Goal: Information Seeking & Learning: Learn about a topic

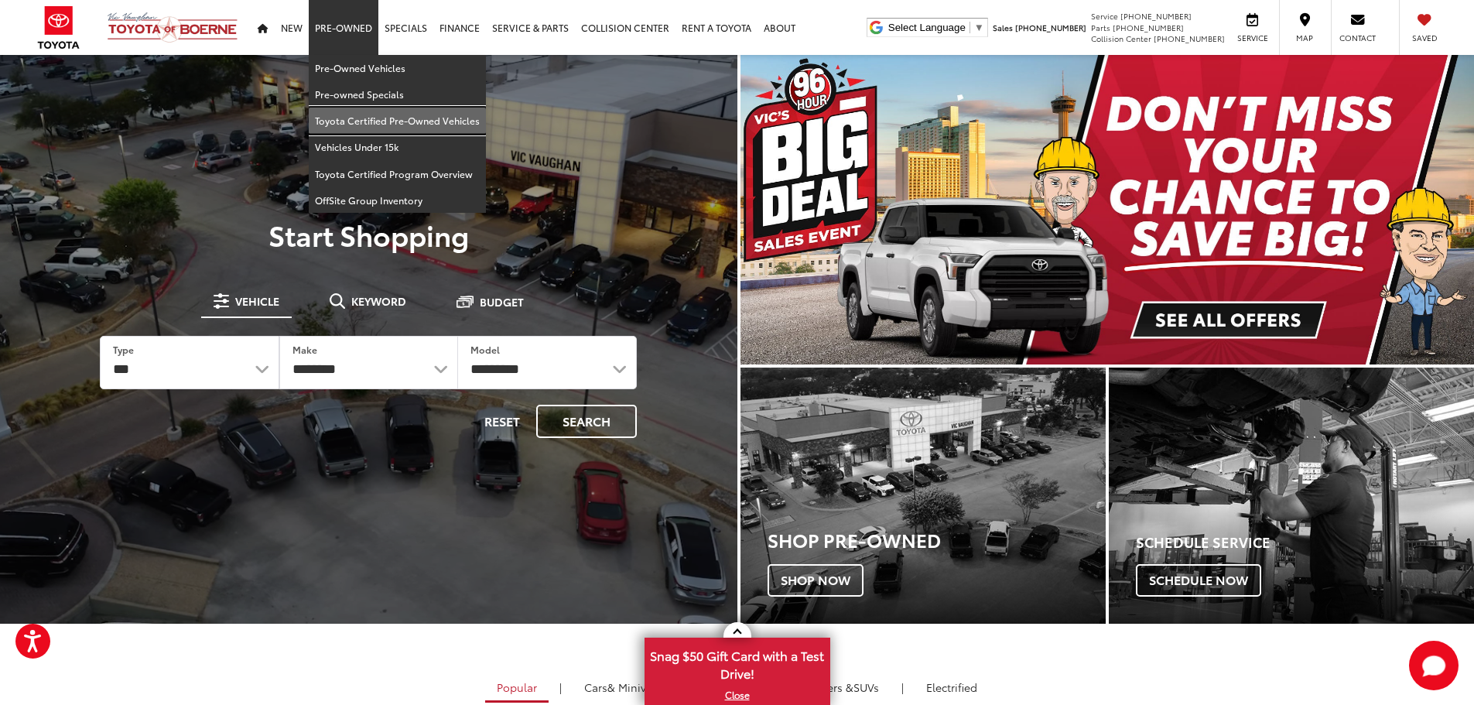
click at [357, 127] on link "Toyota Certified Pre-Owned Vehicles" at bounding box center [397, 121] width 177 height 26
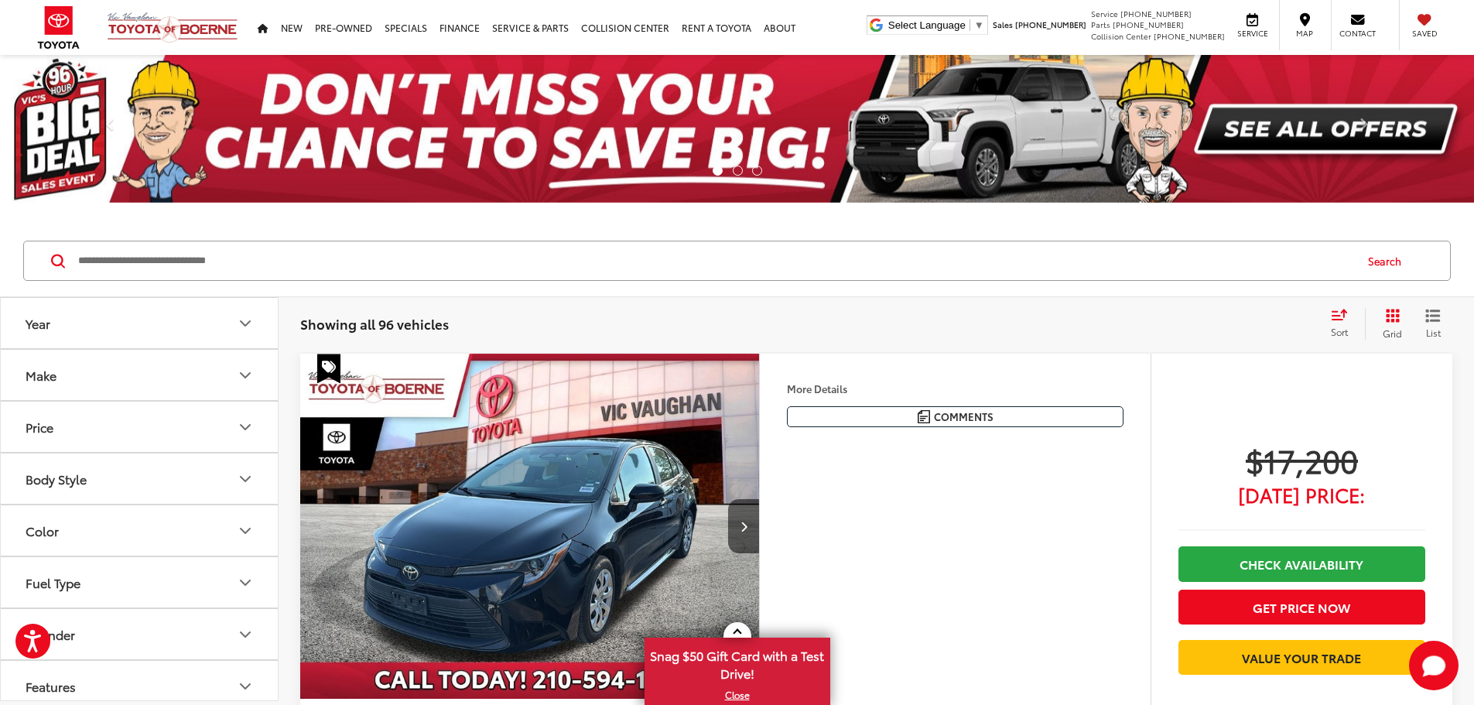
click at [245, 327] on icon "Year" at bounding box center [245, 323] width 19 height 19
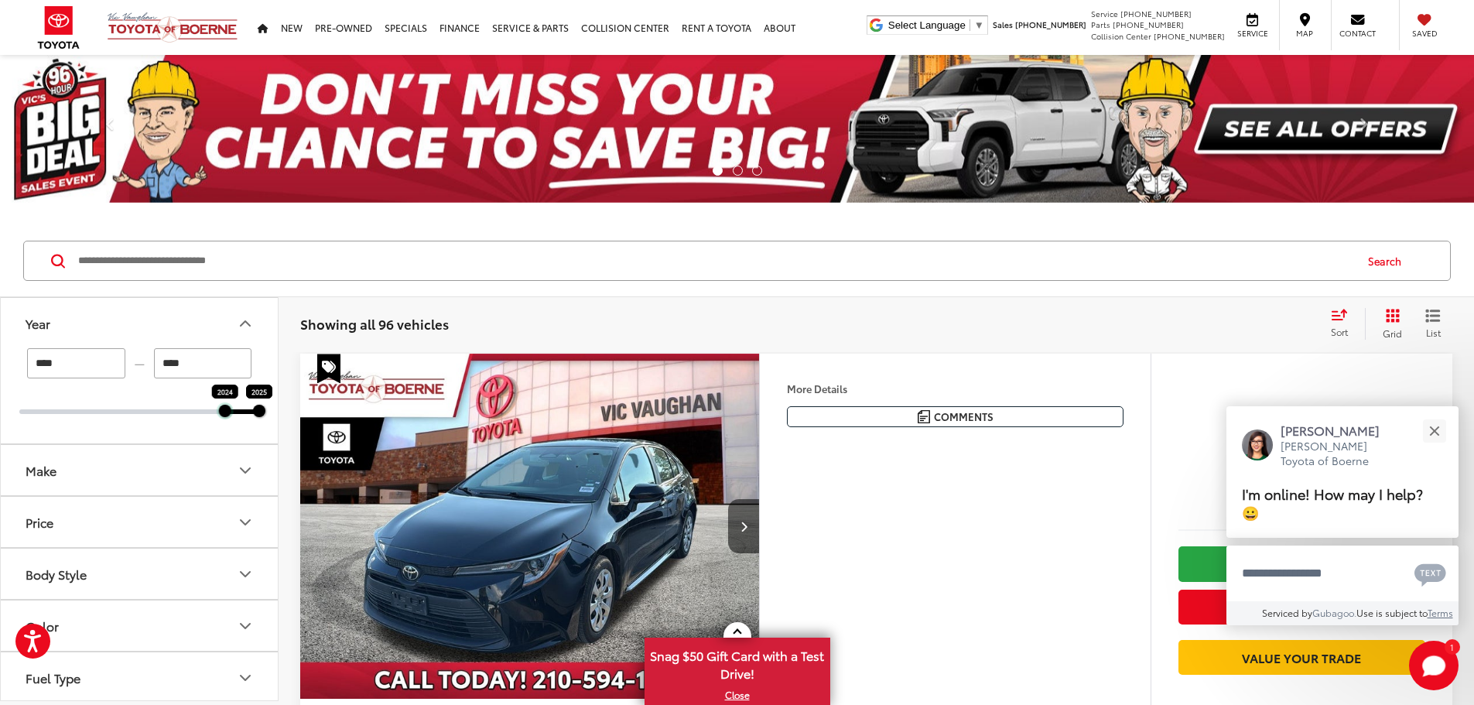
drag, startPoint x: 22, startPoint y: 414, endPoint x: 219, endPoint y: 412, distance: 196.6
click at [217, 412] on div "2024 2025" at bounding box center [139, 411] width 240 height 5
click at [1444, 435] on button "Close" at bounding box center [1434, 430] width 33 height 33
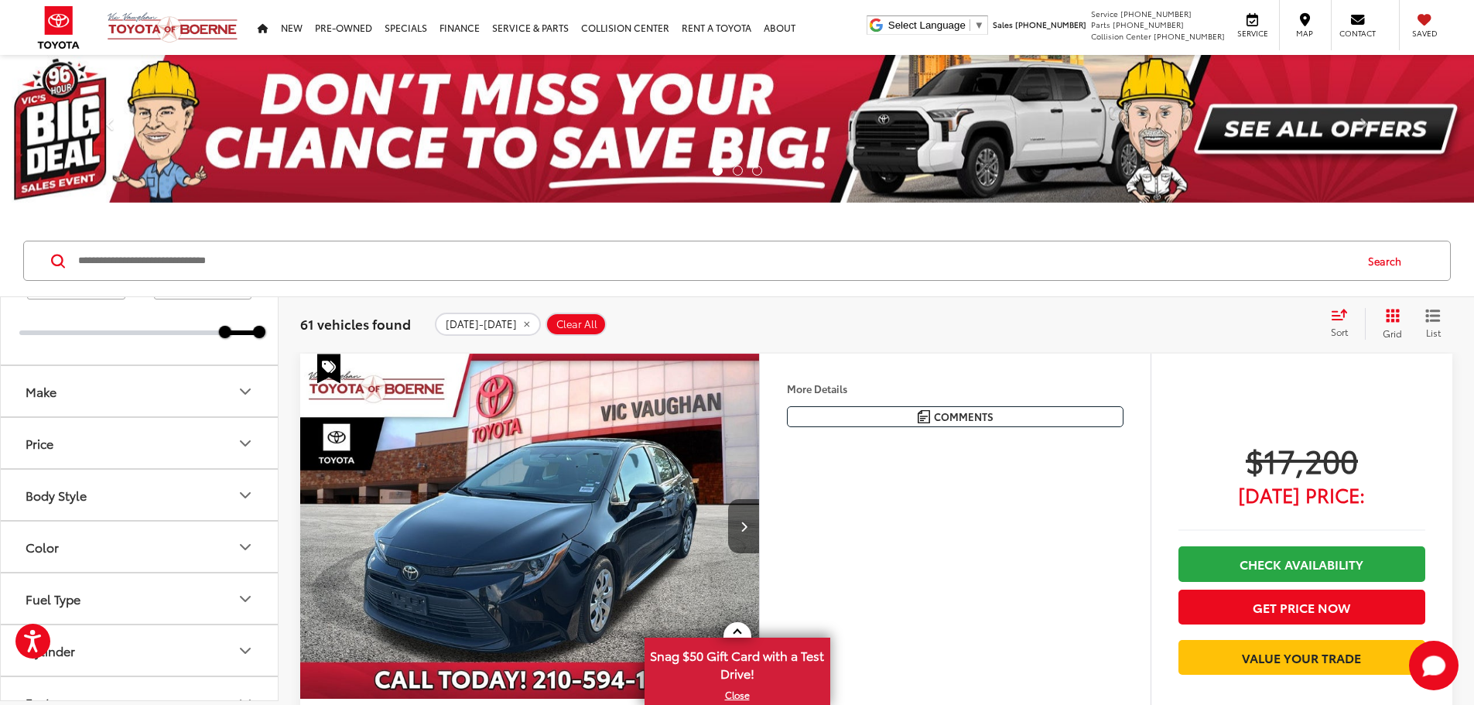
scroll to position [77, 0]
click at [204, 394] on button "Make" at bounding box center [140, 393] width 279 height 50
click at [183, 498] on button "Body Style" at bounding box center [140, 496] width 279 height 50
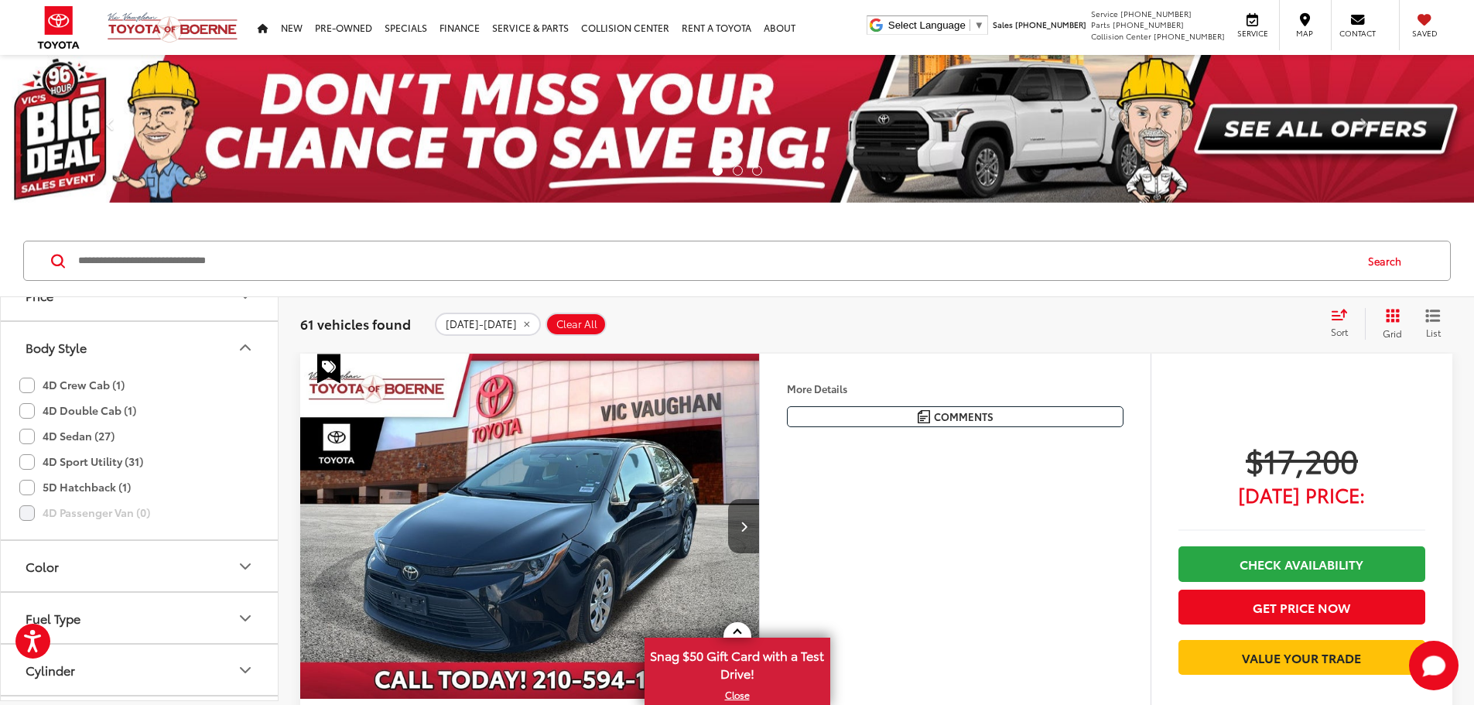
scroll to position [232, 0]
click at [25, 388] on label "4D Crew Cab (1)" at bounding box center [71, 380] width 105 height 26
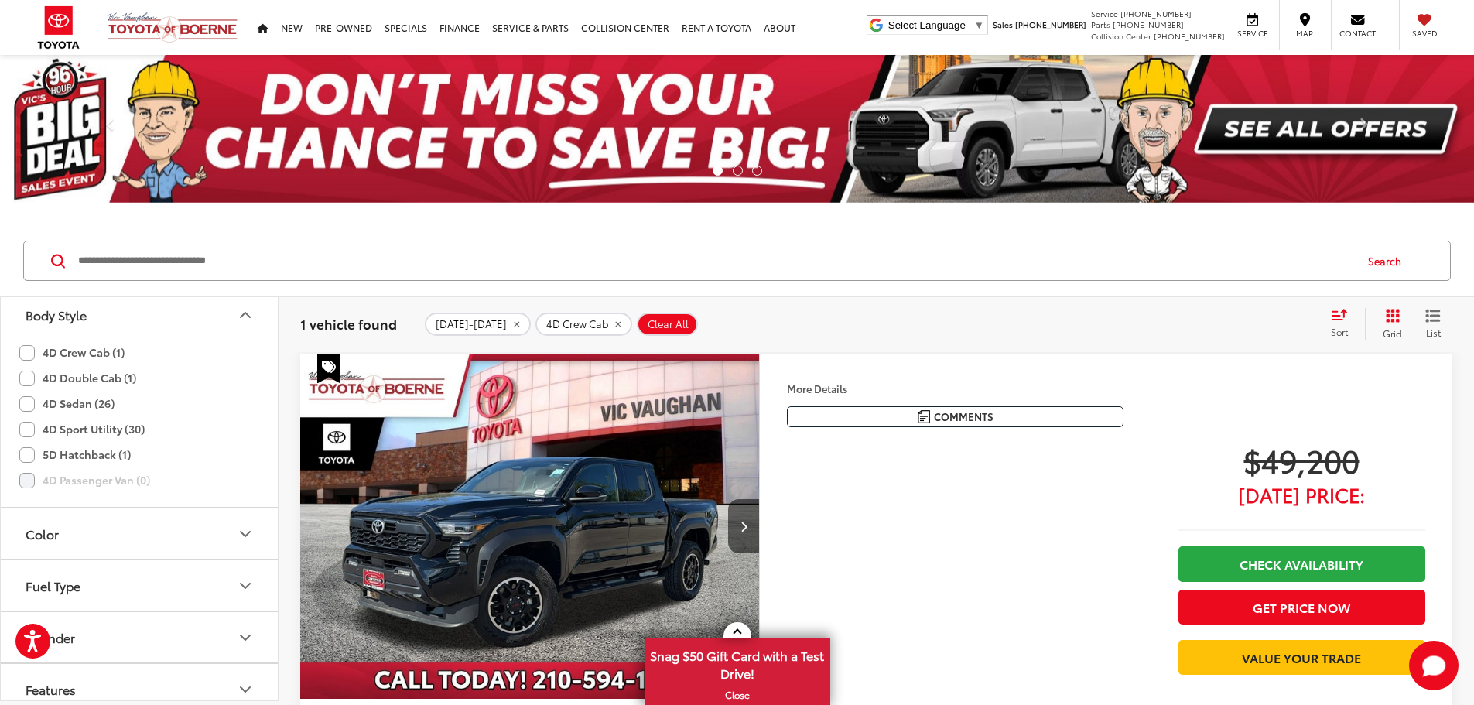
scroll to position [232, 0]
click at [29, 426] on label "4D Sedan (26)" at bounding box center [66, 431] width 95 height 26
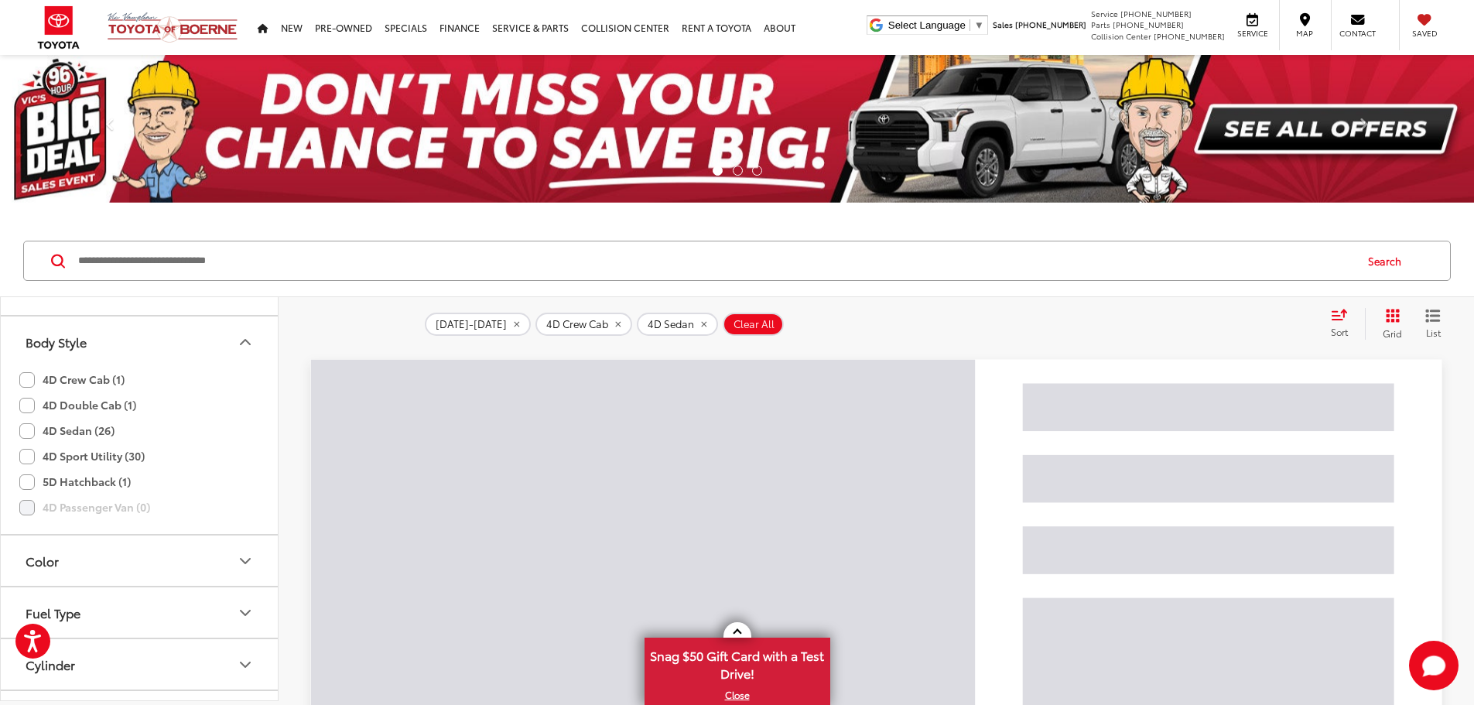
click at [186, 341] on button "Body Style" at bounding box center [140, 341] width 279 height 50
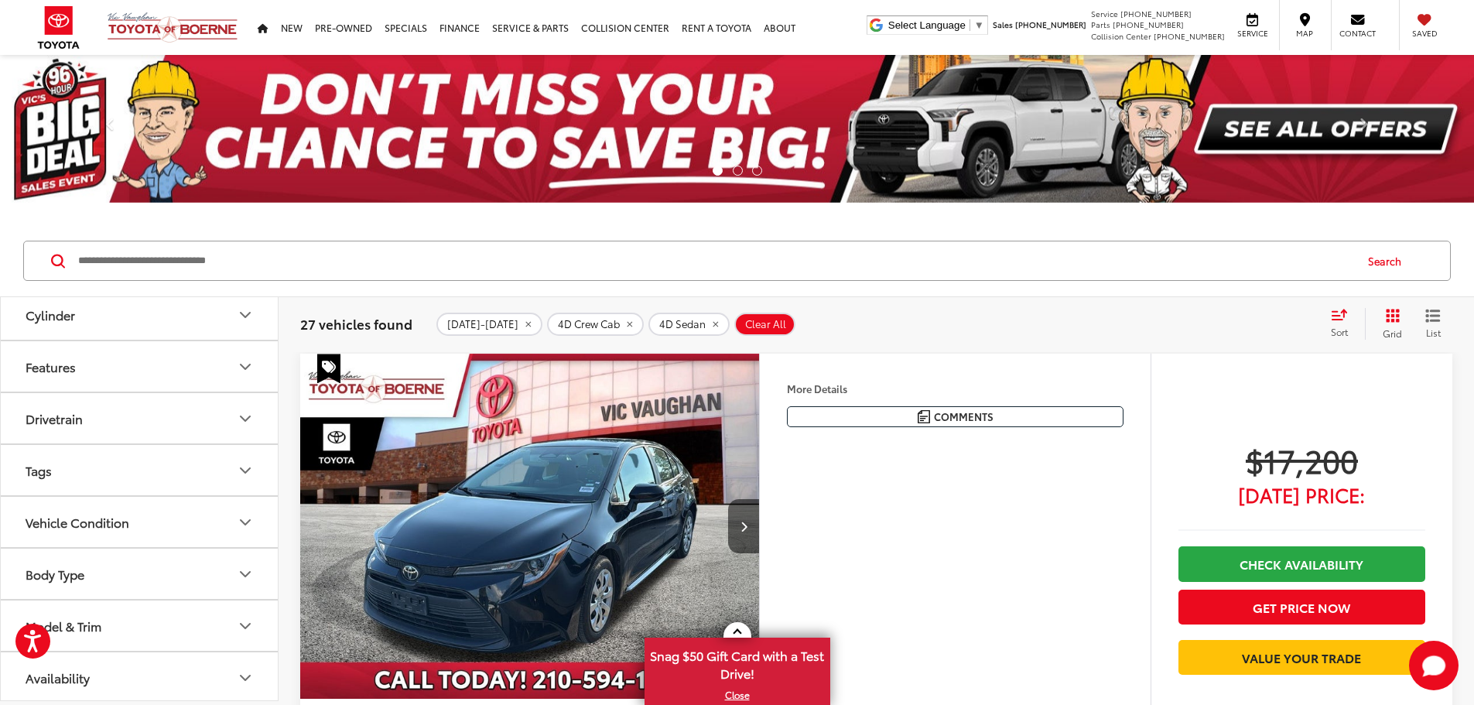
scroll to position [418, 0]
click at [184, 625] on button "Model & Trim" at bounding box center [140, 622] width 279 height 50
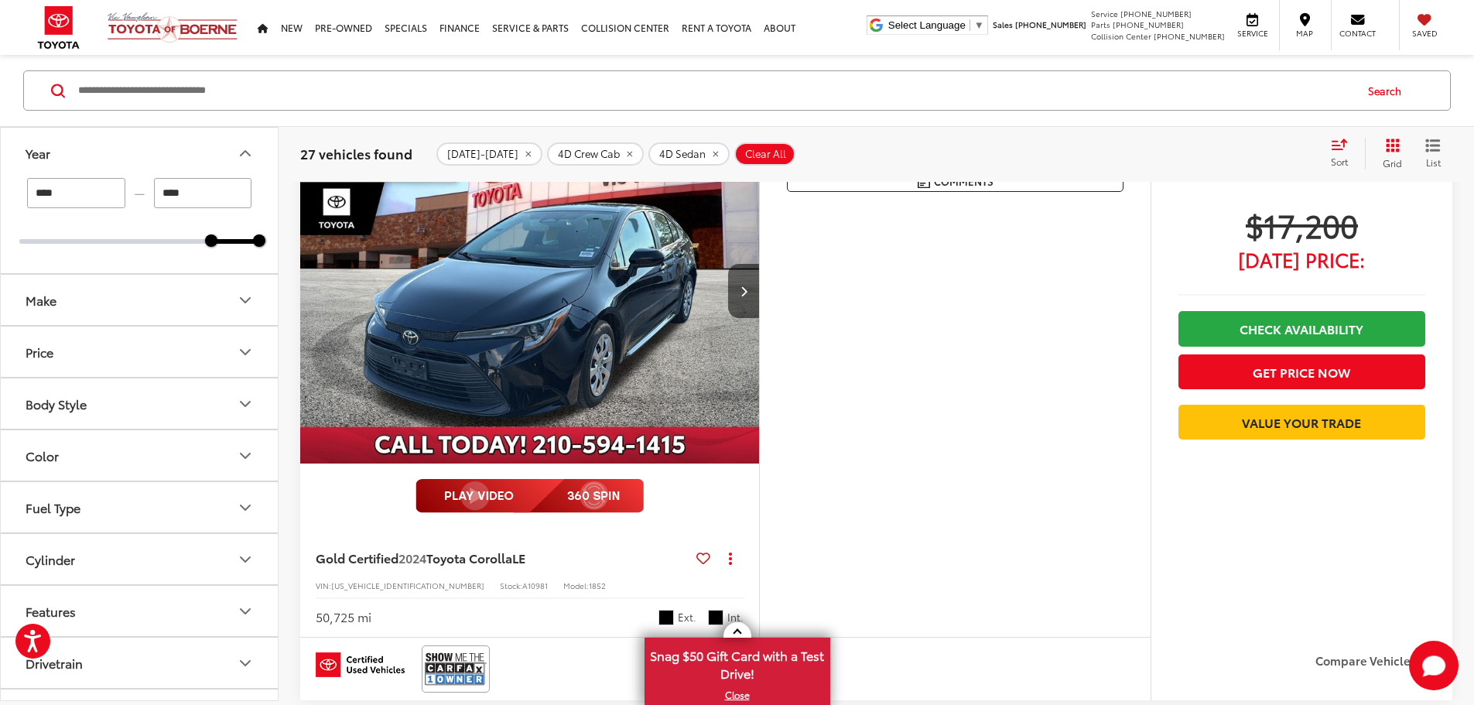
scroll to position [232, 0]
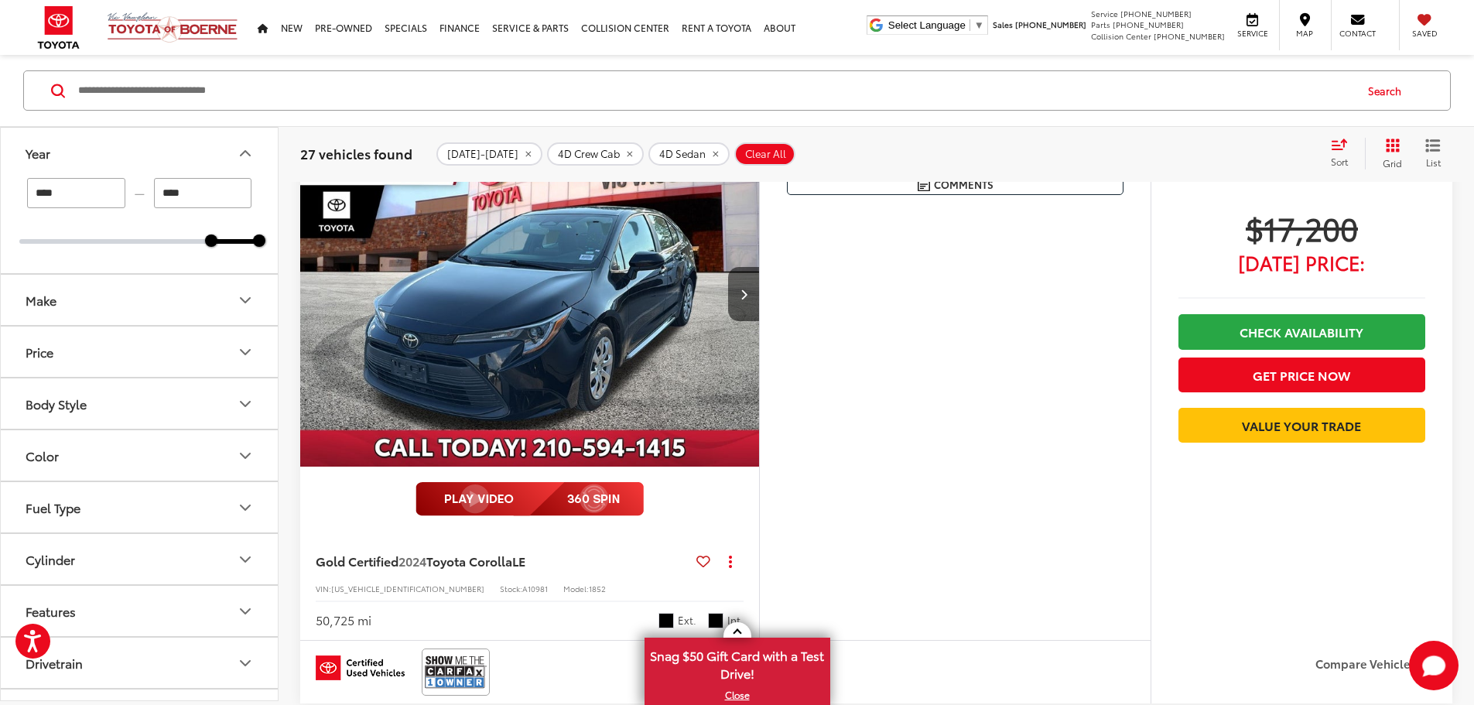
click at [195, 246] on div "**** — **** 2024 2025" at bounding box center [139, 225] width 277 height 95
click at [193, 243] on div at bounding box center [139, 241] width 240 height 5
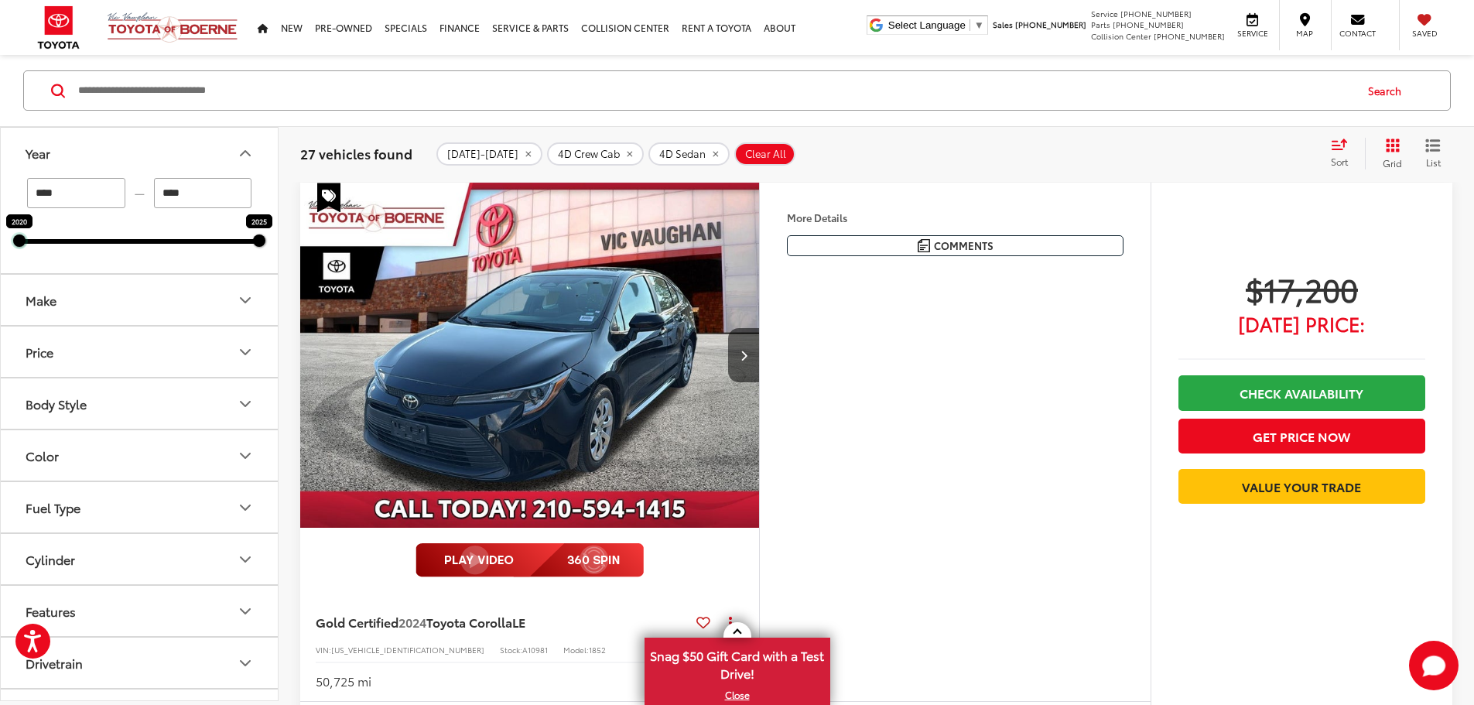
drag, startPoint x: 207, startPoint y: 244, endPoint x: 197, endPoint y: 244, distance: 10.1
click at [197, 244] on div "**** — **** 2020 2025" at bounding box center [139, 225] width 277 height 95
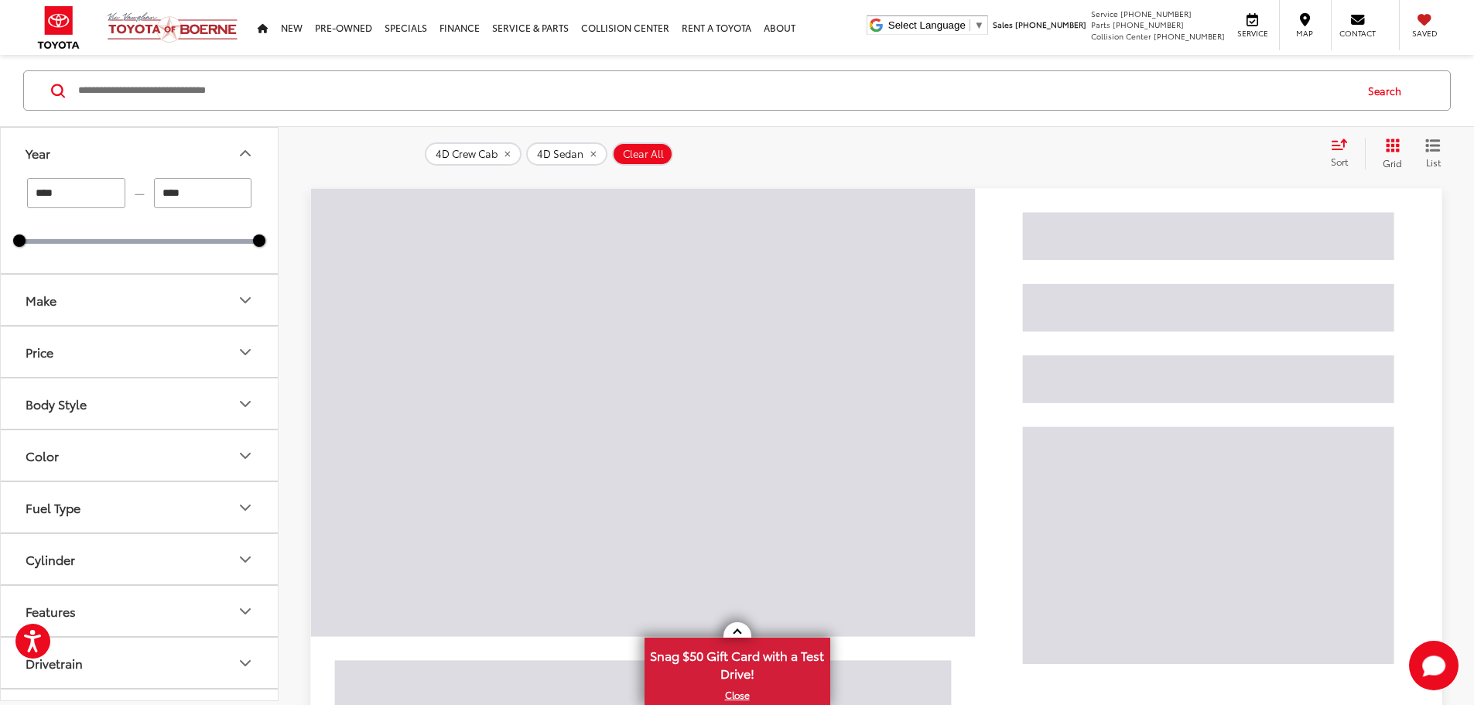
click at [203, 245] on div "**** — **** 2020 2025" at bounding box center [139, 225] width 277 height 95
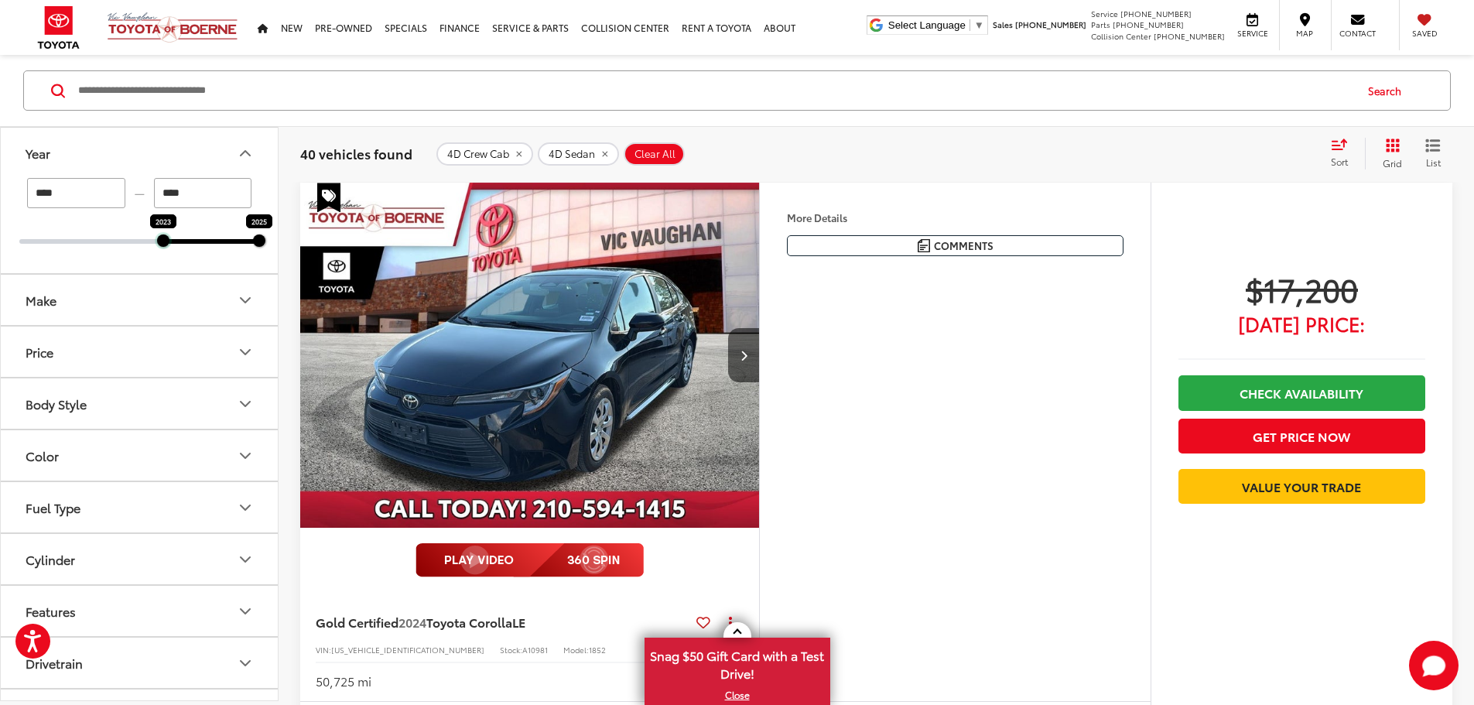
drag, startPoint x: 24, startPoint y: 241, endPoint x: 181, endPoint y: 252, distance: 157.5
click at [181, 252] on div "**** — **** 2023 2025" at bounding box center [139, 225] width 277 height 95
type input "****"
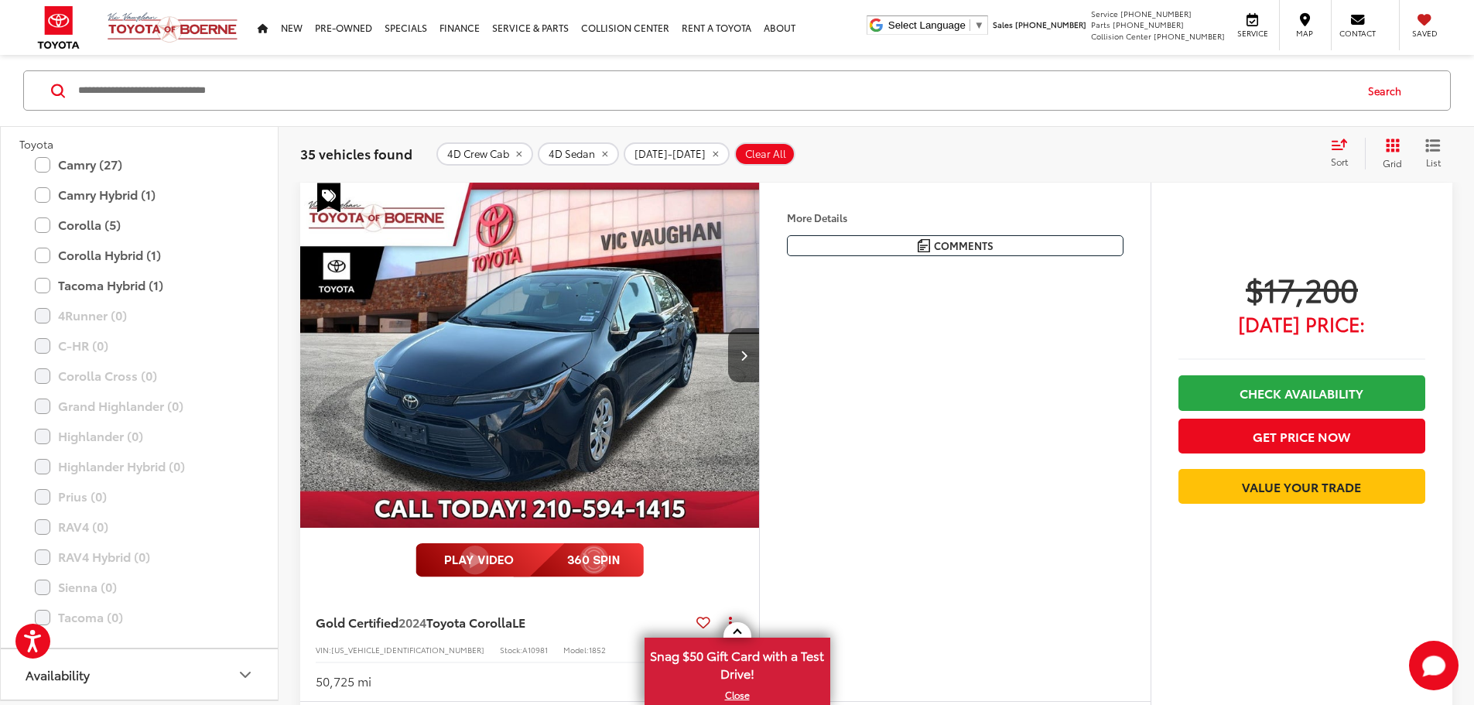
scroll to position [371, 0]
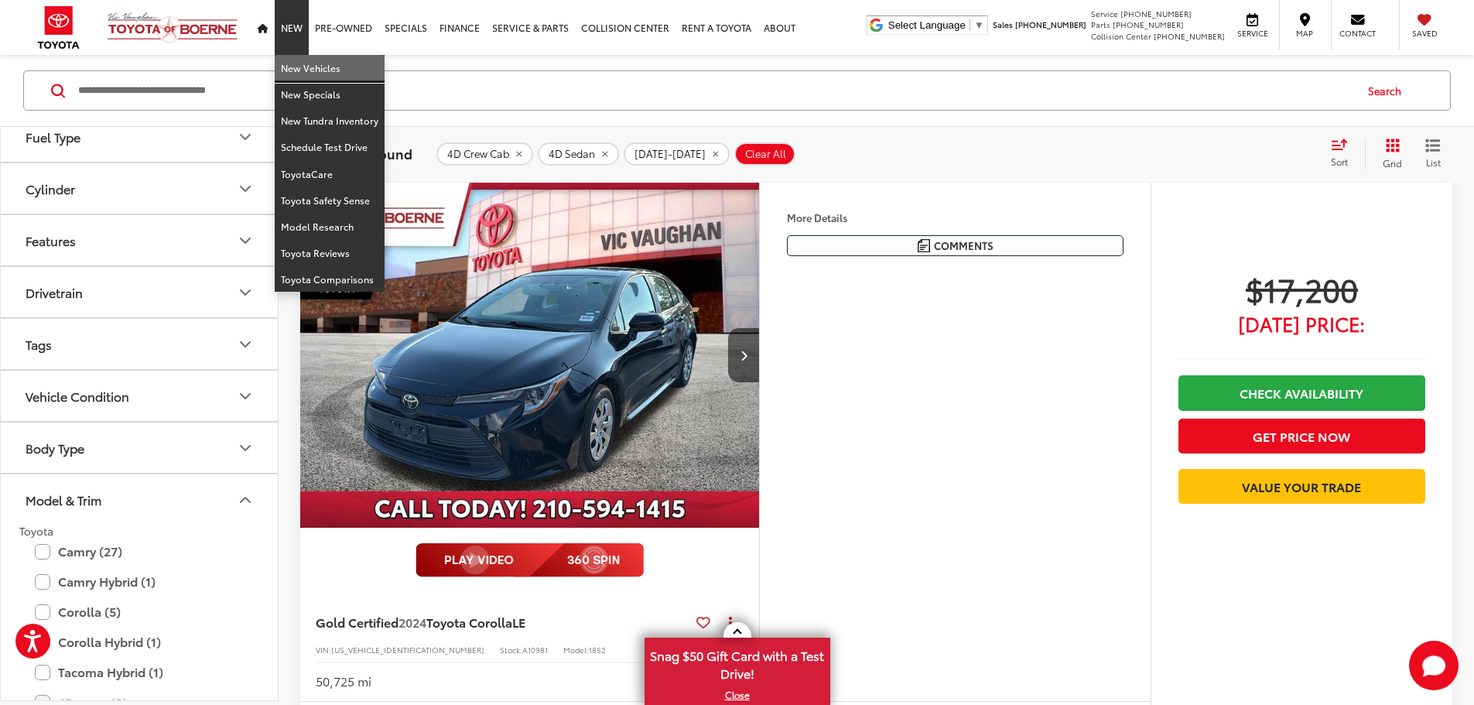
click at [297, 63] on link "New Vehicles" at bounding box center [330, 68] width 110 height 26
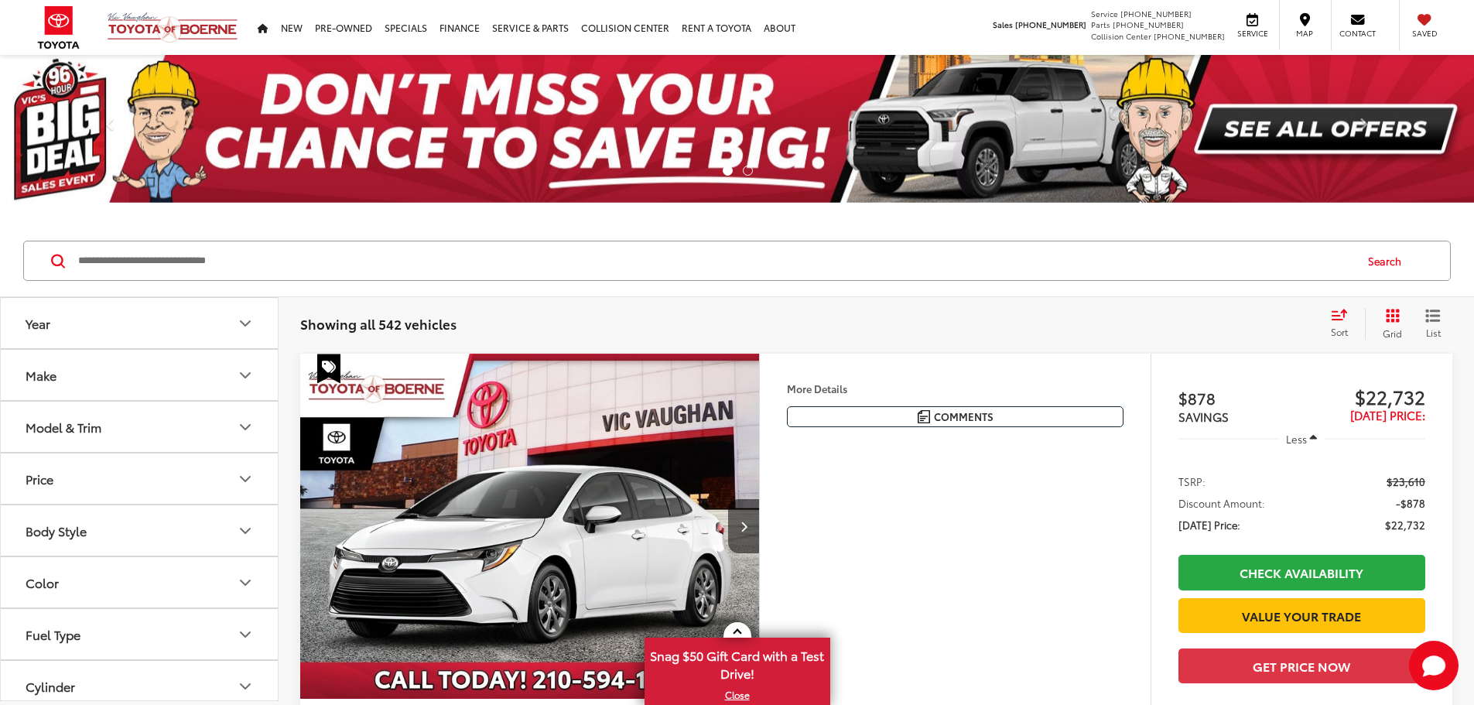
click at [251, 322] on icon "Year" at bounding box center [245, 323] width 19 height 19
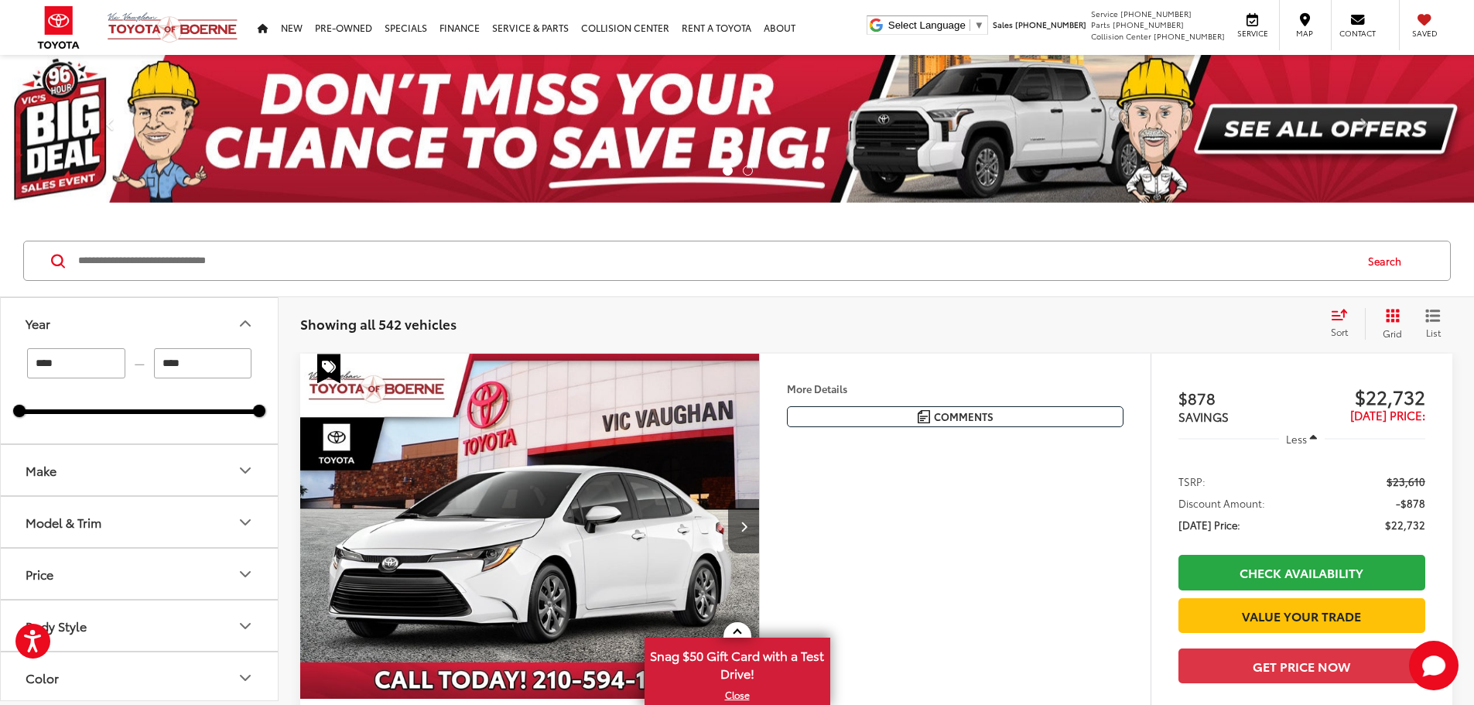
click at [251, 322] on icon "Year" at bounding box center [245, 323] width 19 height 19
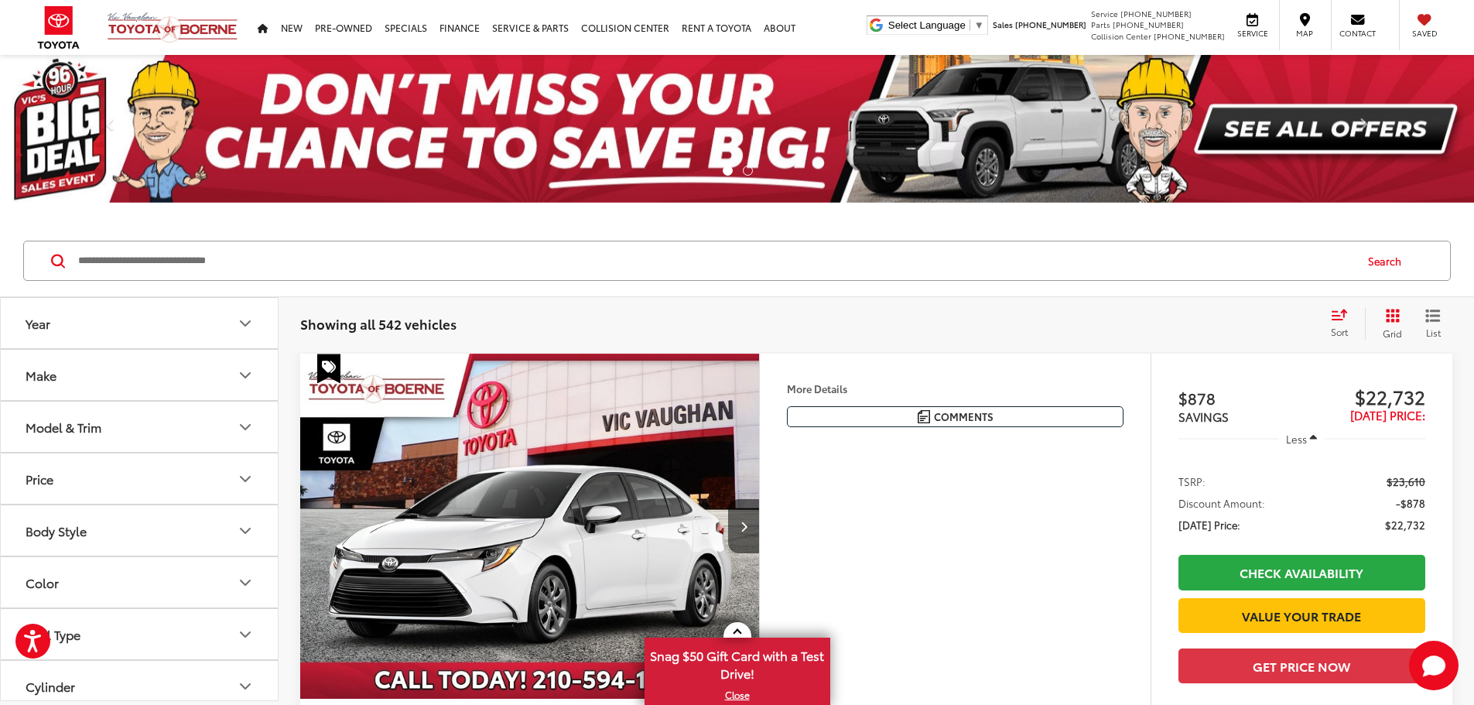
click at [243, 380] on icon "Make" at bounding box center [245, 375] width 19 height 19
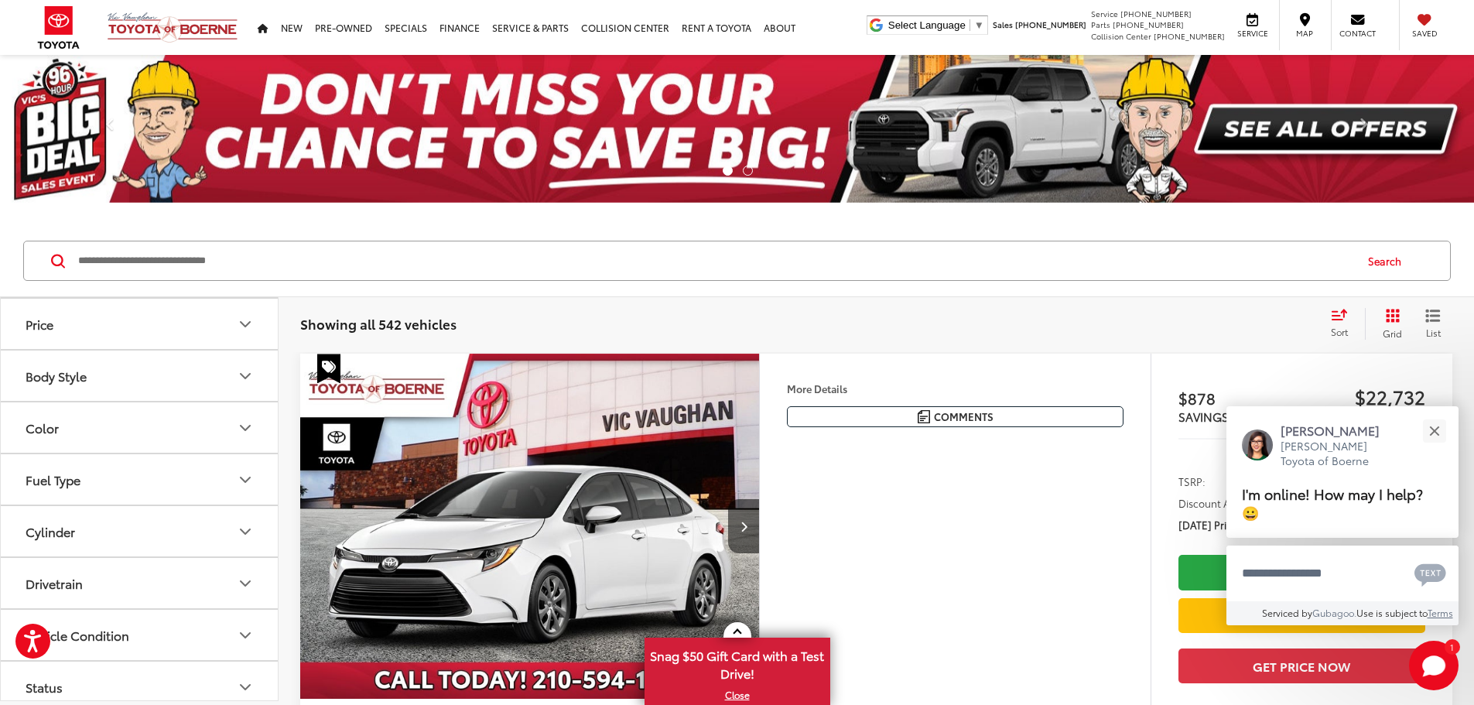
scroll to position [77, 0]
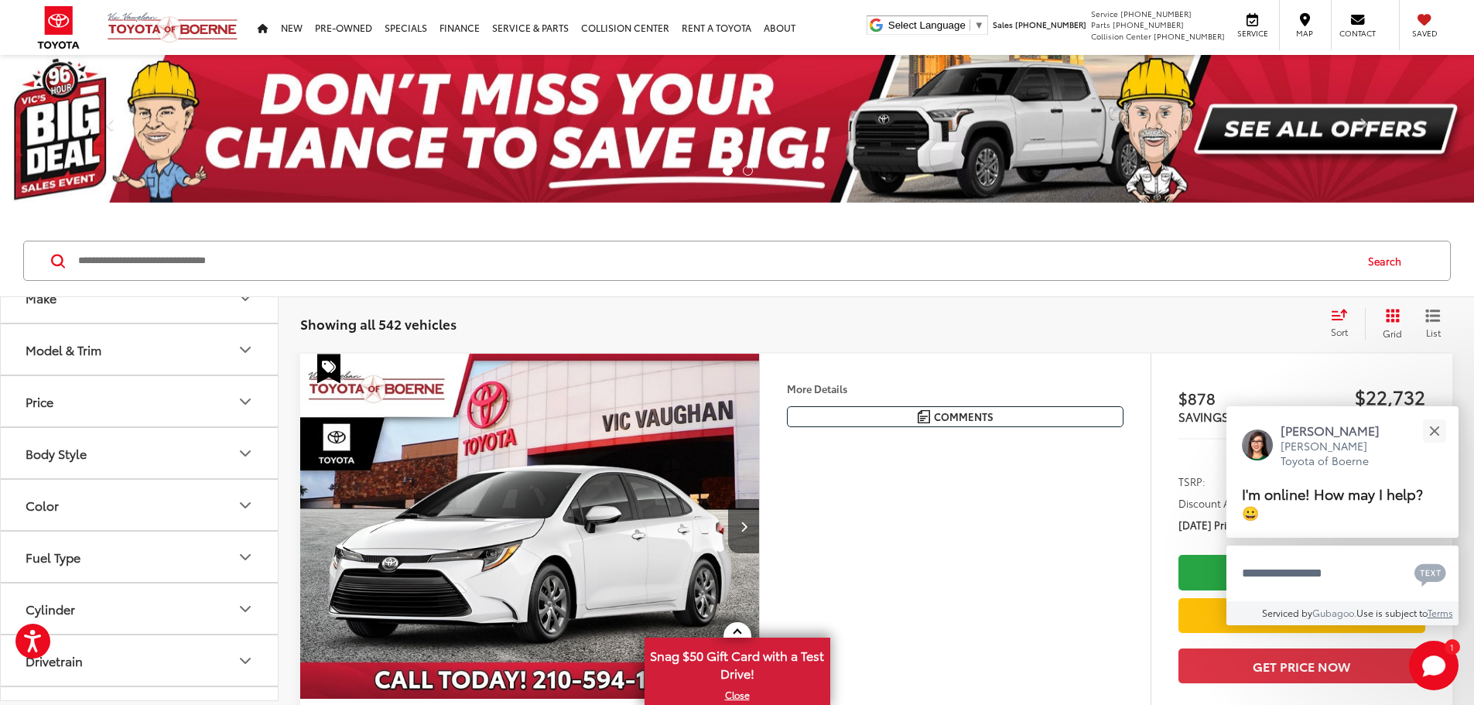
click at [245, 355] on icon "Model & Trim" at bounding box center [245, 349] width 19 height 19
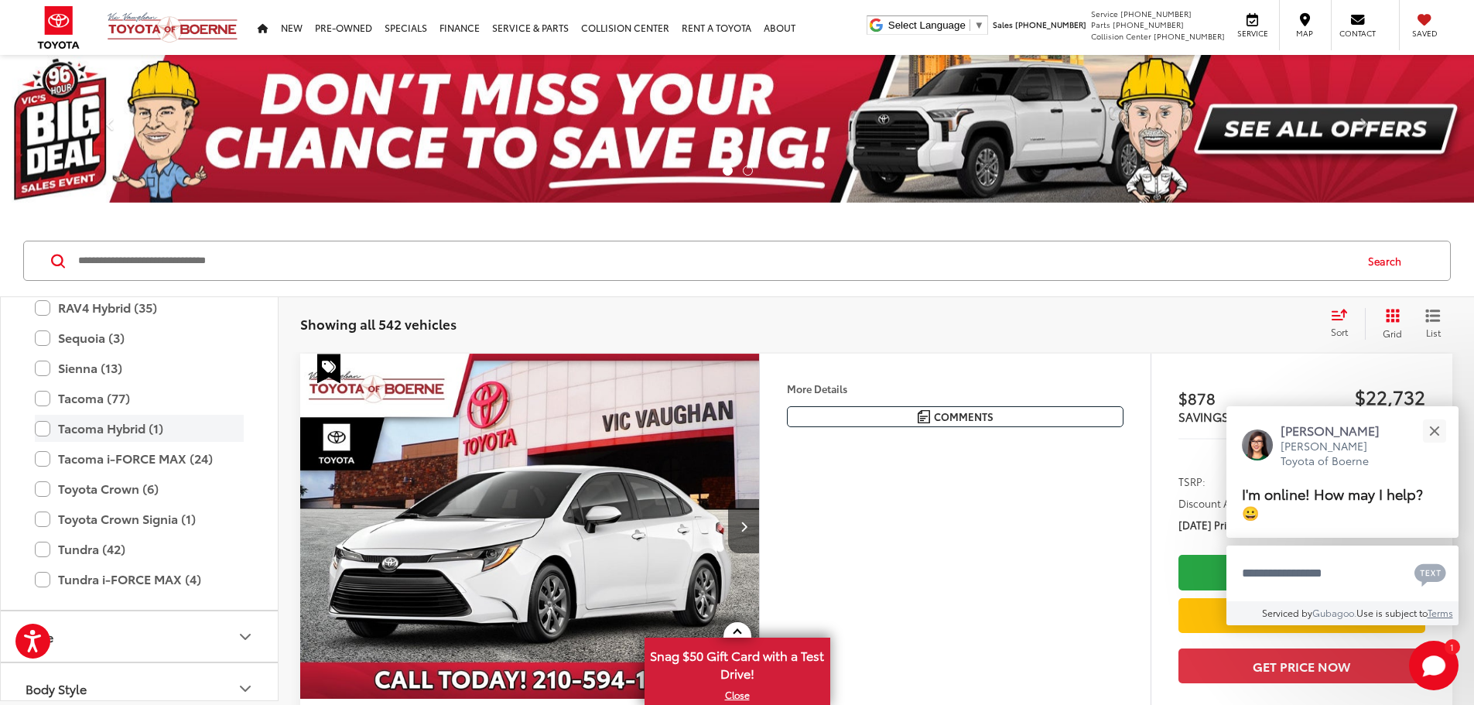
scroll to position [687, 0]
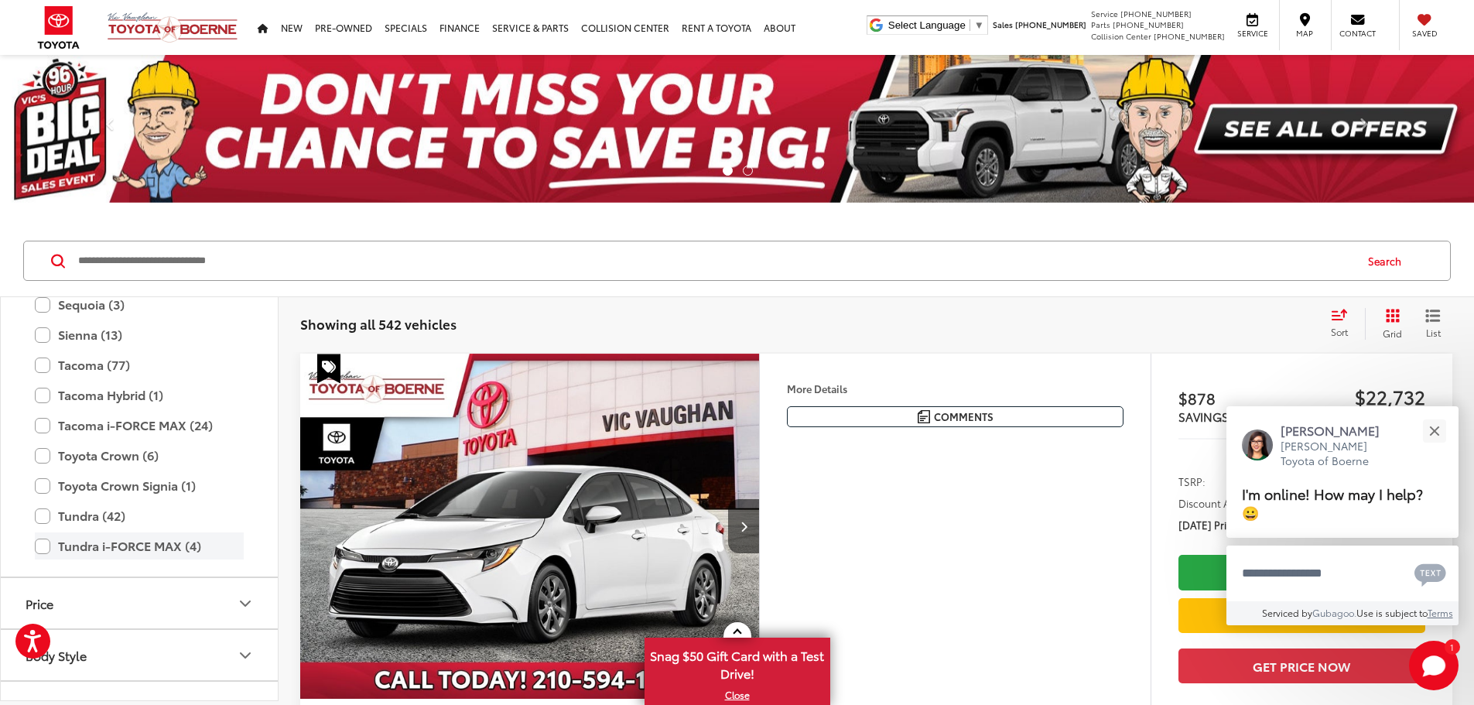
click at [50, 546] on label "Tundra i-FORCE MAX (4)" at bounding box center [139, 545] width 209 height 27
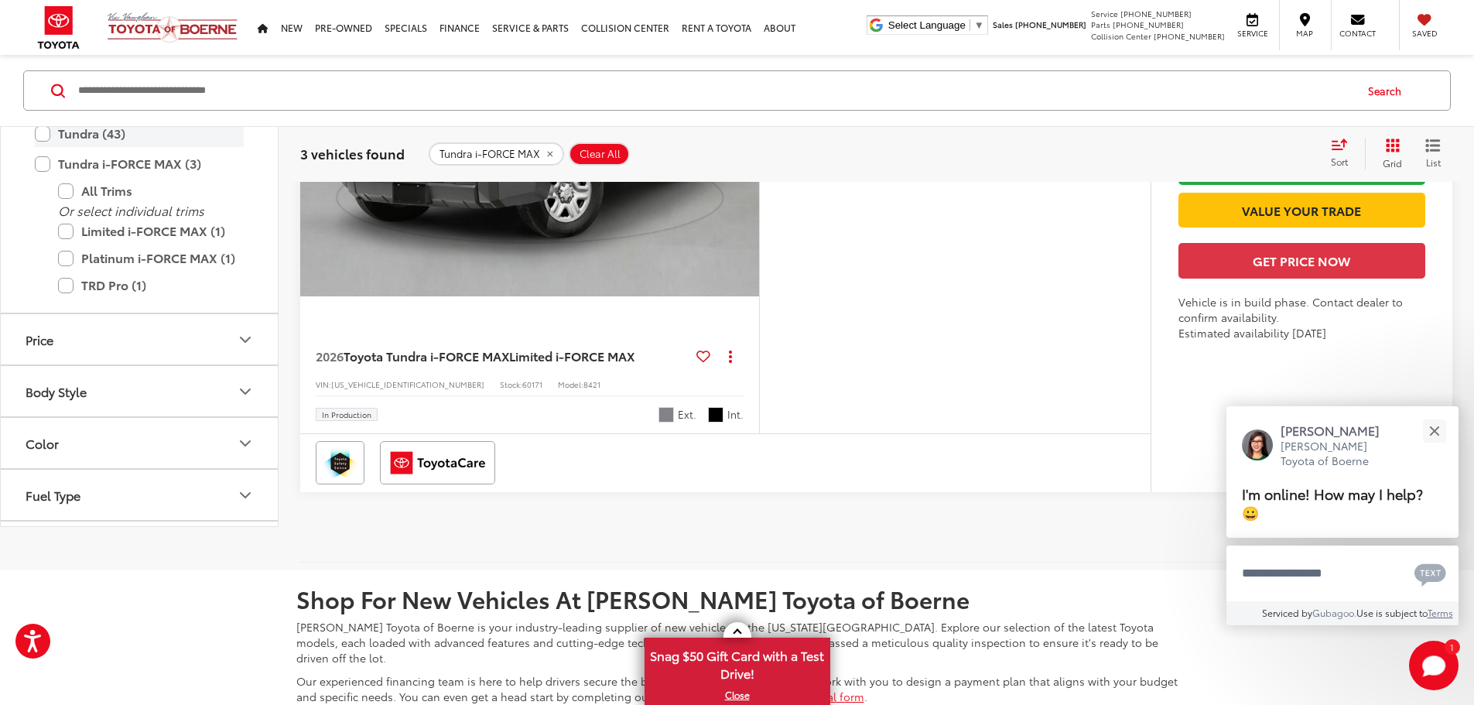
scroll to position [687, 0]
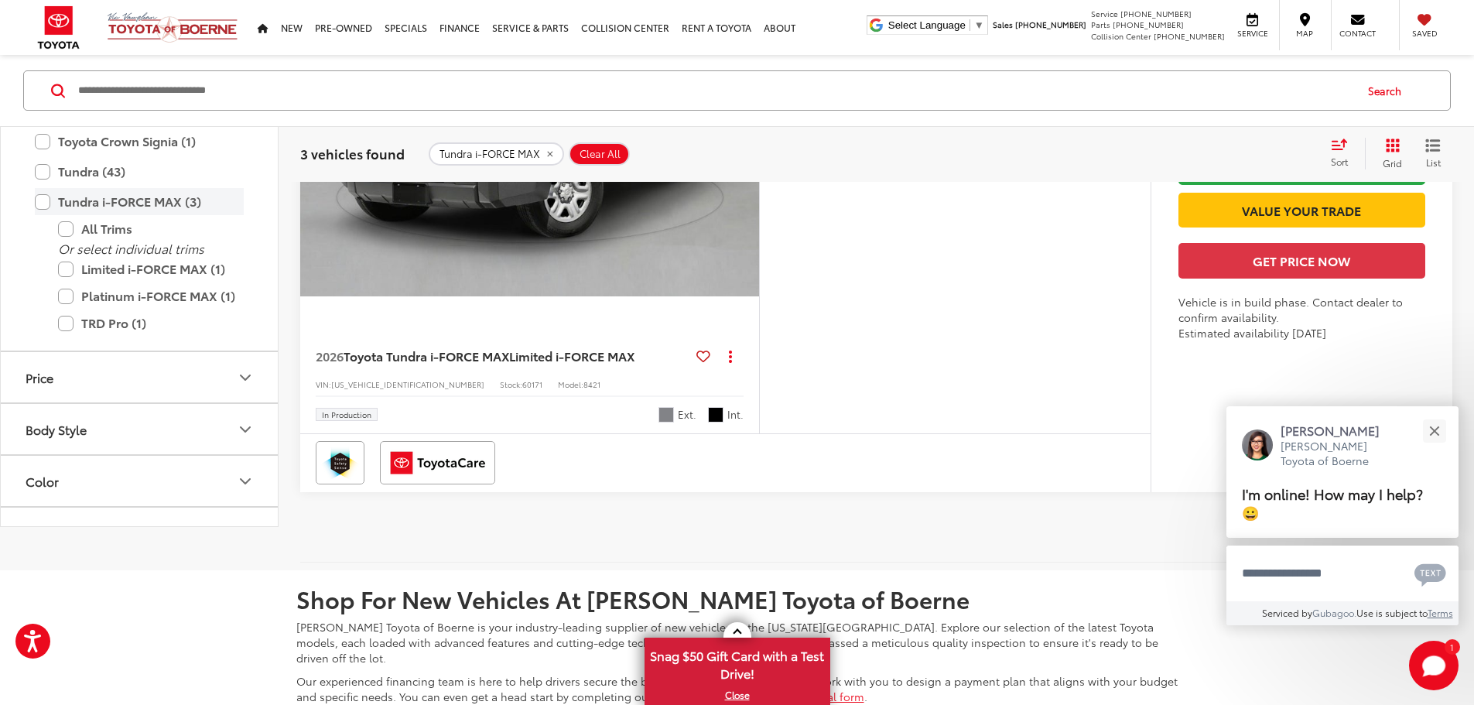
click at [43, 215] on label "Tundra i-FORCE MAX (3)" at bounding box center [139, 201] width 209 height 27
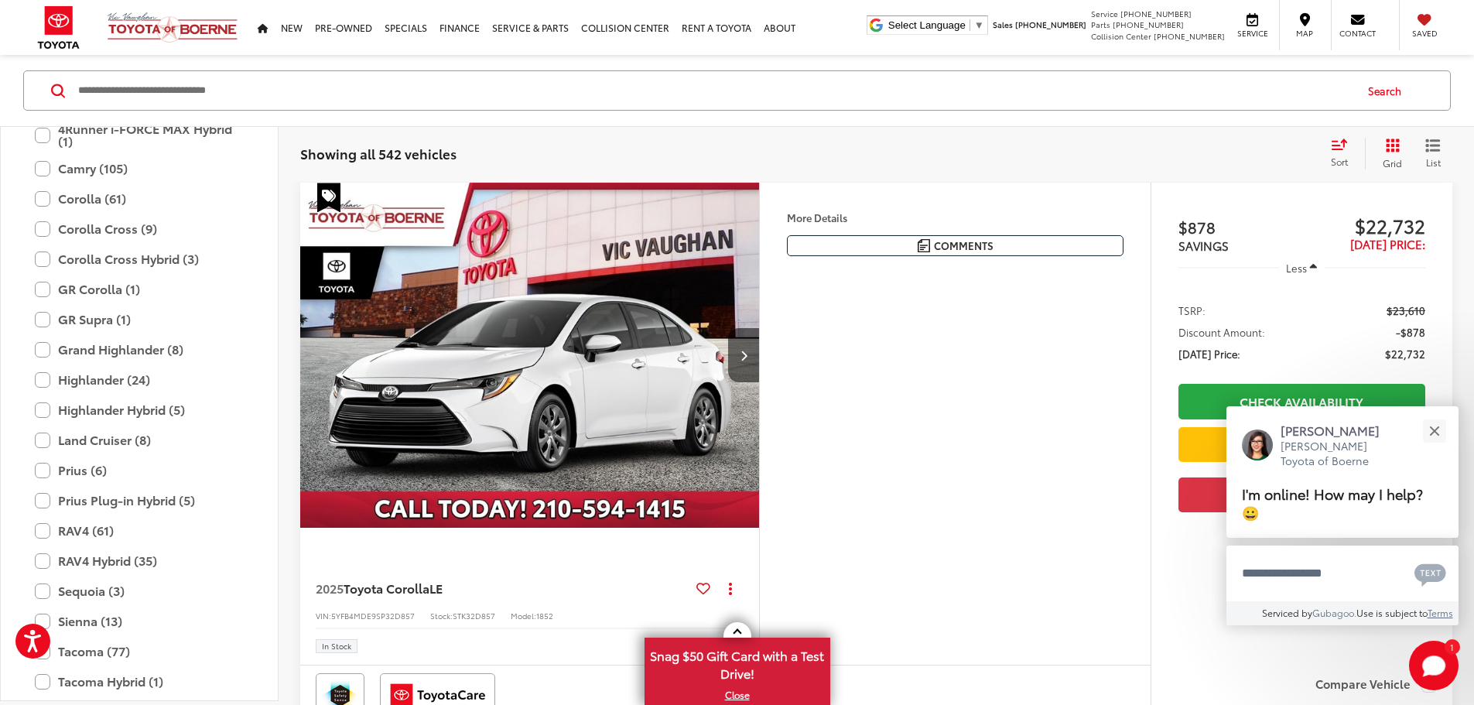
scroll to position [223, 0]
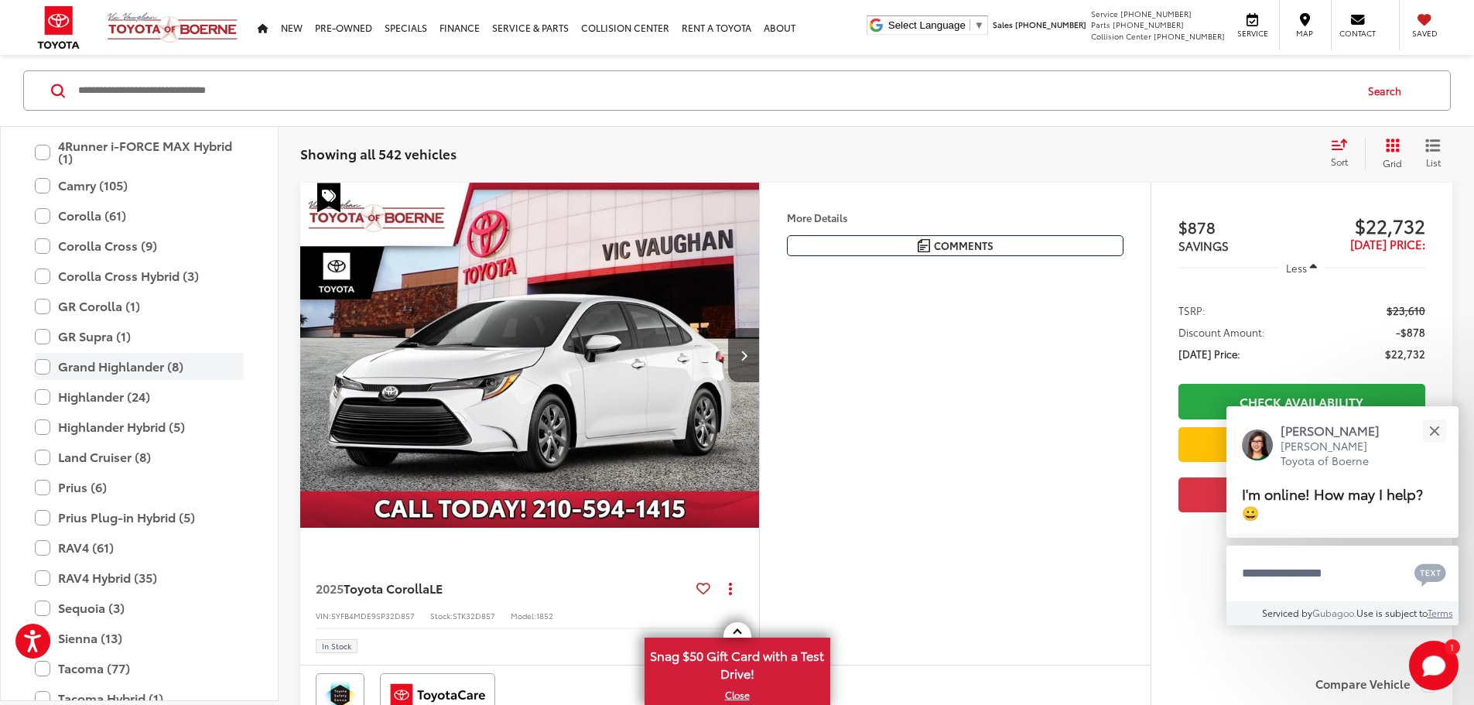
click at [46, 368] on label "Grand Highlander (8)" at bounding box center [139, 366] width 209 height 27
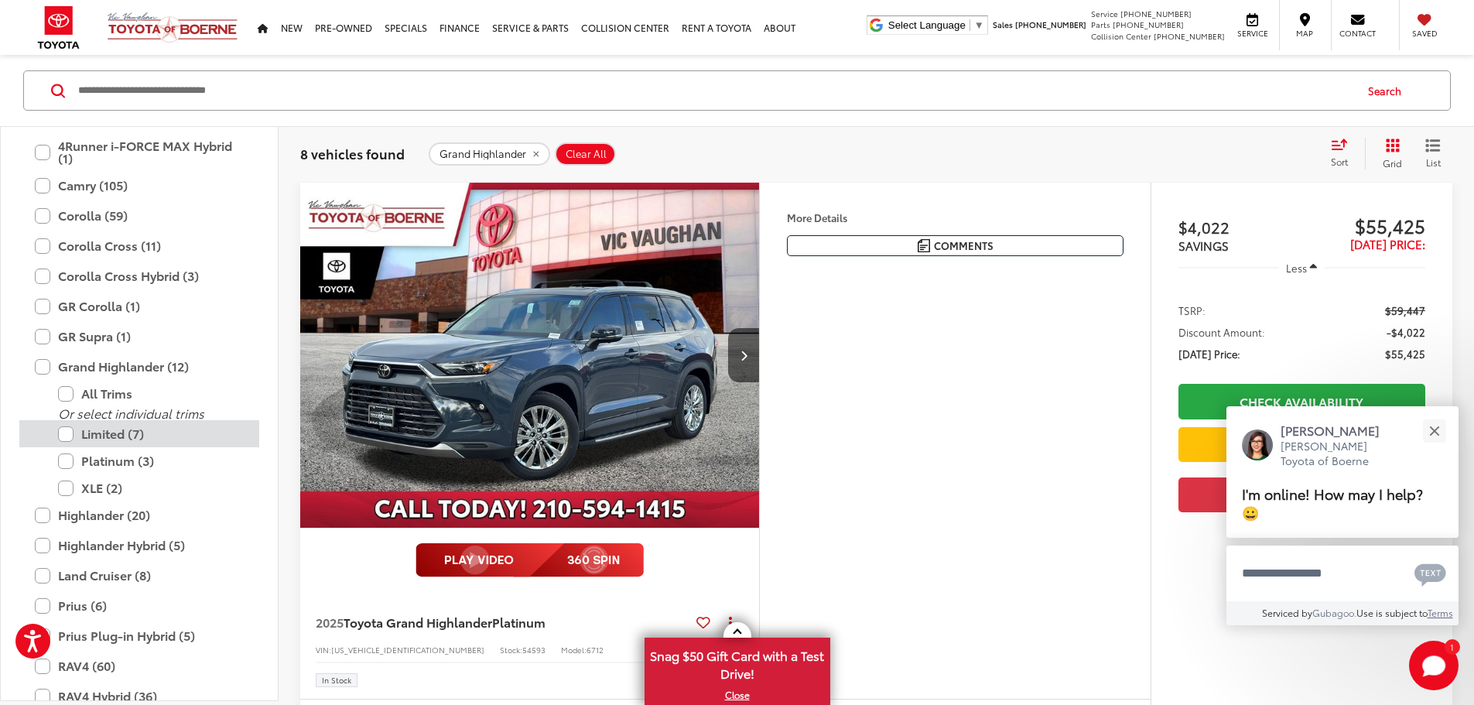
click at [68, 436] on label "Limited (7)" at bounding box center [151, 433] width 186 height 27
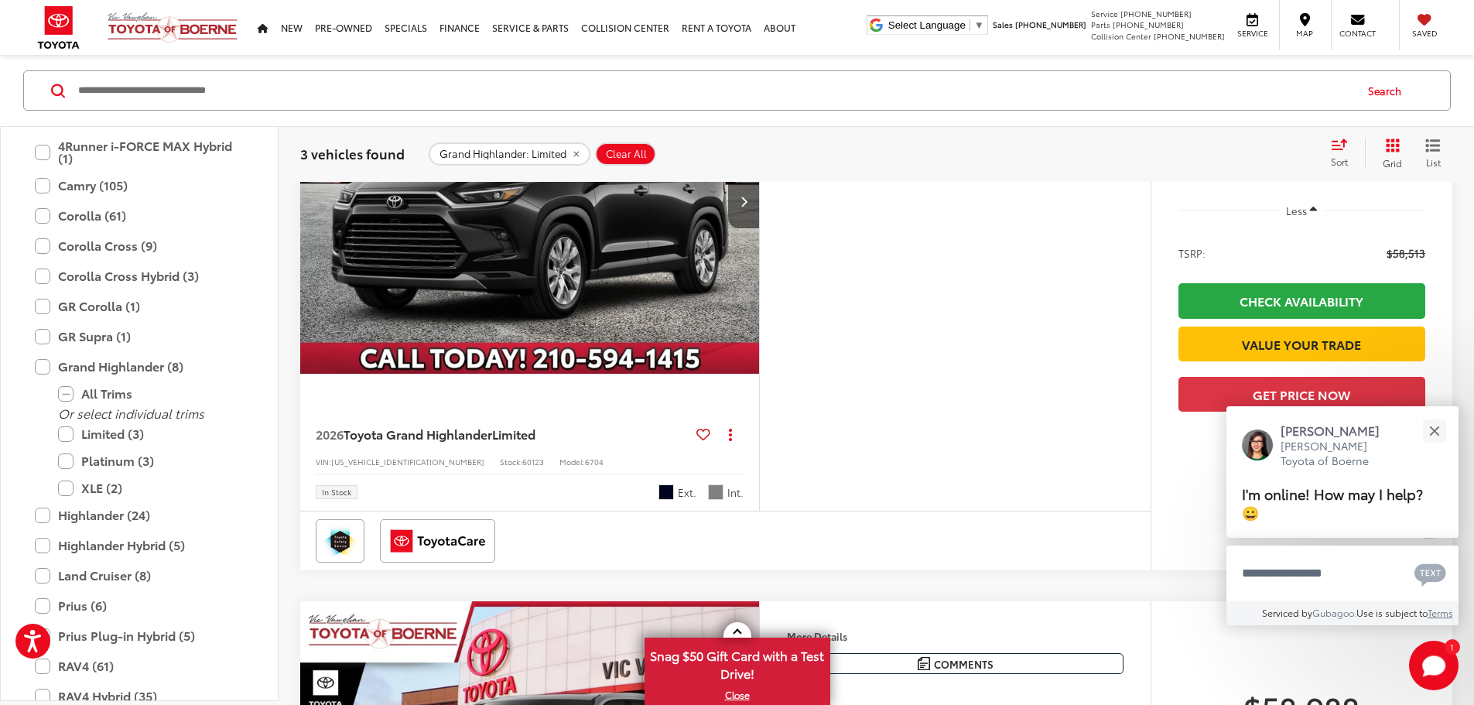
scroll to position [326, 0]
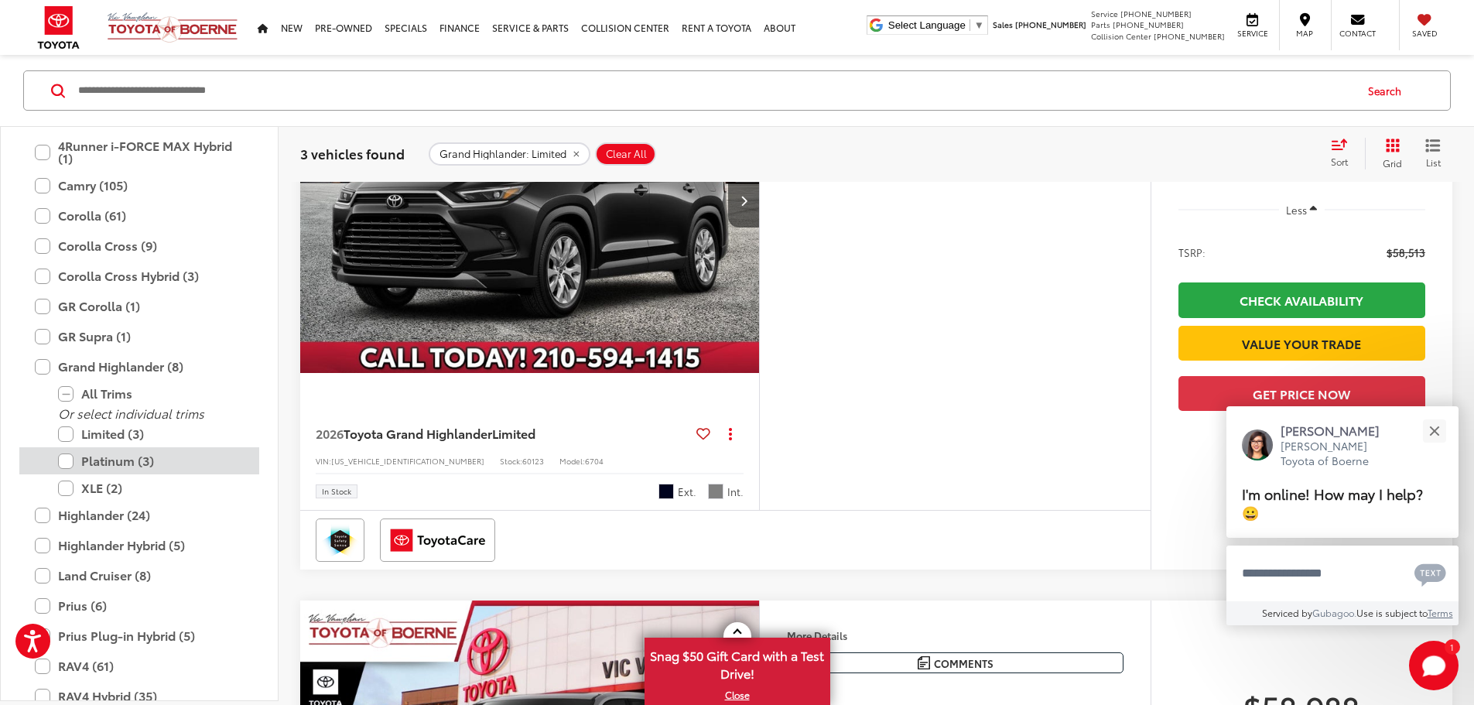
click at [64, 462] on label "Platinum (3)" at bounding box center [151, 460] width 186 height 27
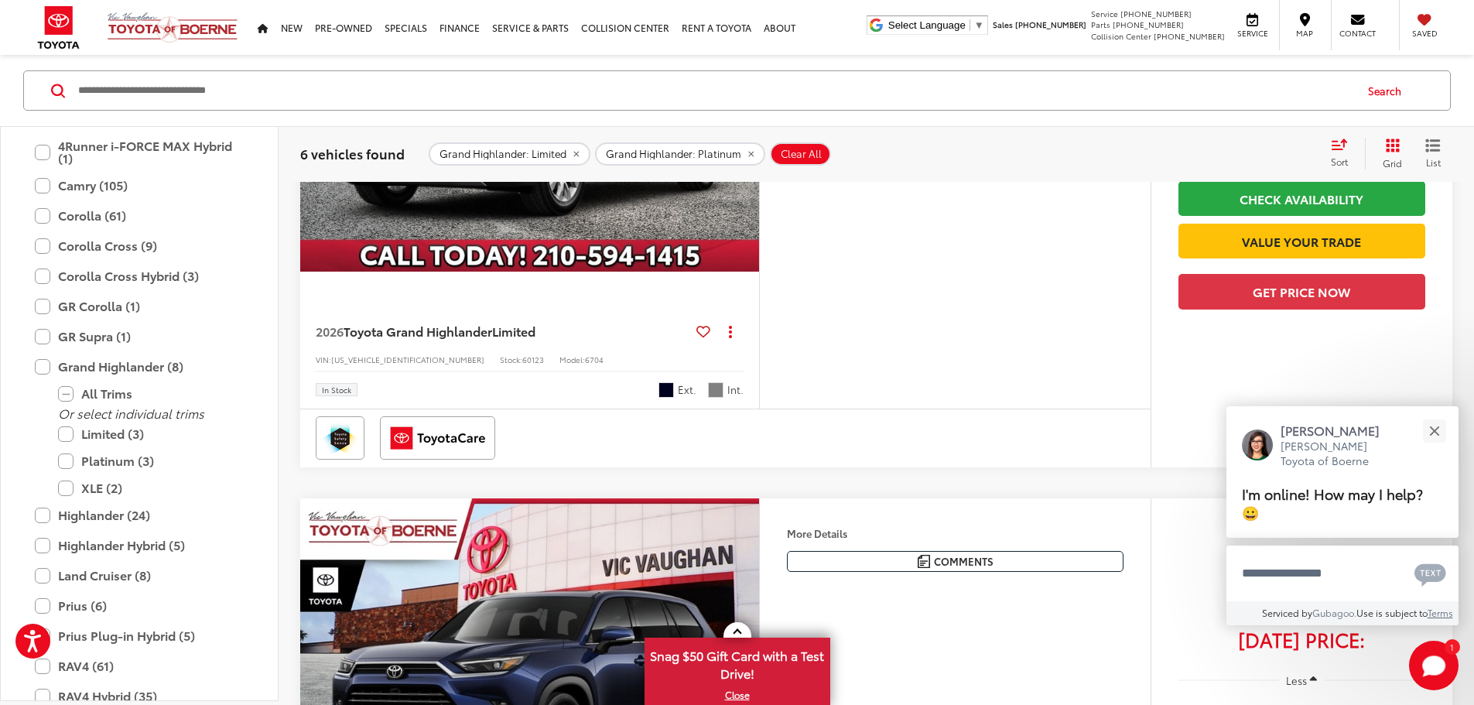
scroll to position [1641, 0]
click at [0, 0] on button "More..." at bounding box center [0, 0] width 0 height 0
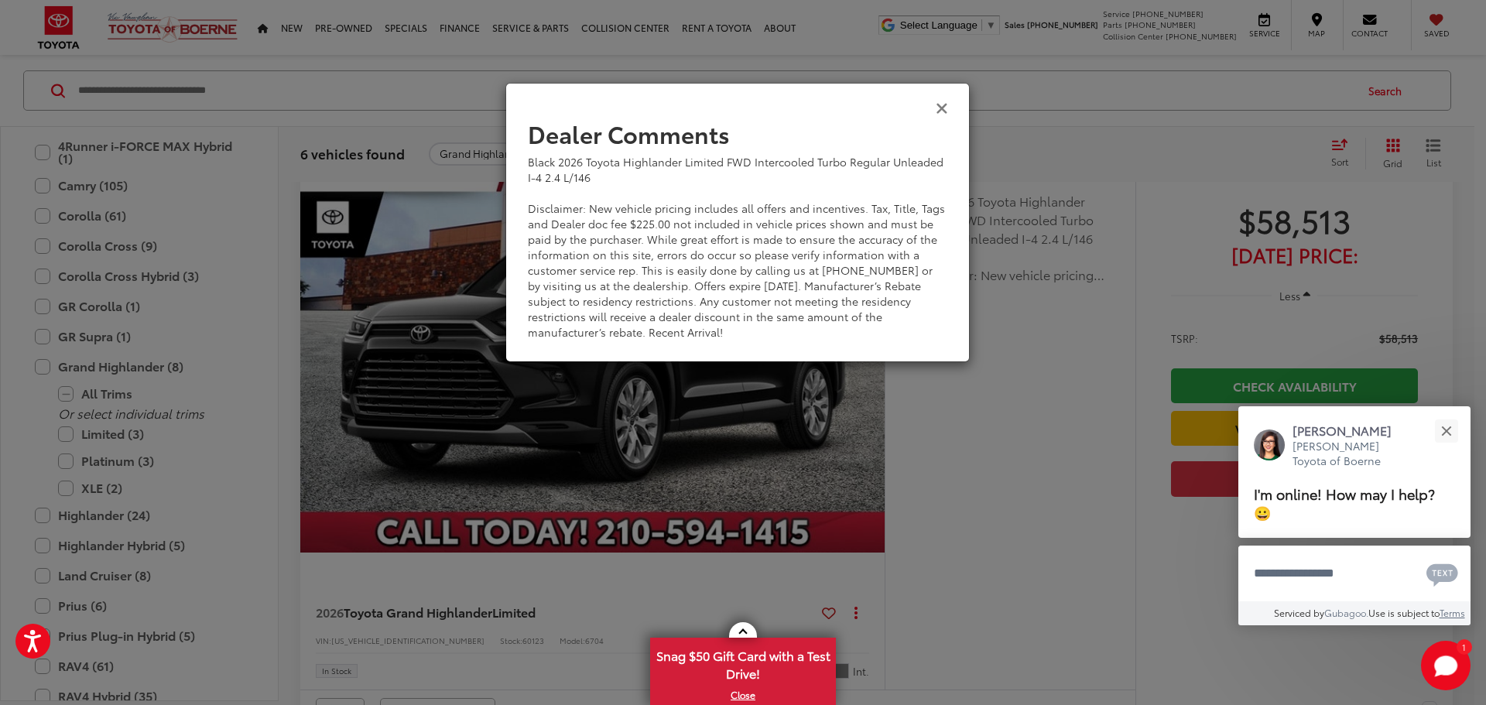
click at [946, 106] on icon "Close" at bounding box center [942, 107] width 12 height 16
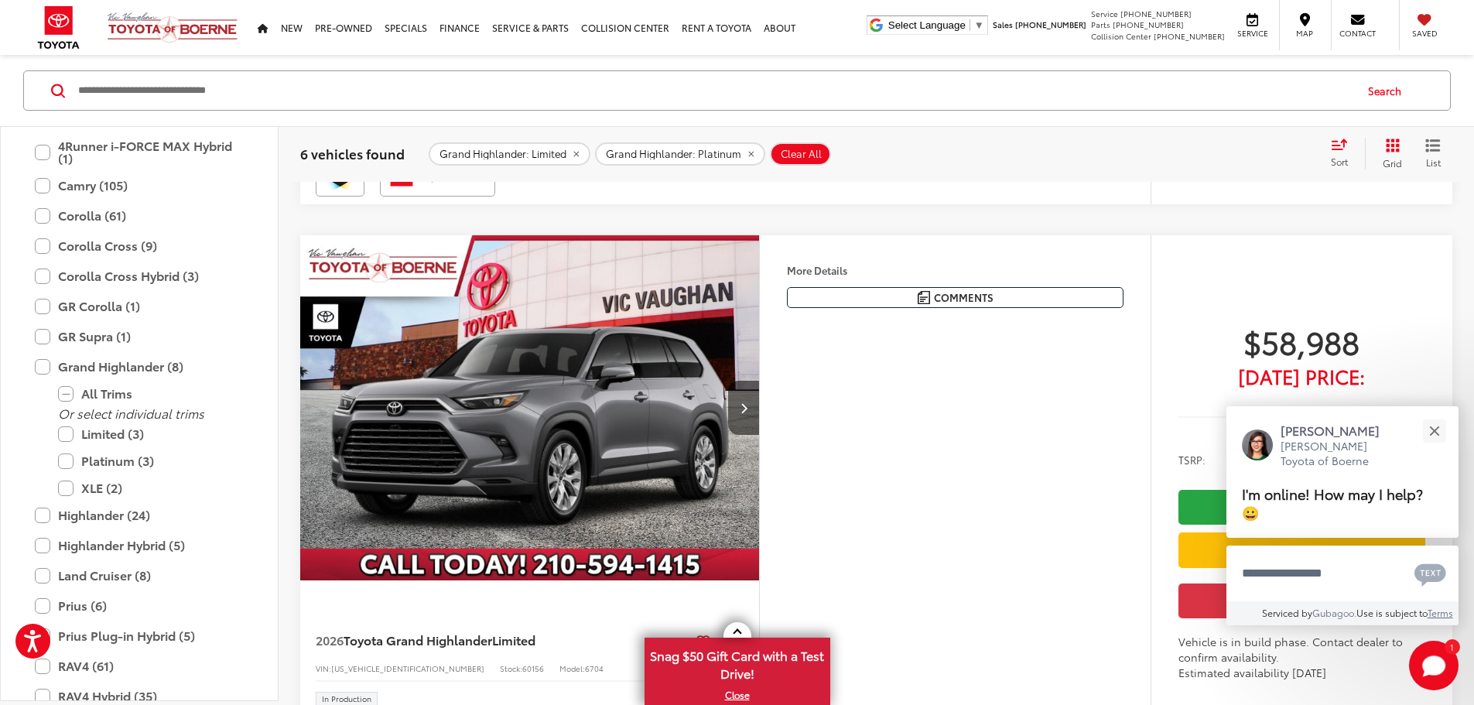
scroll to position [2338, 0]
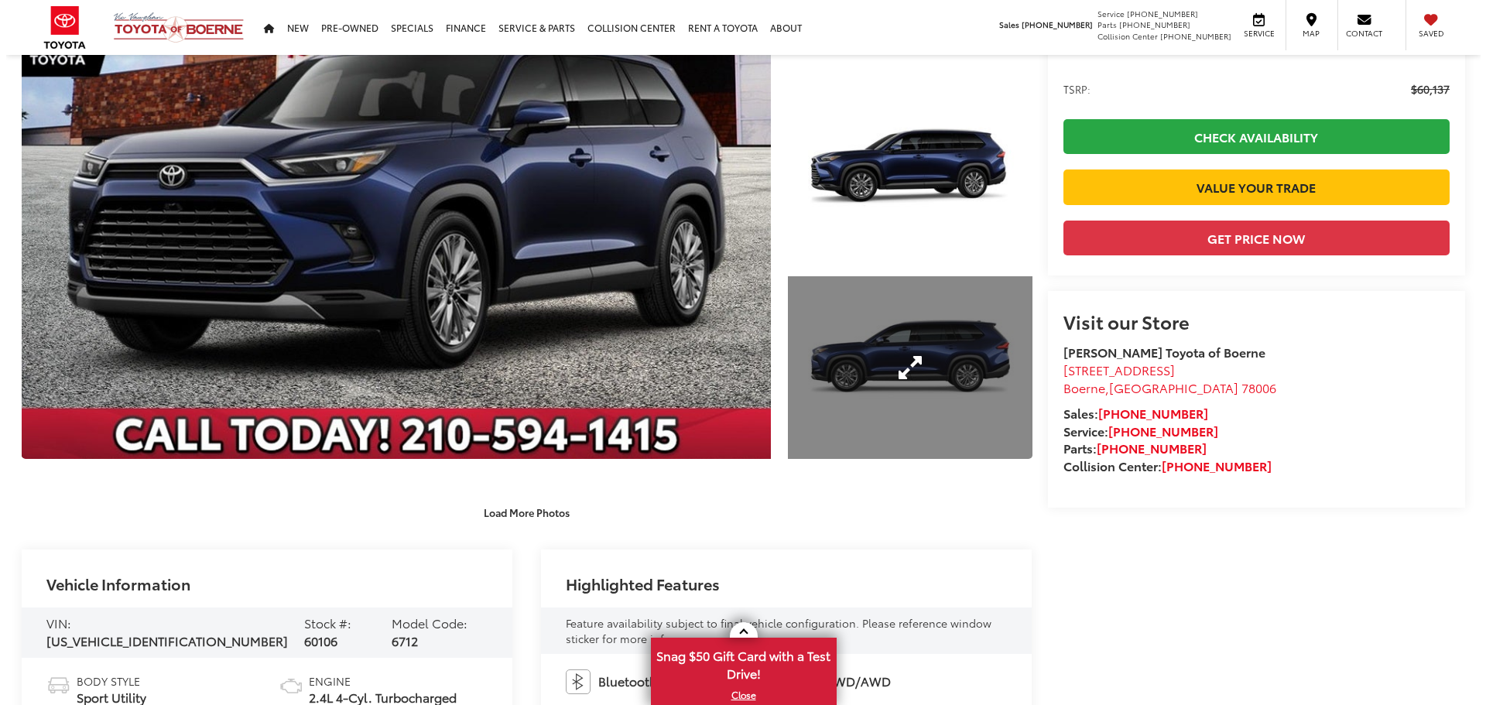
scroll to position [232, 0]
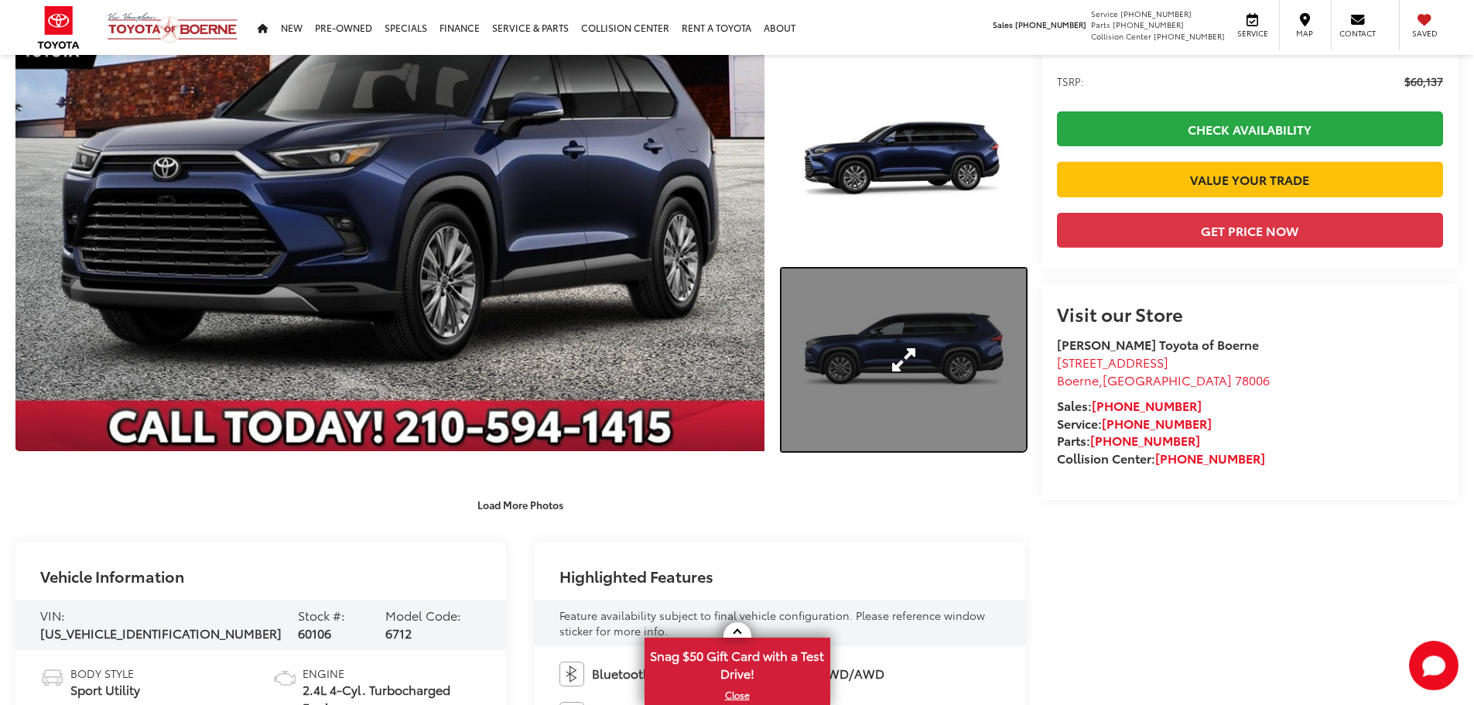
click at [866, 389] on link "Expand Photo 3" at bounding box center [904, 360] width 245 height 183
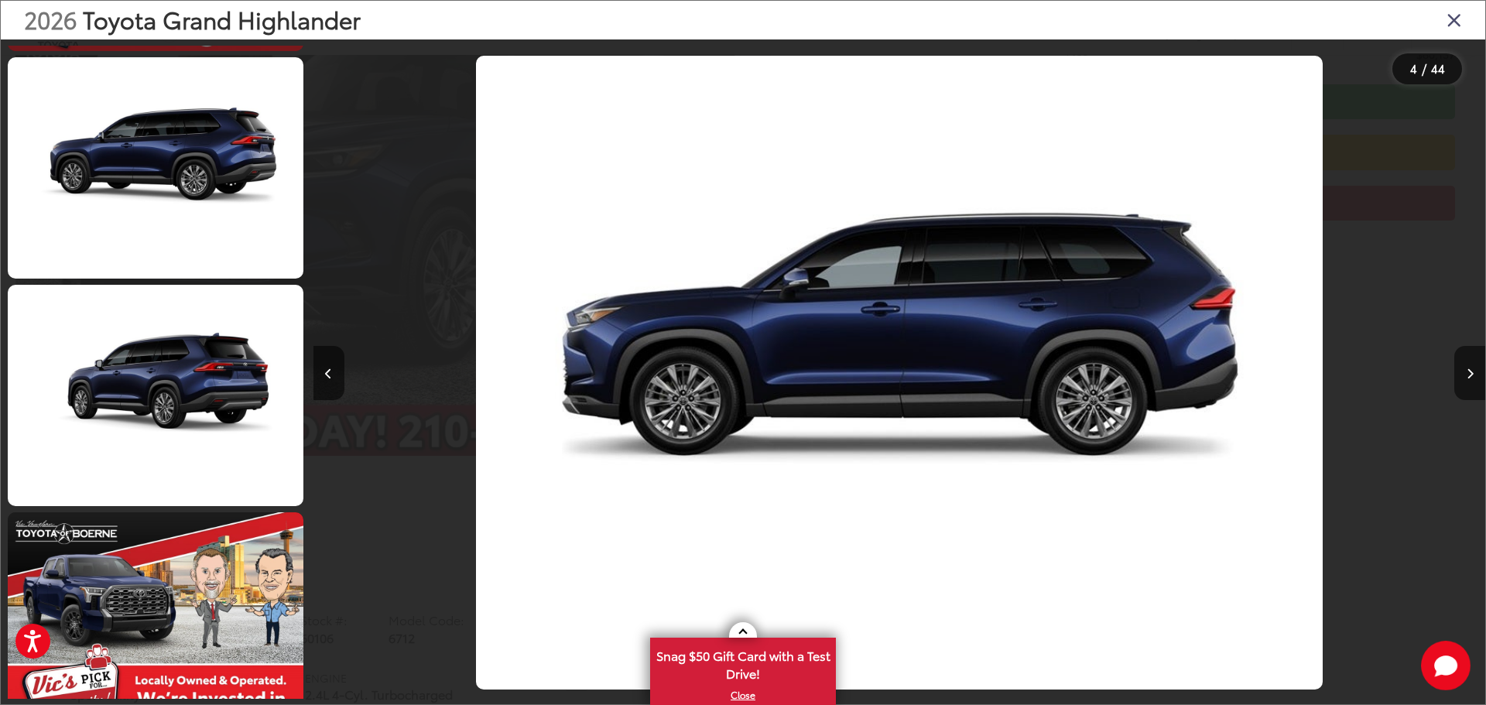
scroll to position [1136, 0]
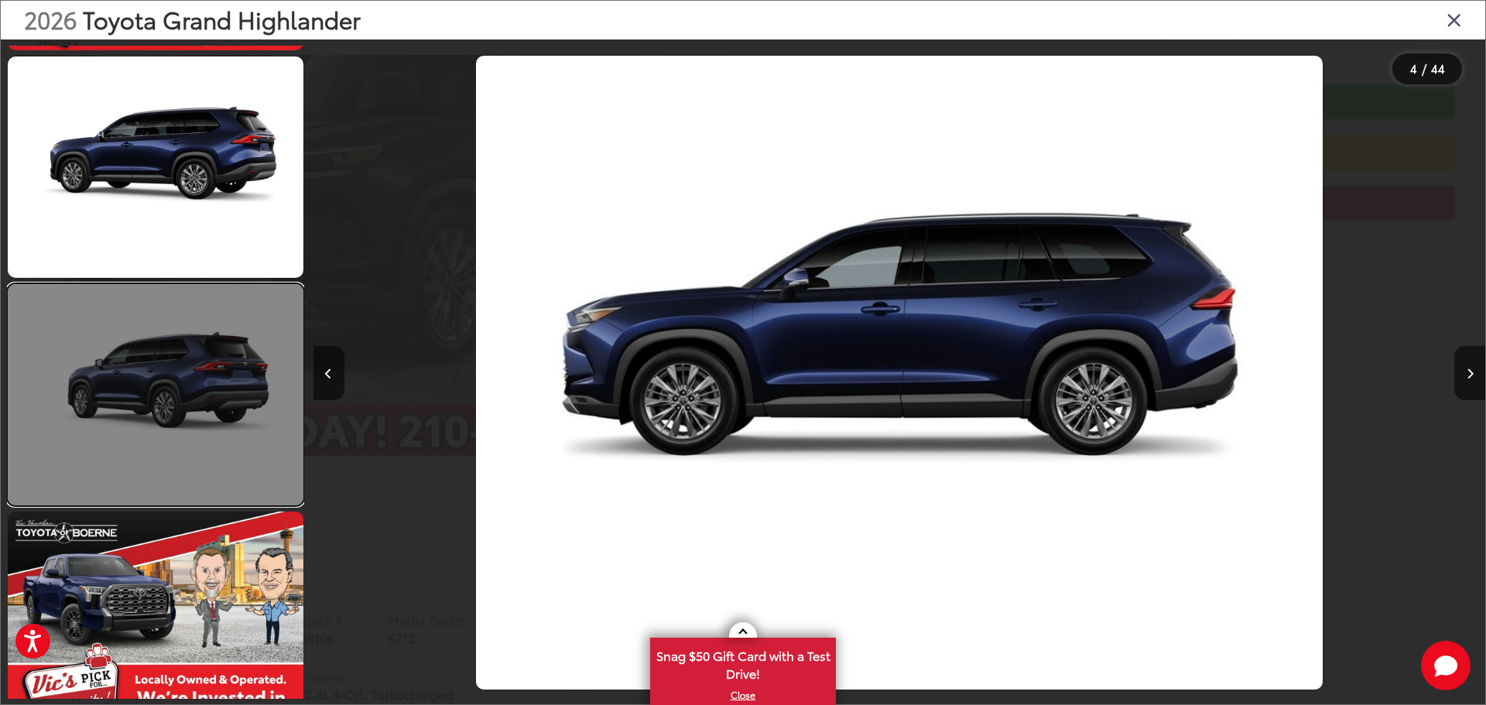
click at [232, 422] on link at bounding box center [156, 394] width 296 height 221
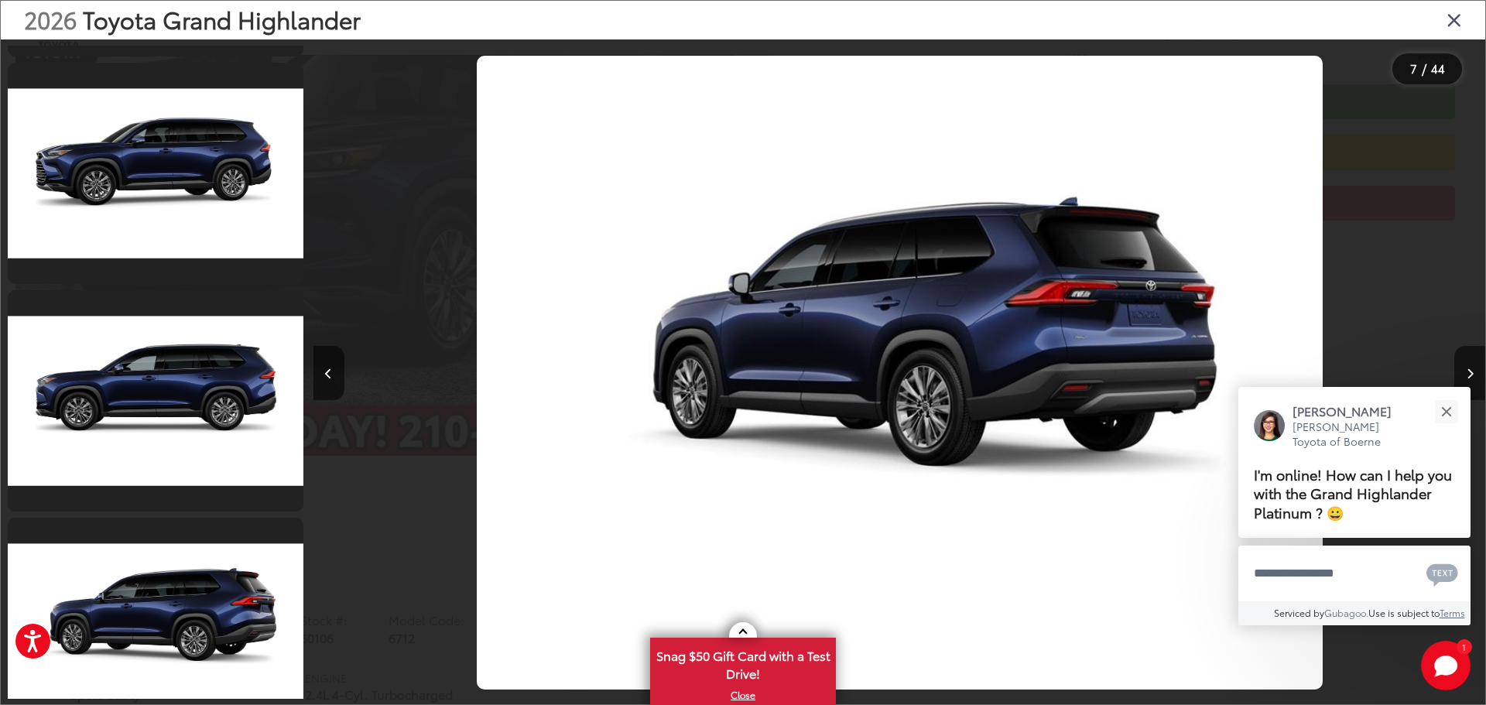
scroll to position [5842, 0]
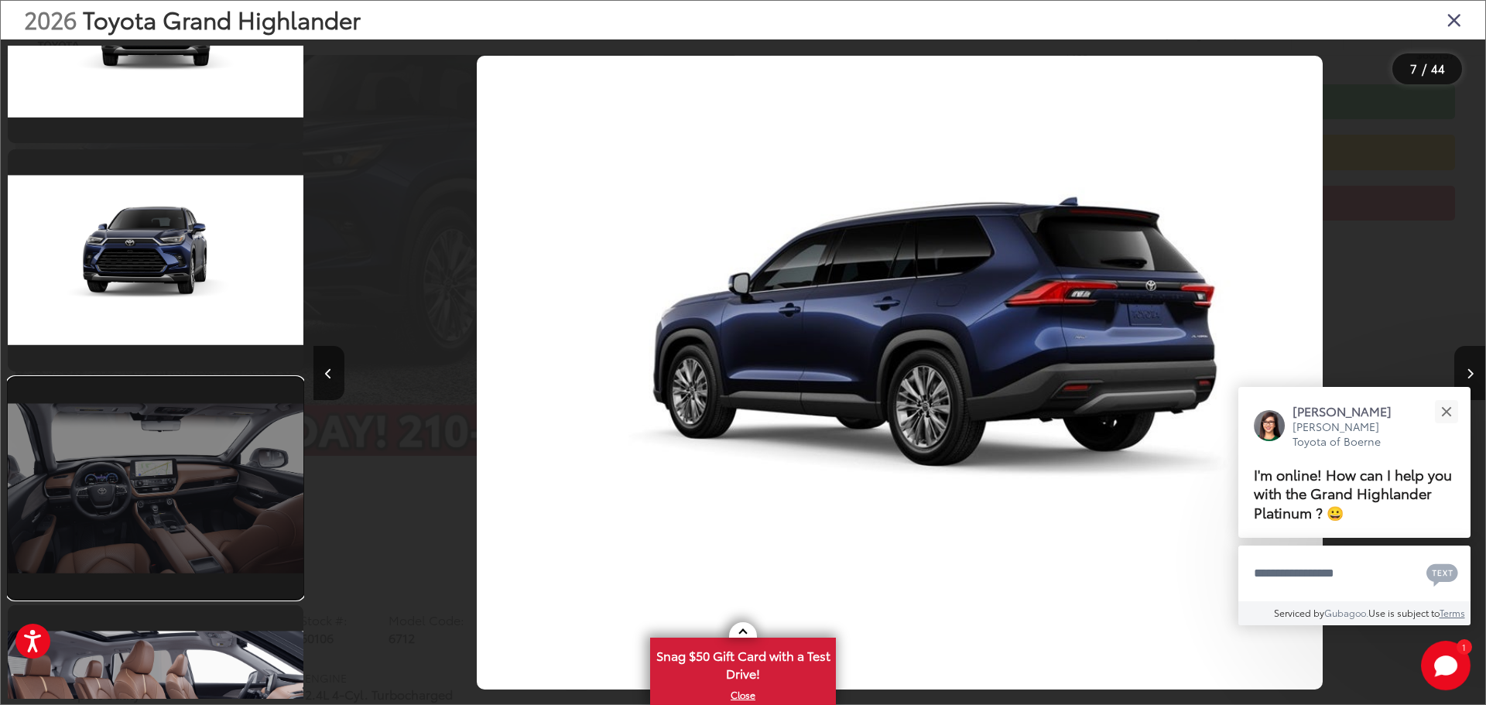
click at [94, 470] on link at bounding box center [156, 488] width 296 height 221
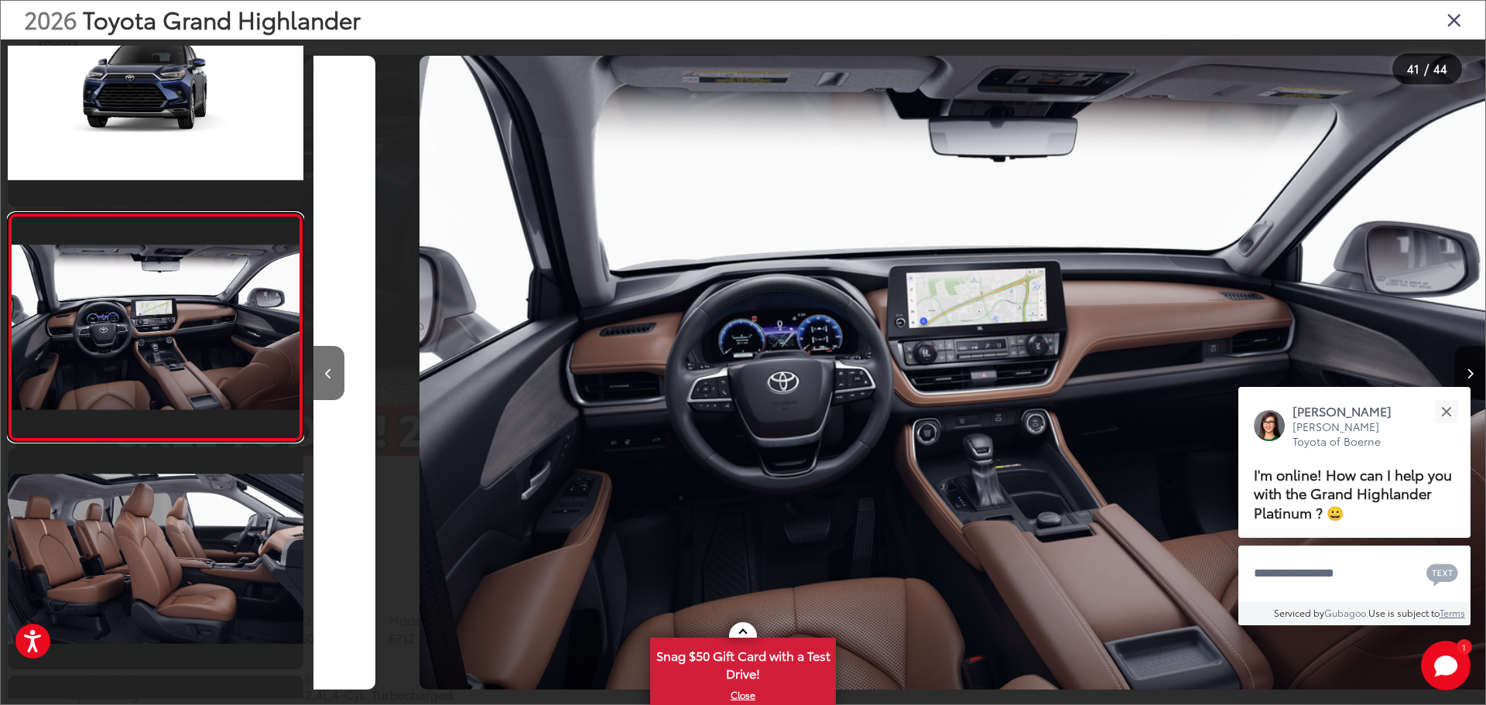
scroll to position [0, 46874]
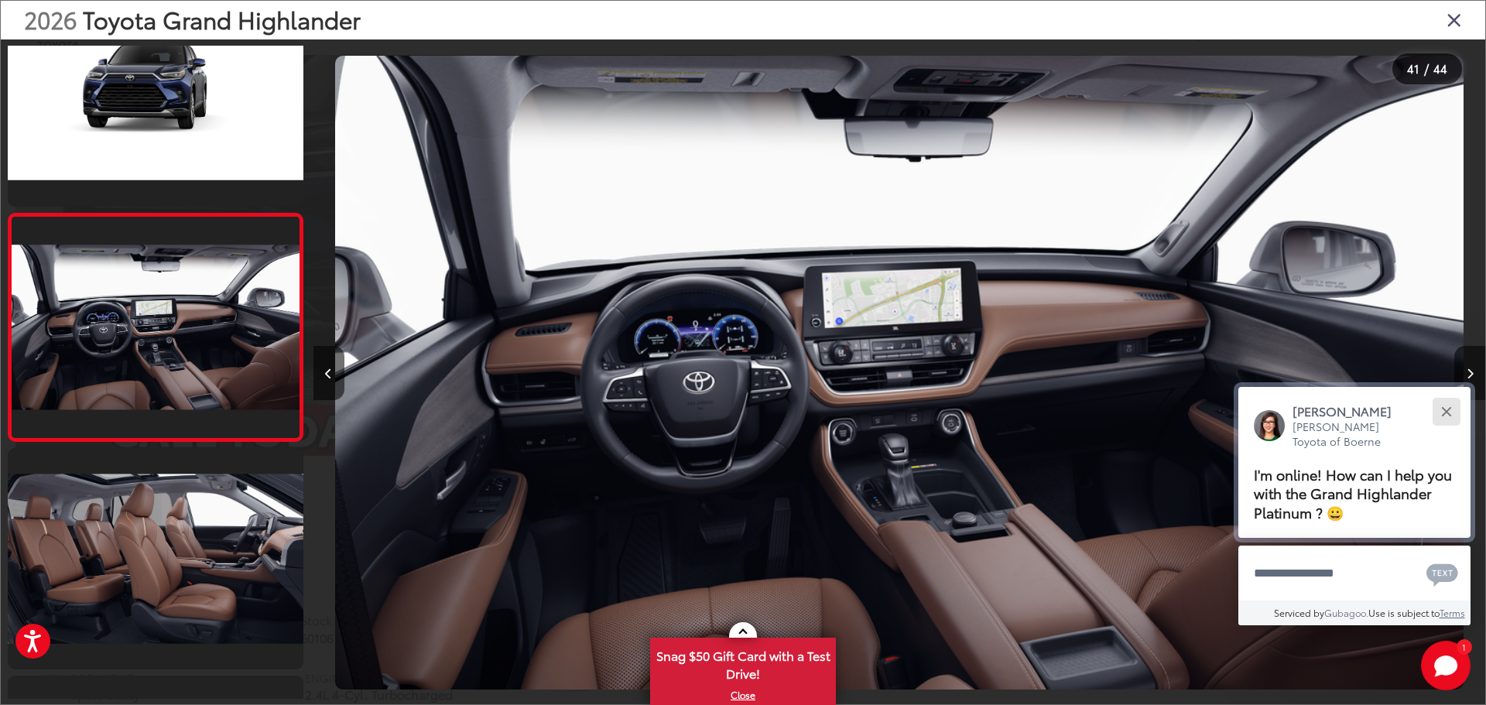
click at [1442, 407] on div "Close" at bounding box center [1446, 411] width 10 height 10
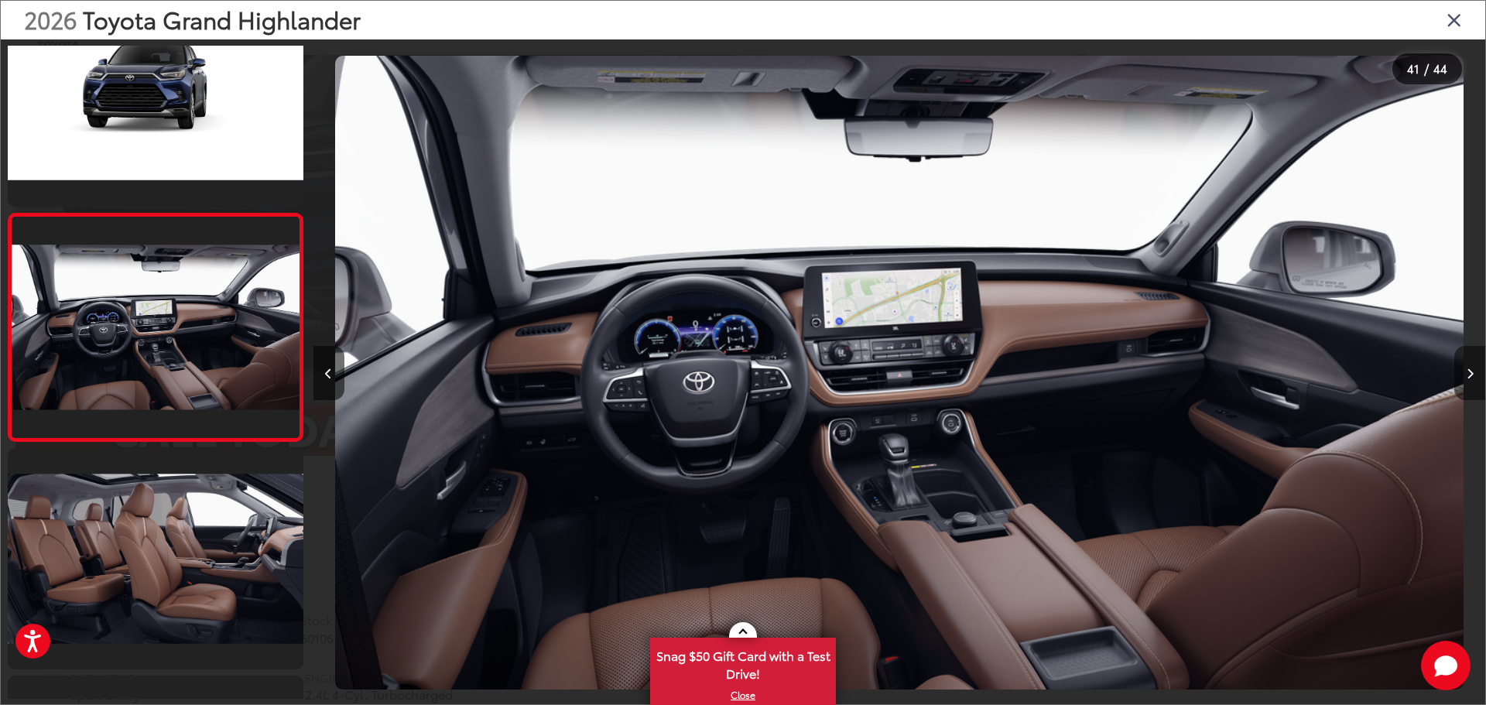
click at [1472, 376] on icon "Next image" at bounding box center [1469, 373] width 7 height 11
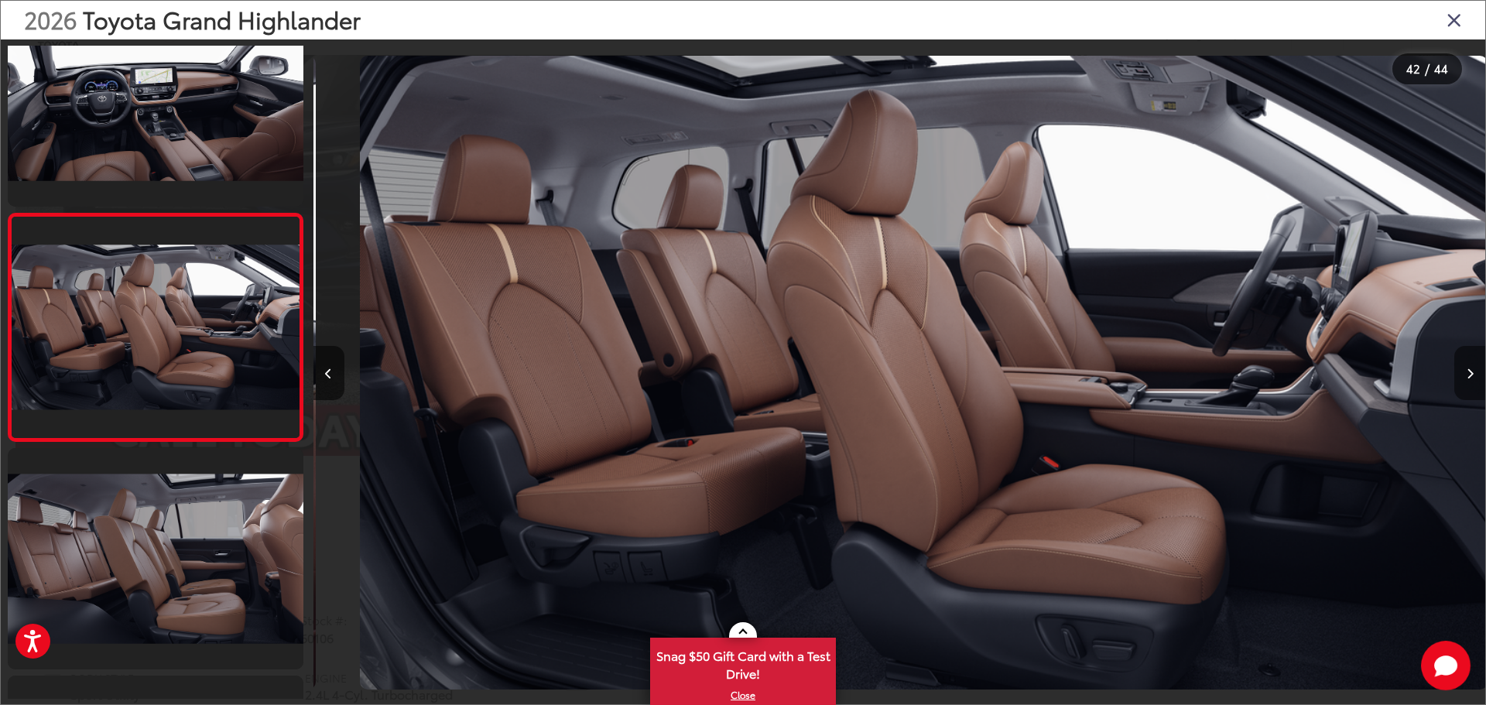
scroll to position [0, 48046]
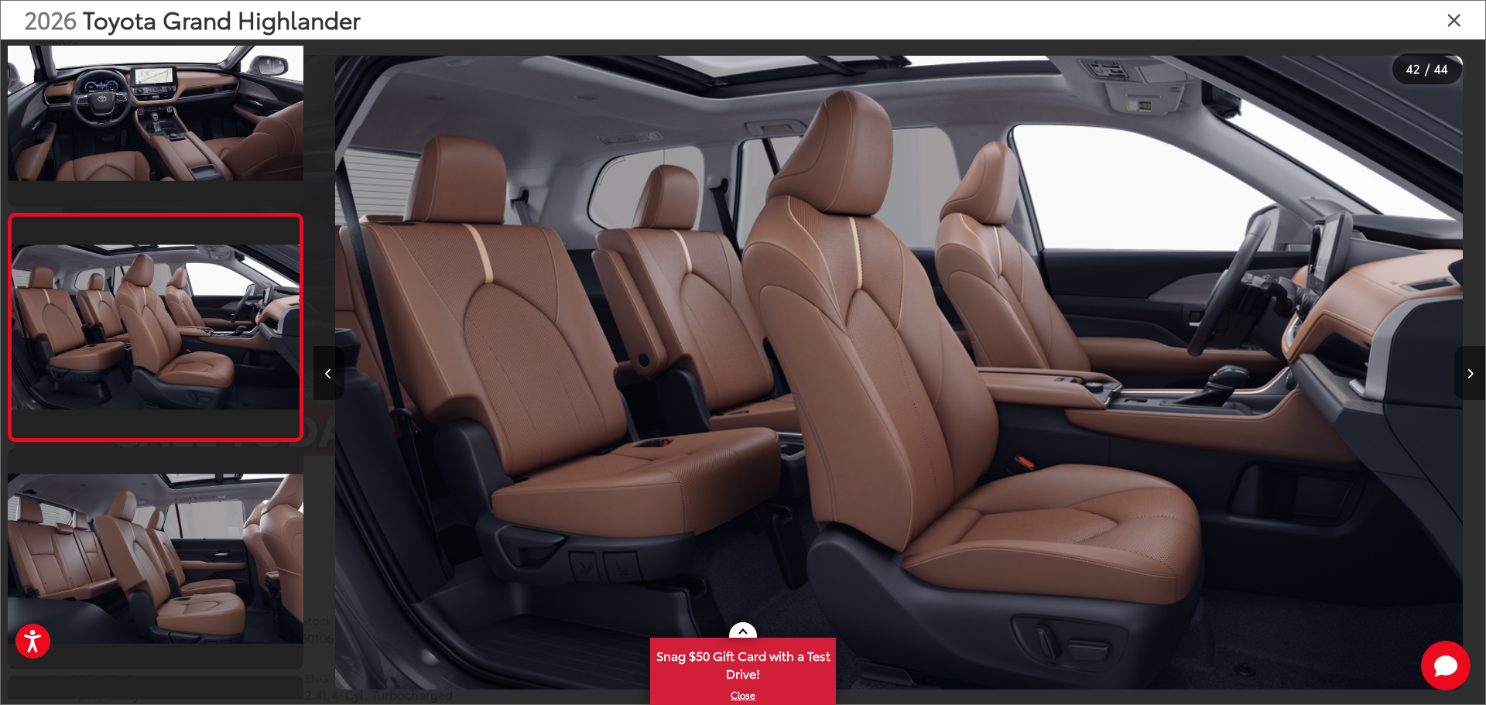
click at [1472, 376] on icon "Next image" at bounding box center [1469, 373] width 7 height 11
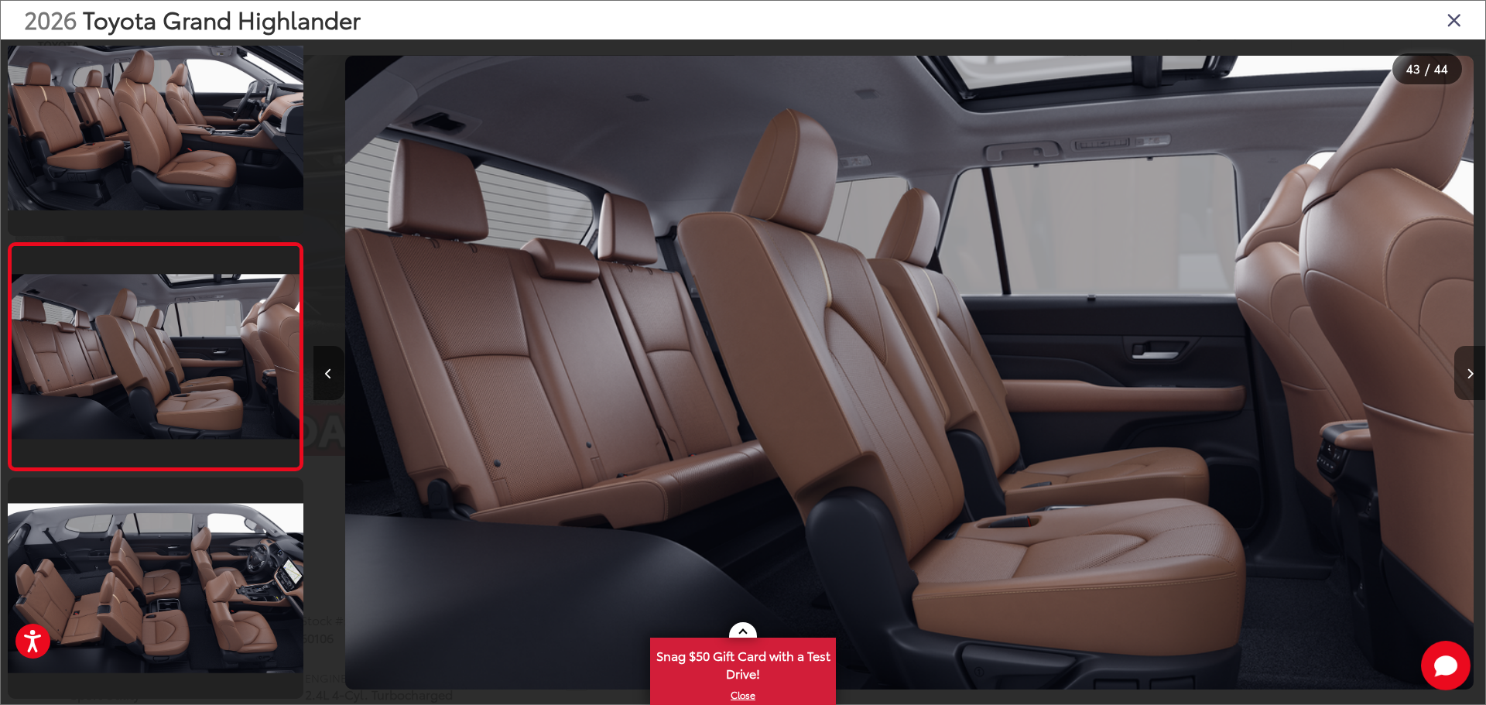
scroll to position [0, 49218]
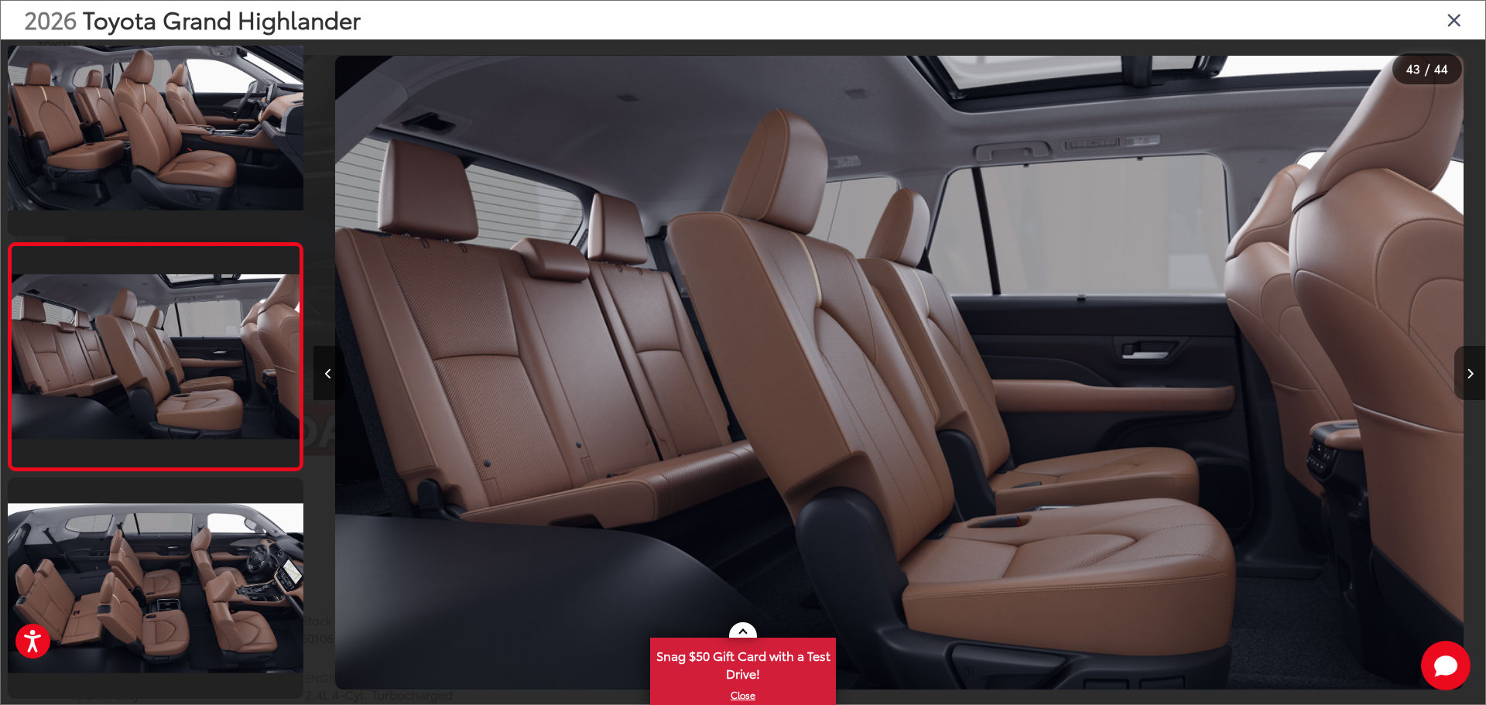
click at [1472, 376] on icon "Next image" at bounding box center [1469, 373] width 7 height 11
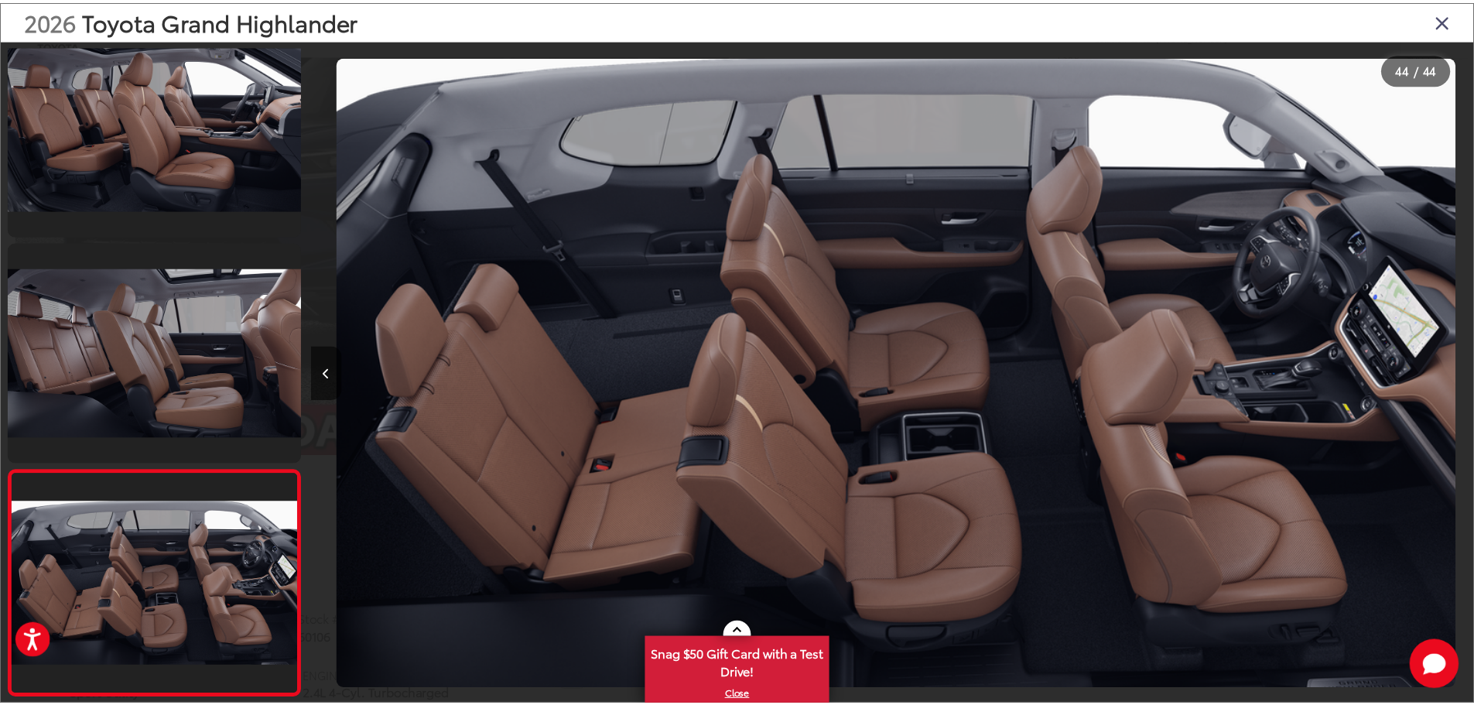
scroll to position [0, 50389]
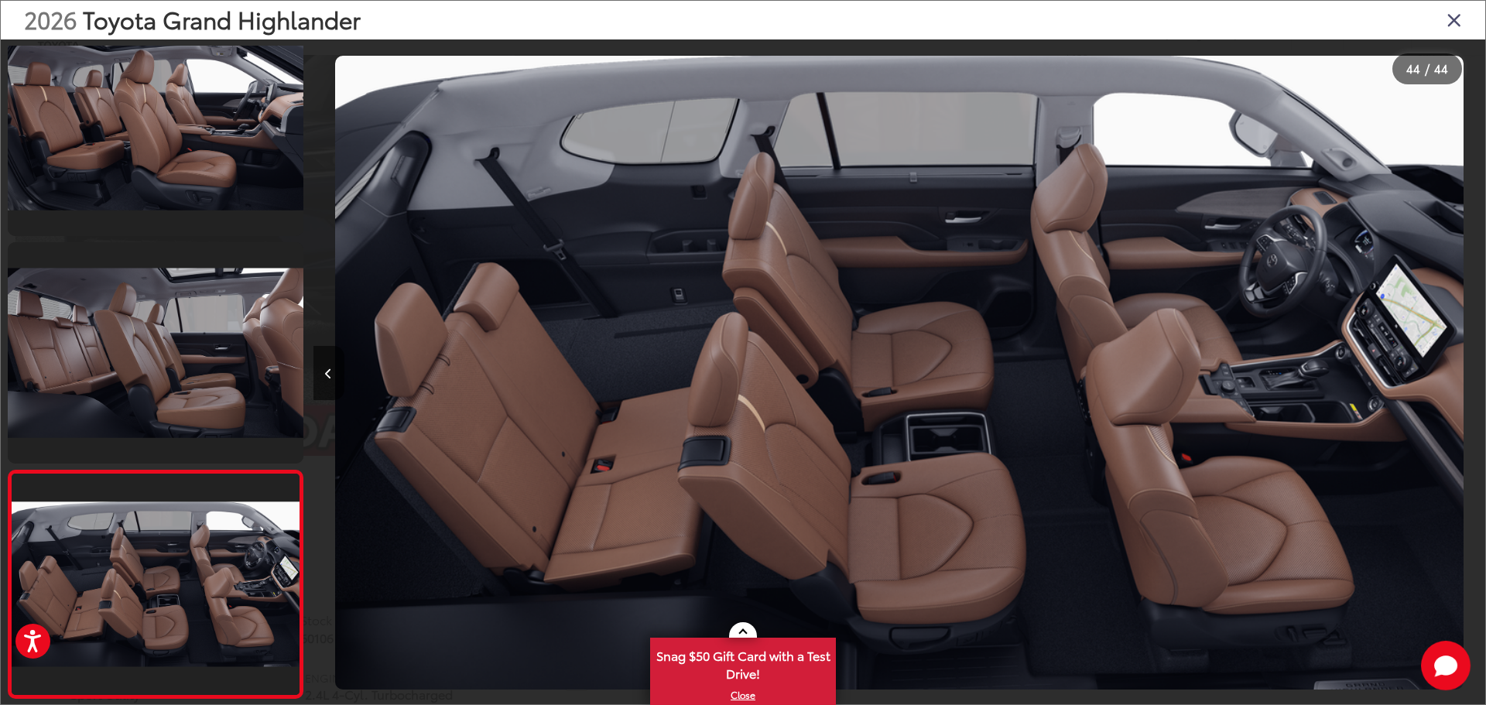
click at [1448, 19] on icon "Close gallery" at bounding box center [1453, 19] width 15 height 20
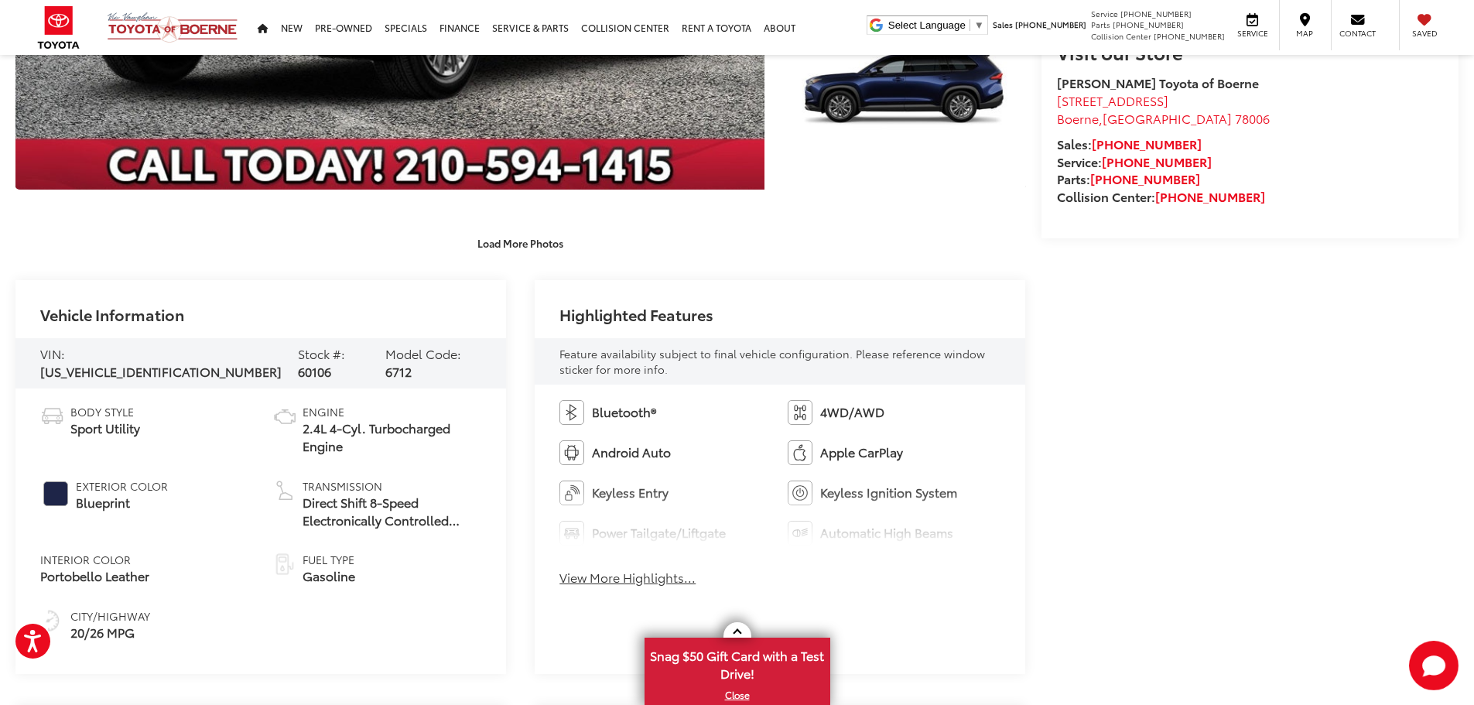
scroll to position [0, 0]
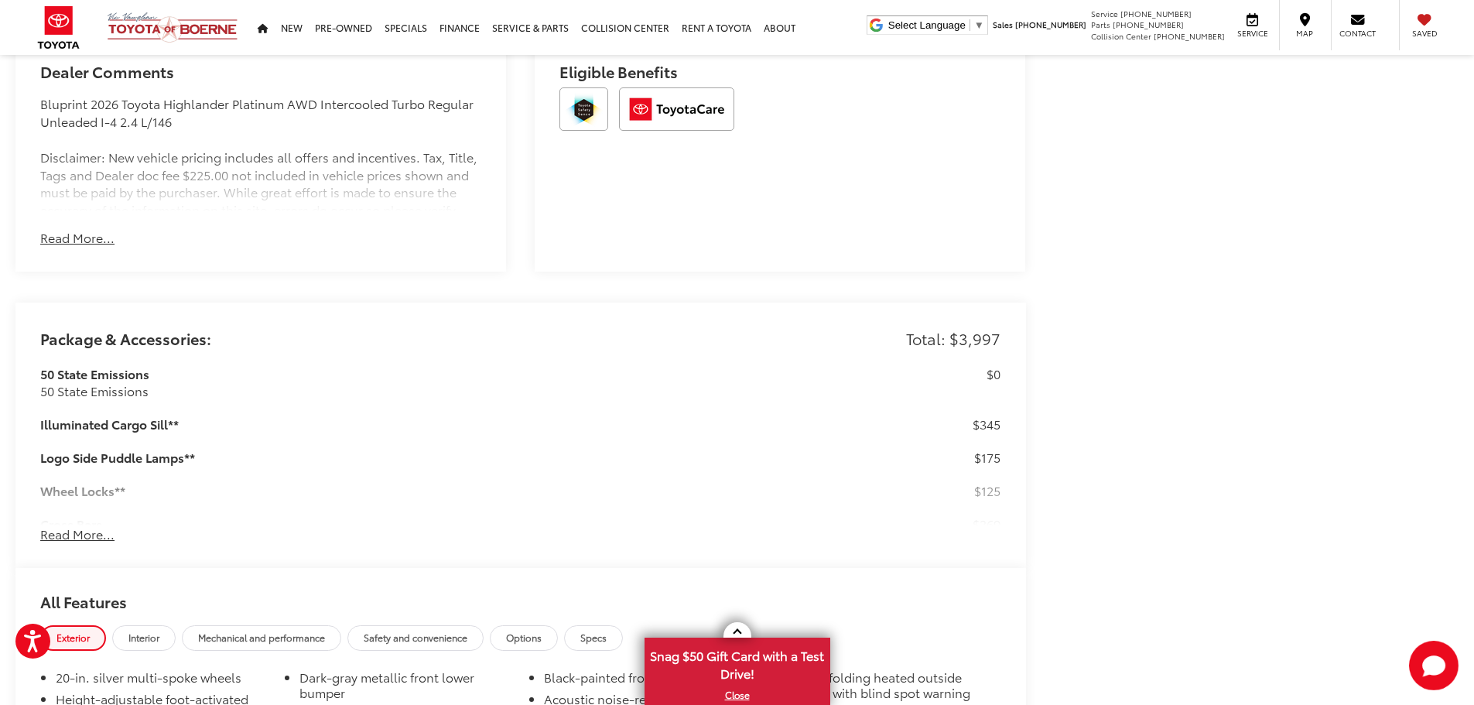
click at [88, 539] on div "Package & Accessories: Total: $3,997 50 State Emissions 50 State Emissions $0 I…" at bounding box center [520, 435] width 1011 height 265
click at [89, 534] on button "Read More..." at bounding box center [77, 534] width 74 height 18
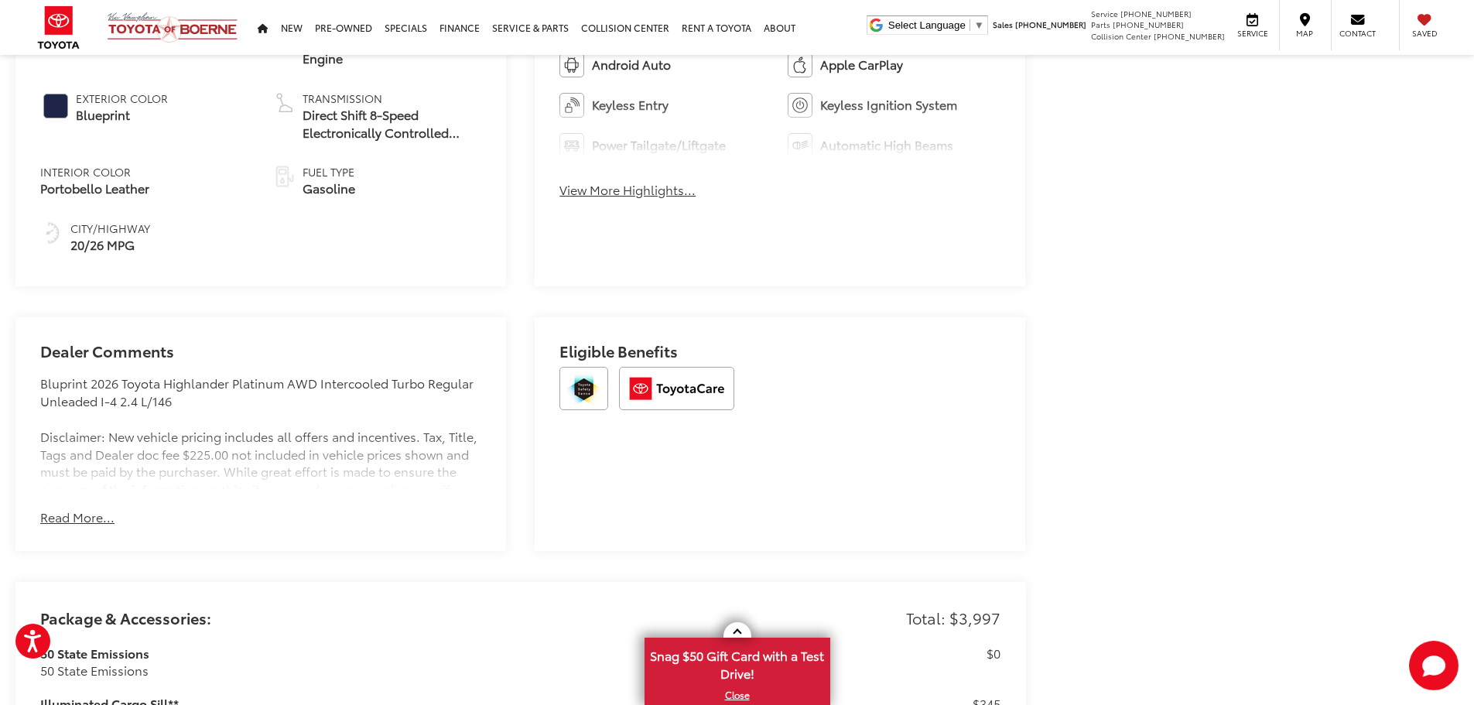
scroll to position [747, 0]
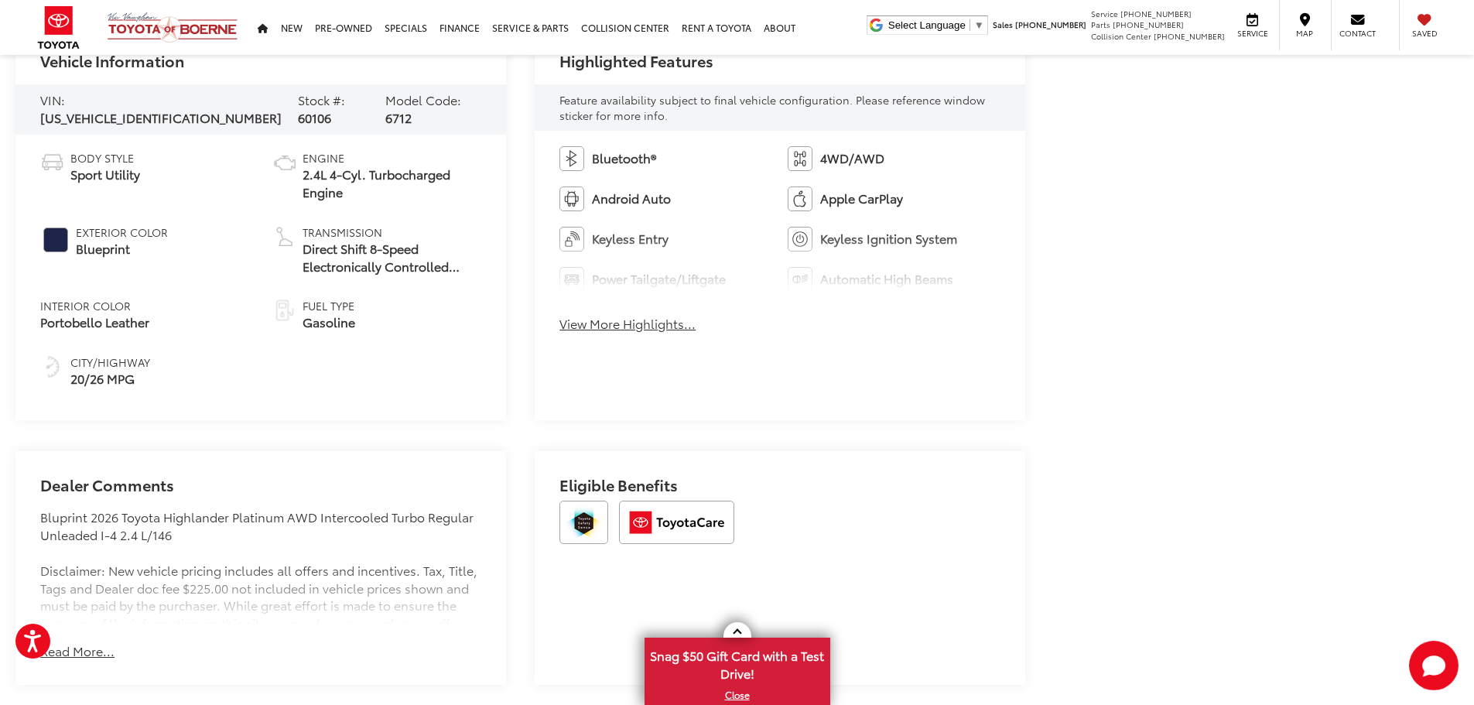
click at [641, 331] on button "View More Highlights..." at bounding box center [627, 324] width 136 height 18
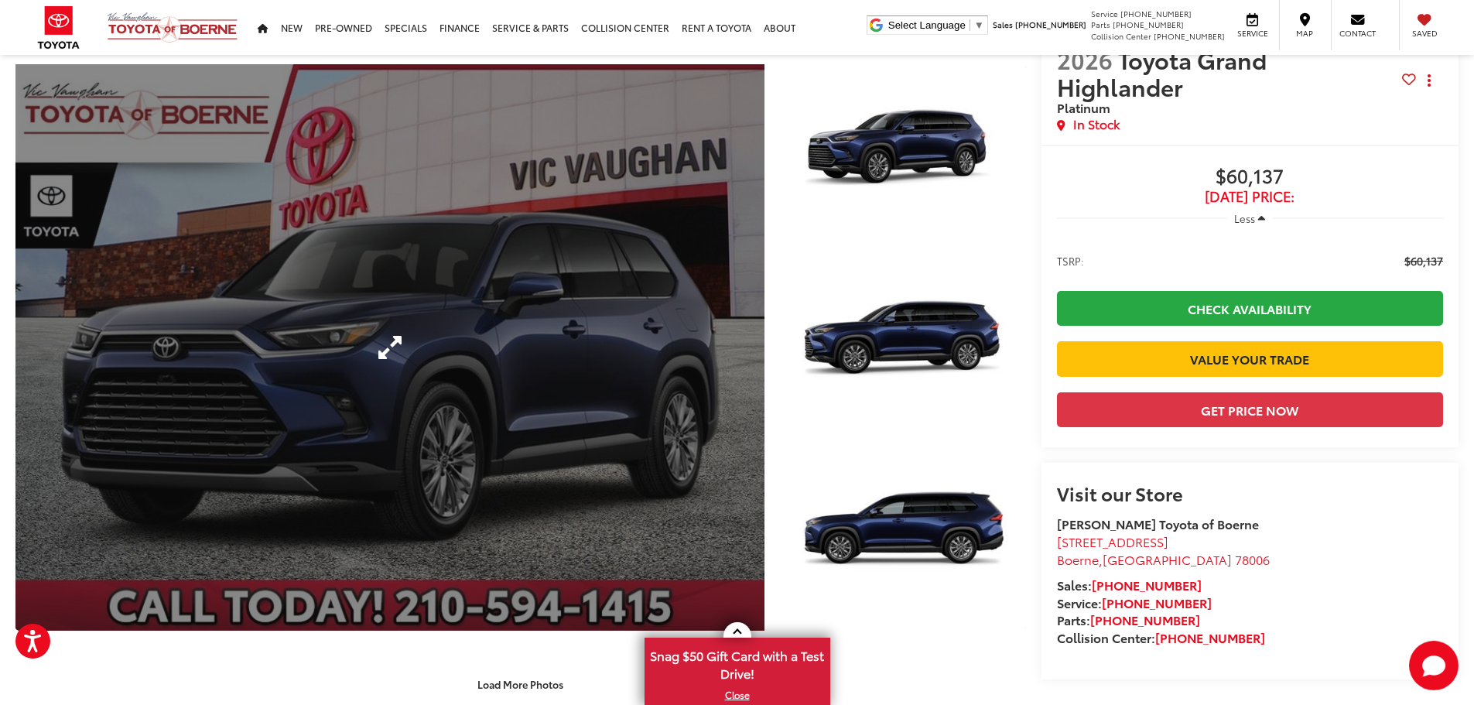
scroll to position [0, 0]
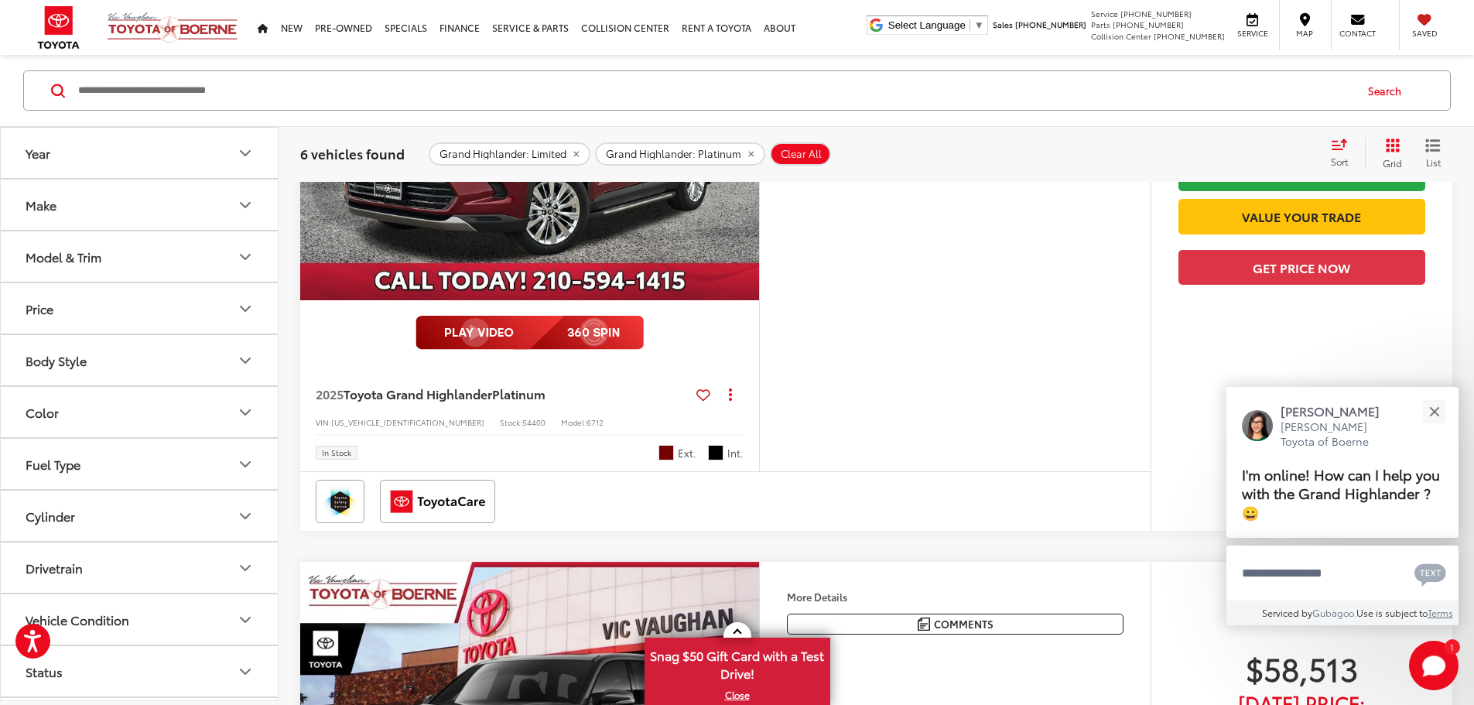
scroll to position [1006, 0]
click at [1441, 410] on button "Close" at bounding box center [1434, 411] width 33 height 33
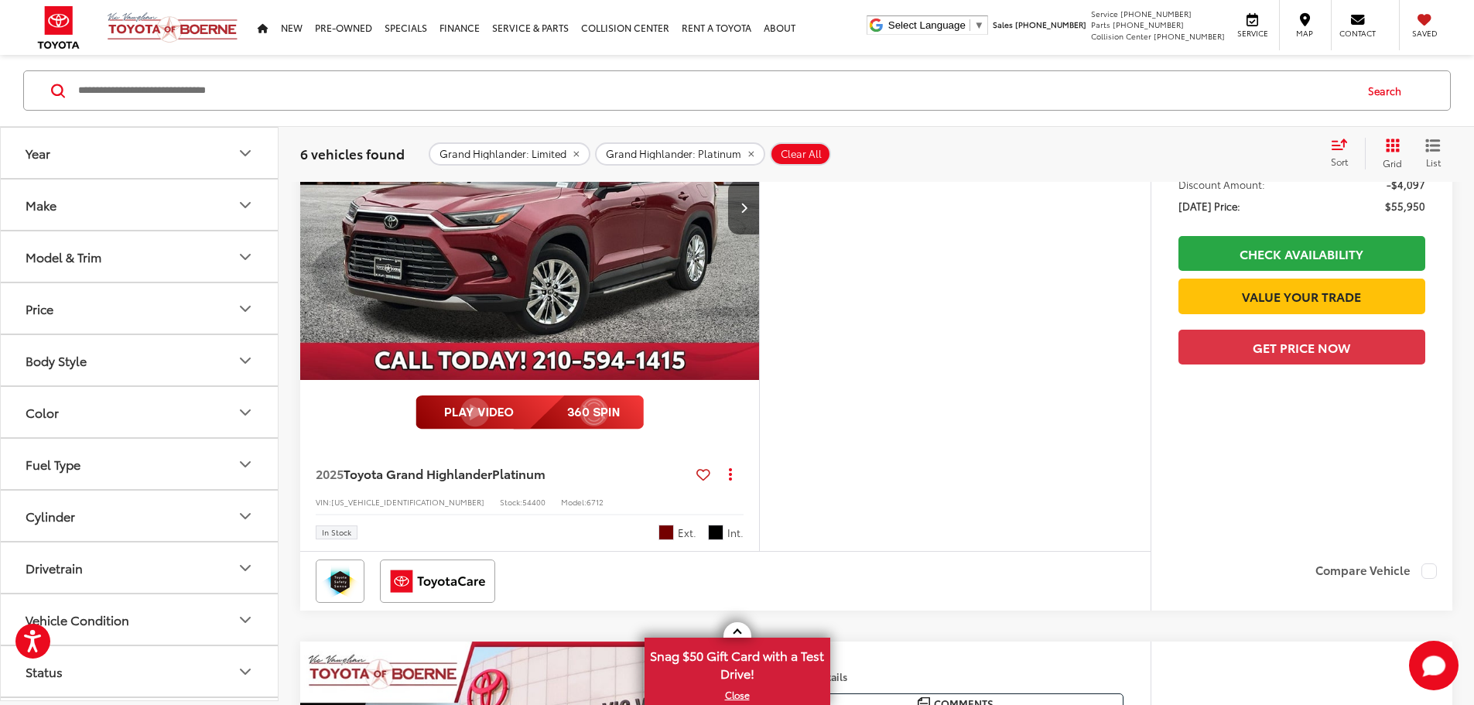
scroll to position [929, 0]
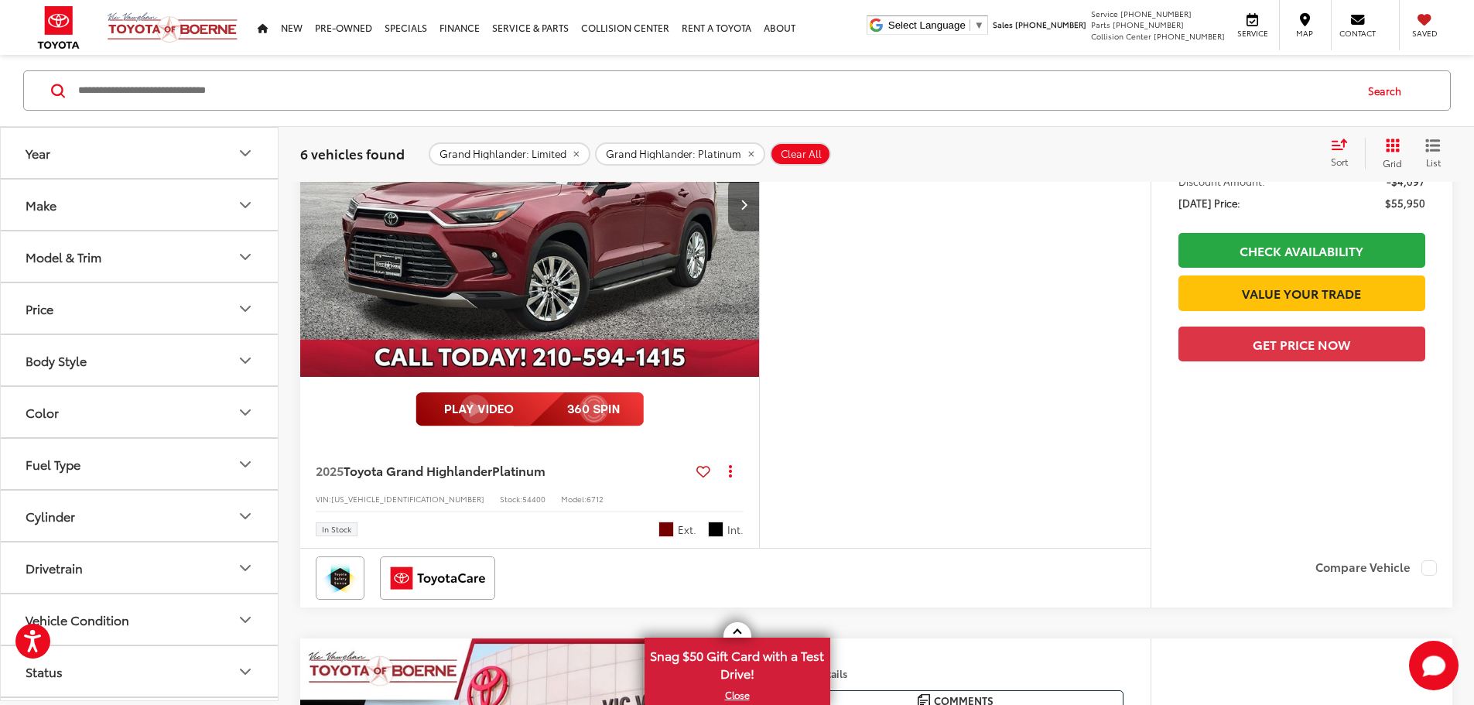
click at [759, 231] on button "Next image" at bounding box center [743, 204] width 31 height 54
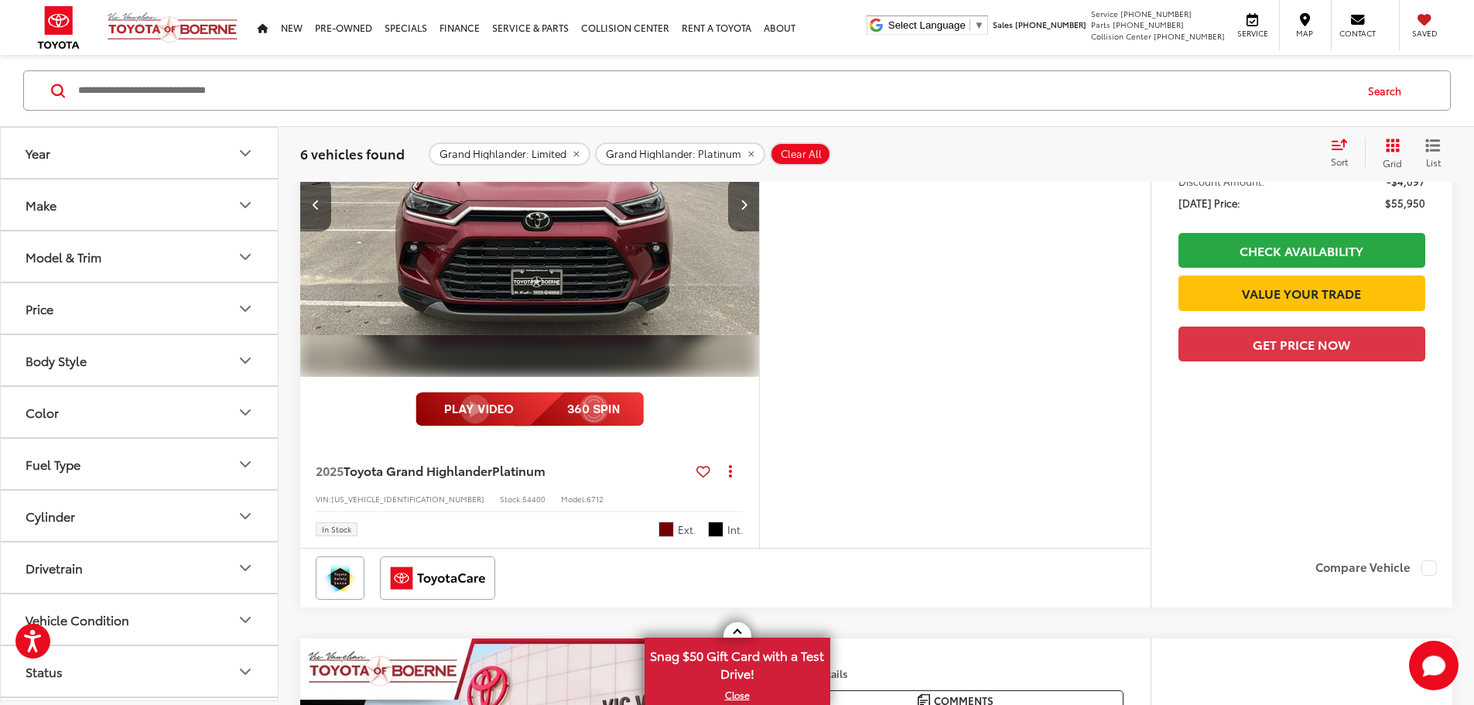
click at [759, 231] on button "Next image" at bounding box center [743, 204] width 31 height 54
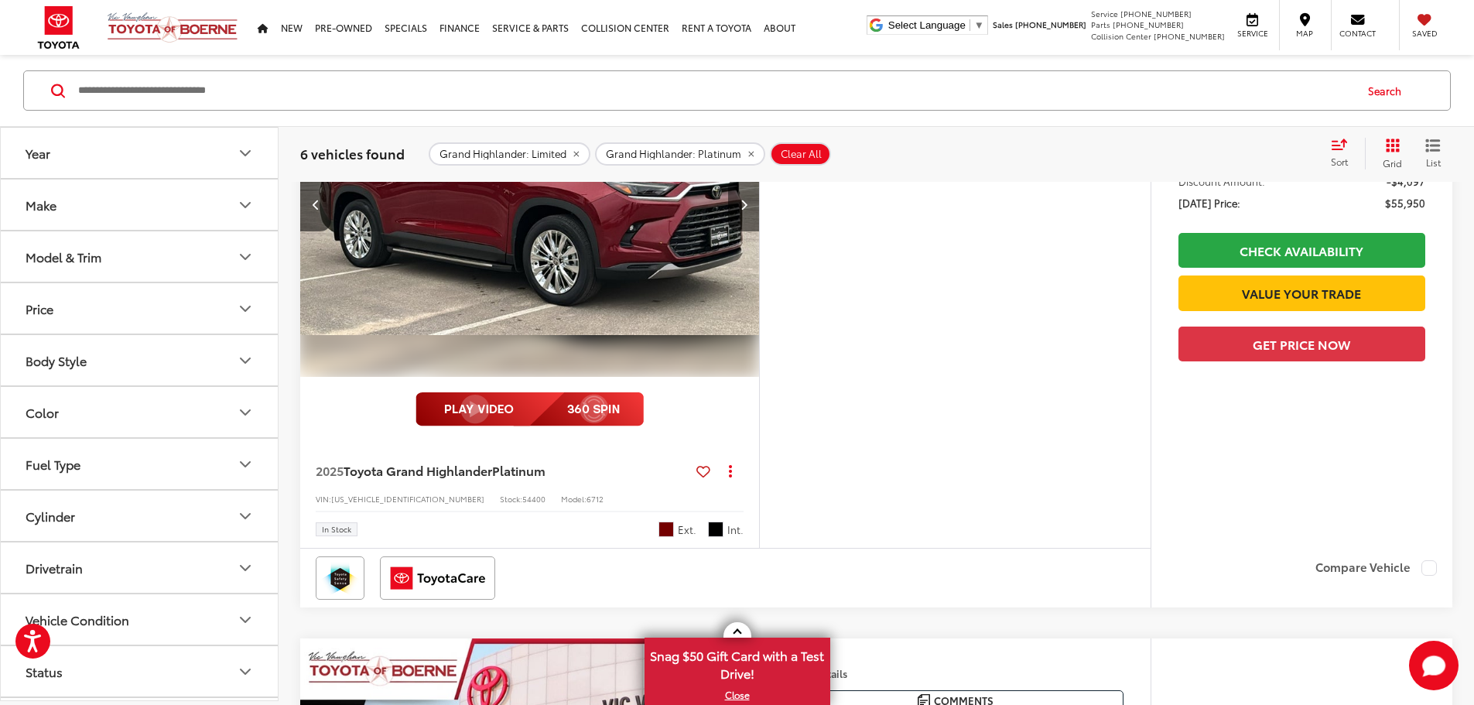
scroll to position [0, 1174]
click at [759, 231] on button "Next image" at bounding box center [743, 204] width 31 height 54
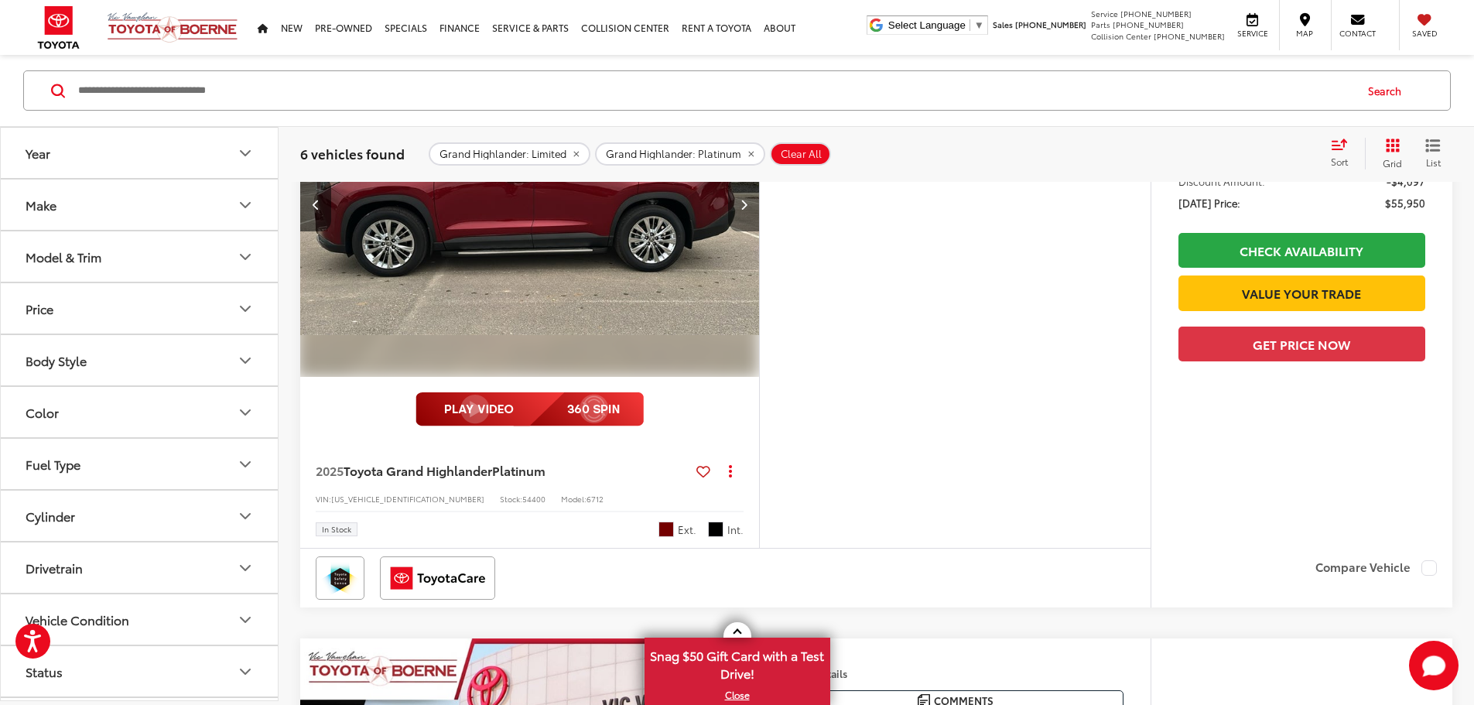
scroll to position [0, 1760]
click at [759, 231] on button "Next image" at bounding box center [743, 204] width 31 height 54
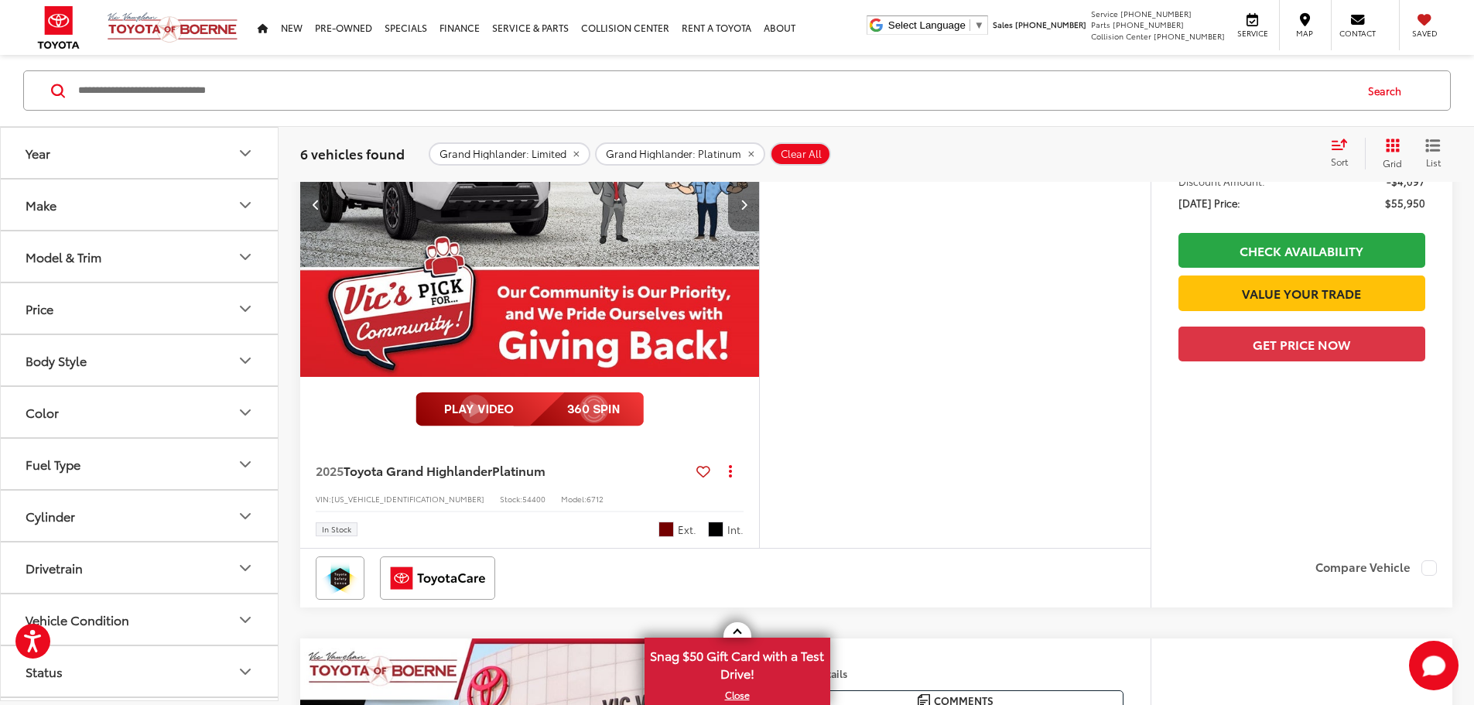
click at [759, 231] on button "Next image" at bounding box center [743, 204] width 31 height 54
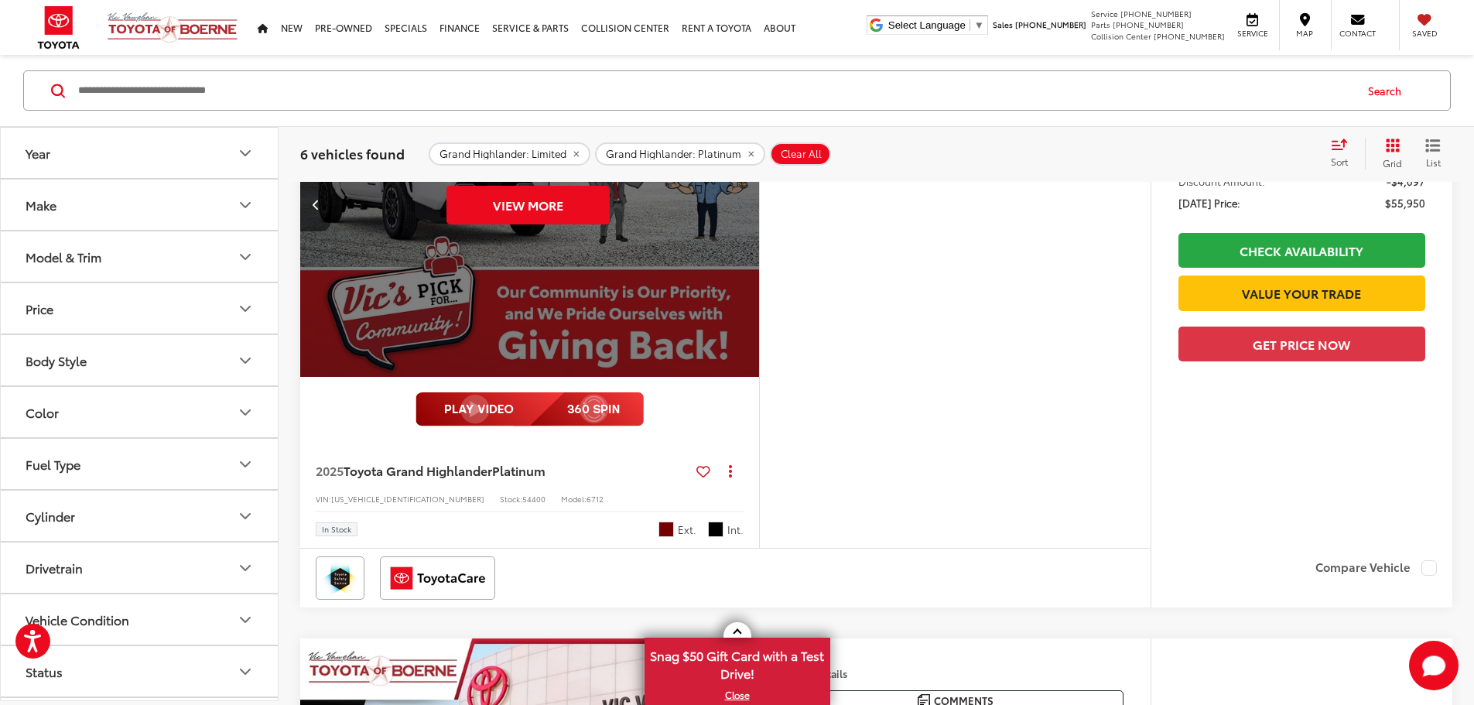
scroll to position [0, 2934]
click at [758, 341] on div "View More" at bounding box center [527, 205] width 461 height 346
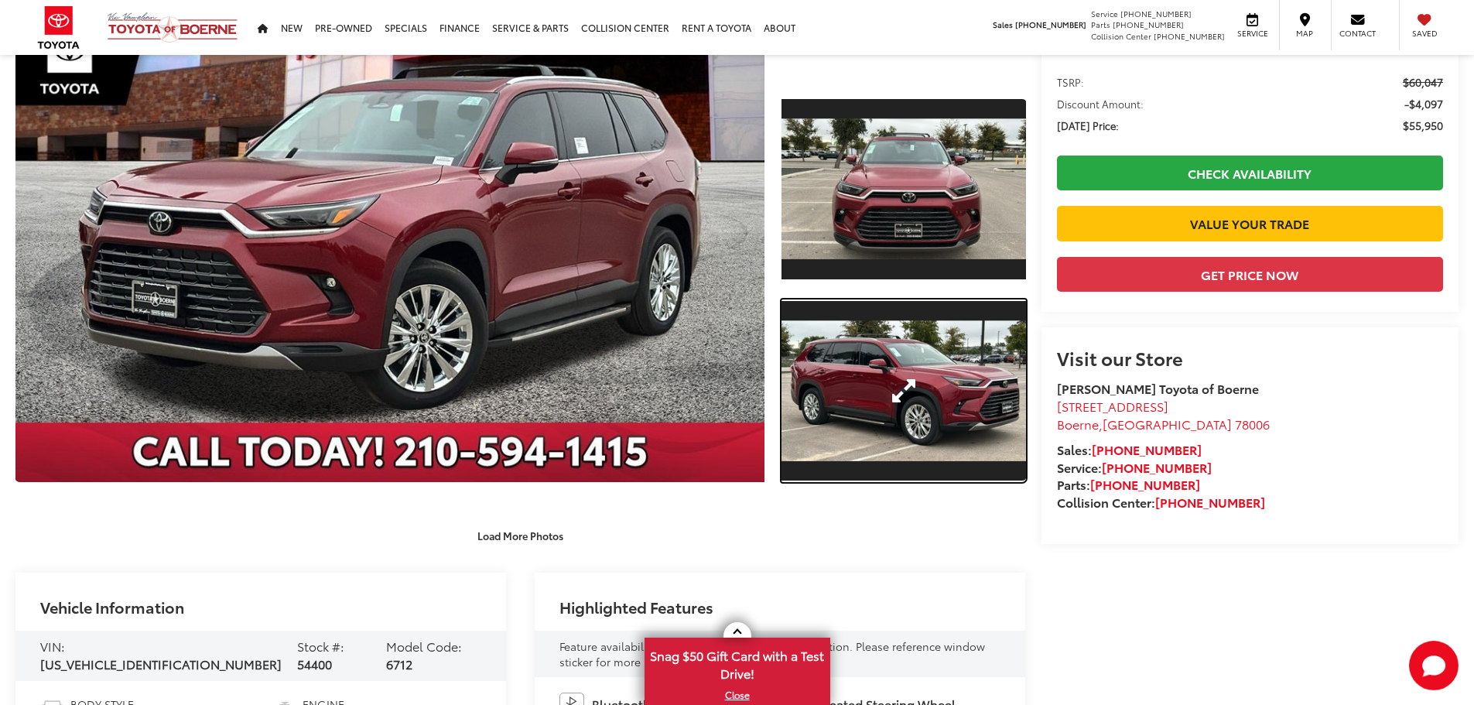
click at [895, 370] on link "Expand Photo 2" at bounding box center [904, 390] width 245 height 183
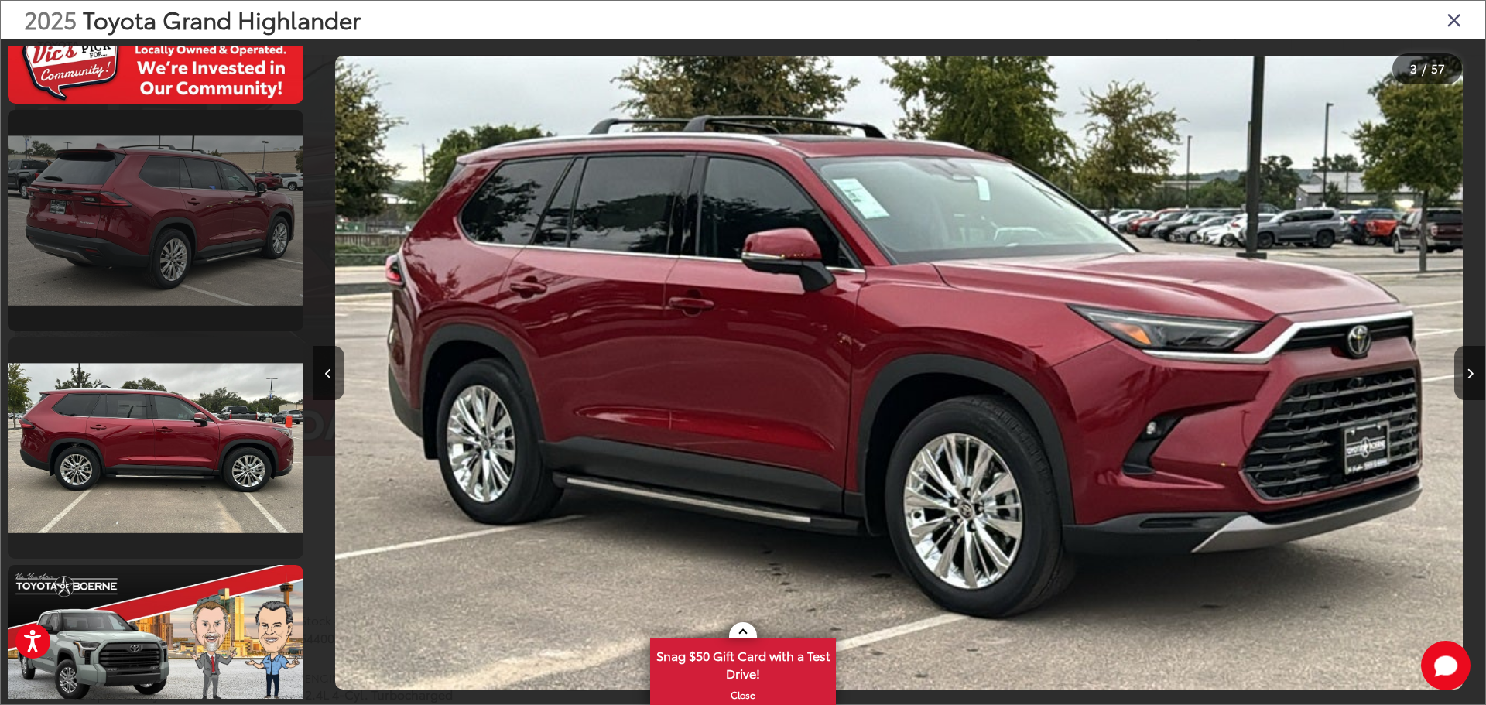
scroll to position [1836, 0]
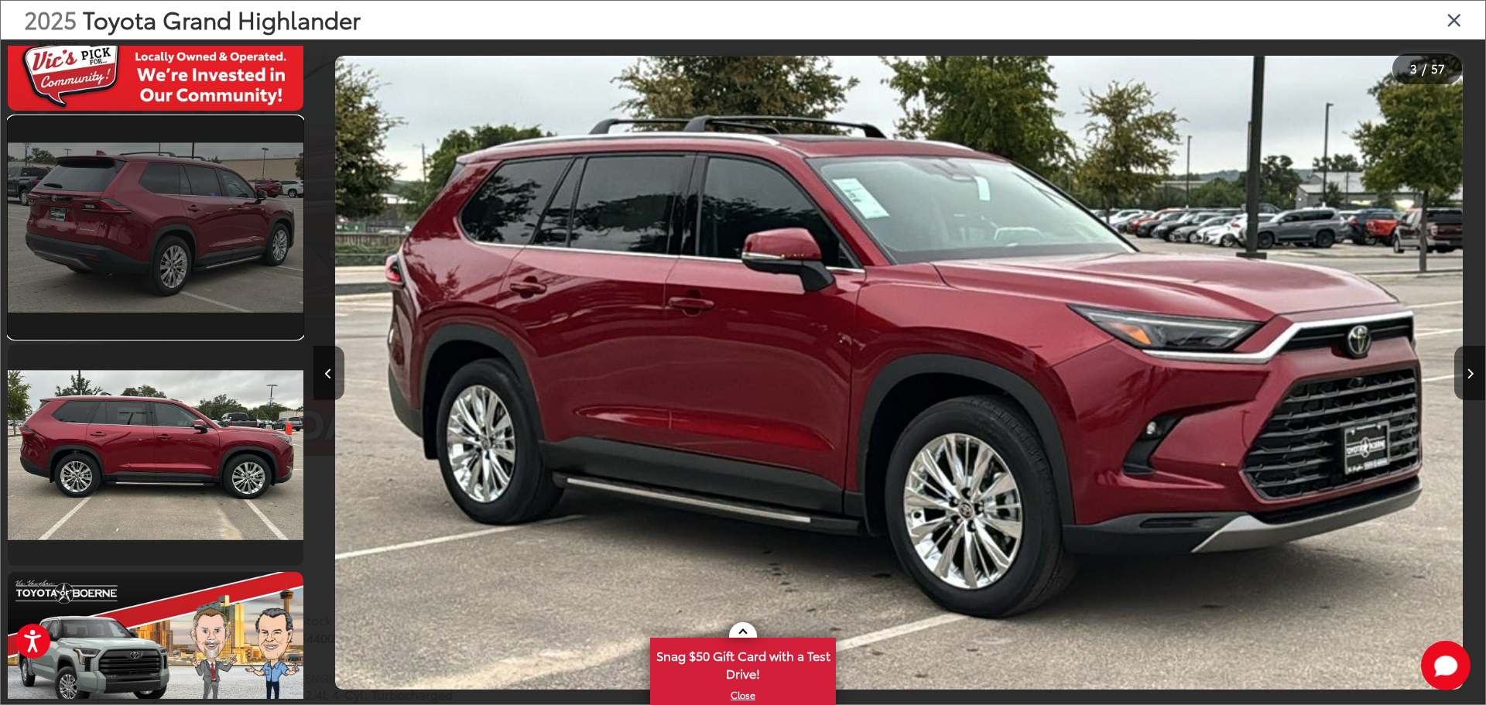
click at [164, 284] on link at bounding box center [156, 227] width 296 height 221
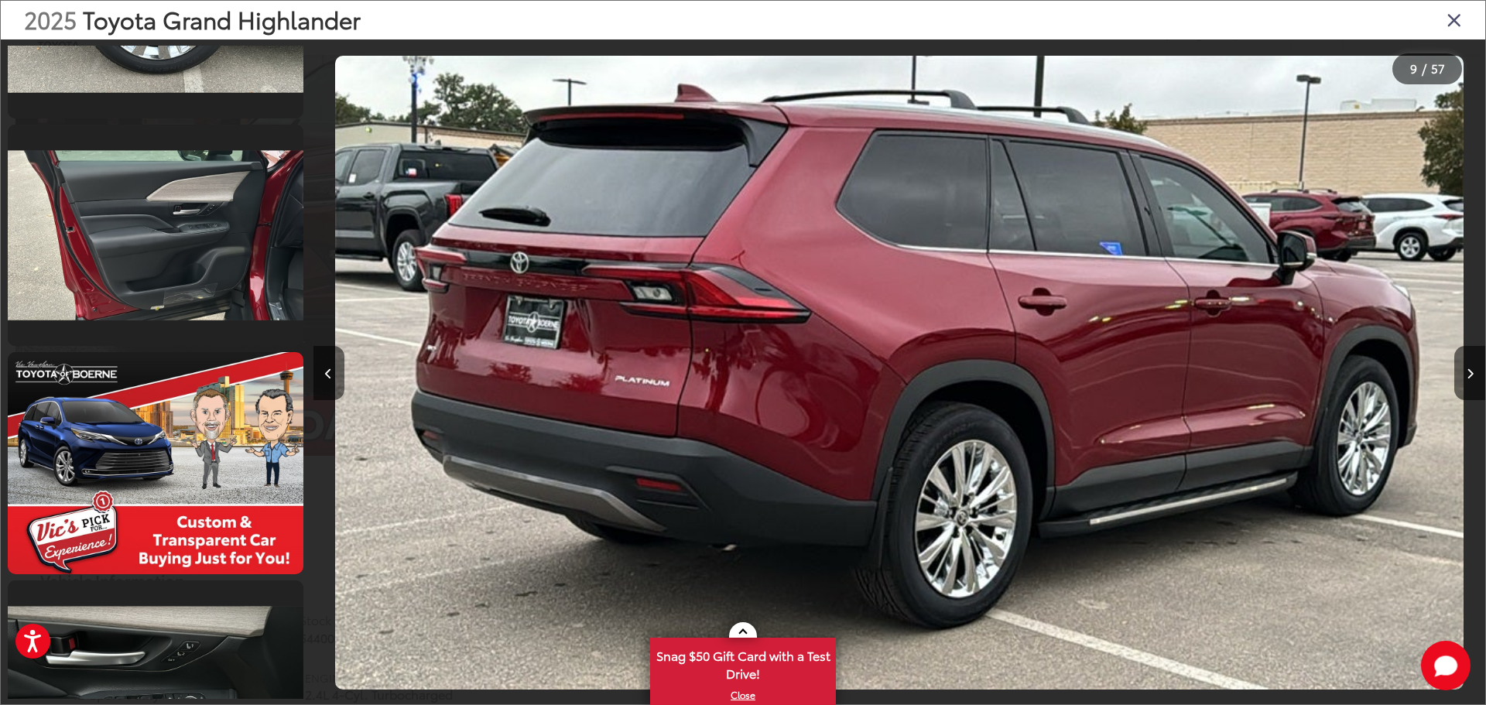
scroll to position [2971, 0]
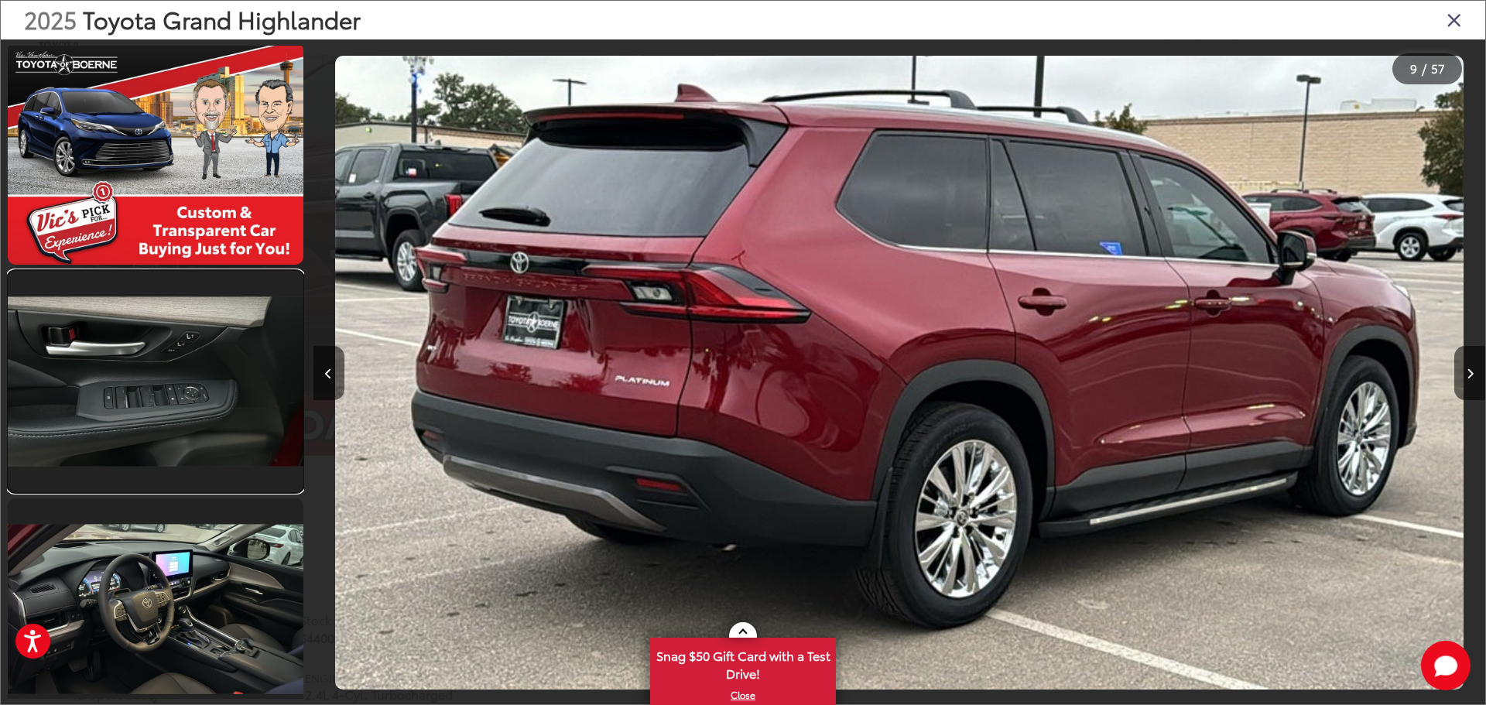
click at [150, 404] on link at bounding box center [156, 381] width 296 height 221
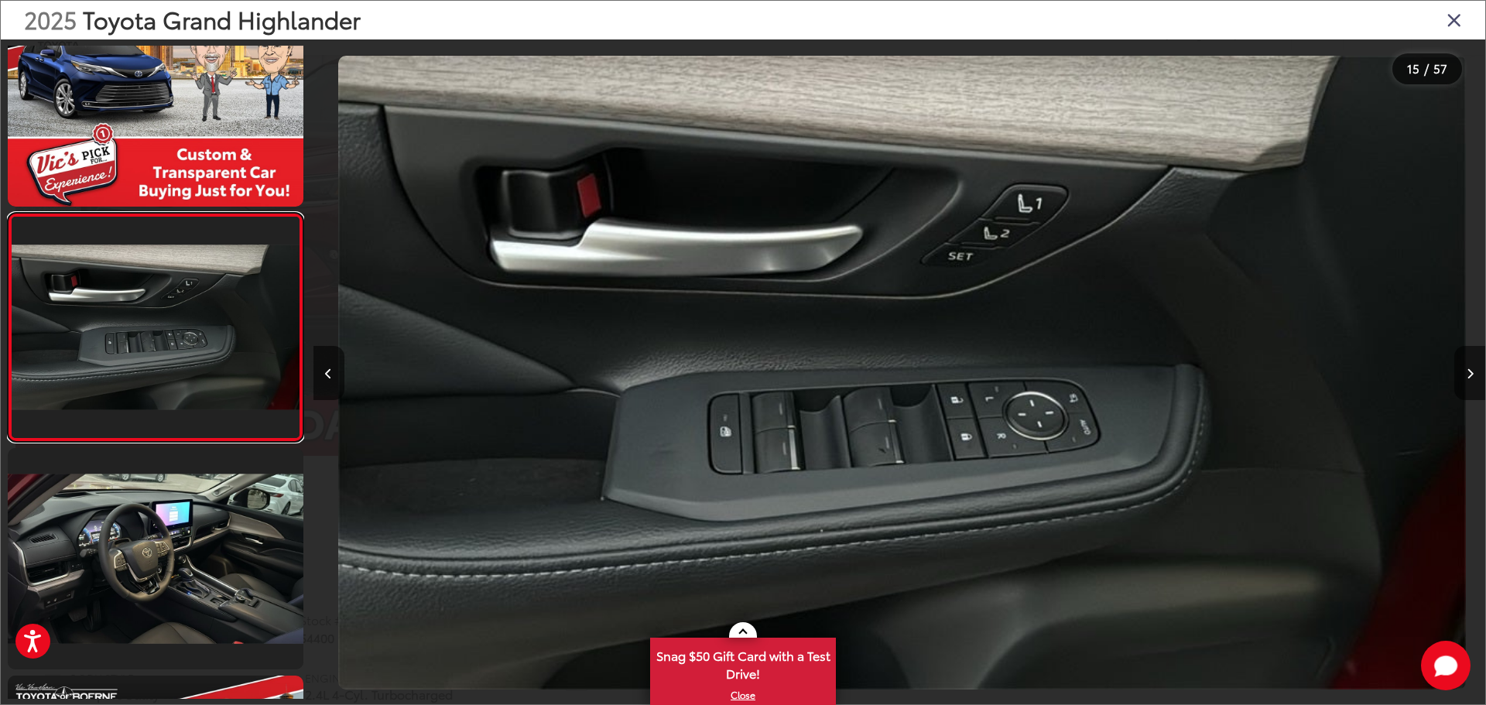
scroll to position [0, 16406]
click at [1465, 371] on button "Next image" at bounding box center [1469, 373] width 31 height 54
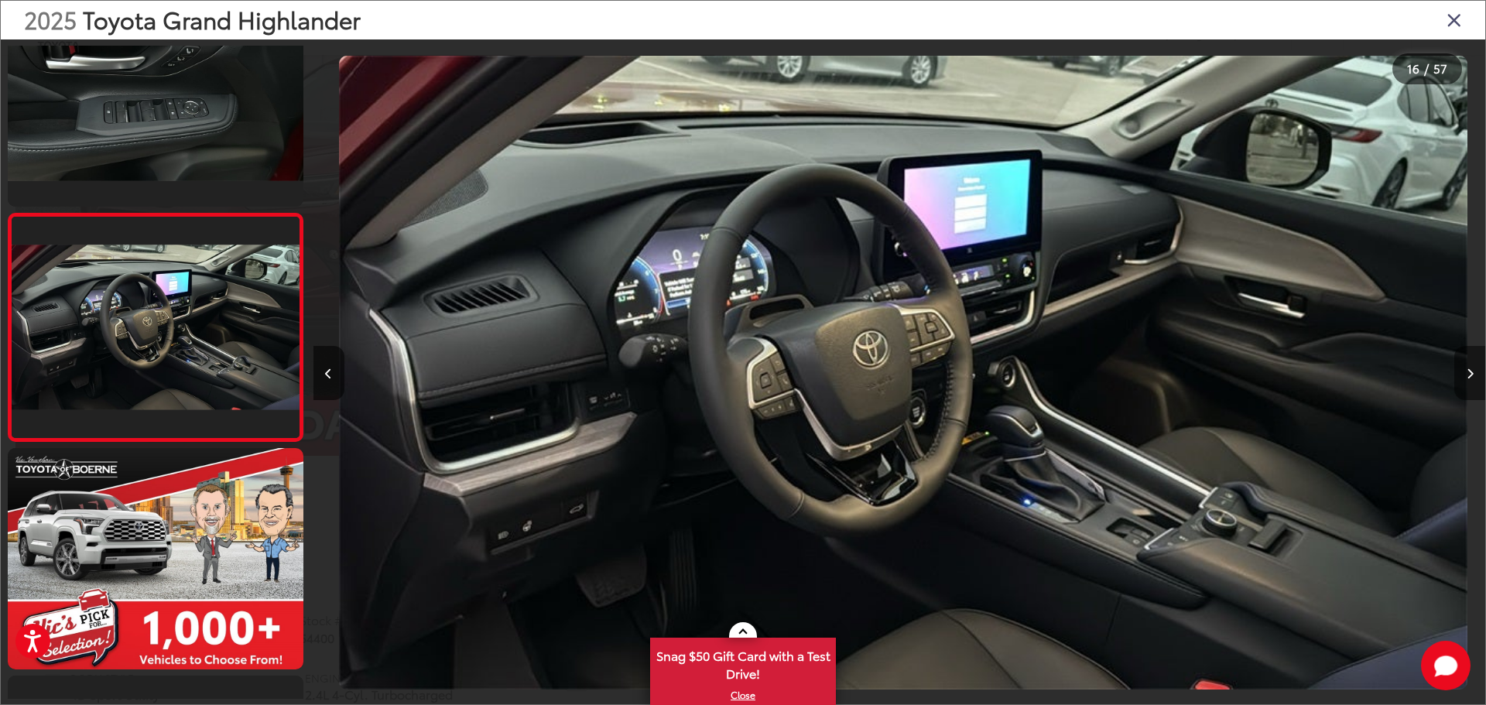
scroll to position [0, 17578]
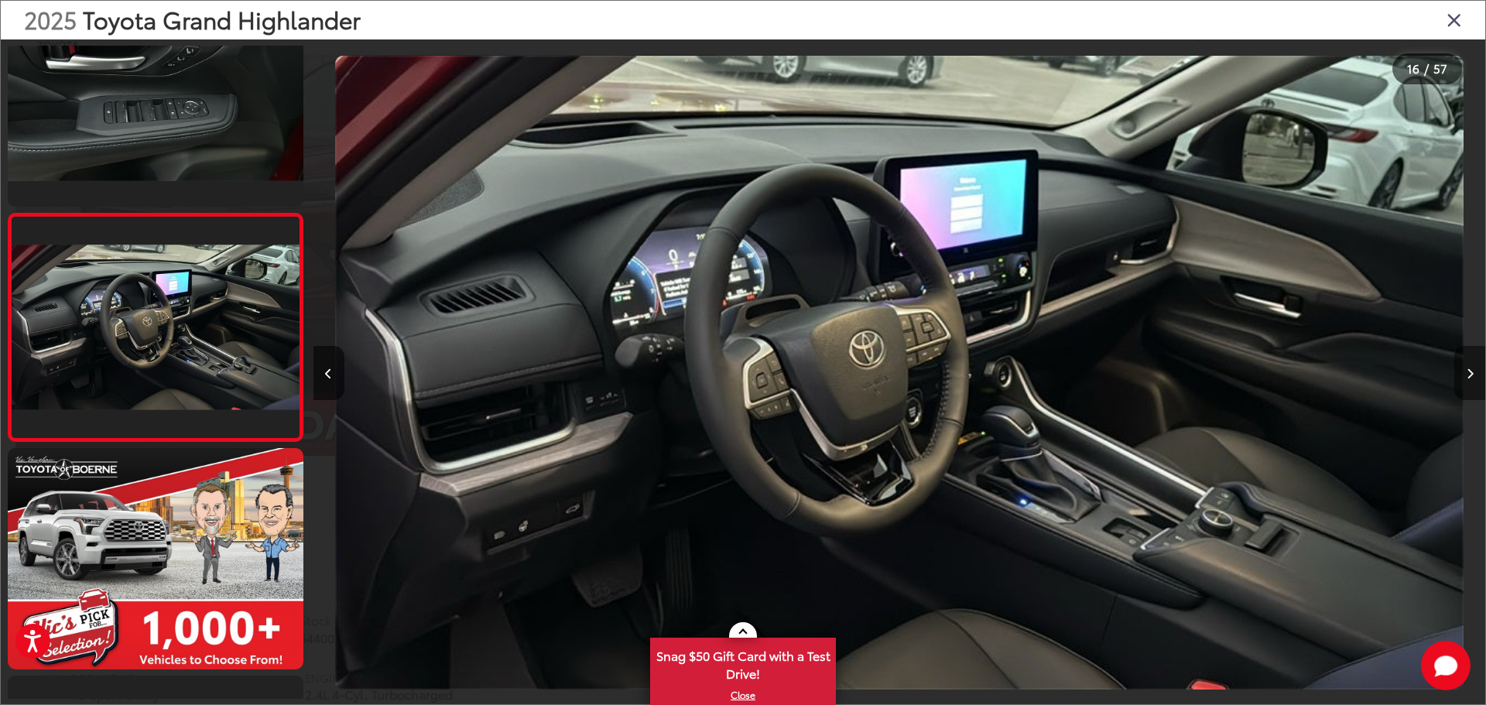
click at [1465, 371] on button "Next image" at bounding box center [1469, 373] width 31 height 54
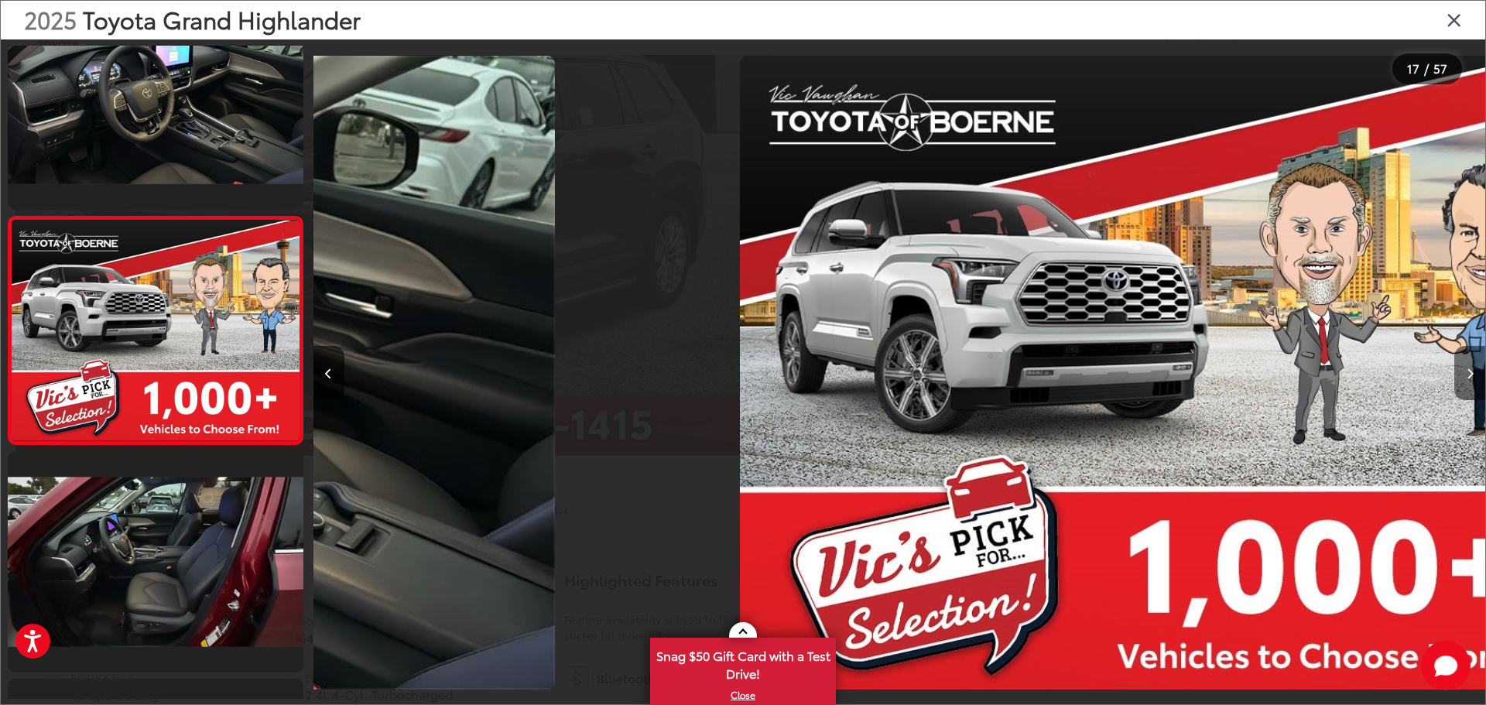
scroll to position [3476, 0]
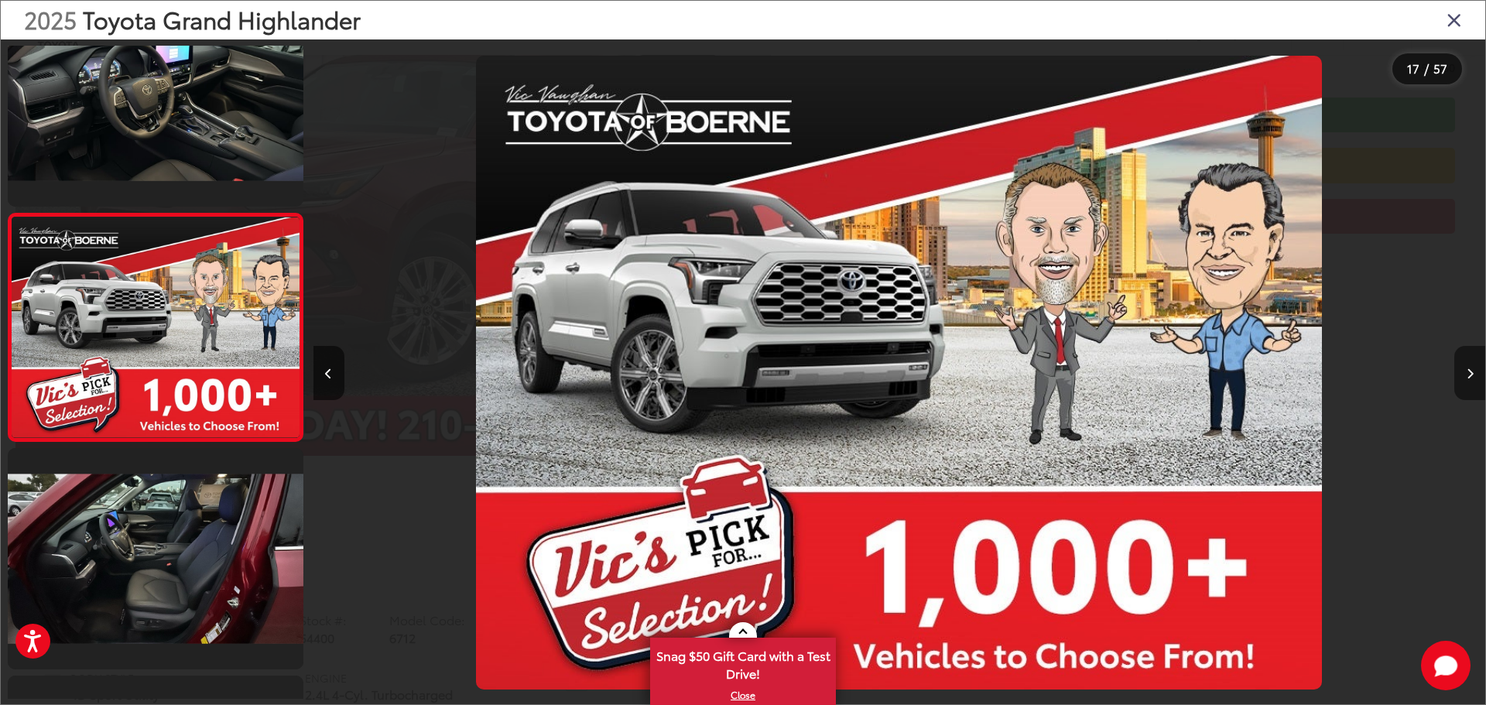
click at [1465, 371] on button "Next image" at bounding box center [1469, 373] width 31 height 54
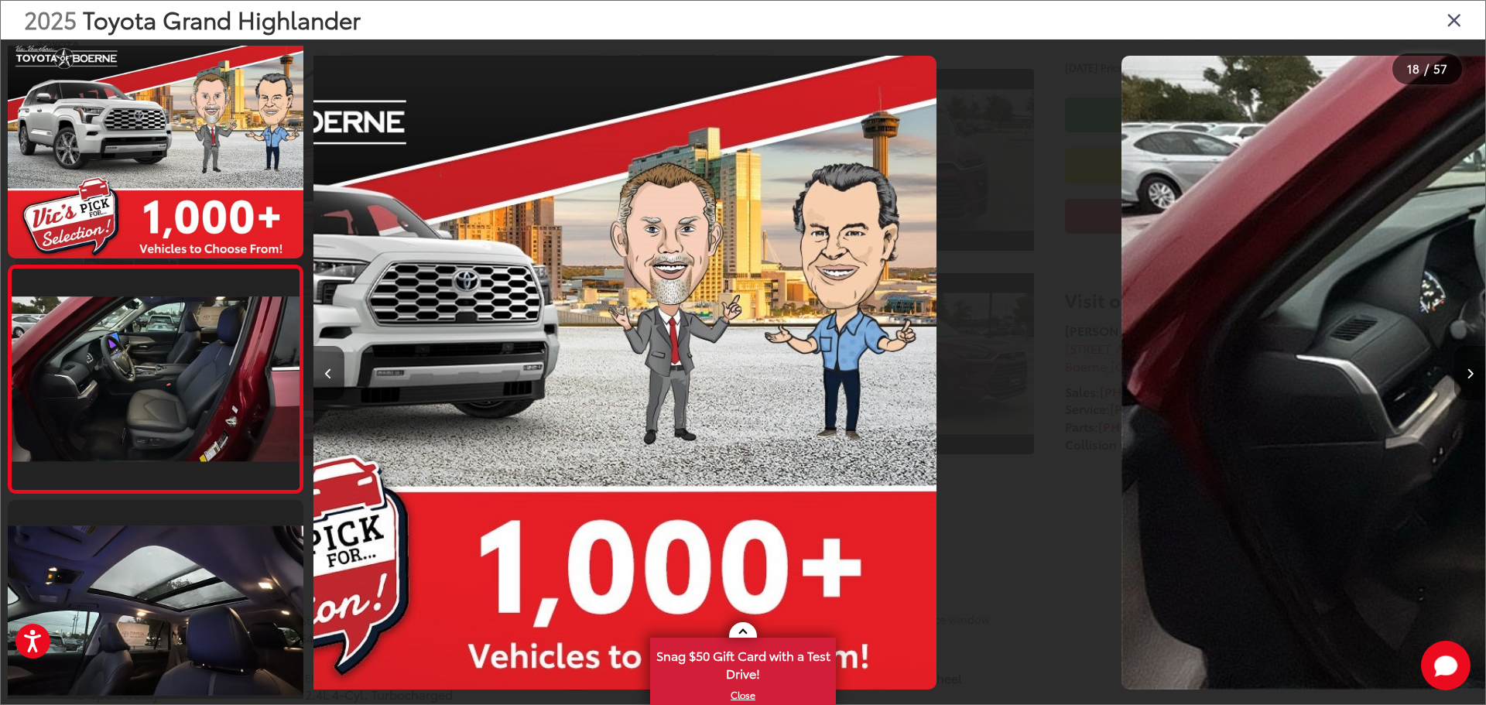
scroll to position [0, 0]
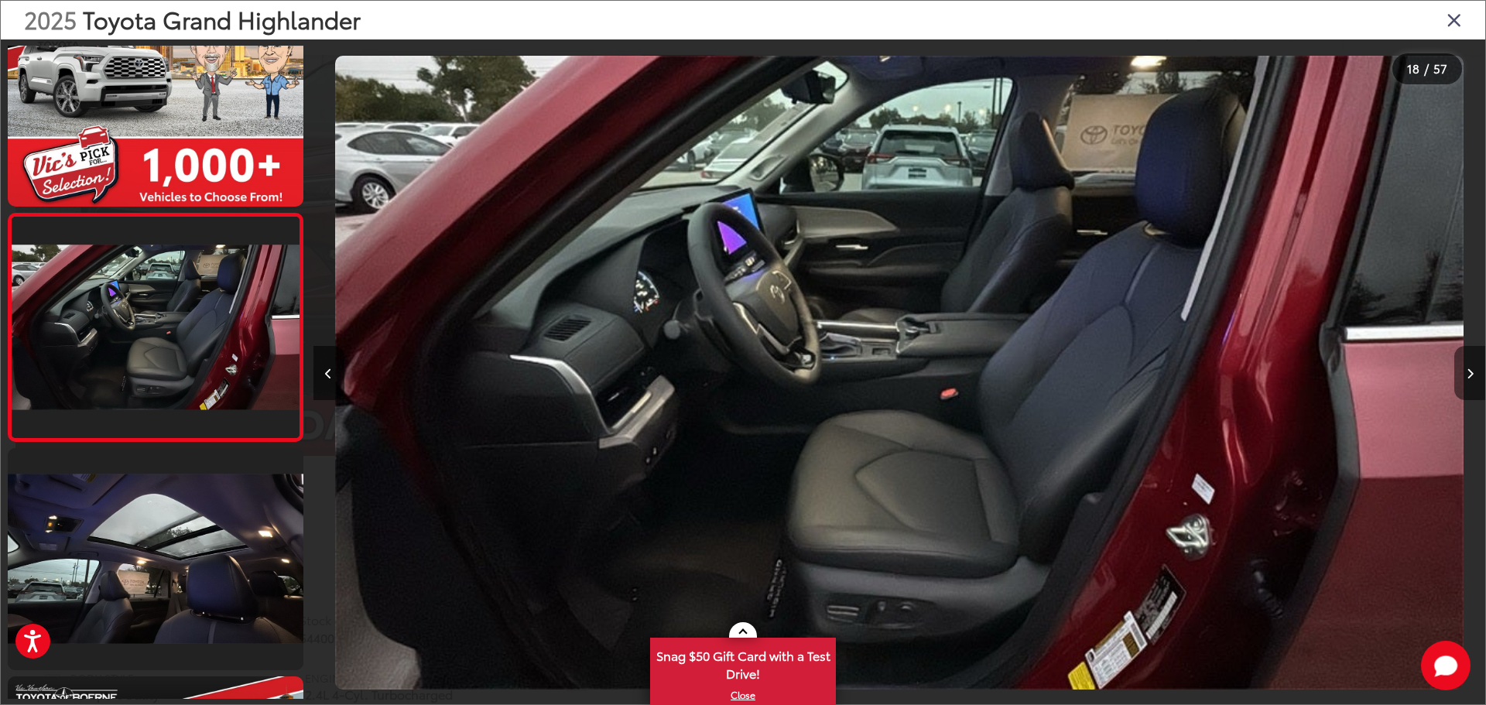
click at [1465, 371] on button "Next image" at bounding box center [1469, 373] width 31 height 54
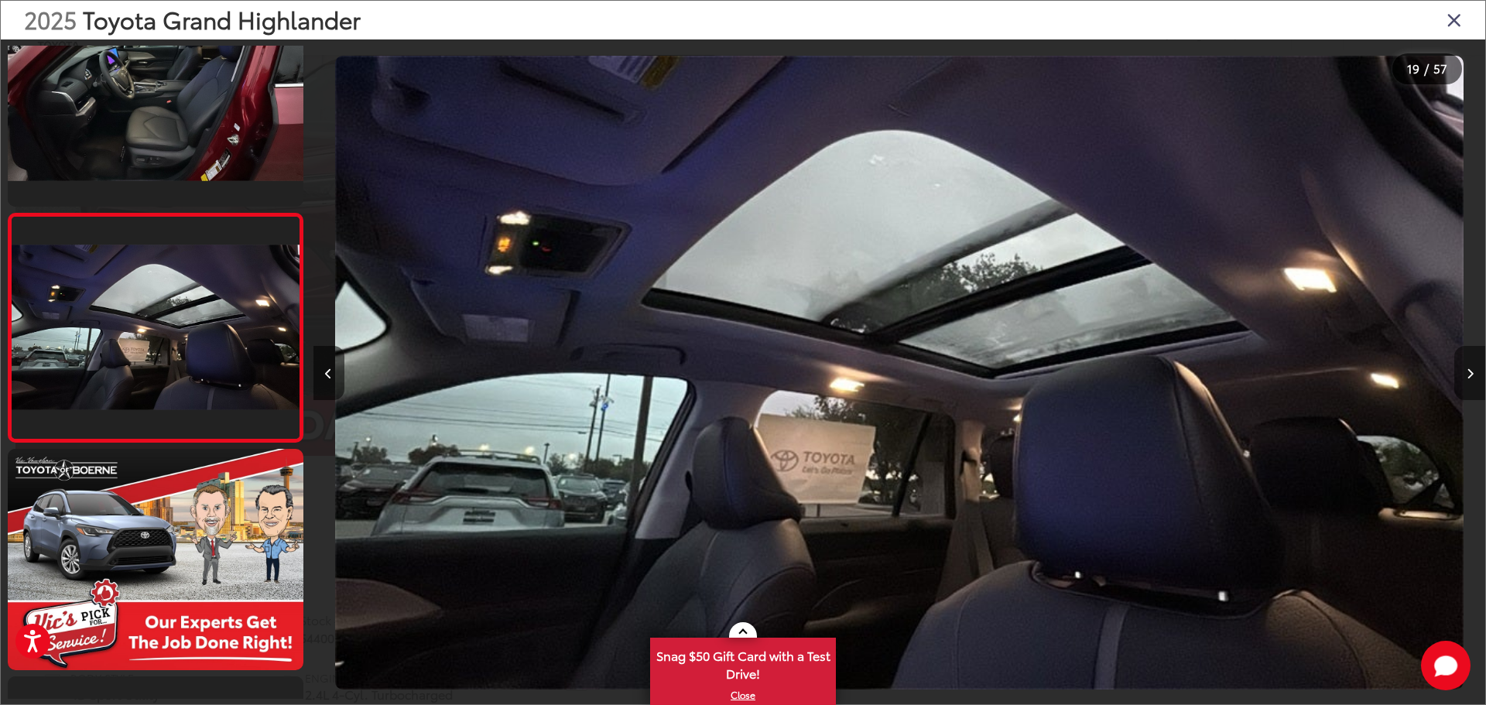
click at [1465, 371] on button "Next image" at bounding box center [1469, 373] width 31 height 54
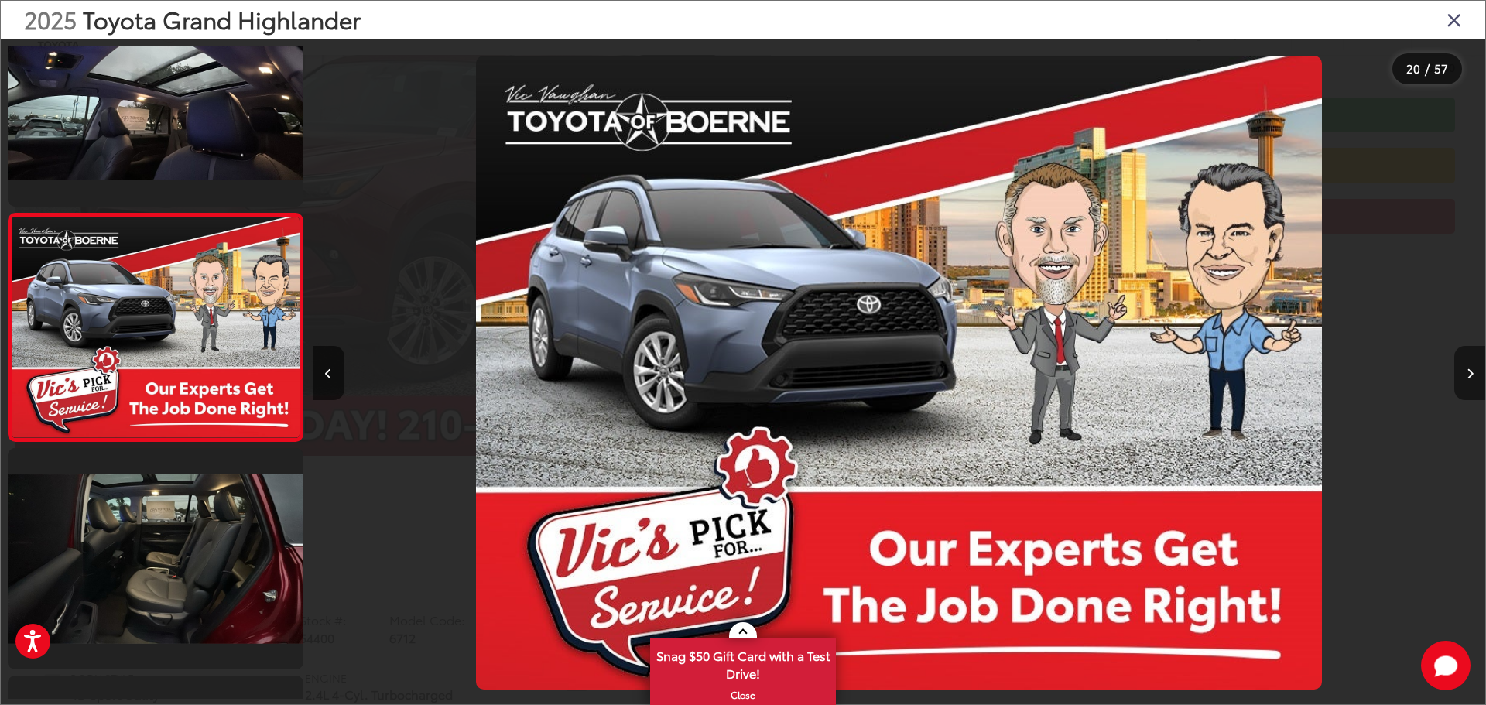
click at [1465, 371] on button "Next image" at bounding box center [1469, 373] width 31 height 54
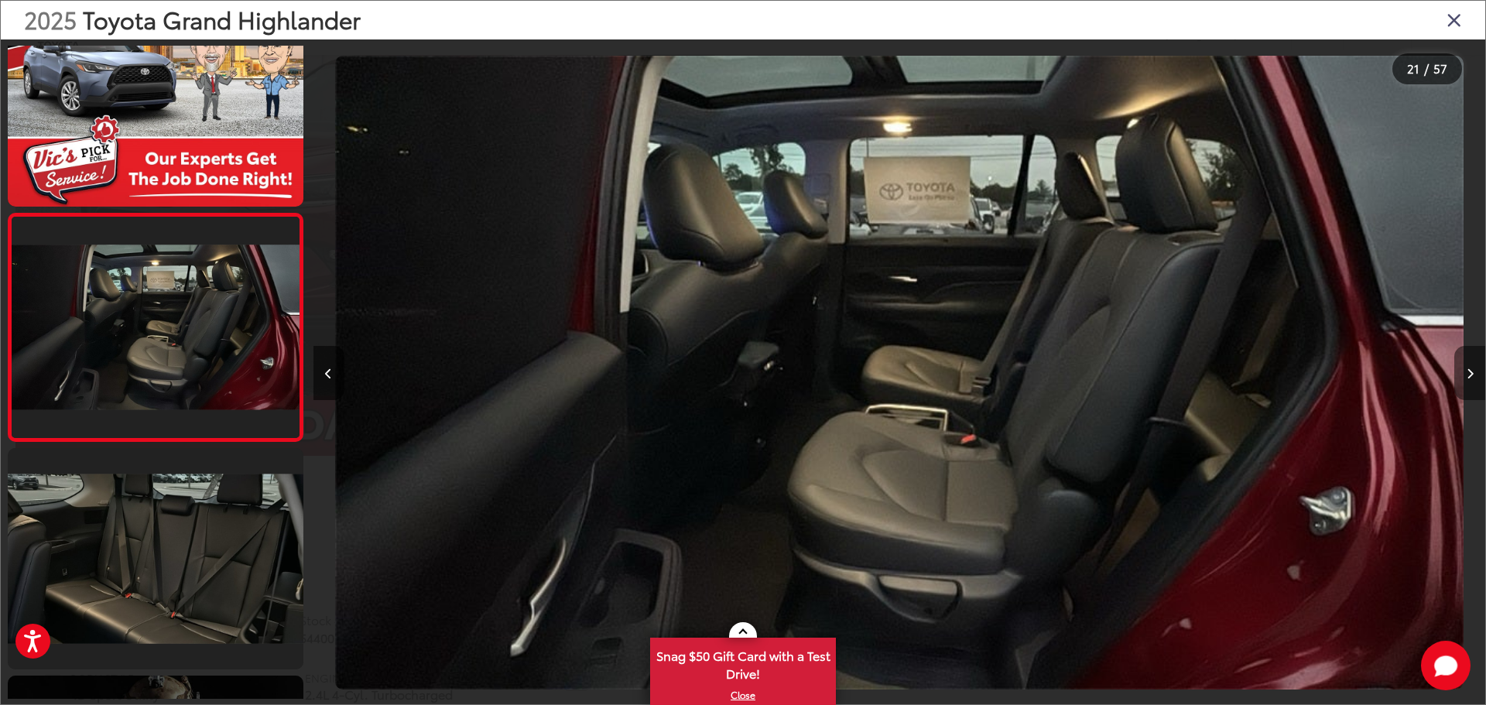
click at [1465, 371] on button "Next image" at bounding box center [1469, 373] width 31 height 54
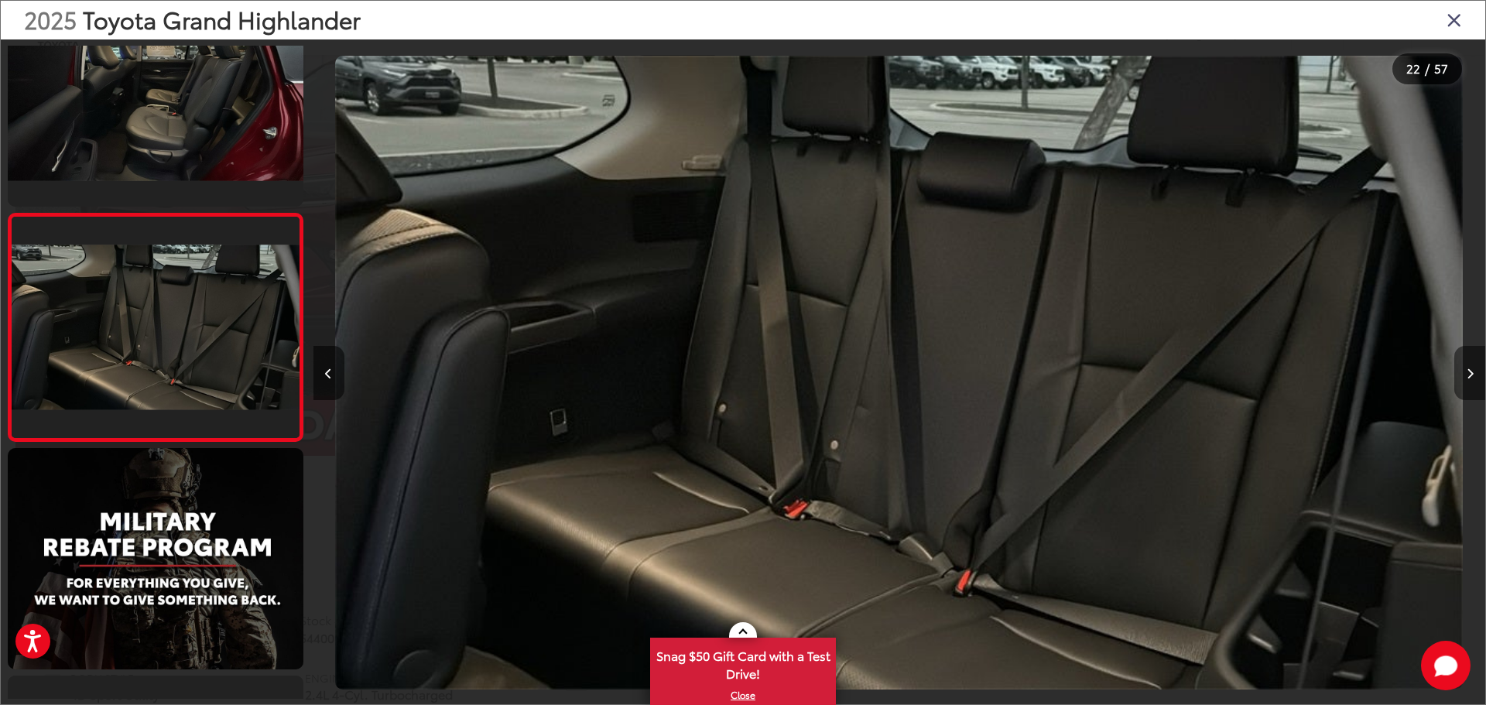
click at [1465, 371] on button "Next image" at bounding box center [1469, 373] width 31 height 54
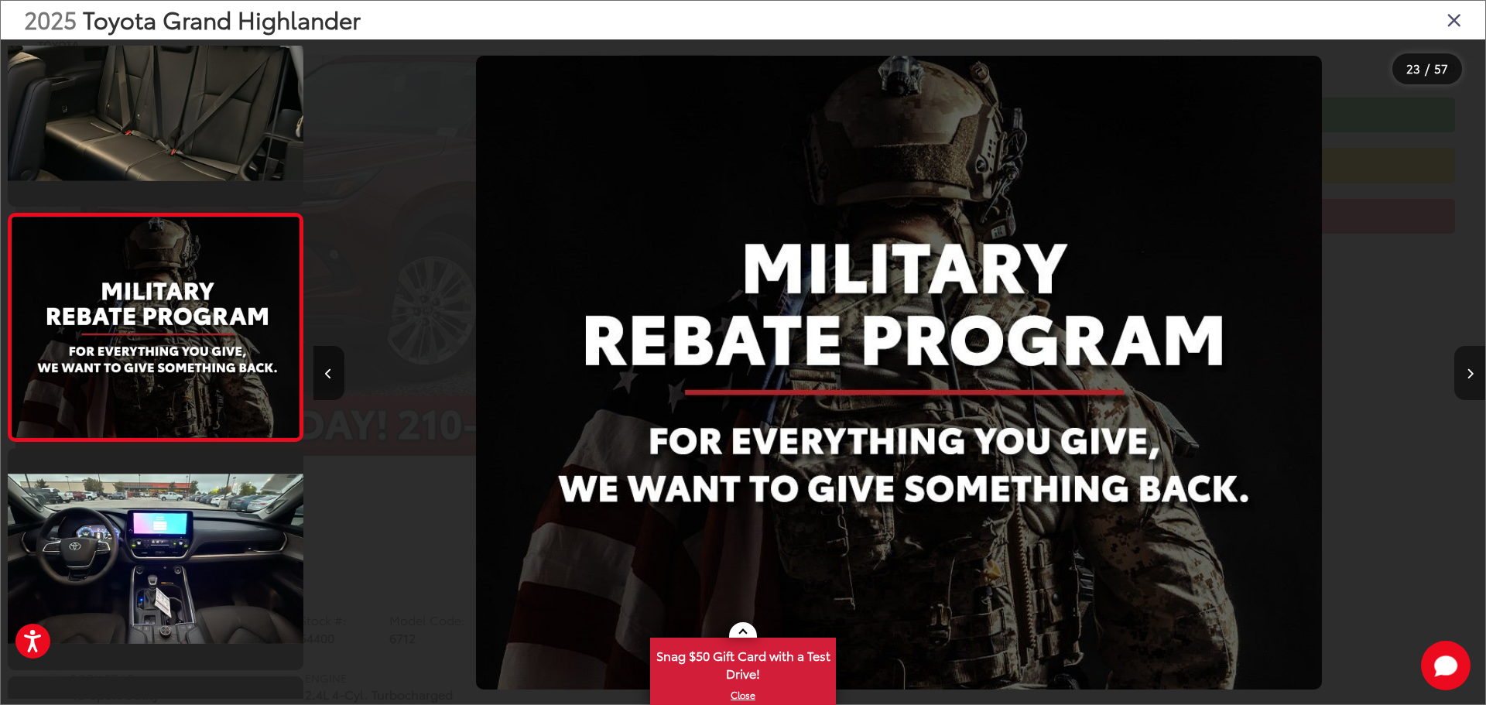
click at [1465, 371] on button "Next image" at bounding box center [1469, 373] width 31 height 54
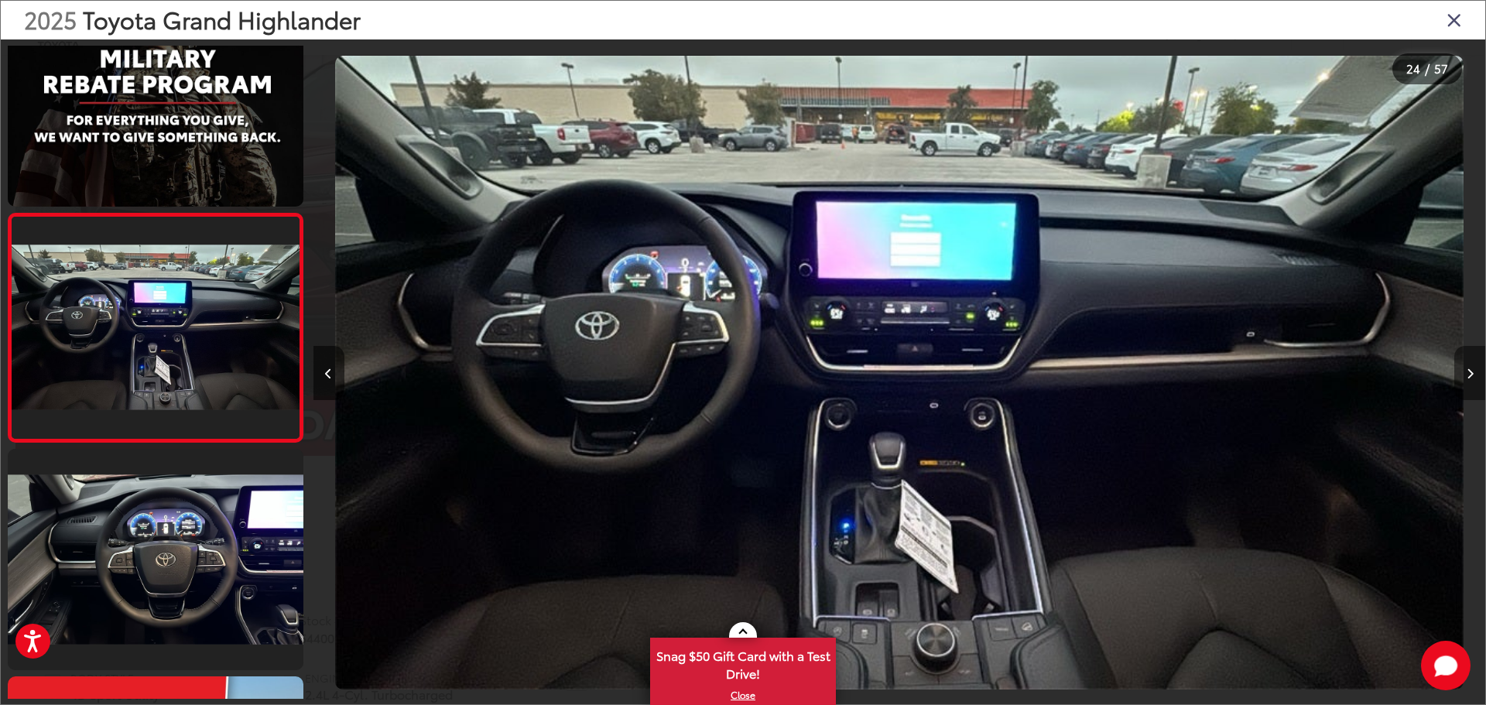
click at [1473, 369] on button "Next image" at bounding box center [1469, 373] width 31 height 54
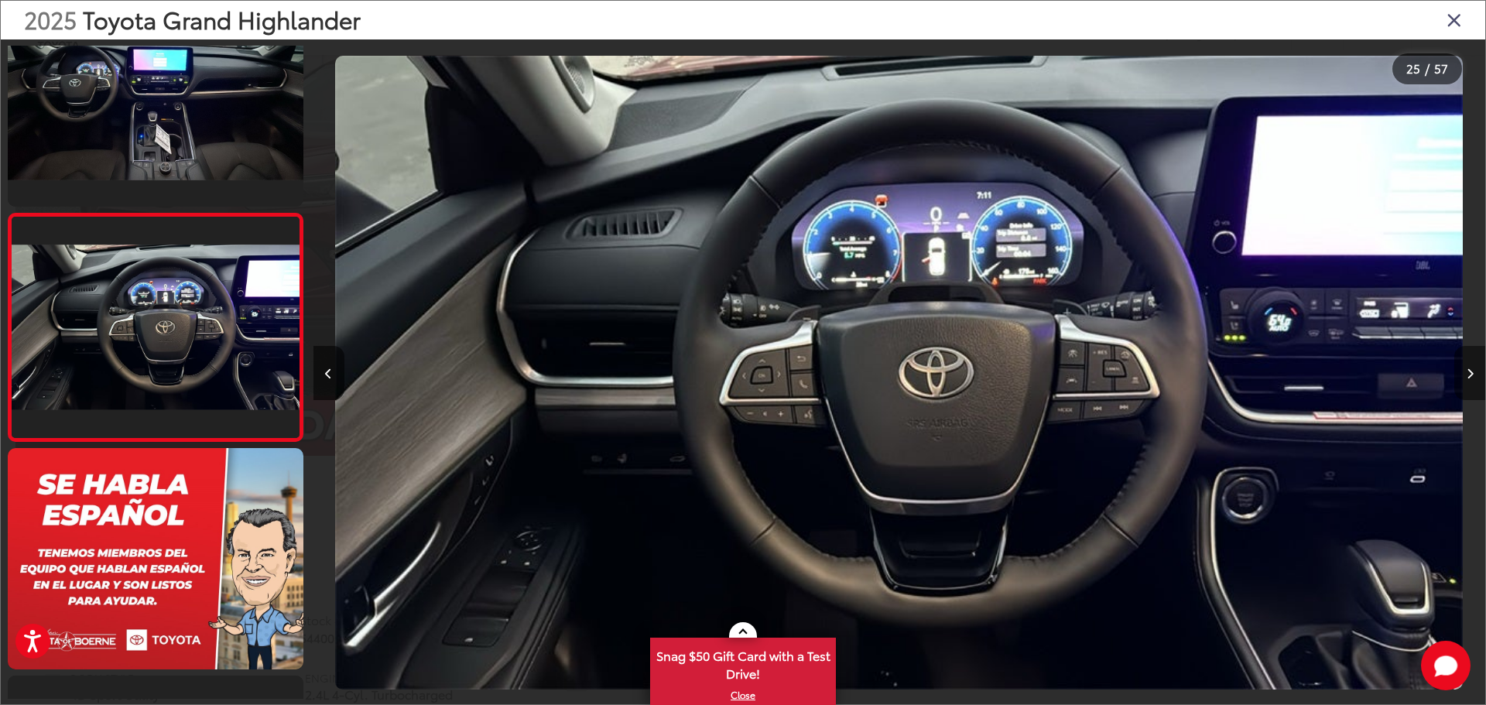
click at [1468, 374] on icon "Next image" at bounding box center [1469, 373] width 7 height 11
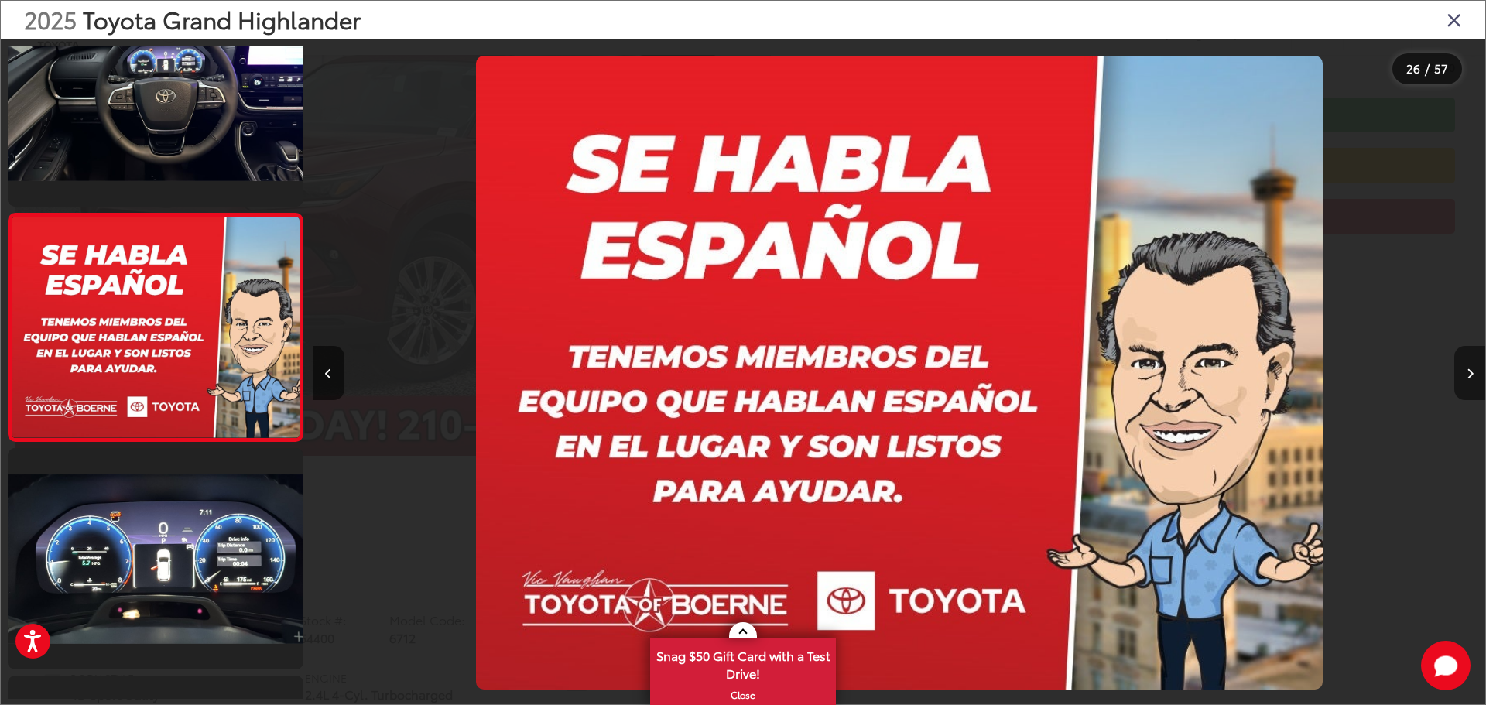
click at [1468, 374] on icon "Next image" at bounding box center [1469, 373] width 7 height 11
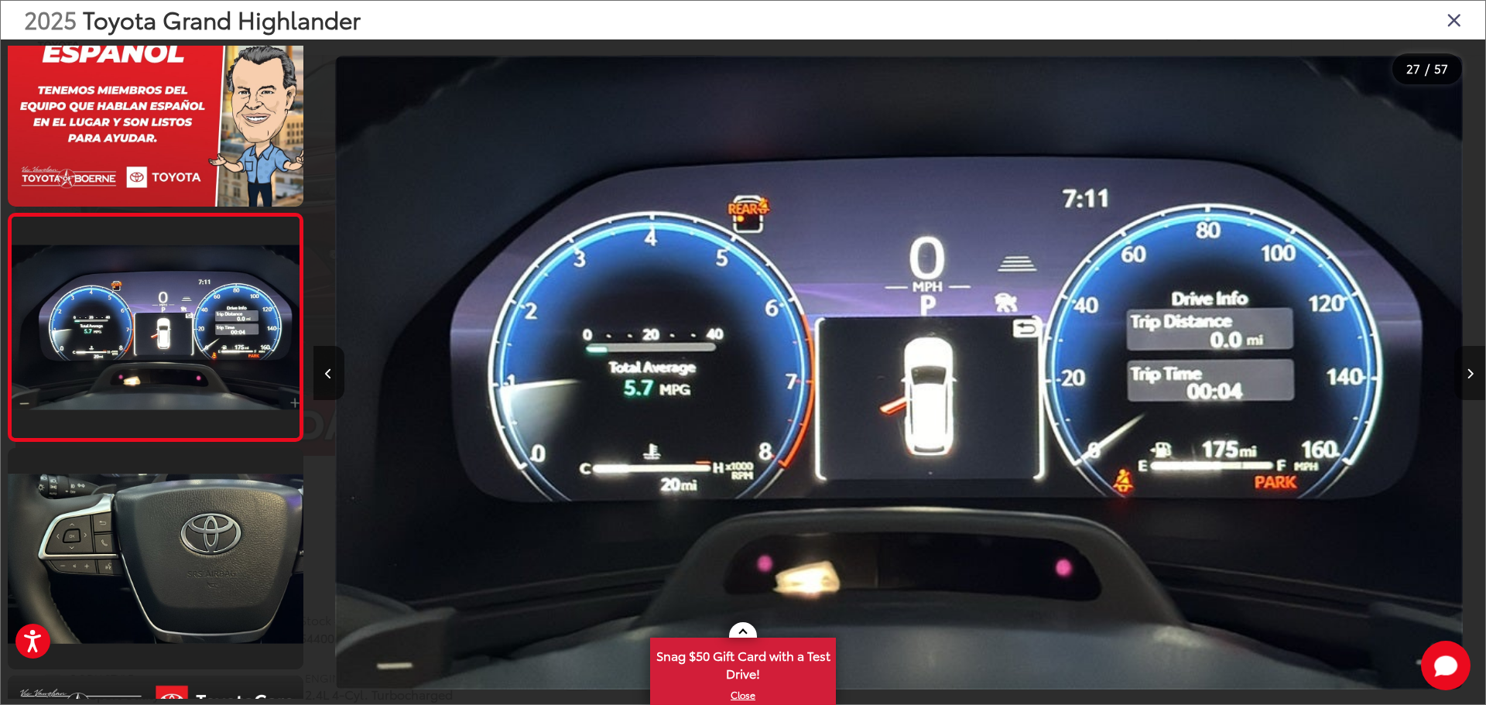
click at [1468, 374] on icon "Next image" at bounding box center [1469, 373] width 7 height 11
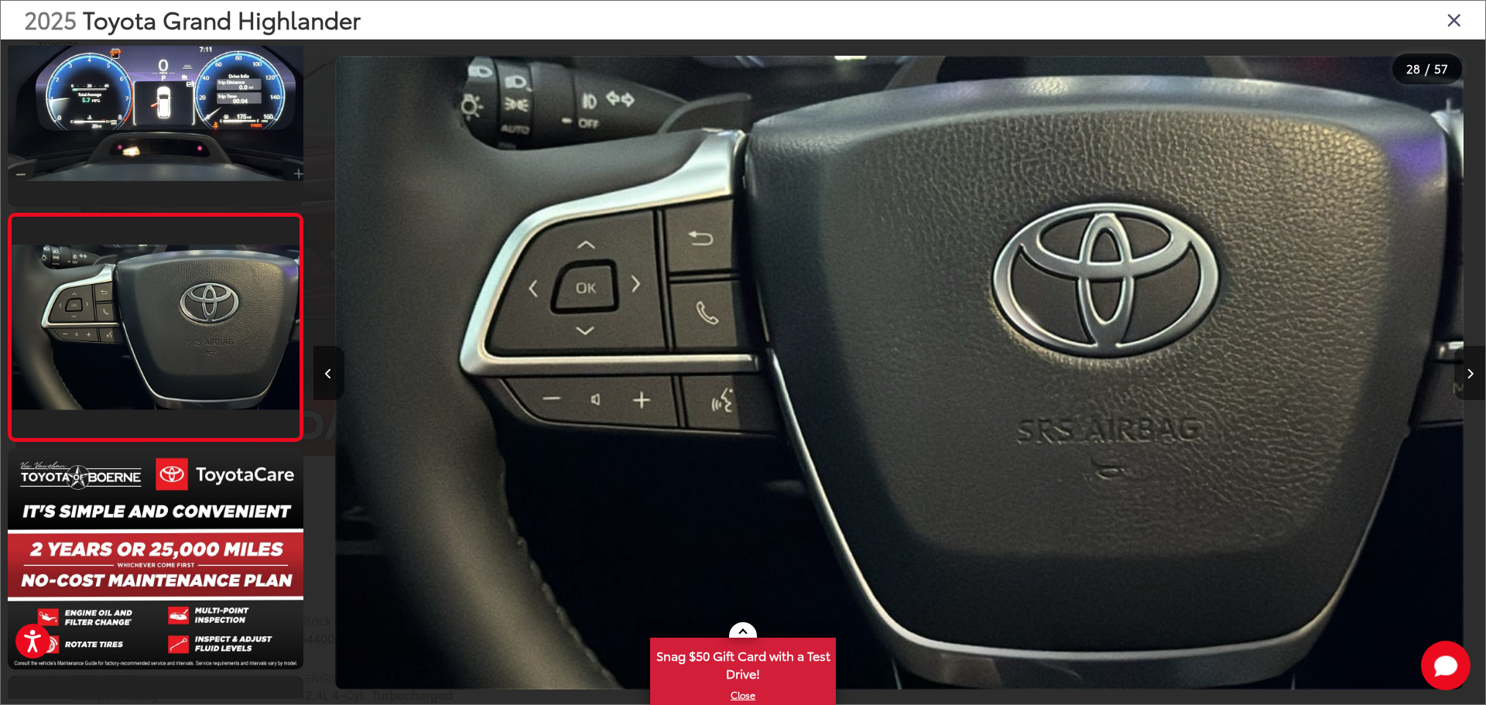
click at [1468, 374] on icon "Next image" at bounding box center [1469, 373] width 7 height 11
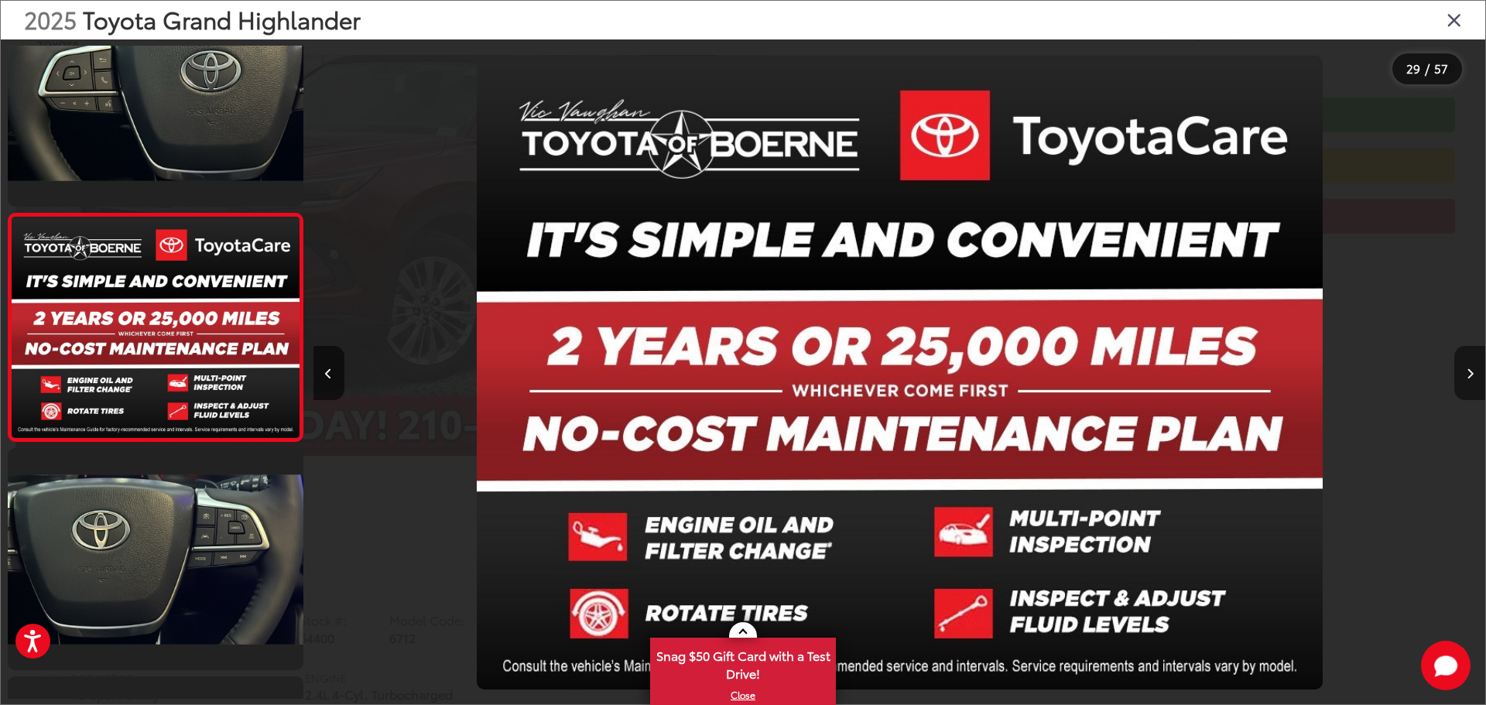
click at [1468, 374] on icon "Next image" at bounding box center [1469, 373] width 7 height 11
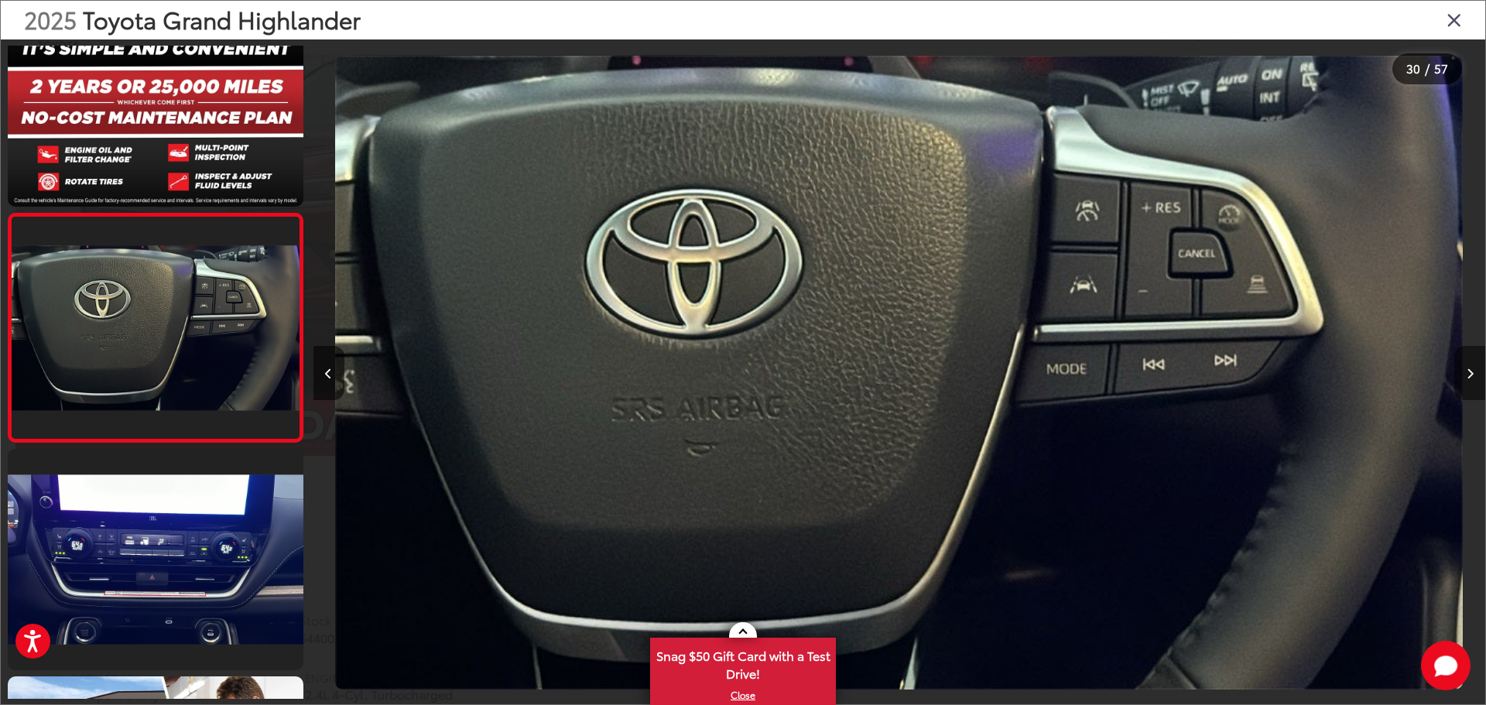
click at [1468, 374] on icon "Next image" at bounding box center [1469, 373] width 7 height 11
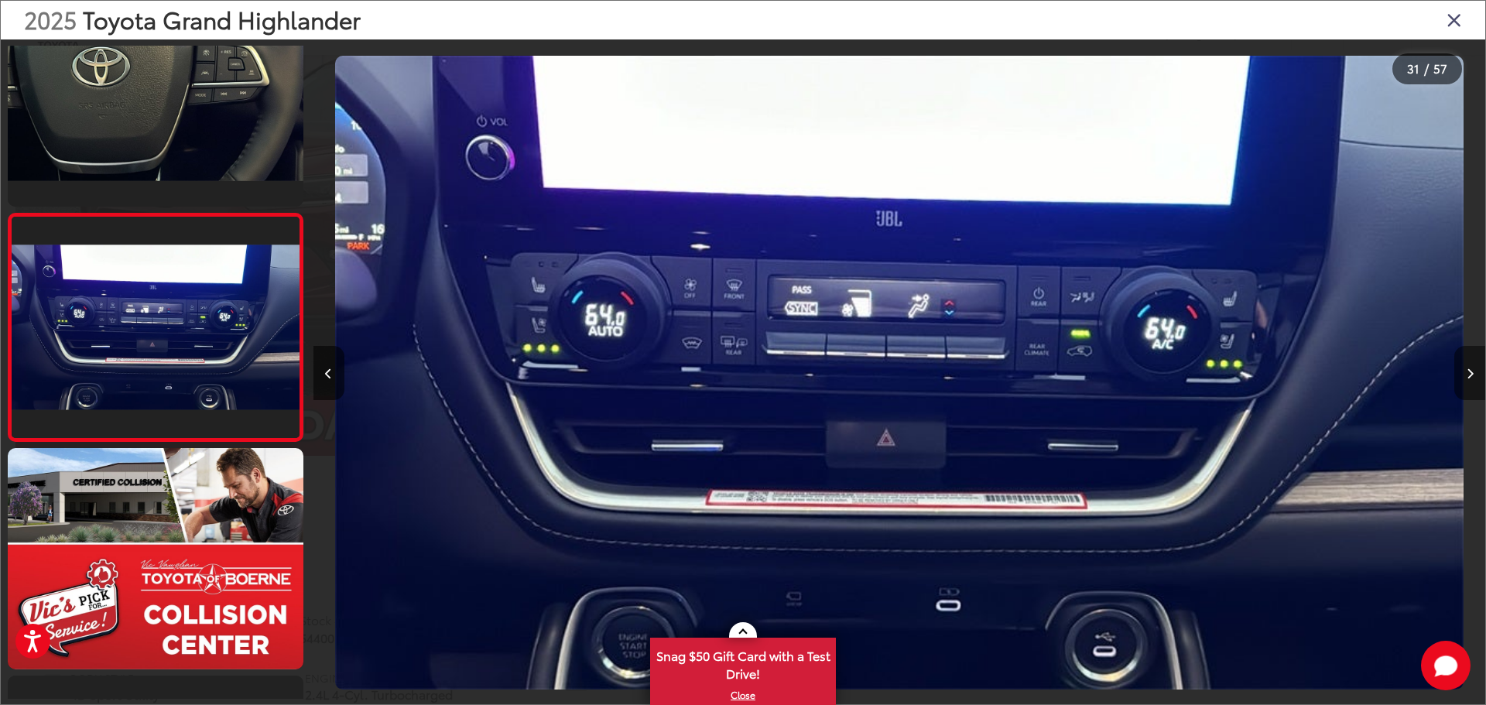
click at [1468, 374] on icon "Next image" at bounding box center [1469, 373] width 7 height 11
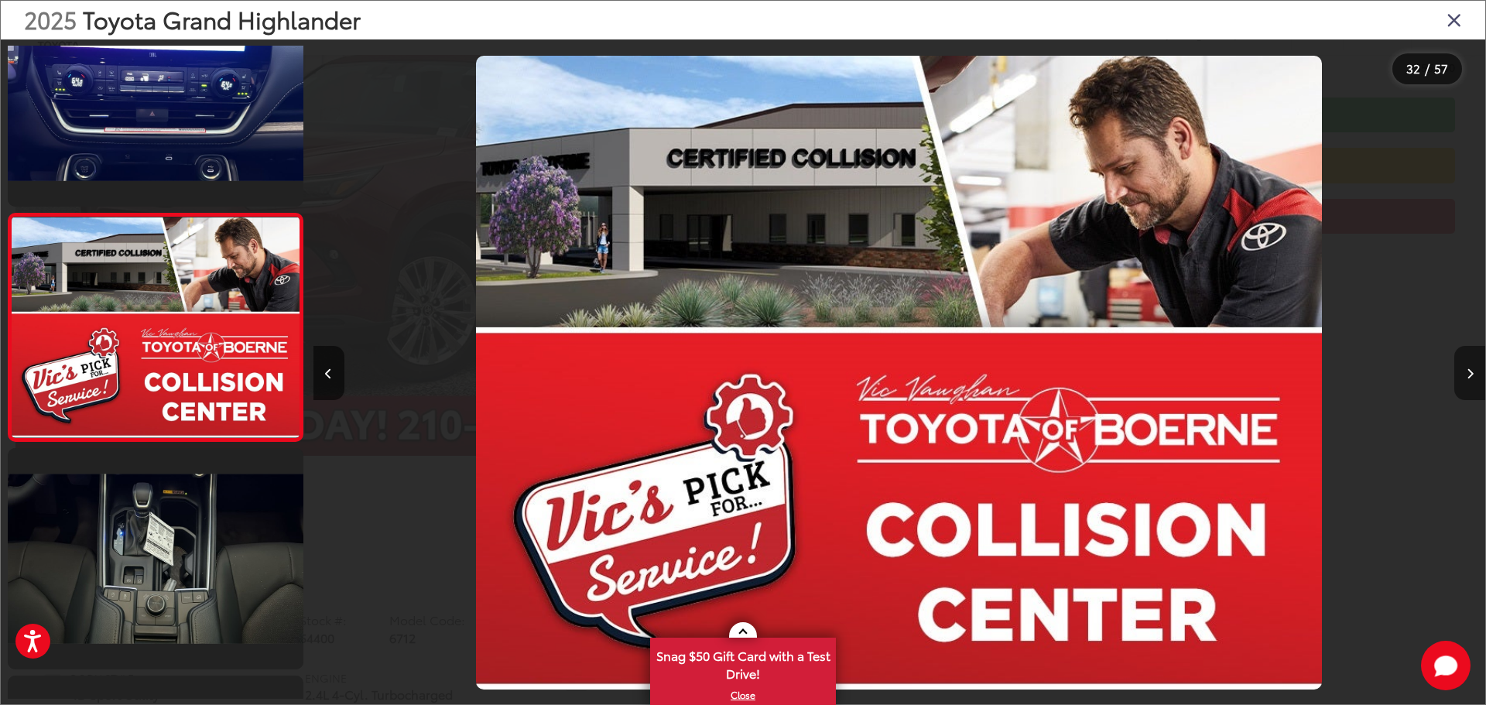
click at [1468, 374] on icon "Next image" at bounding box center [1469, 373] width 7 height 11
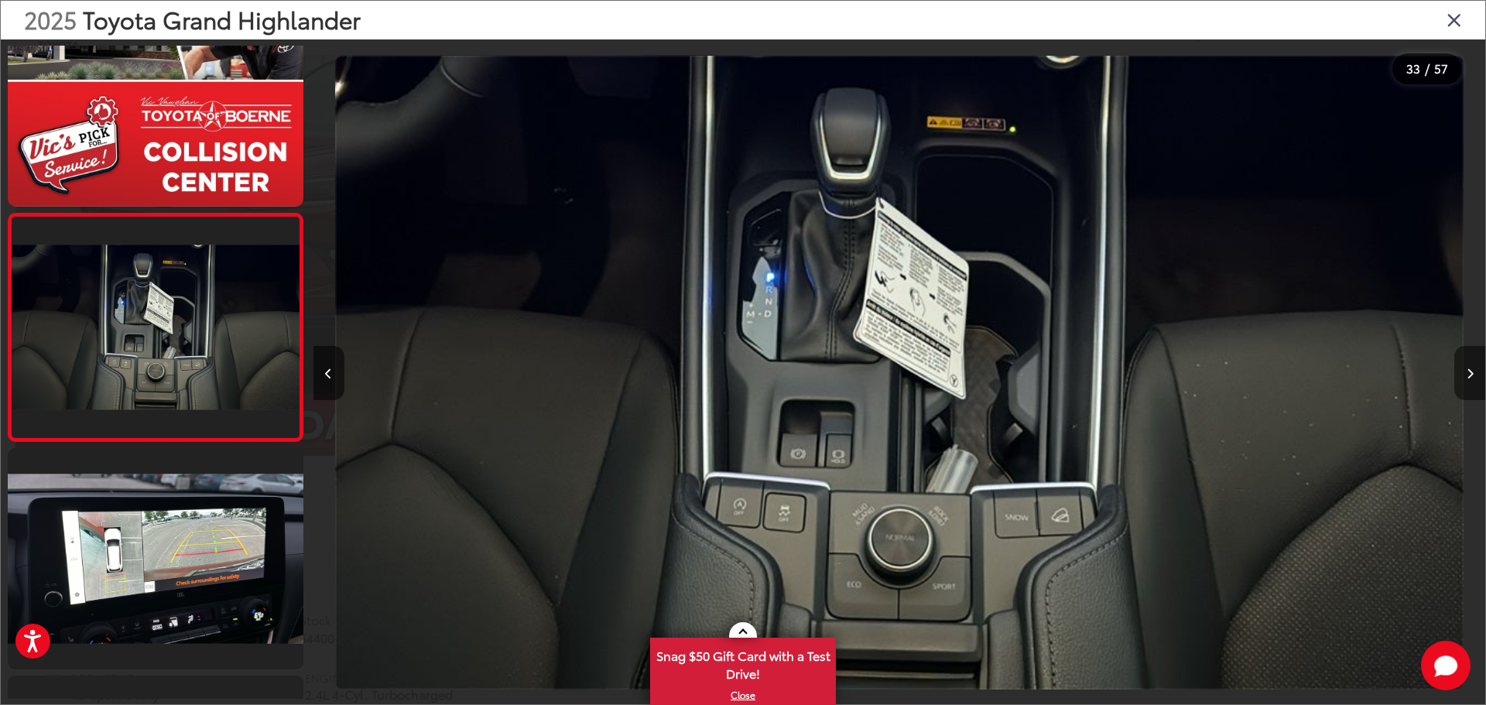
click at [1468, 374] on icon "Next image" at bounding box center [1469, 373] width 7 height 11
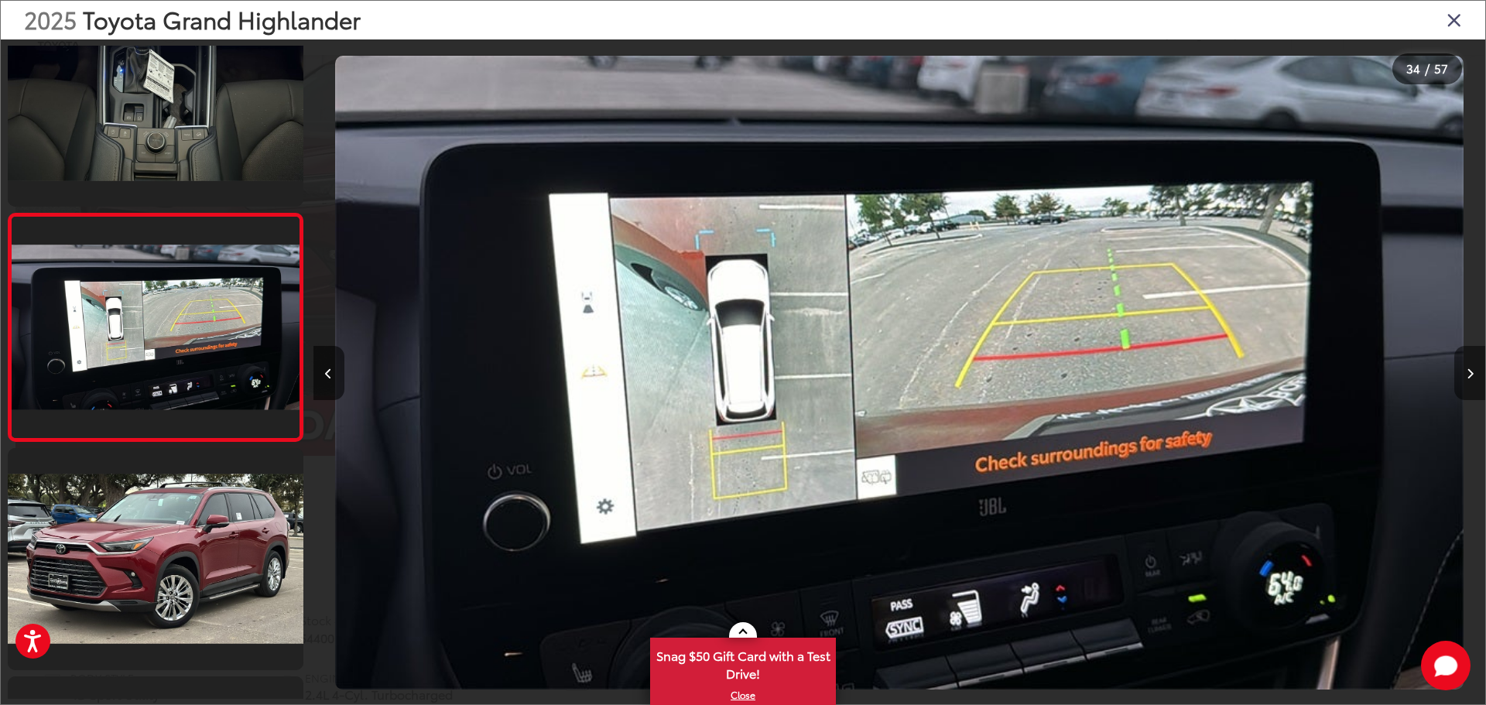
click at [1468, 374] on icon "Next image" at bounding box center [1469, 373] width 7 height 11
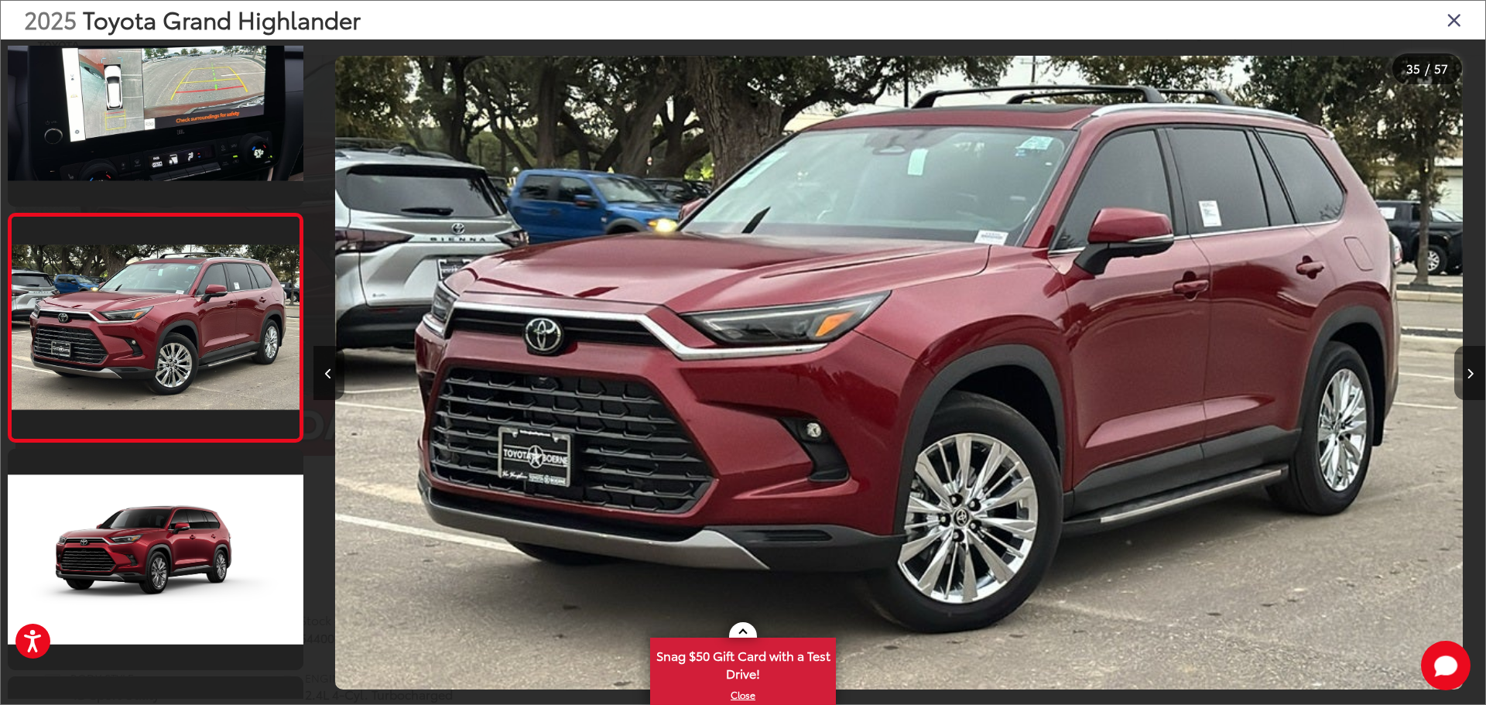
click at [1468, 374] on icon "Next image" at bounding box center [1469, 373] width 7 height 11
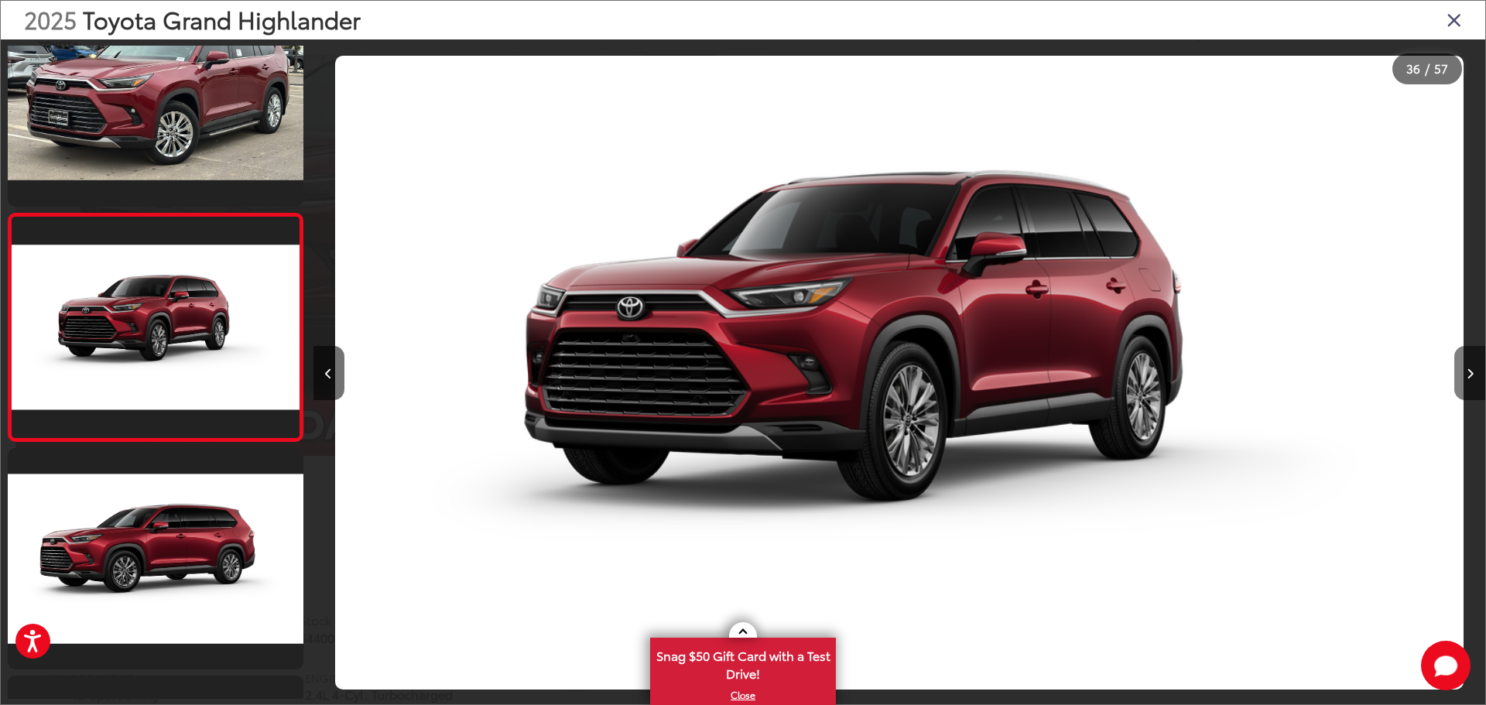
click at [1468, 374] on icon "Next image" at bounding box center [1469, 373] width 7 height 11
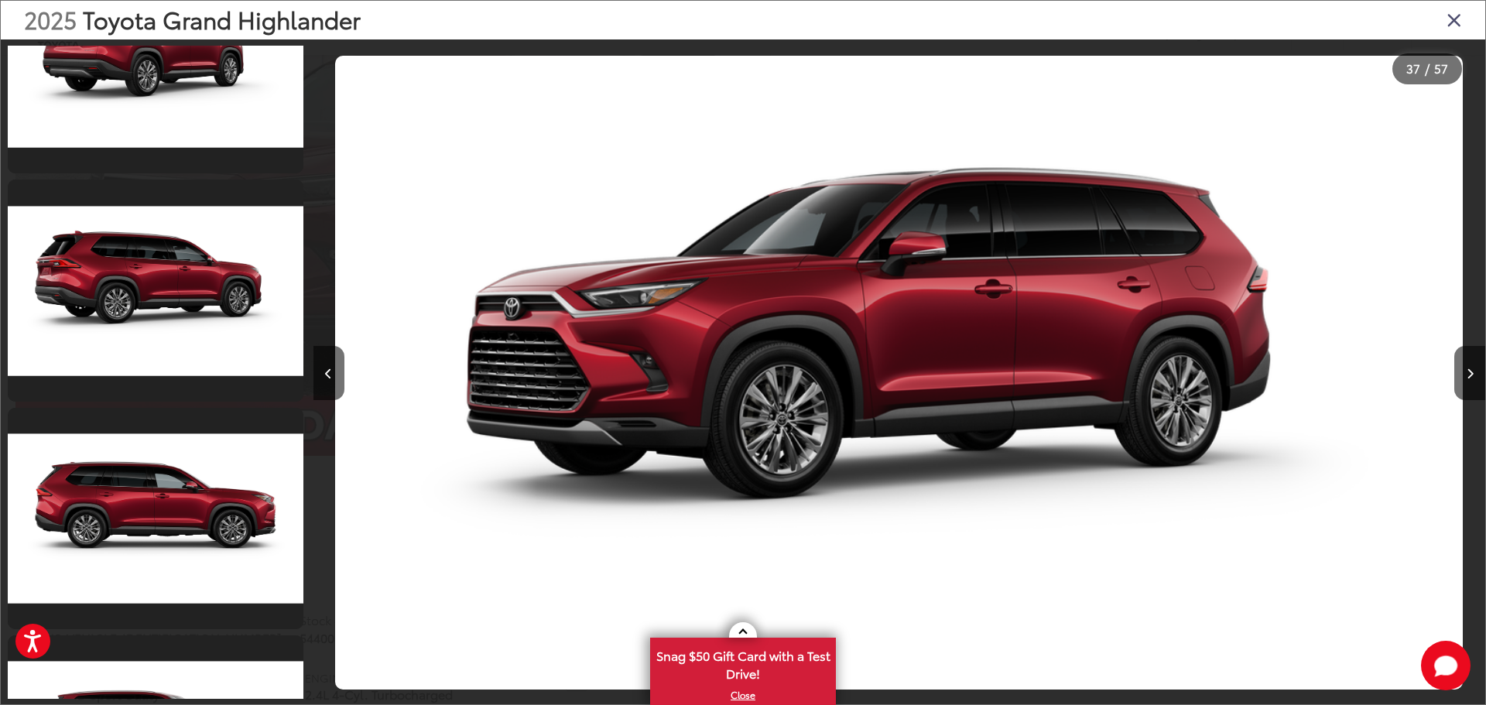
click at [1456, 23] on icon "Close gallery" at bounding box center [1453, 19] width 15 height 20
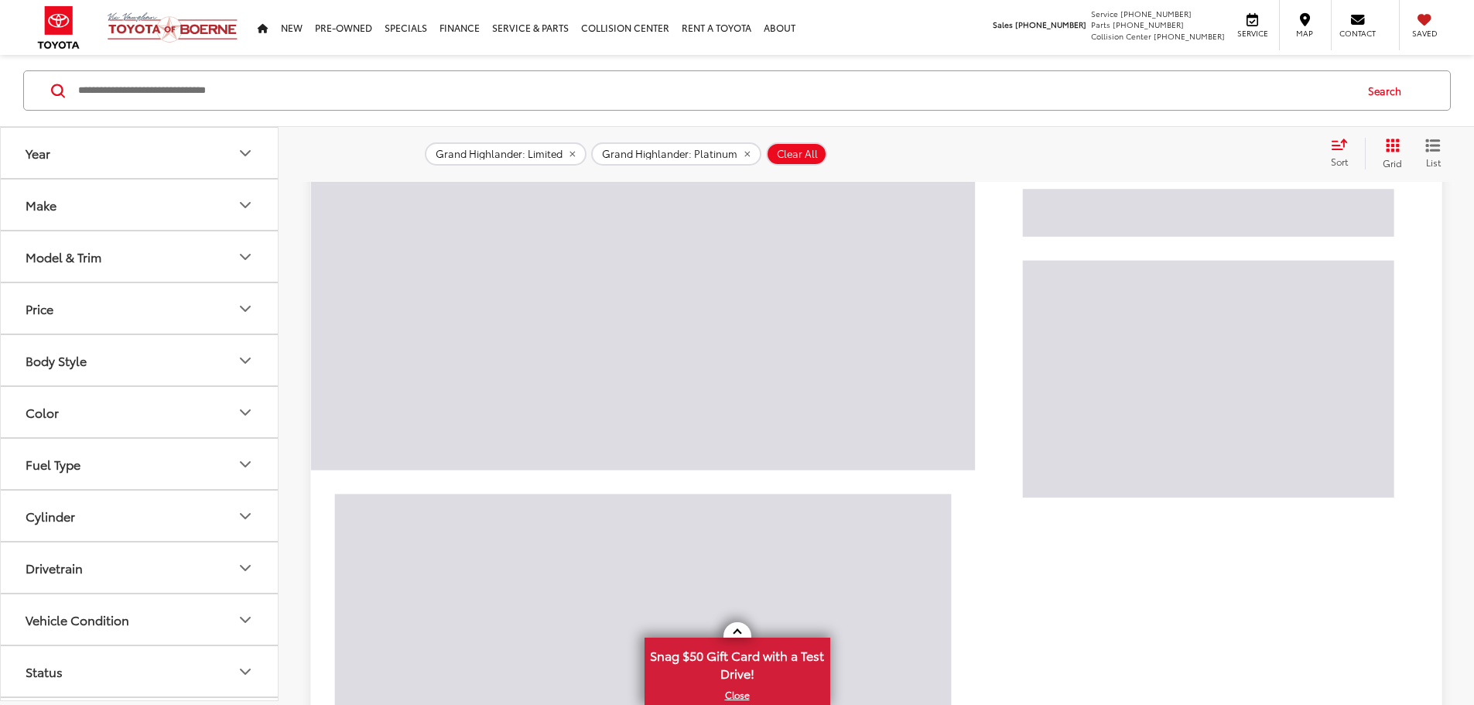
scroll to position [171, 0]
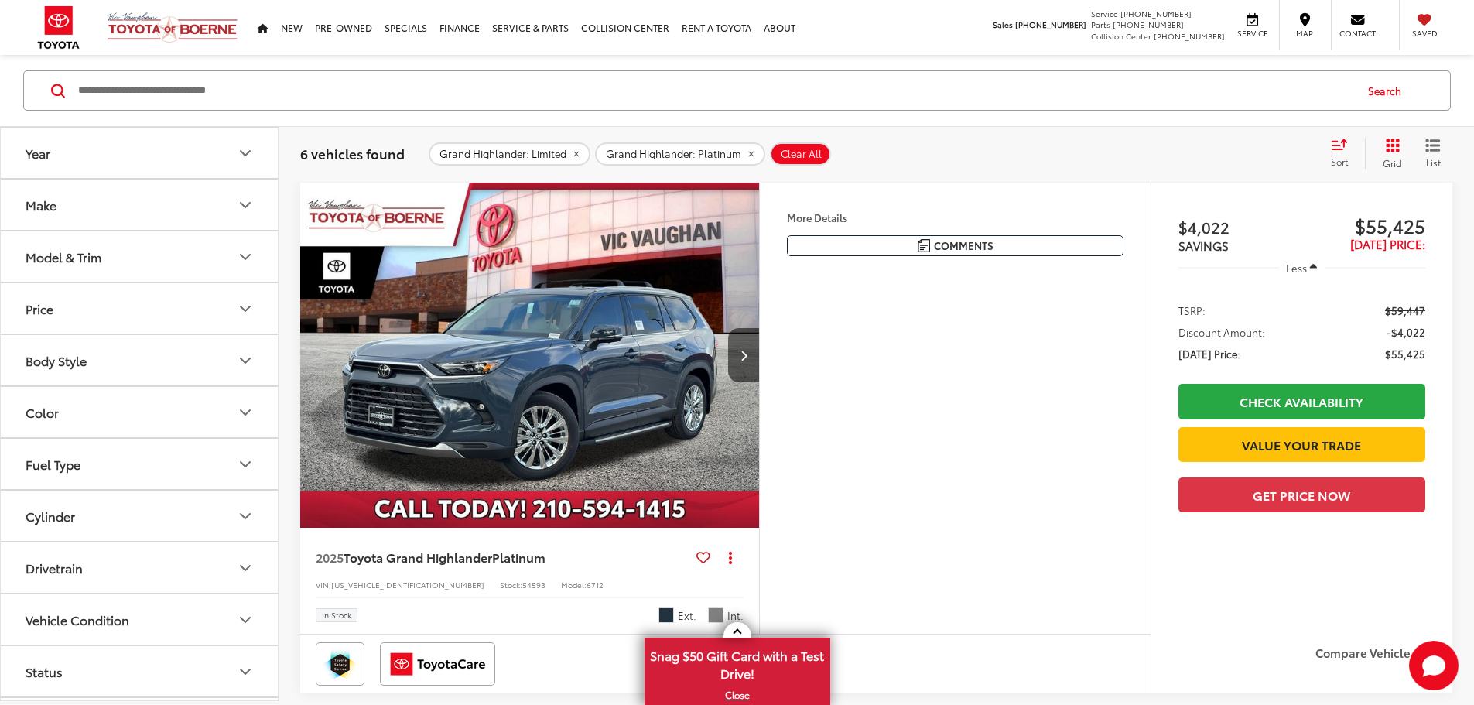
click at [236, 159] on icon "Year" at bounding box center [245, 153] width 19 height 19
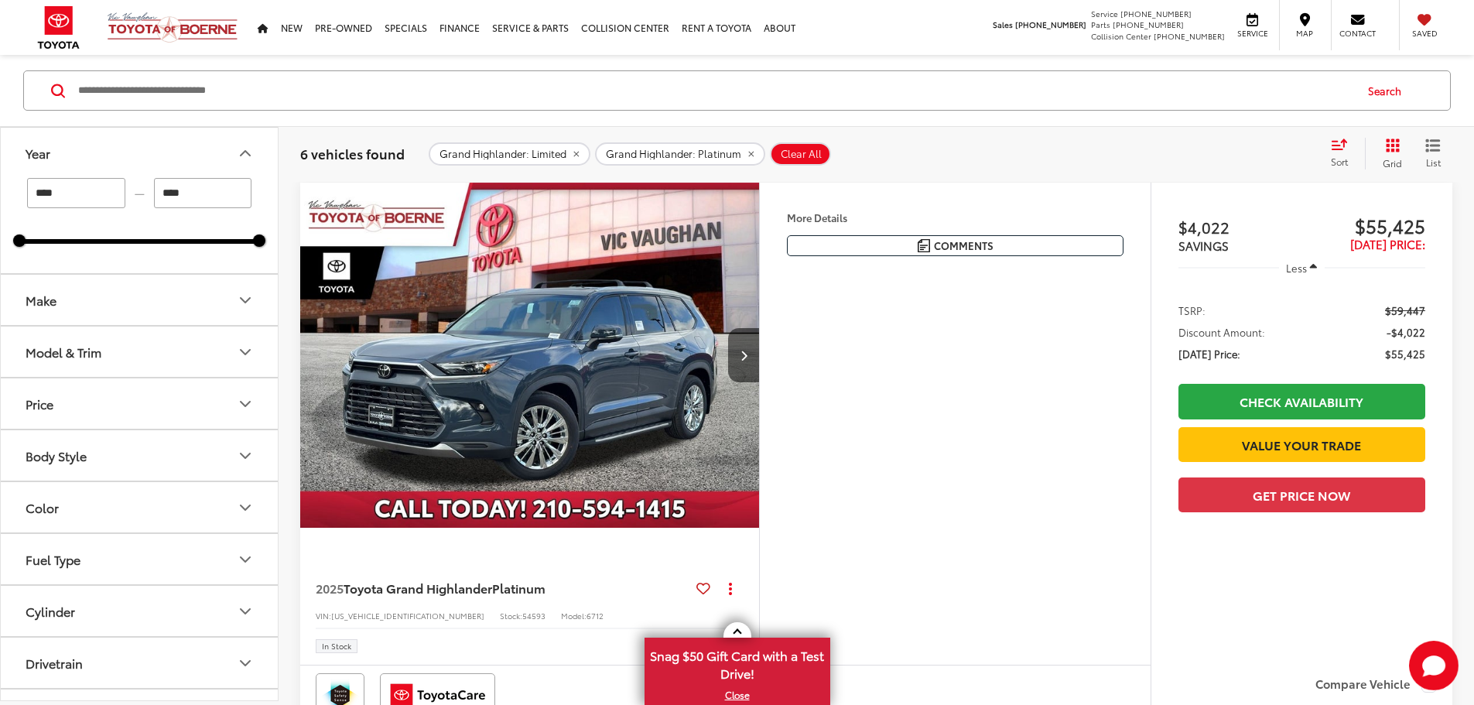
scroll to position [0, 0]
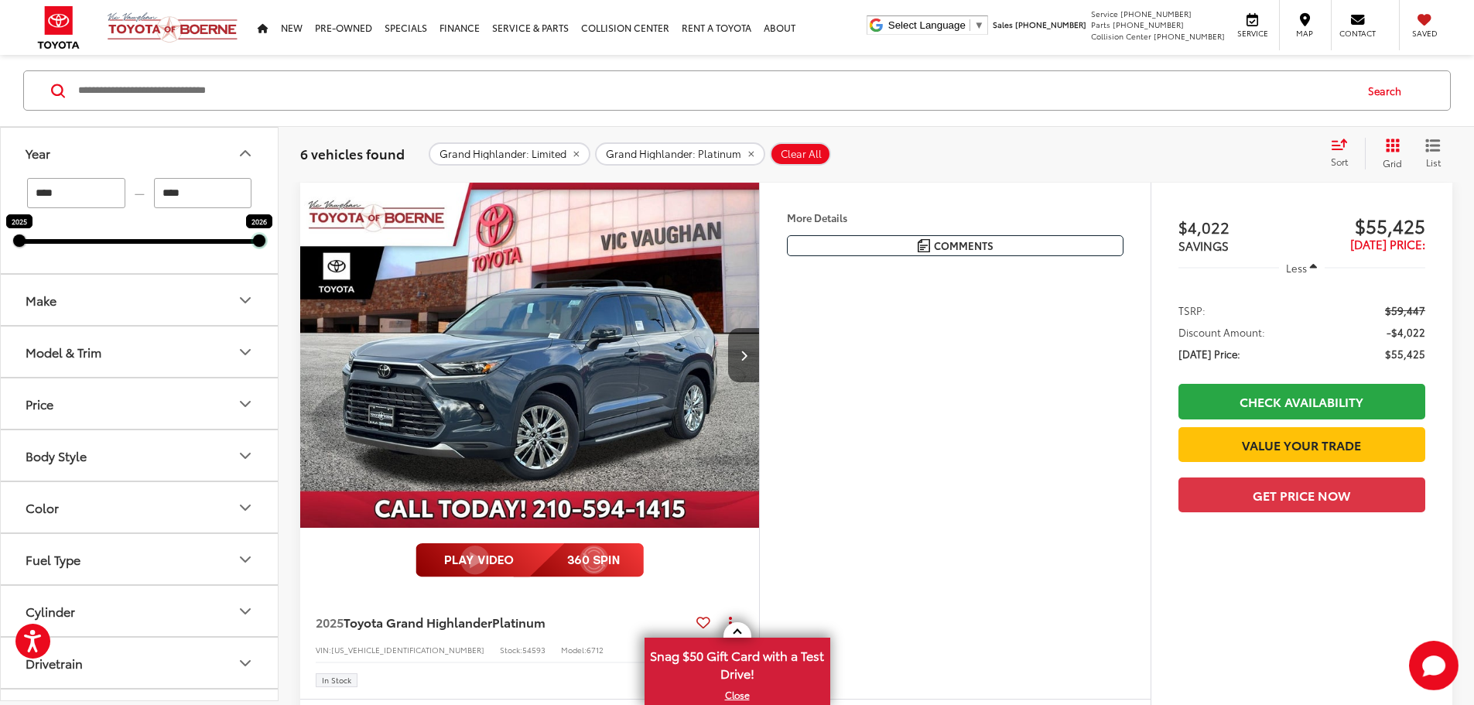
drag, startPoint x: 262, startPoint y: 246, endPoint x: 117, endPoint y: 241, distance: 144.8
click at [117, 241] on div "2025 2026" at bounding box center [139, 241] width 240 height 5
type input "****"
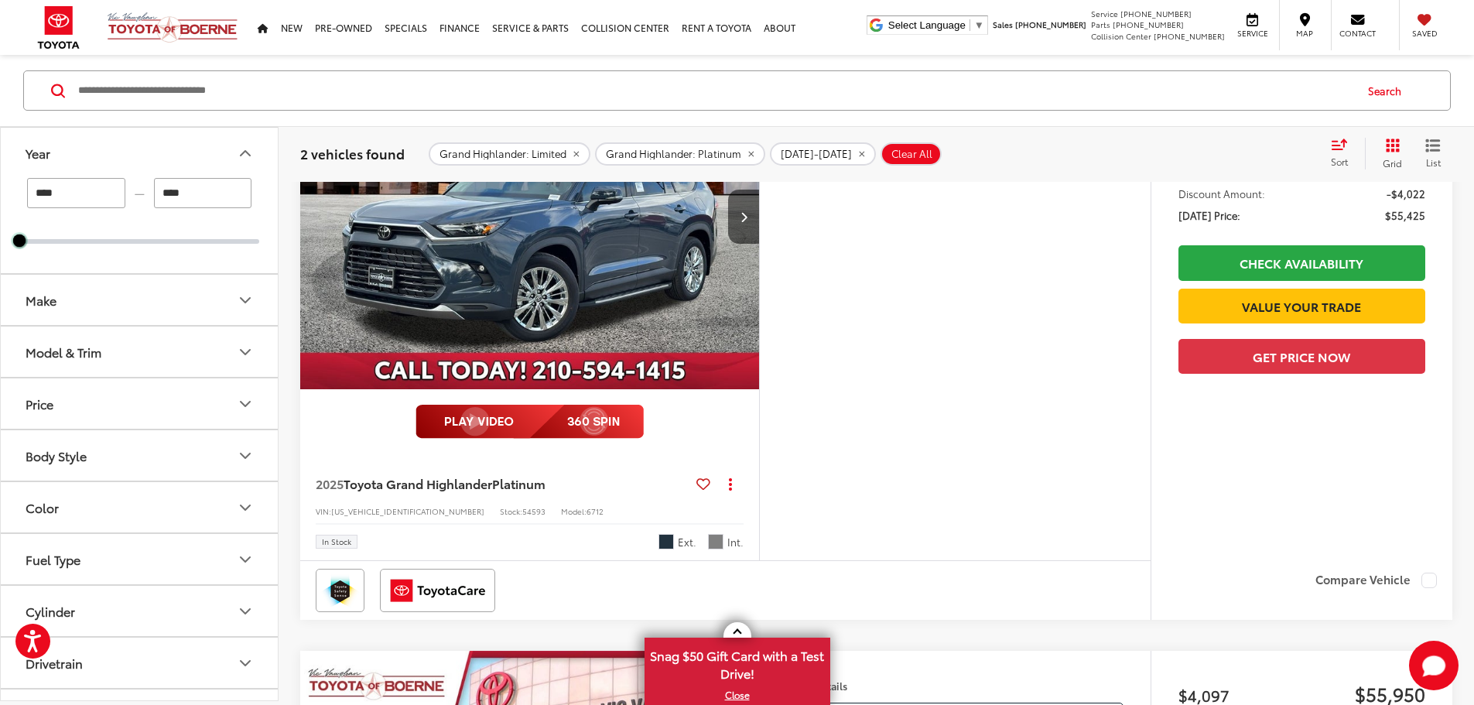
scroll to position [171, 0]
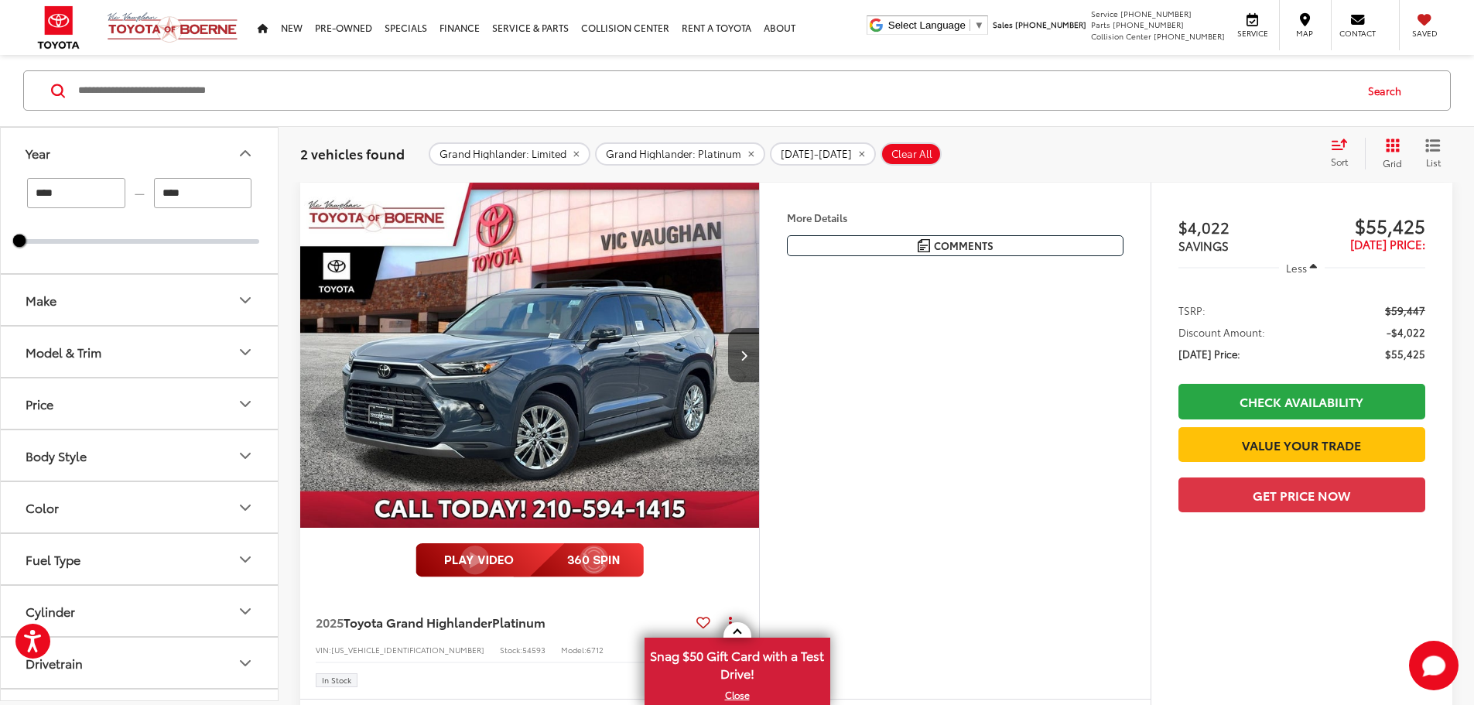
click at [697, 448] on img "2025 Toyota Grand Highlander Platinum 0" at bounding box center [529, 356] width 461 height 346
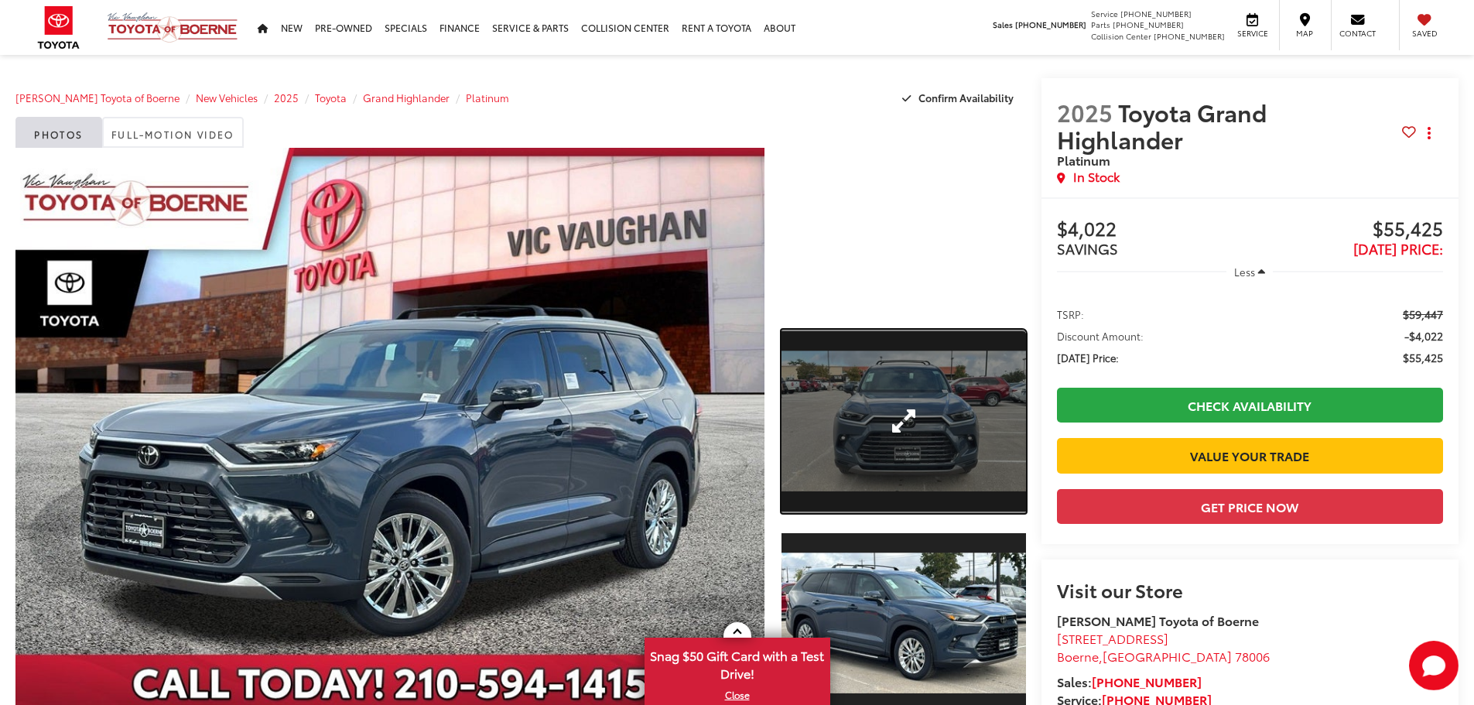
click at [946, 436] on link "Expand Photo 1" at bounding box center [904, 421] width 245 height 183
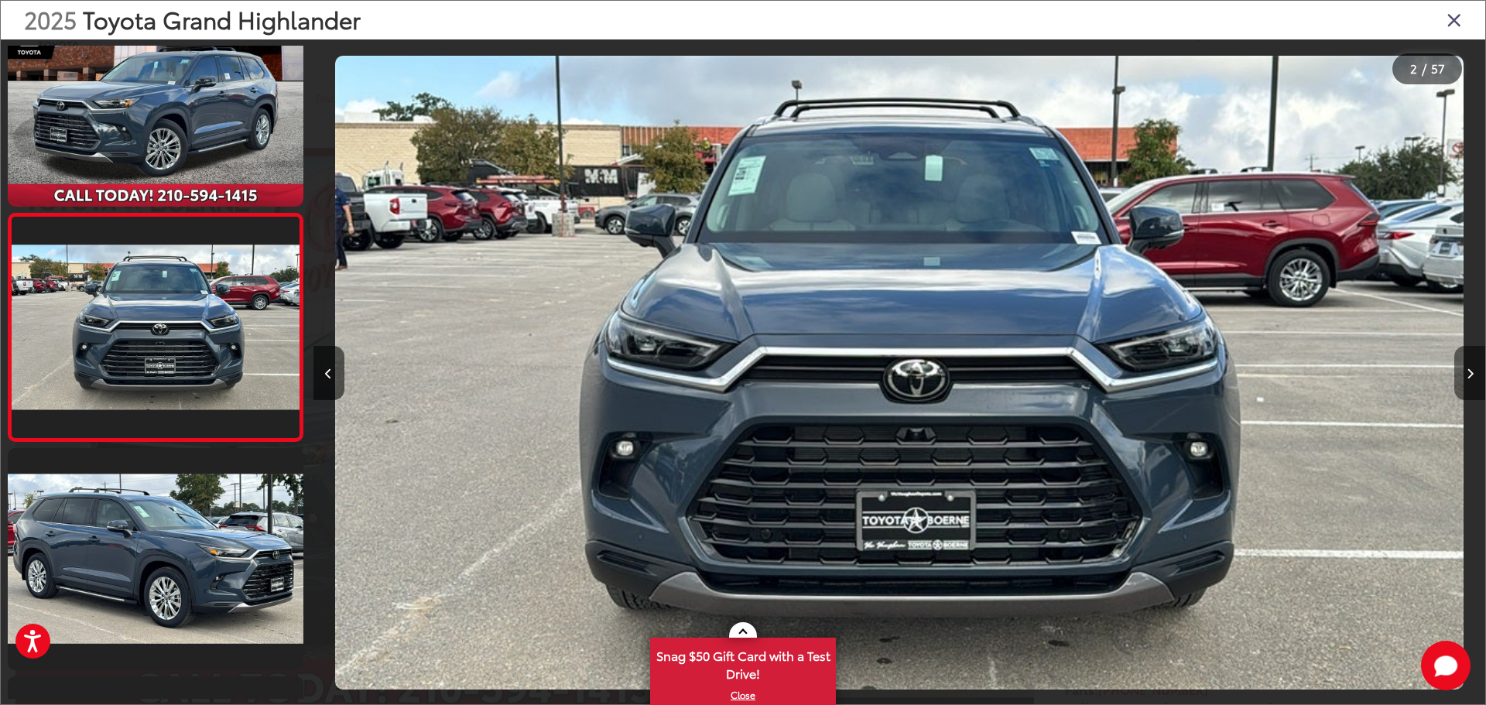
click at [1473, 373] on button "Next image" at bounding box center [1469, 373] width 31 height 54
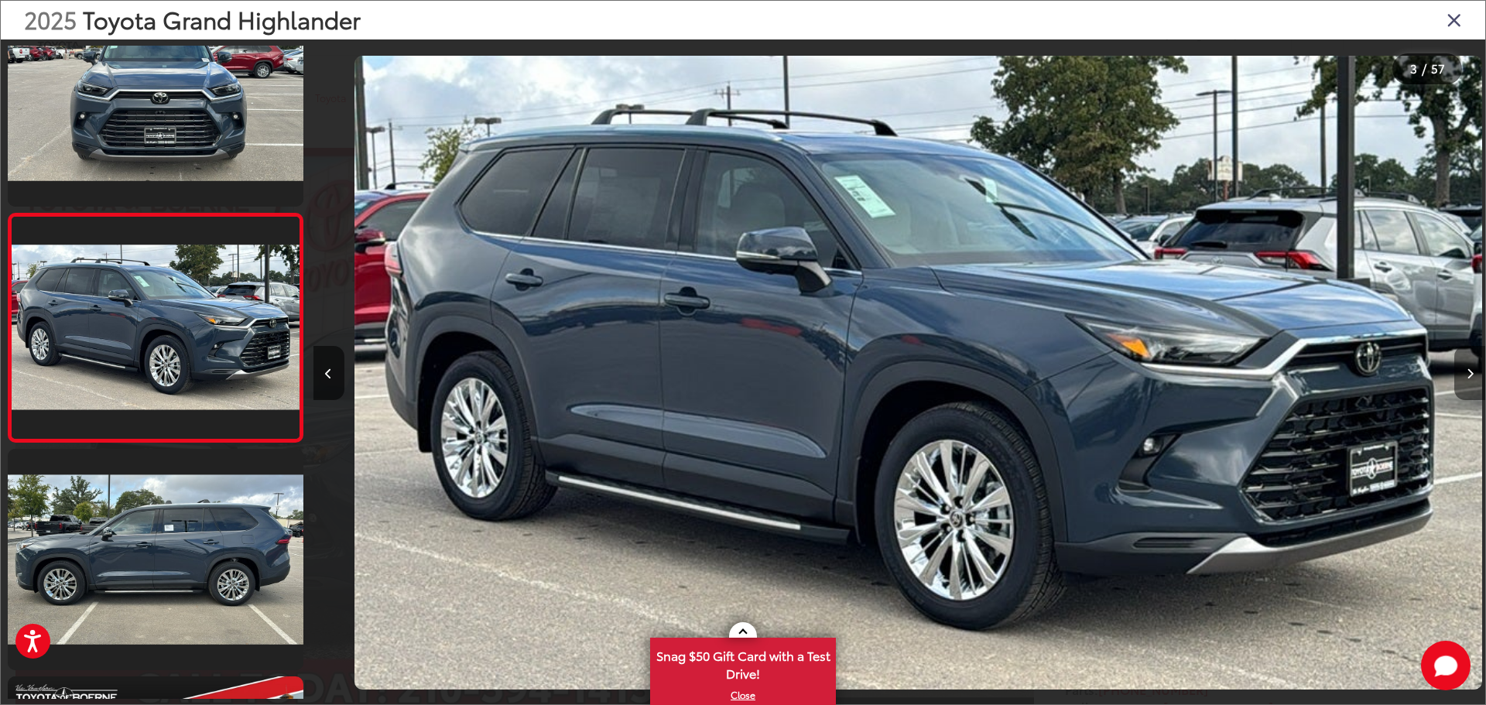
scroll to position [0, 2344]
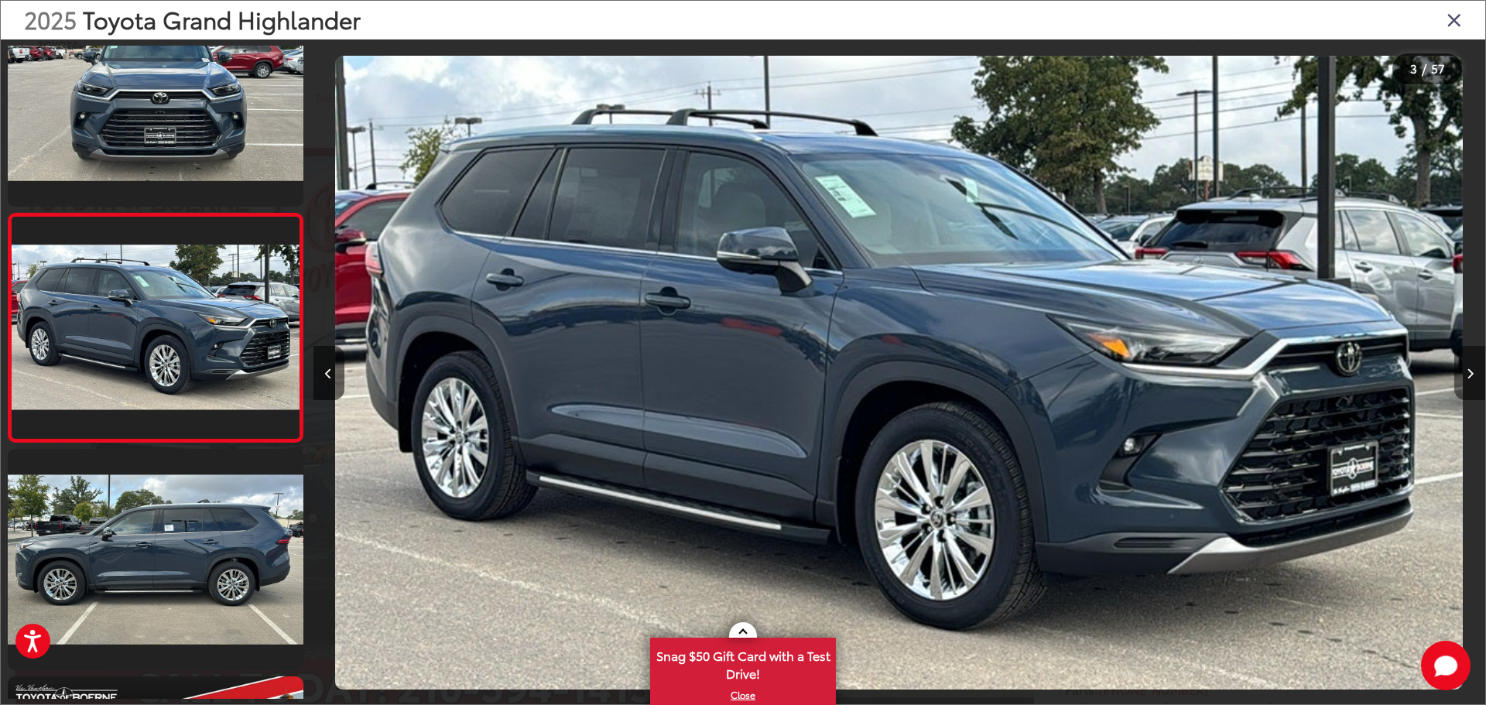
click at [1473, 373] on button "Next image" at bounding box center [1469, 373] width 31 height 54
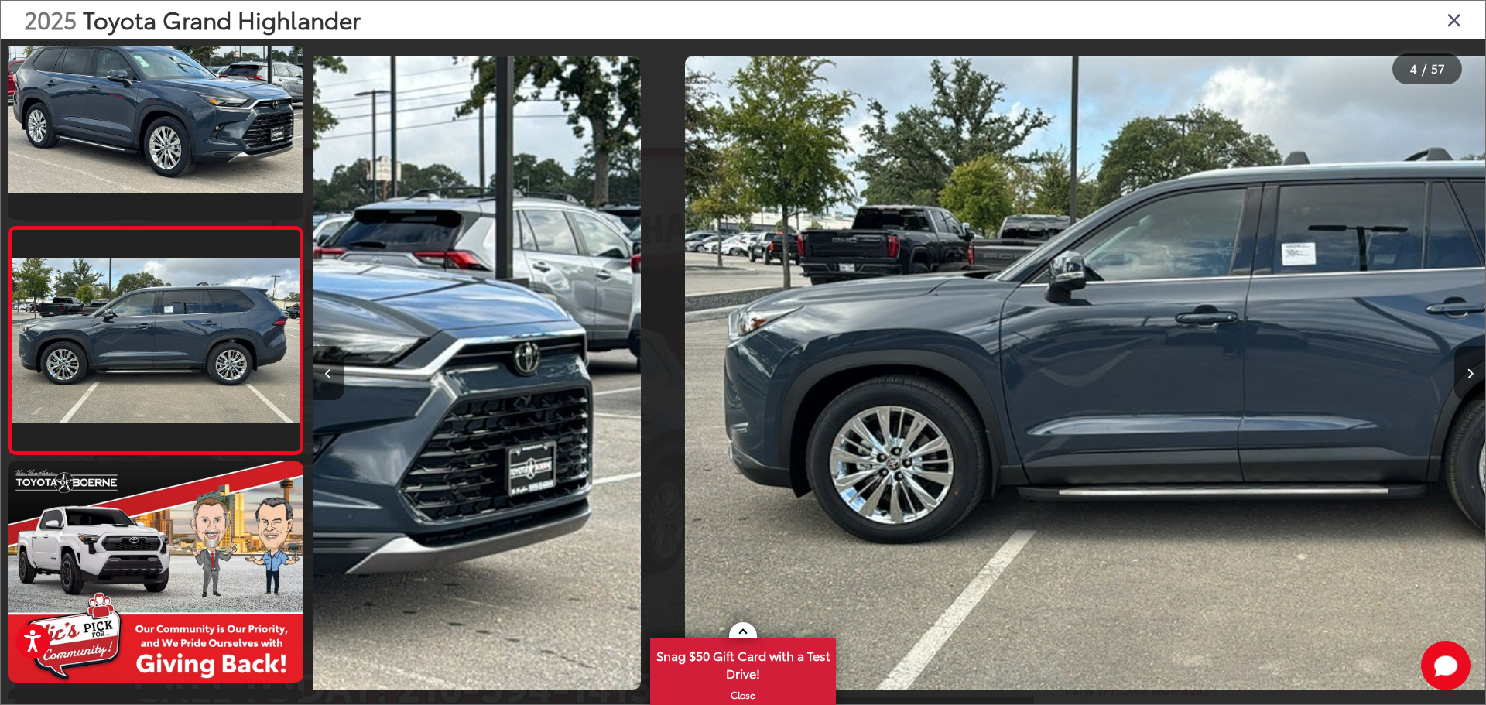
scroll to position [517, 0]
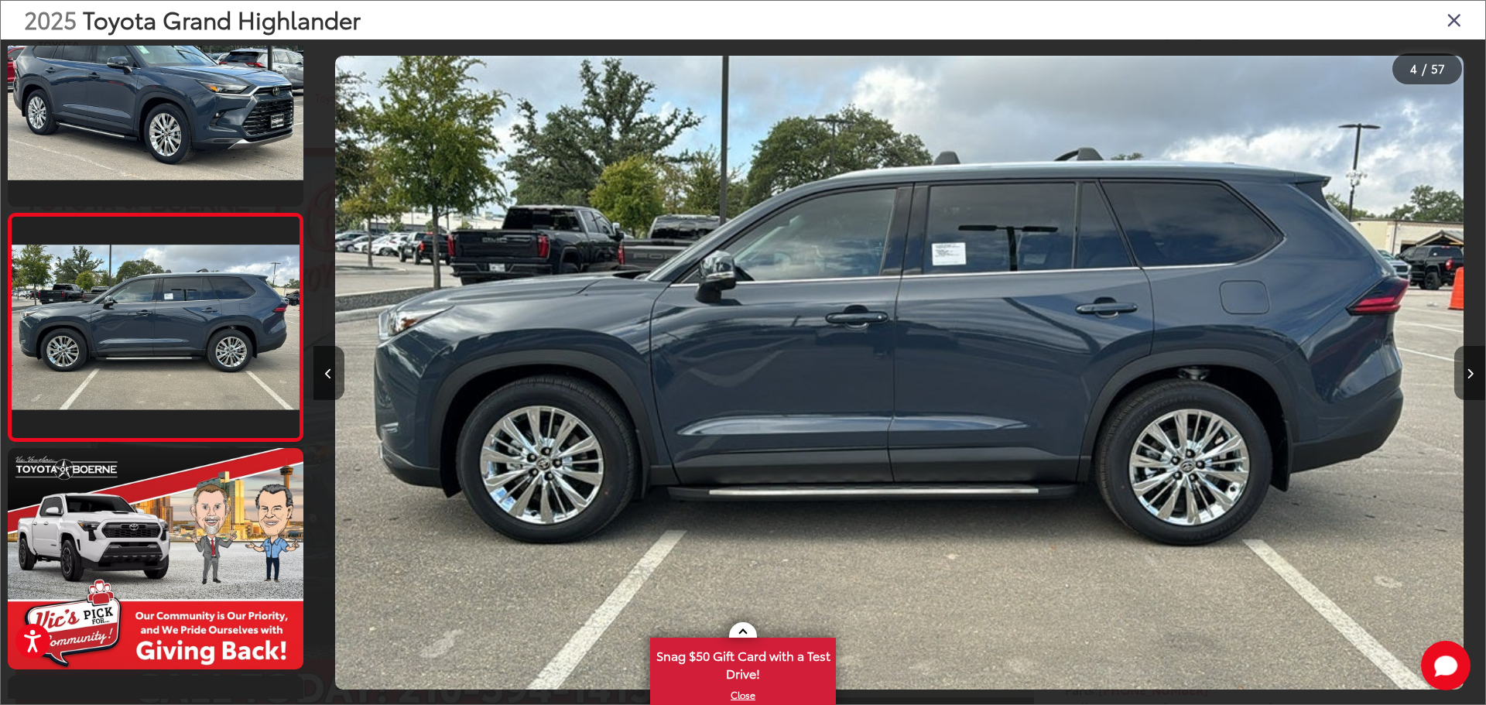
click at [1473, 373] on button "Next image" at bounding box center [1469, 373] width 31 height 54
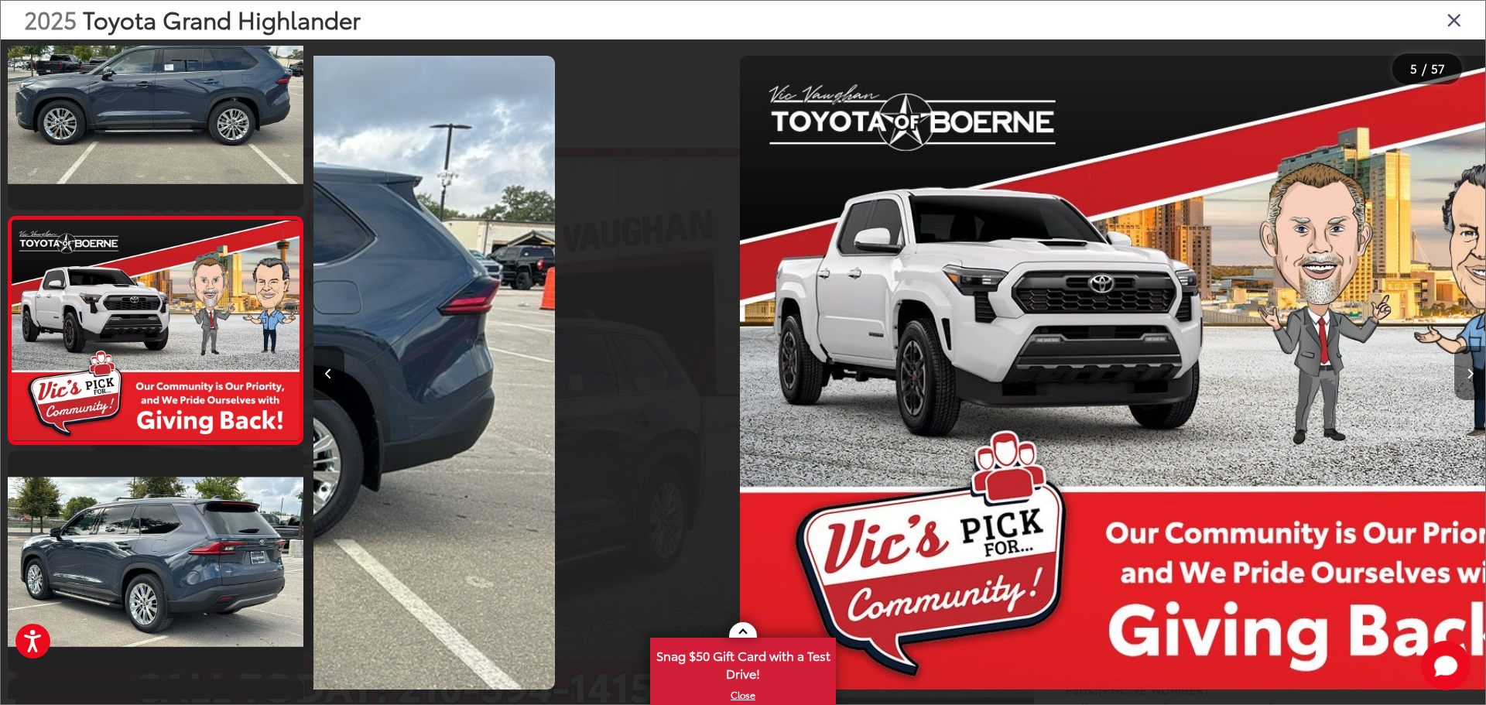
scroll to position [744, 0]
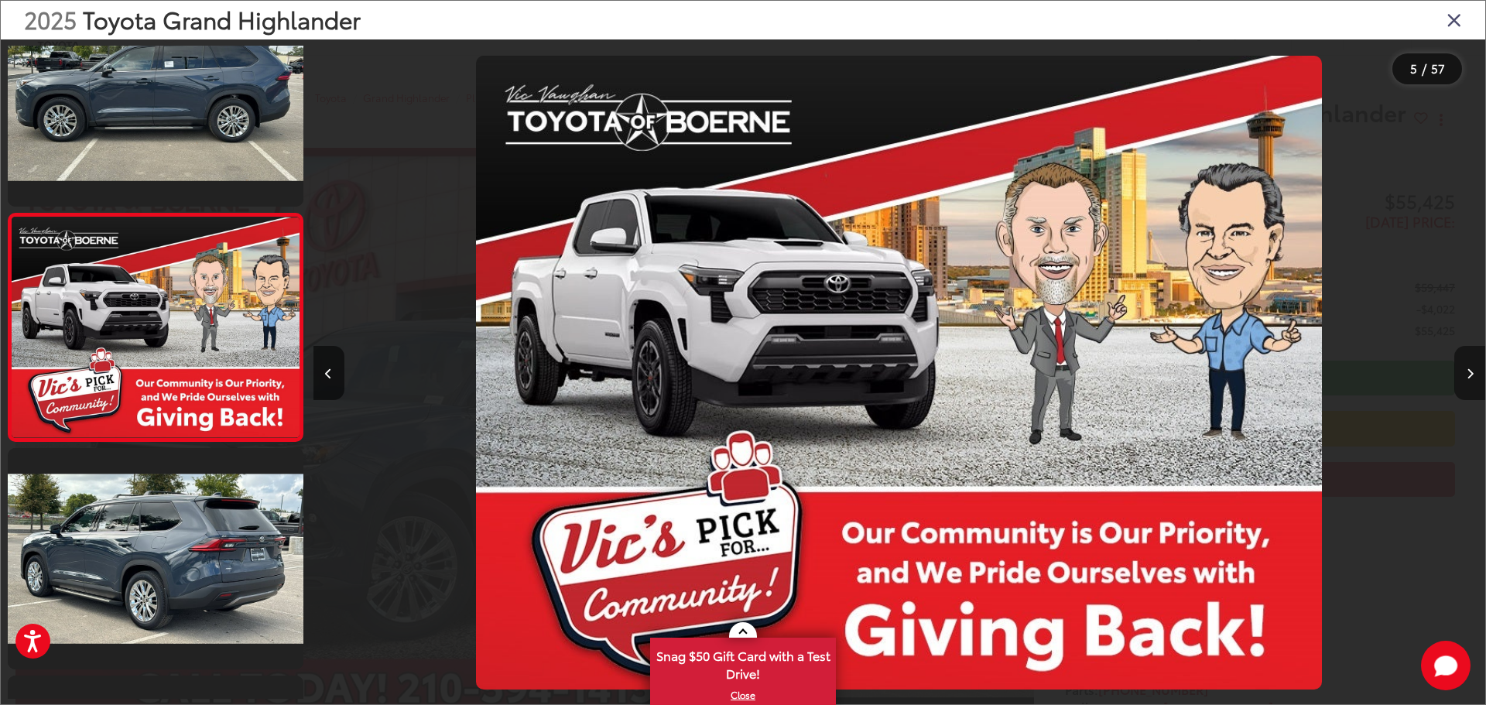
click at [1473, 373] on button "Next image" at bounding box center [1469, 373] width 31 height 54
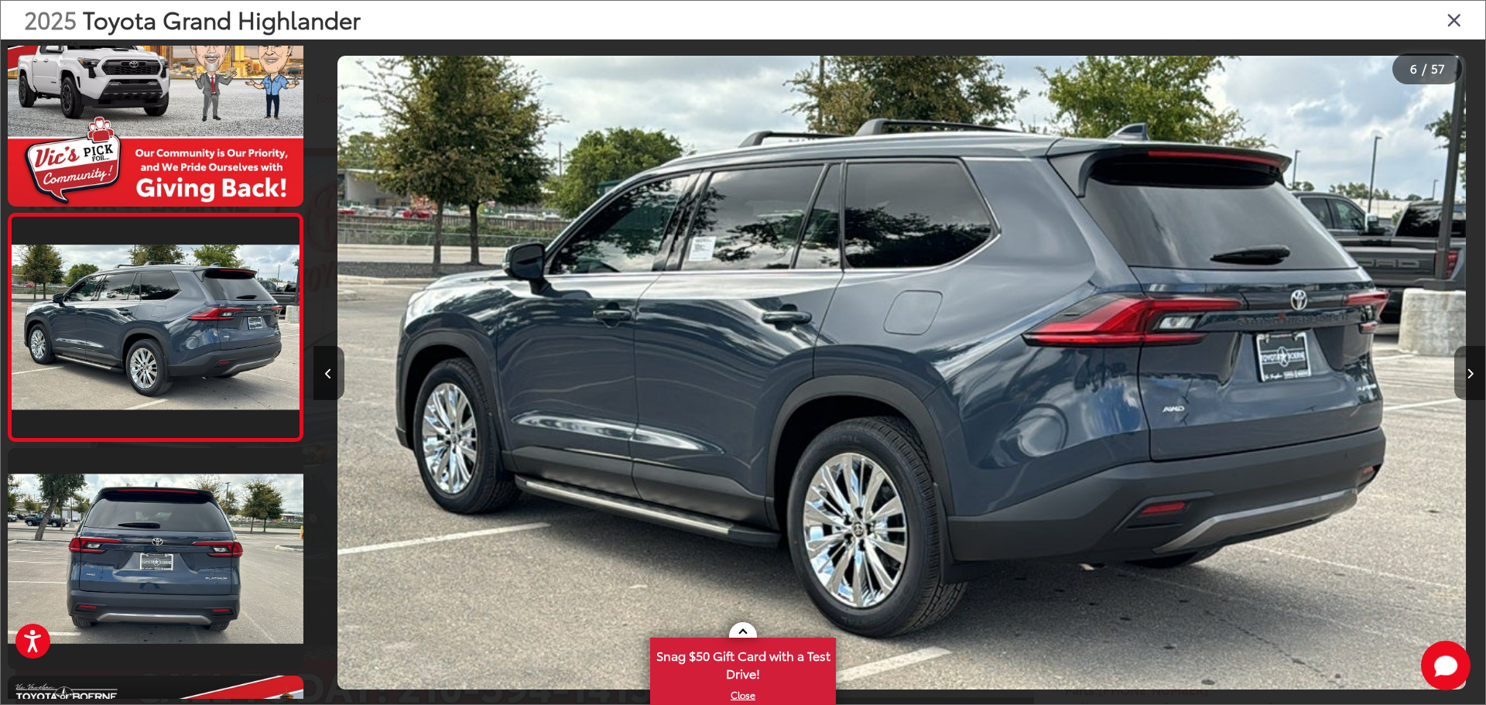
scroll to position [0, 5859]
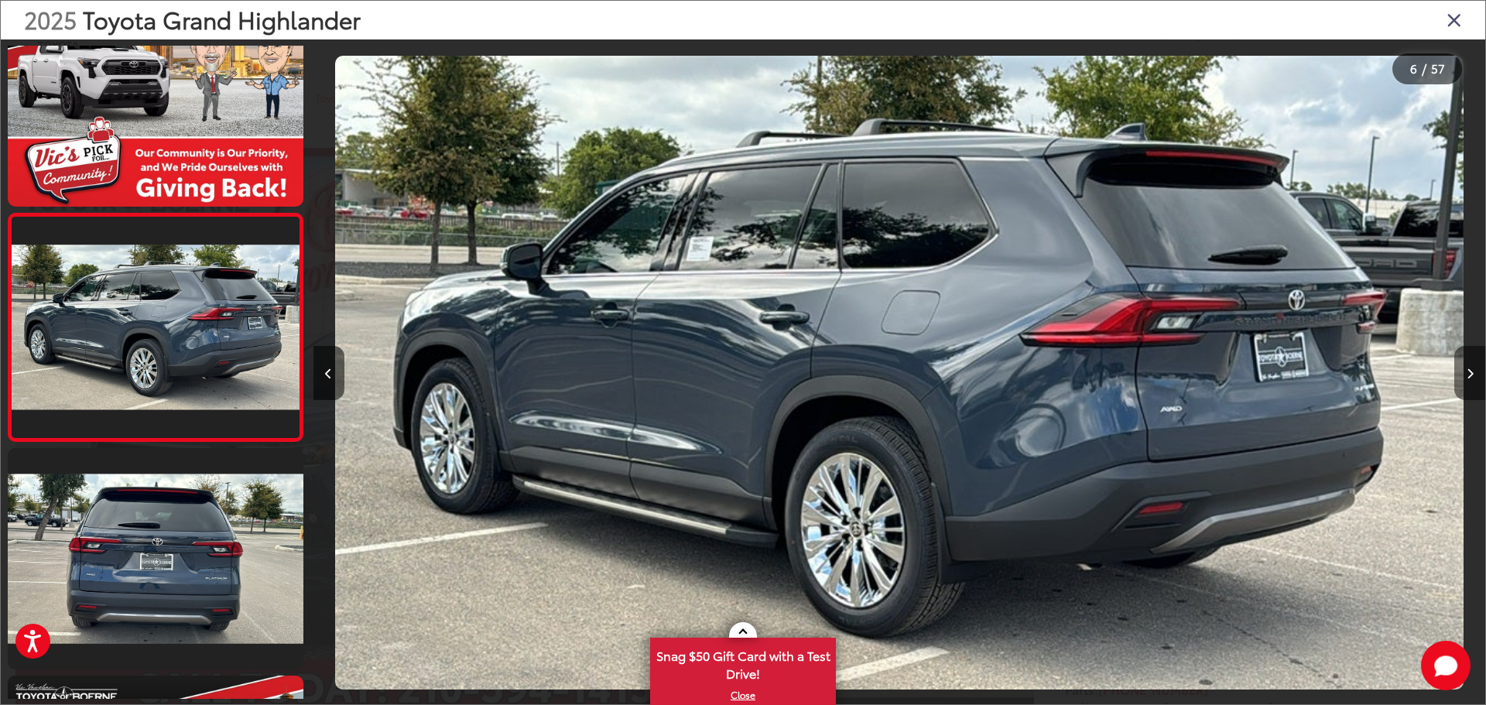
click at [1473, 373] on button "Next image" at bounding box center [1469, 373] width 31 height 54
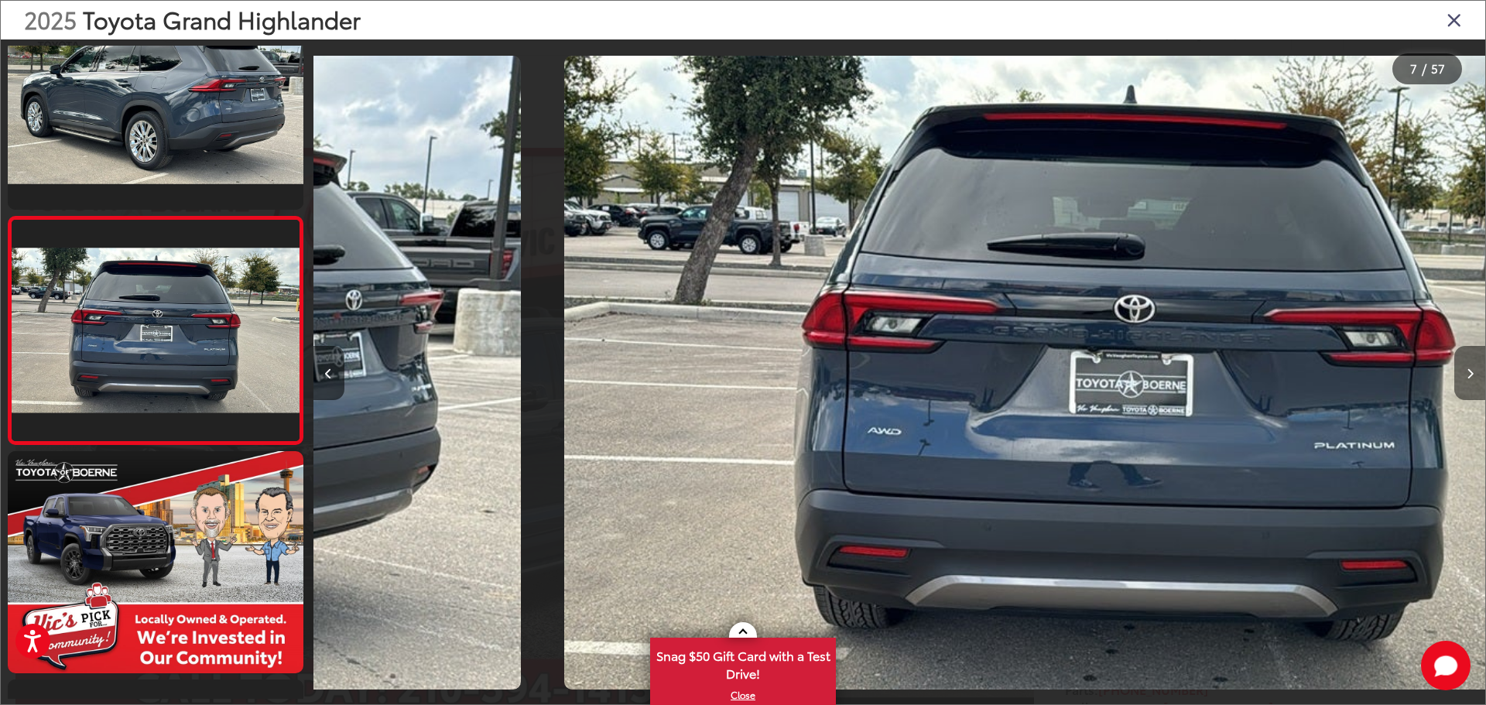
scroll to position [1199, 0]
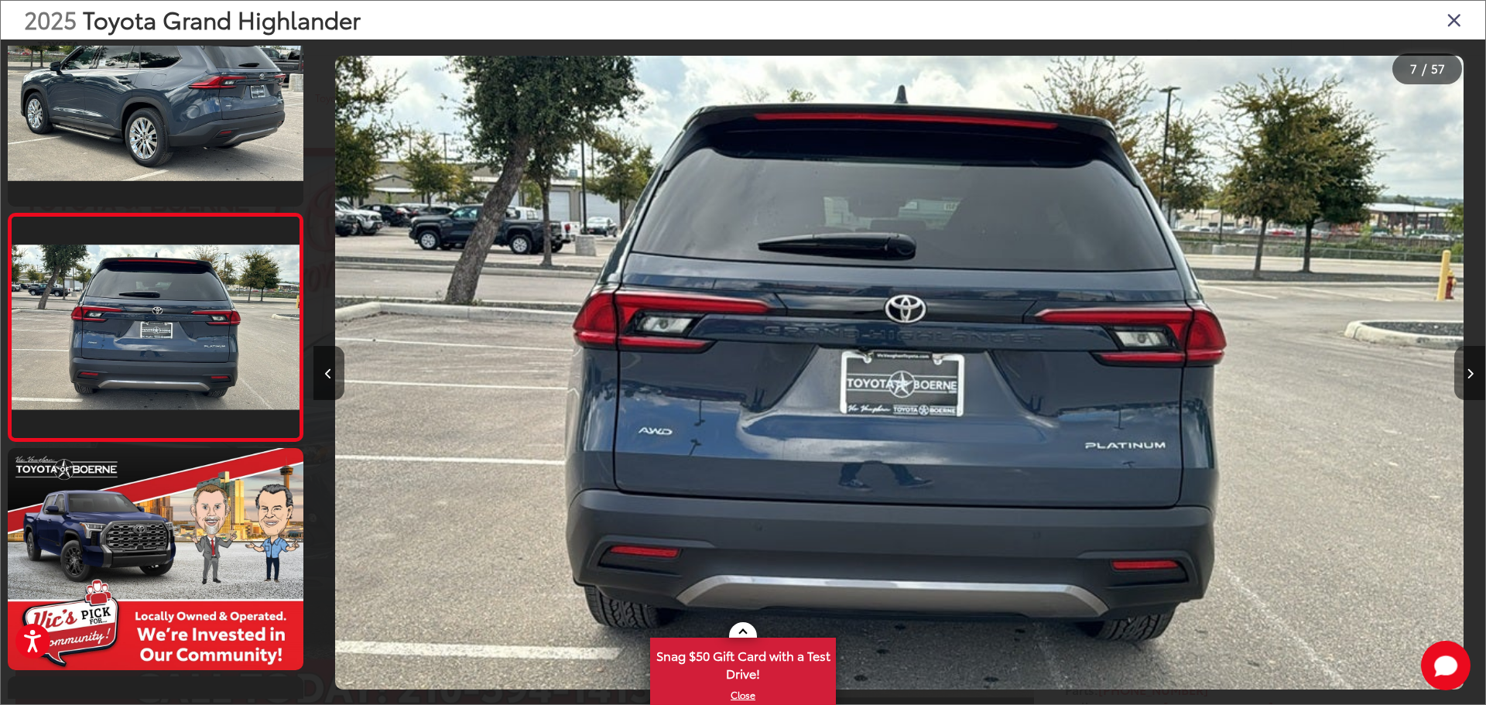
click at [1473, 373] on button "Next image" at bounding box center [1469, 373] width 31 height 54
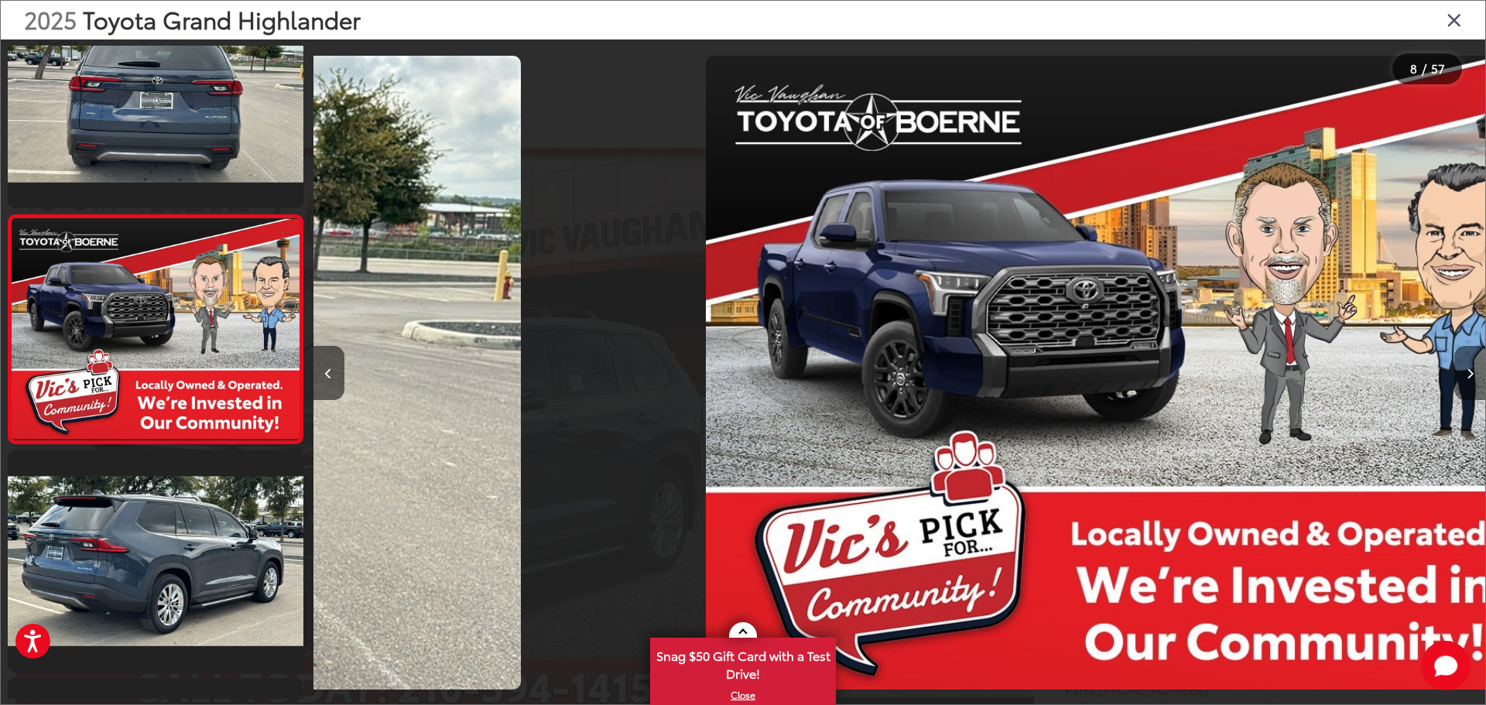
scroll to position [1427, 0]
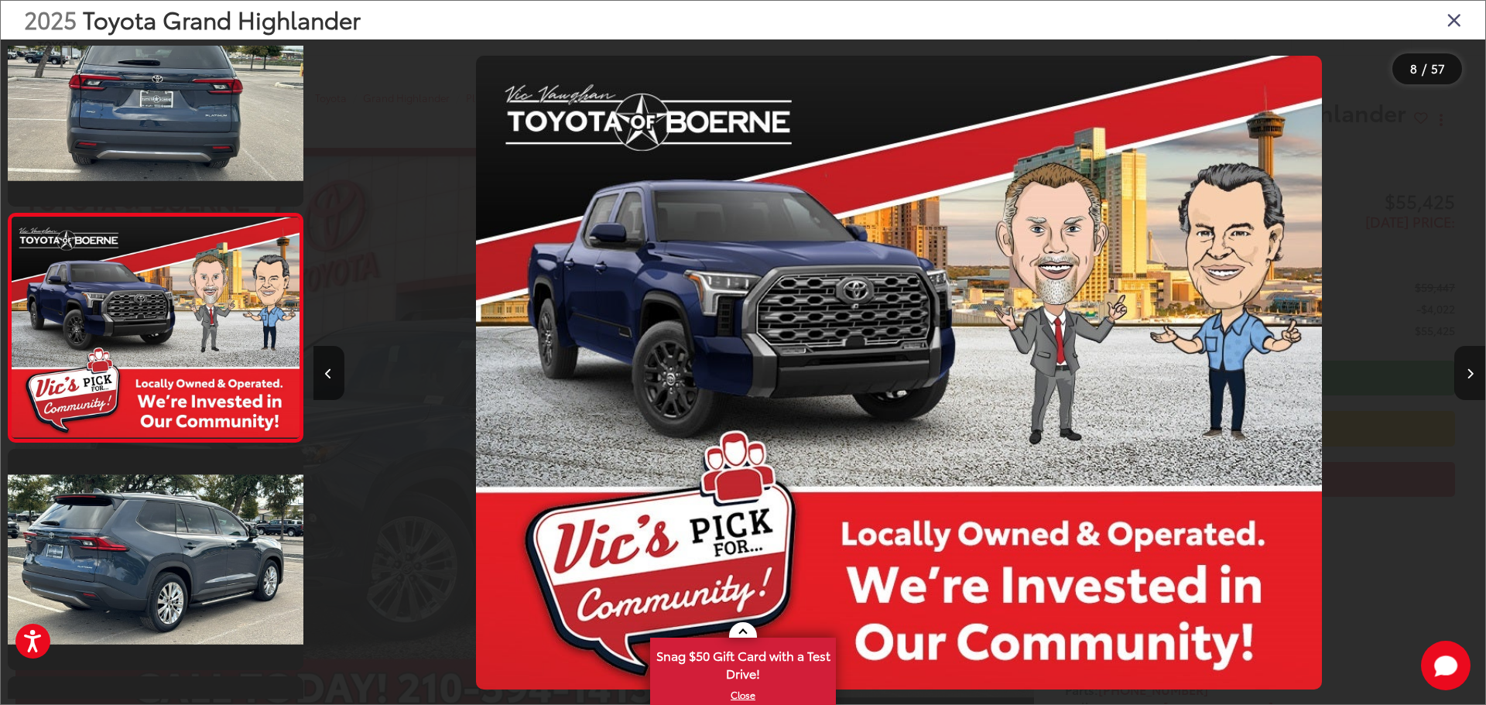
click at [1473, 373] on button "Next image" at bounding box center [1469, 373] width 31 height 54
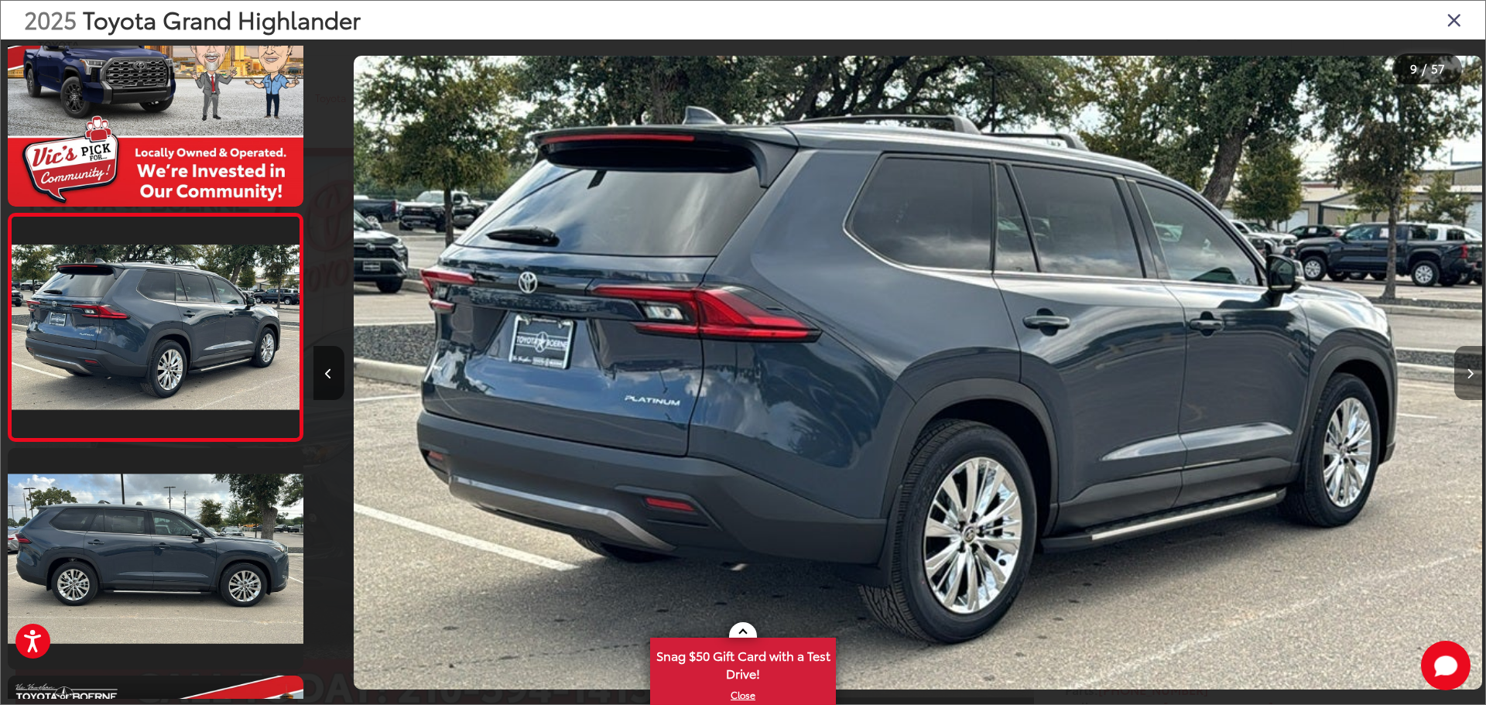
scroll to position [0, 0]
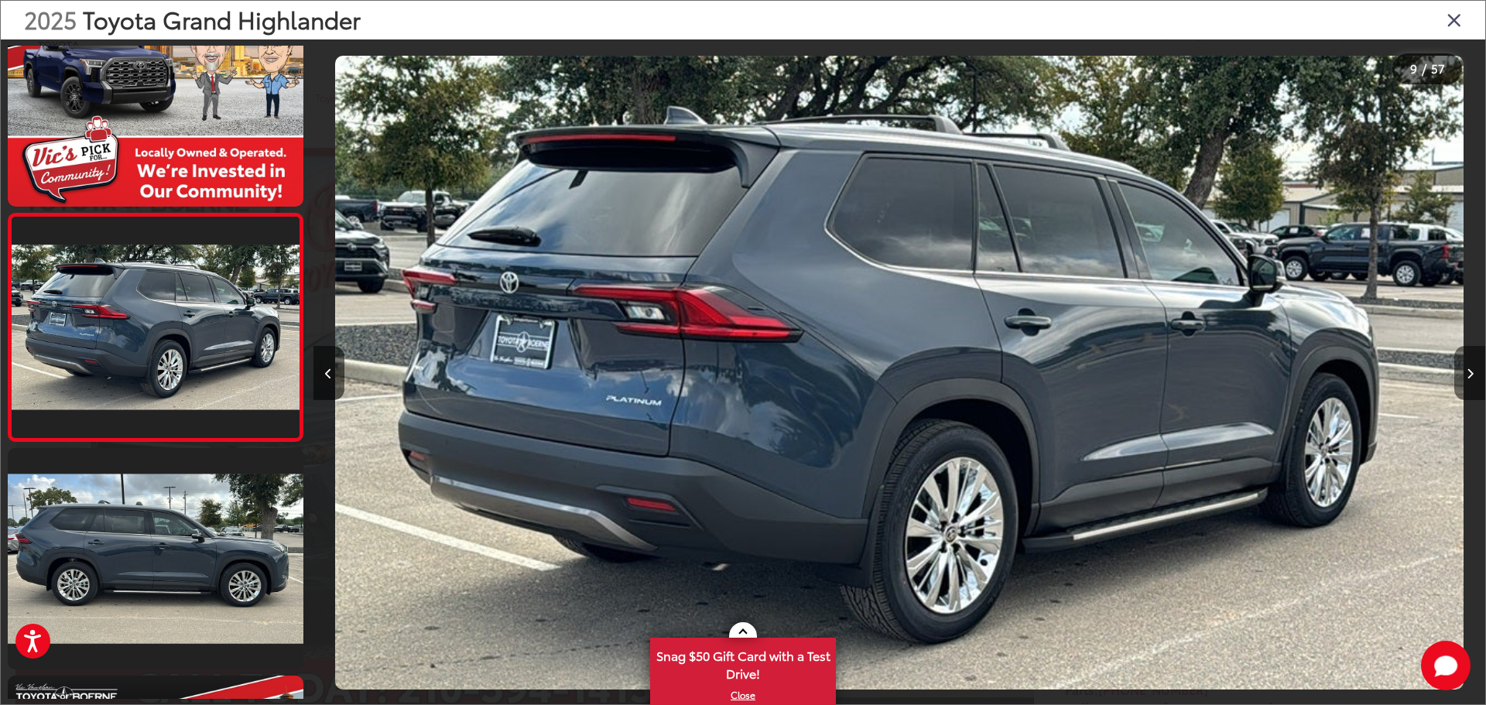
click at [1473, 373] on button "Next image" at bounding box center [1469, 373] width 31 height 54
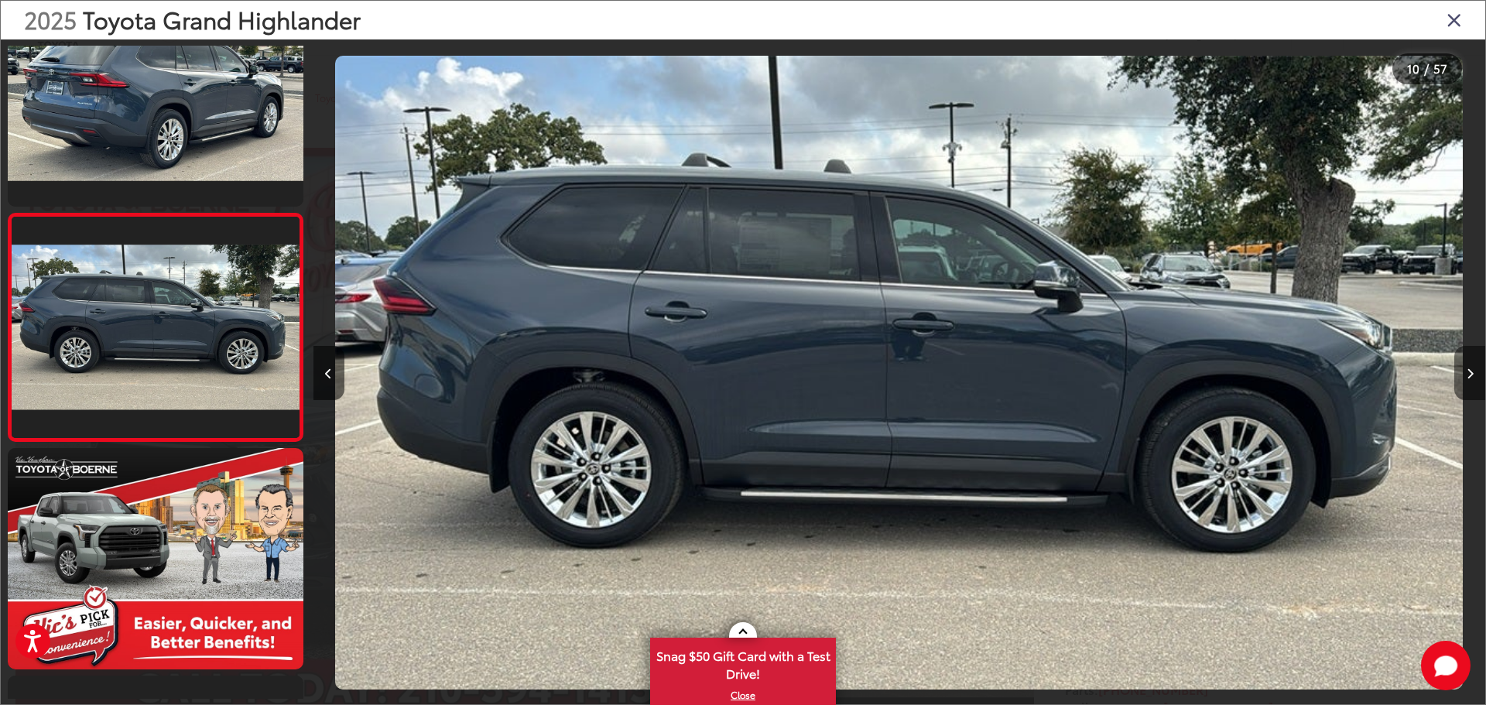
click at [1473, 373] on button "Next image" at bounding box center [1469, 373] width 31 height 54
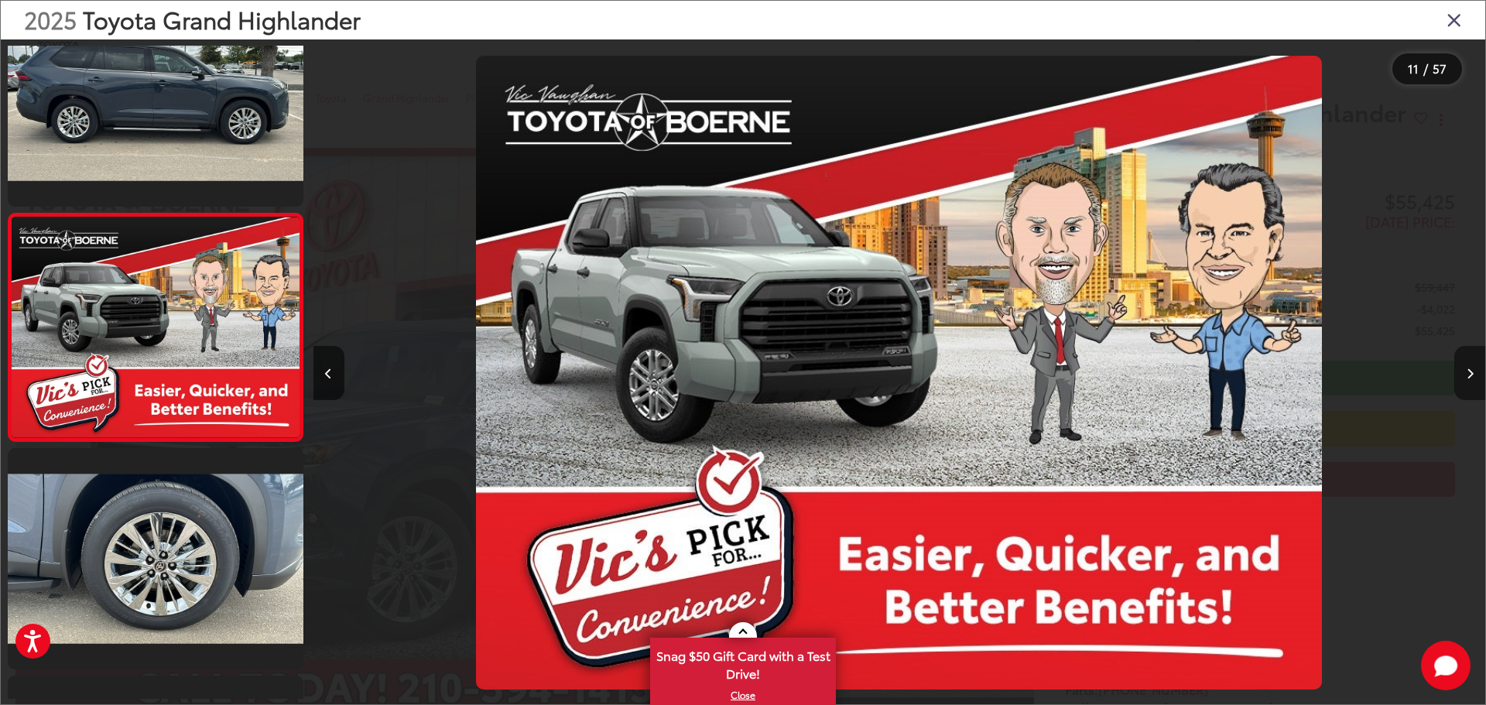
click at [1473, 373] on button "Next image" at bounding box center [1469, 373] width 31 height 54
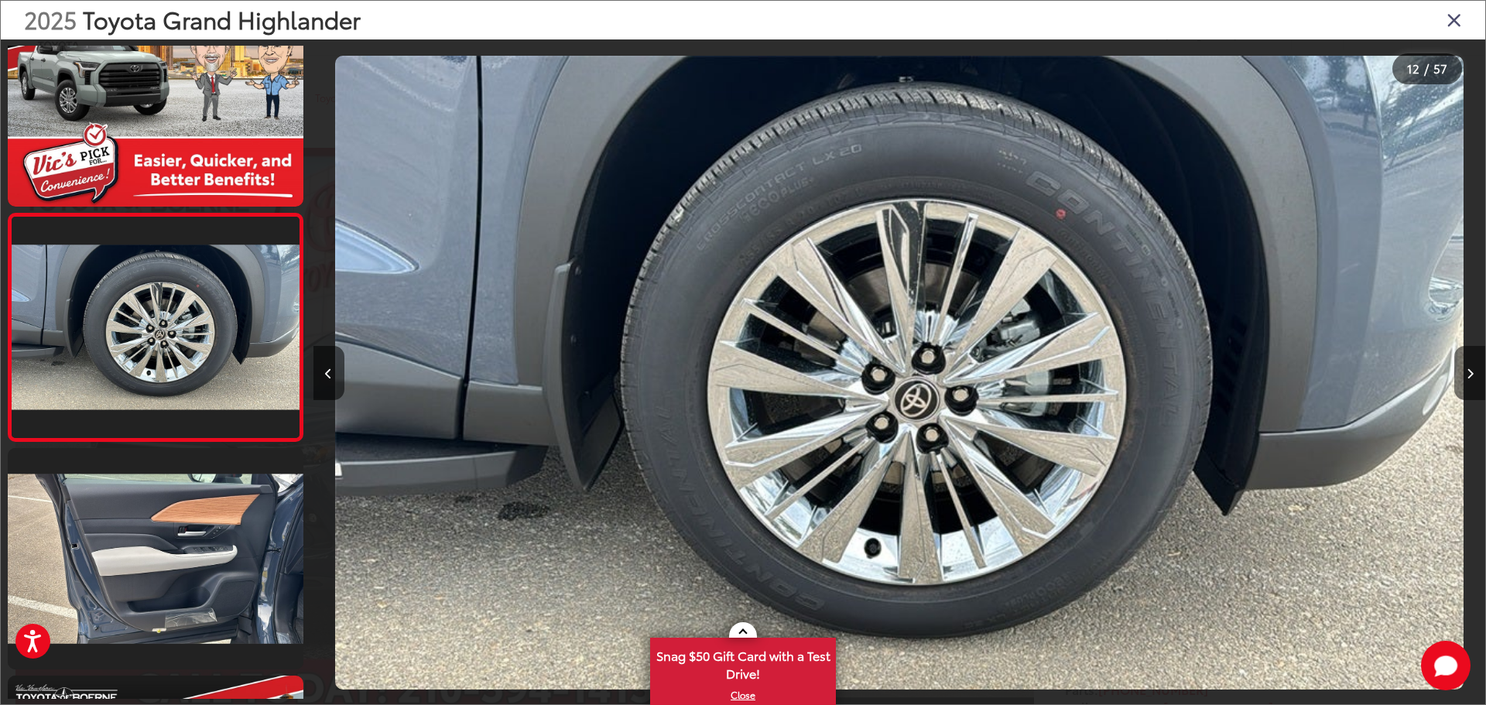
click at [1473, 373] on button "Next image" at bounding box center [1469, 373] width 31 height 54
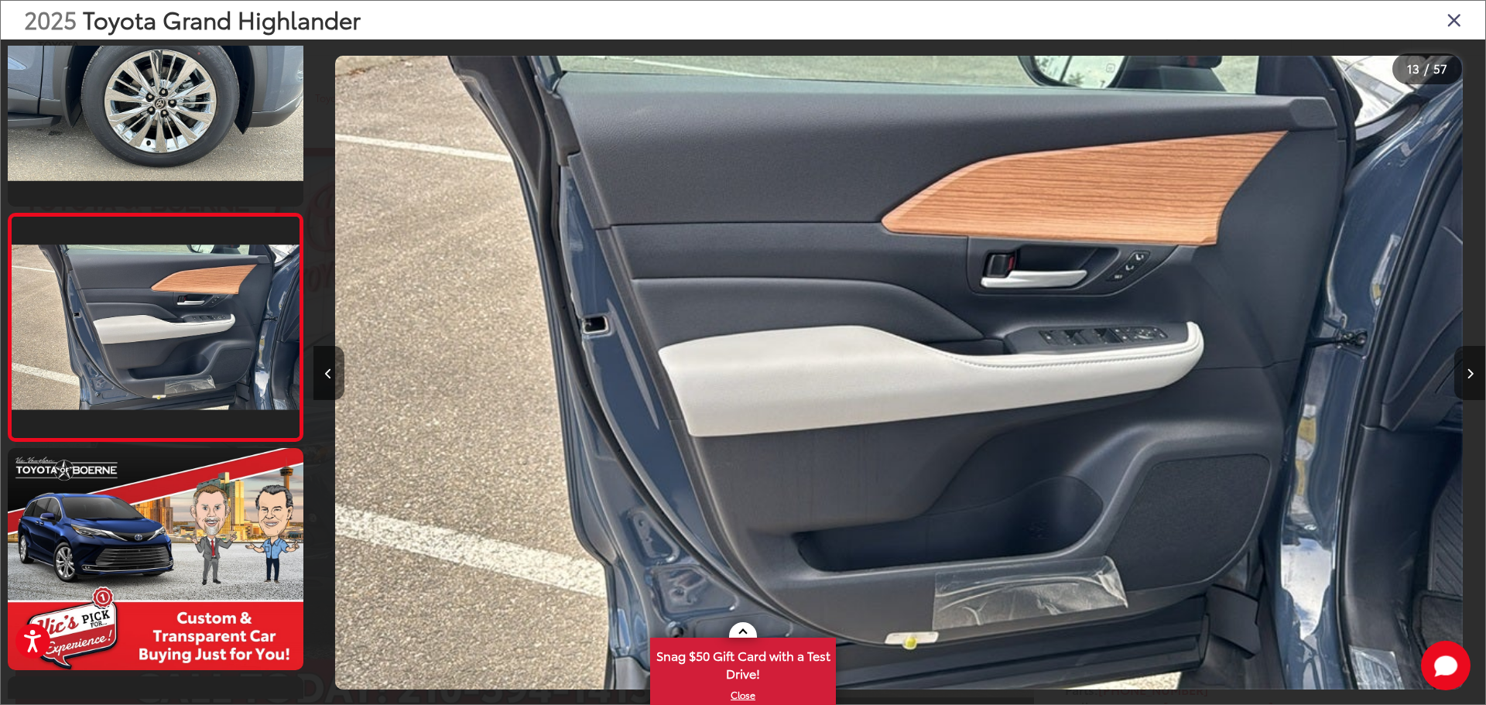
click at [1473, 373] on button "Next image" at bounding box center [1469, 373] width 31 height 54
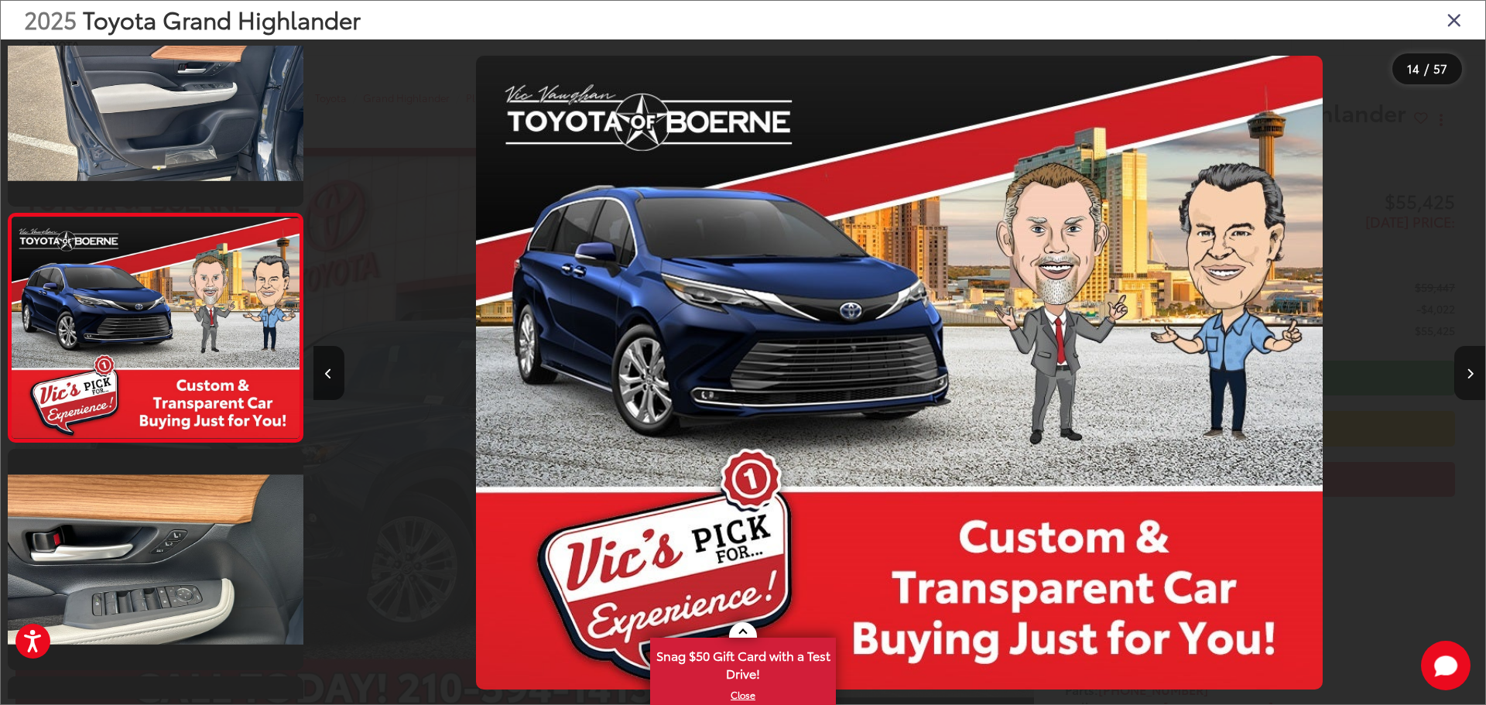
click at [1473, 373] on button "Next image" at bounding box center [1469, 373] width 31 height 54
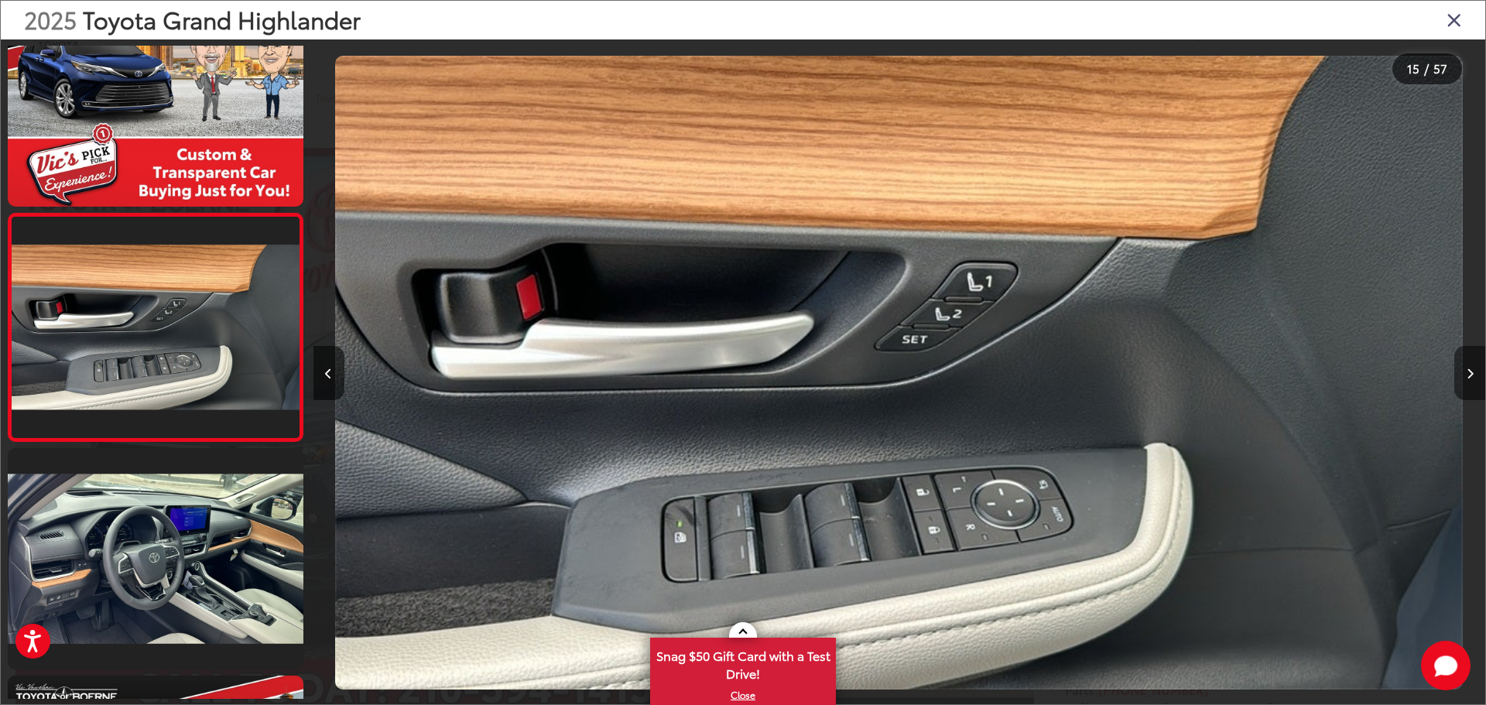
click at [1473, 373] on button "Next image" at bounding box center [1469, 373] width 31 height 54
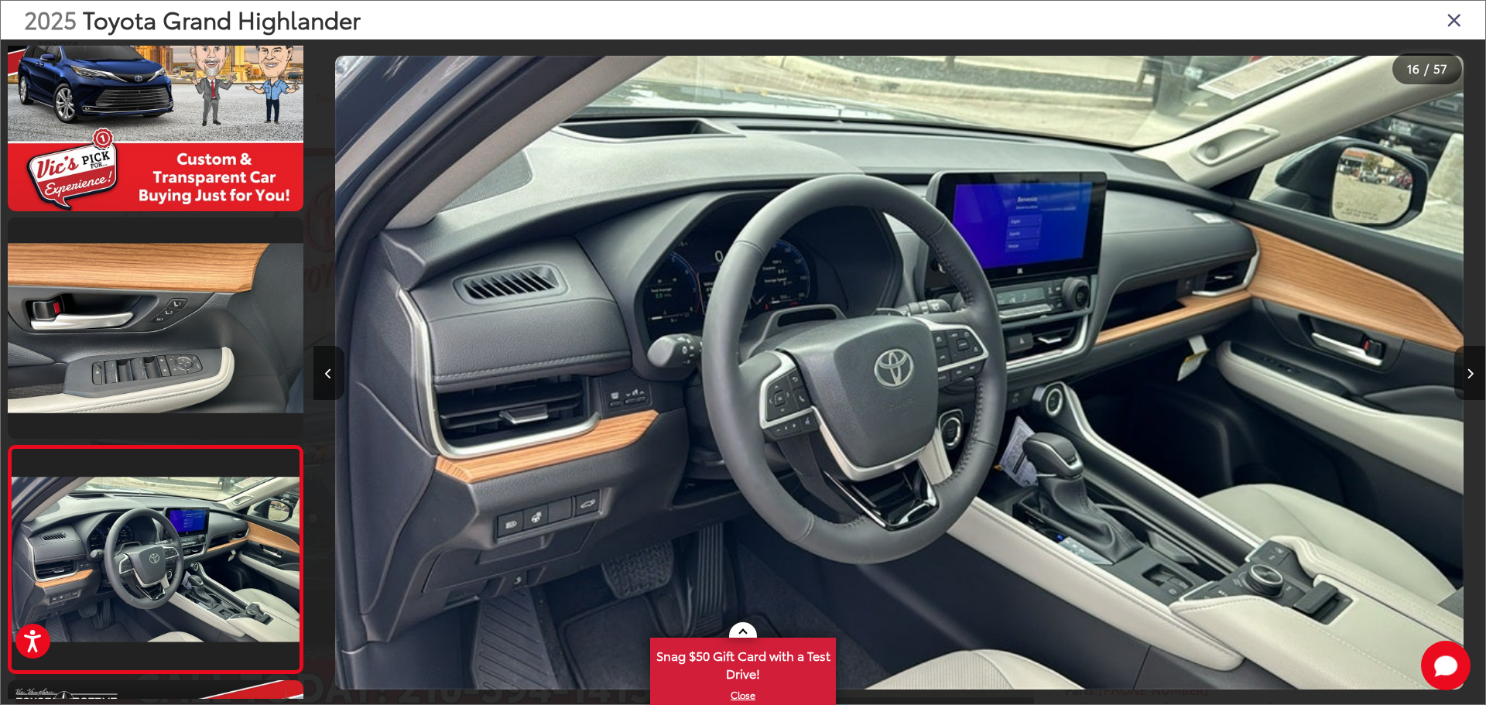
click at [1459, 24] on icon "Close gallery" at bounding box center [1453, 19] width 15 height 20
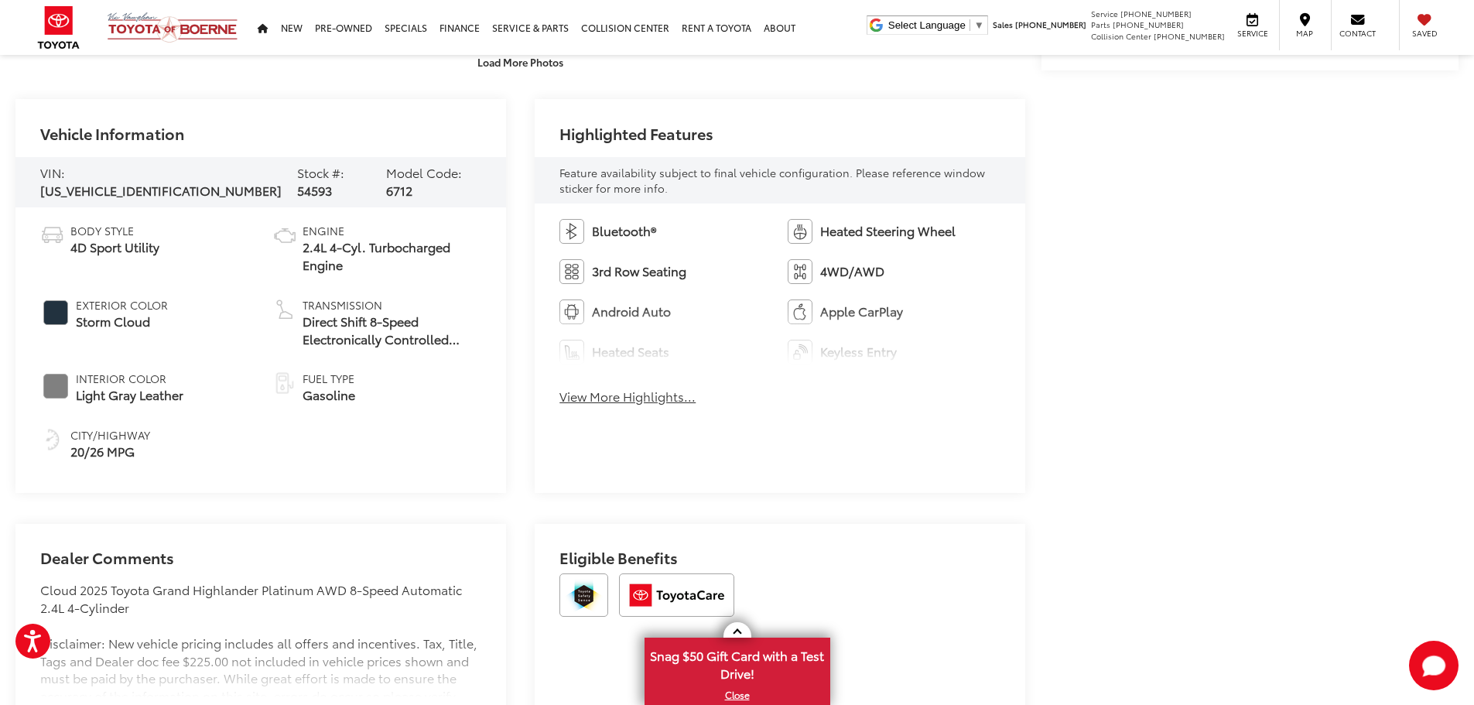
scroll to position [696, 0]
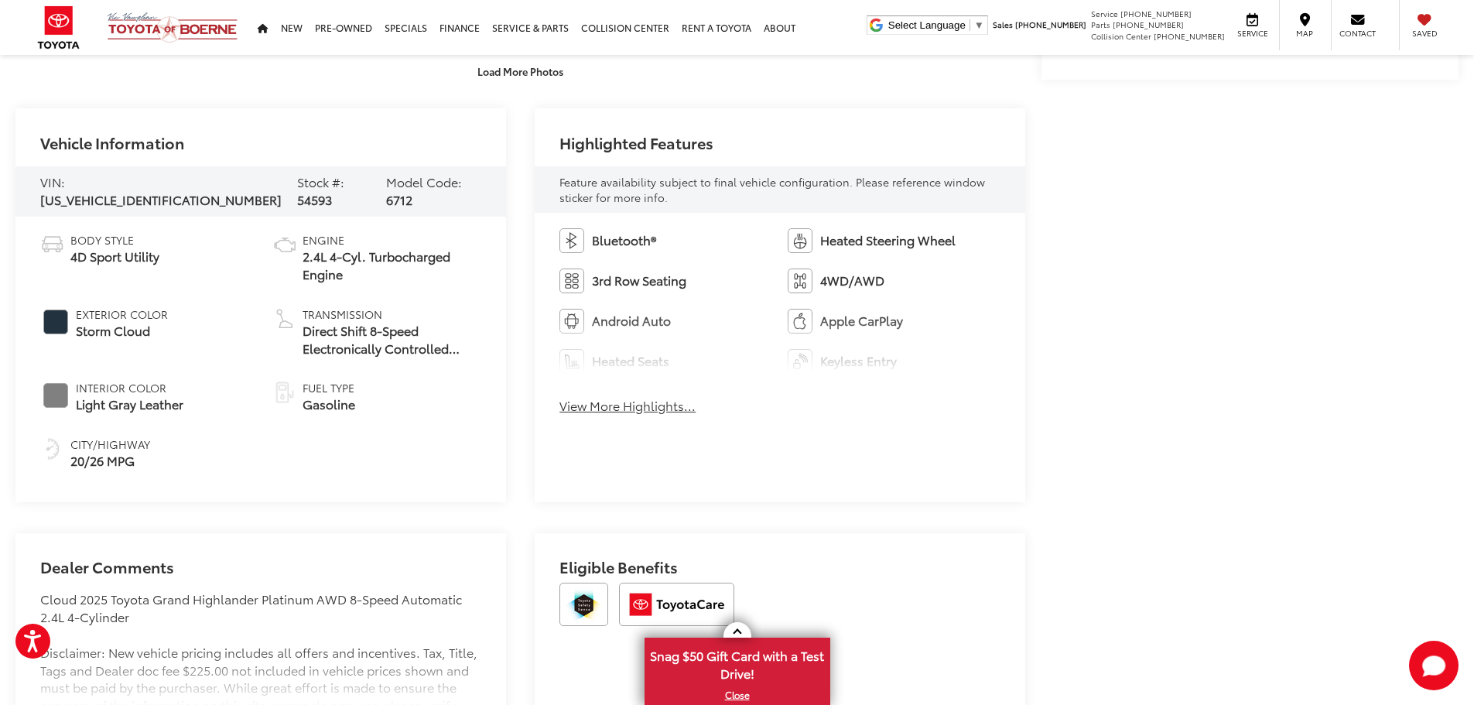
click at [614, 416] on div "Bluetooth® Heated Steering Wheel 3rd Row Seating 4WD/AWD Android Auto Apple Car…" at bounding box center [780, 326] width 491 height 227
click at [614, 410] on button "View More Highlights..." at bounding box center [627, 406] width 136 height 18
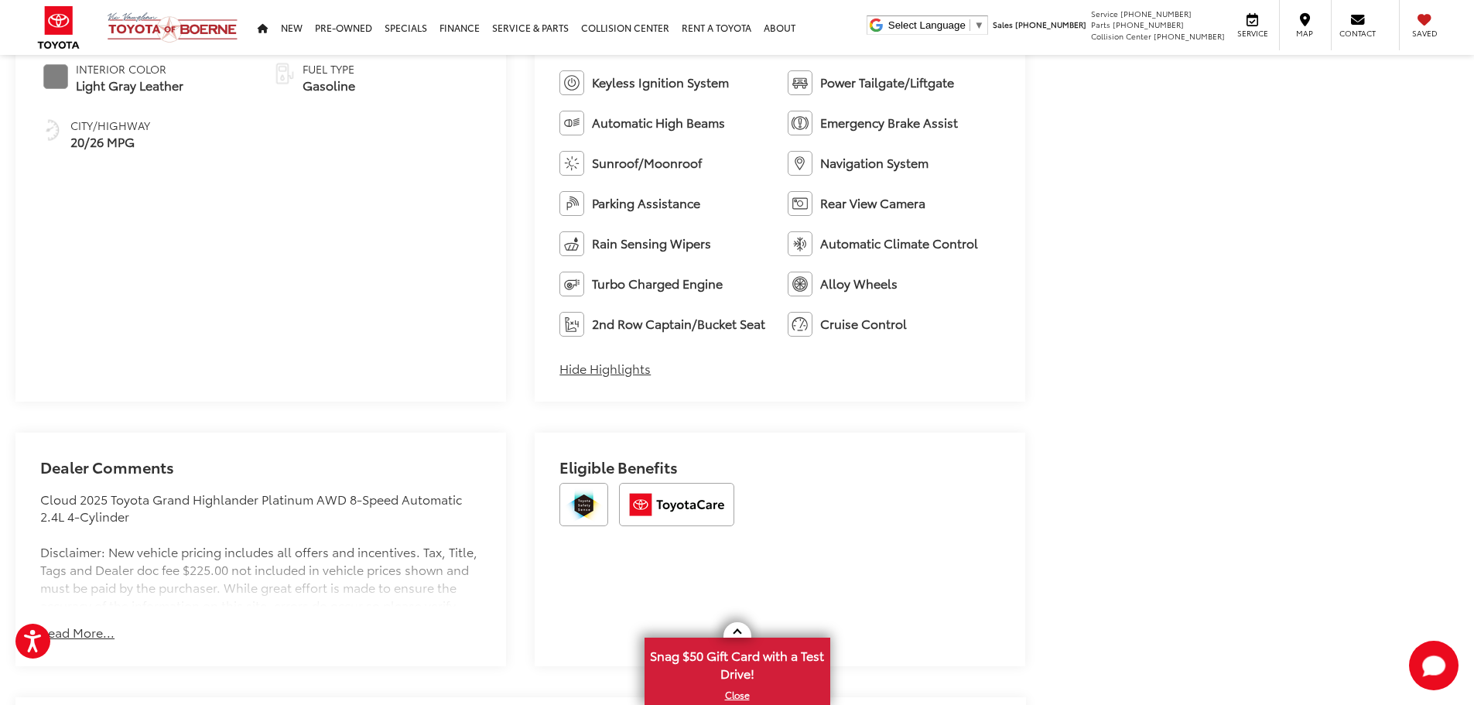
scroll to position [1083, 0]
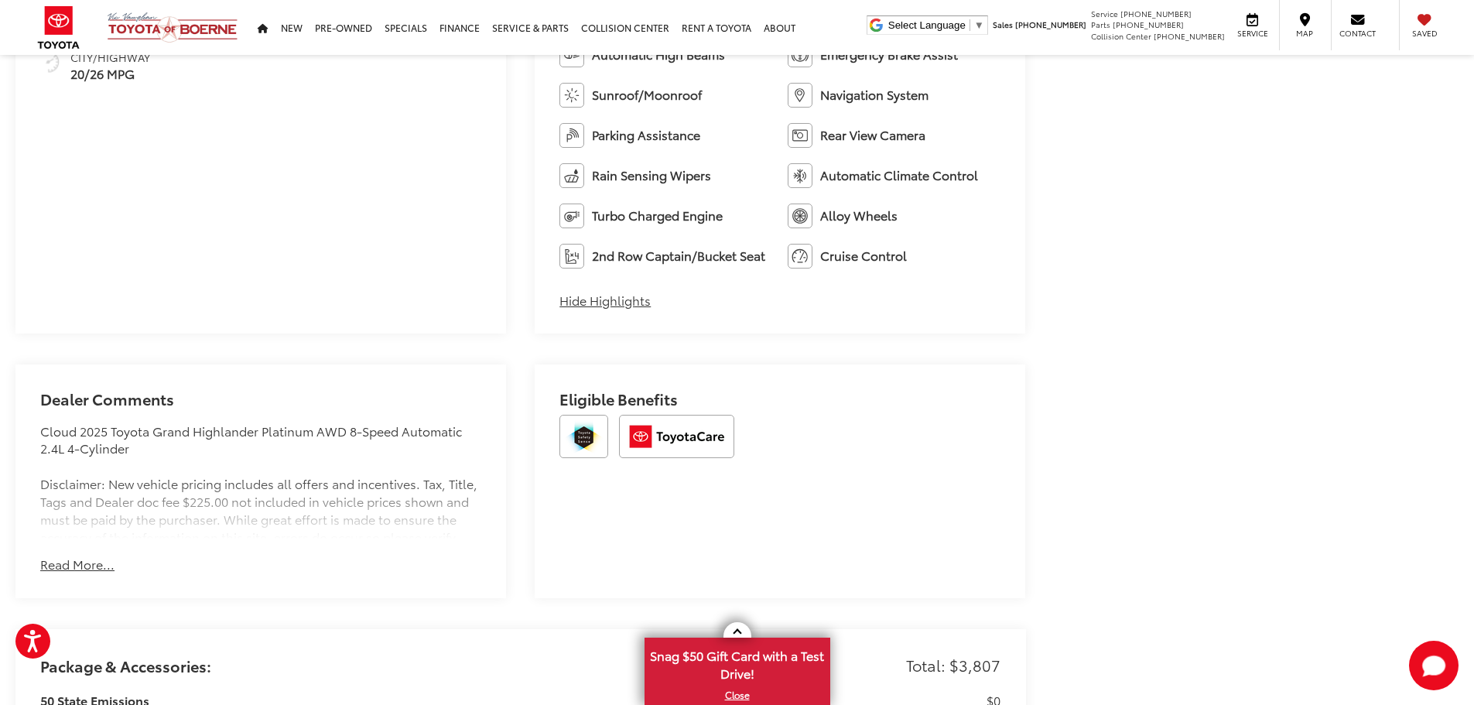
click at [54, 563] on button "Read More..." at bounding box center [77, 565] width 74 height 18
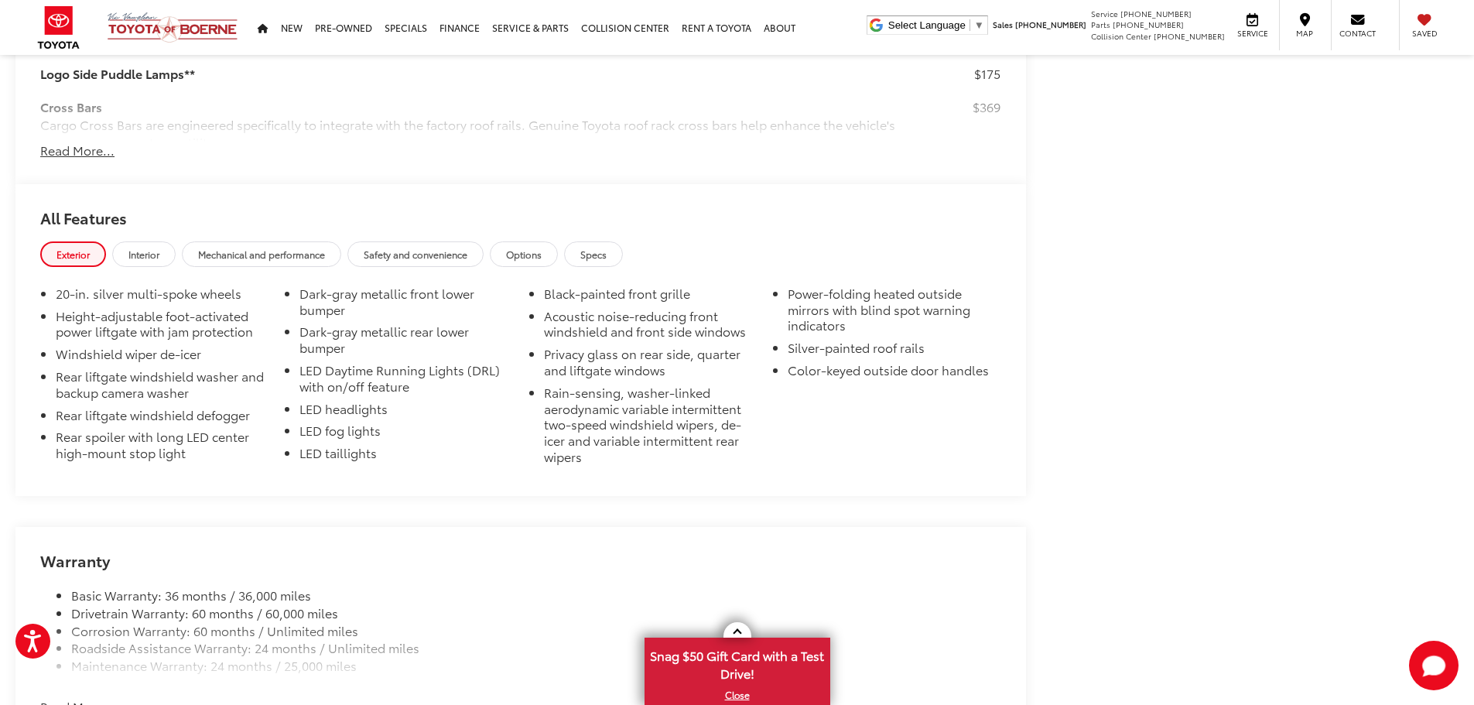
scroll to position [1935, 0]
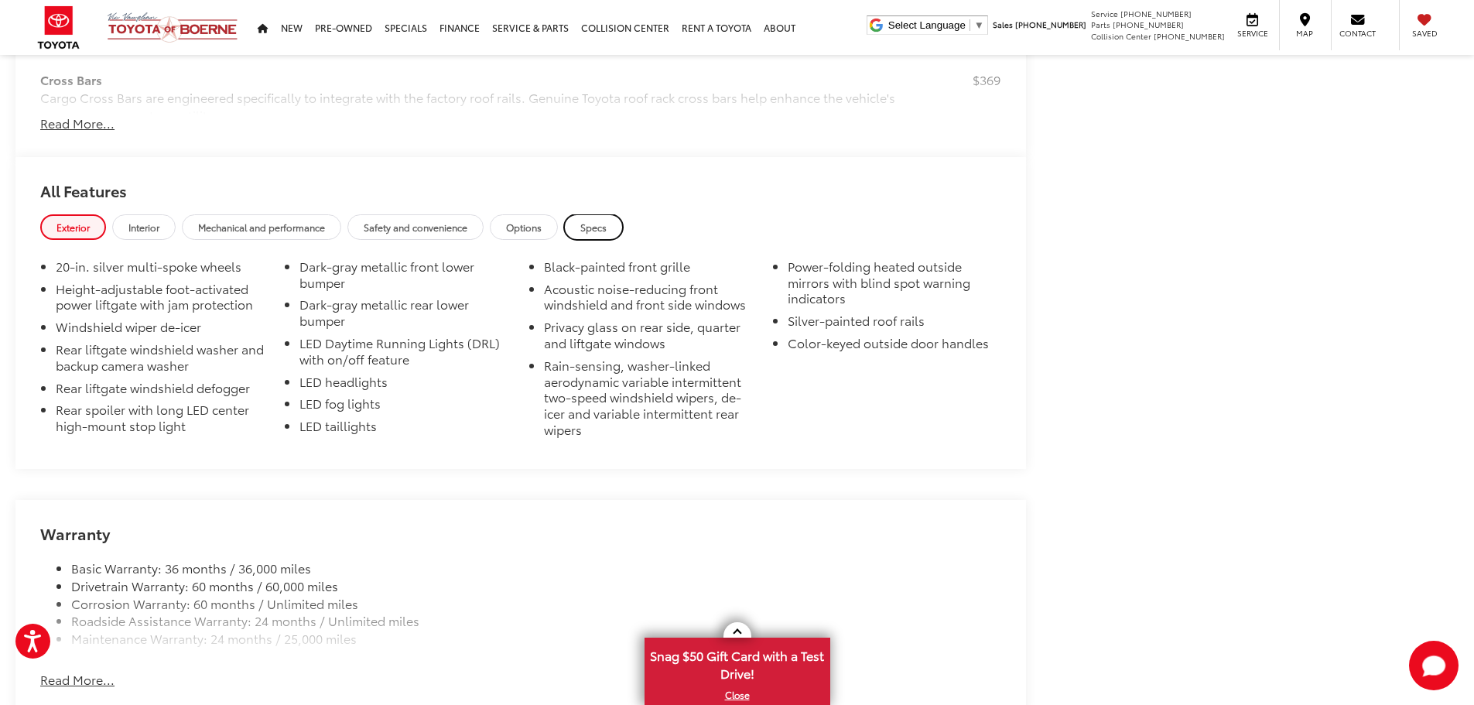
click at [595, 234] on link "Specs" at bounding box center [593, 227] width 59 height 26
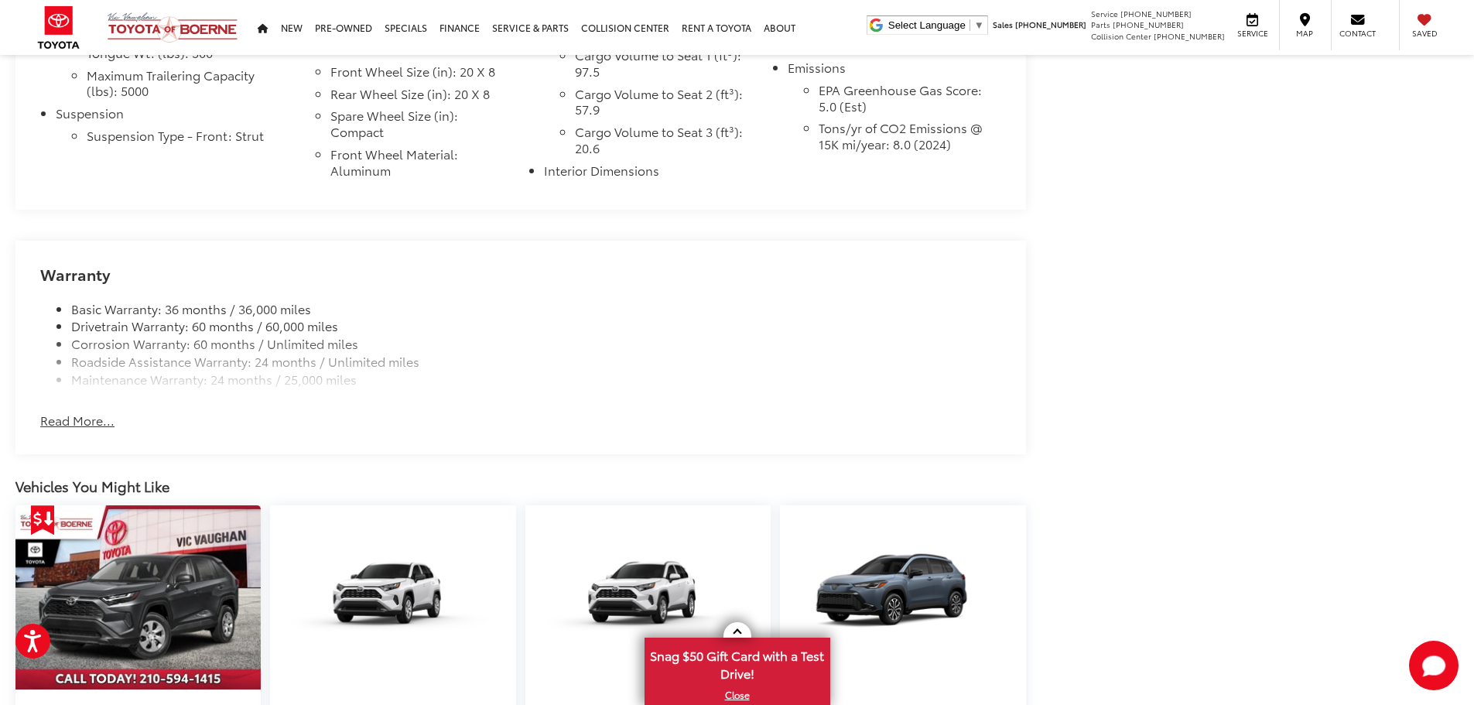
scroll to position [2554, 0]
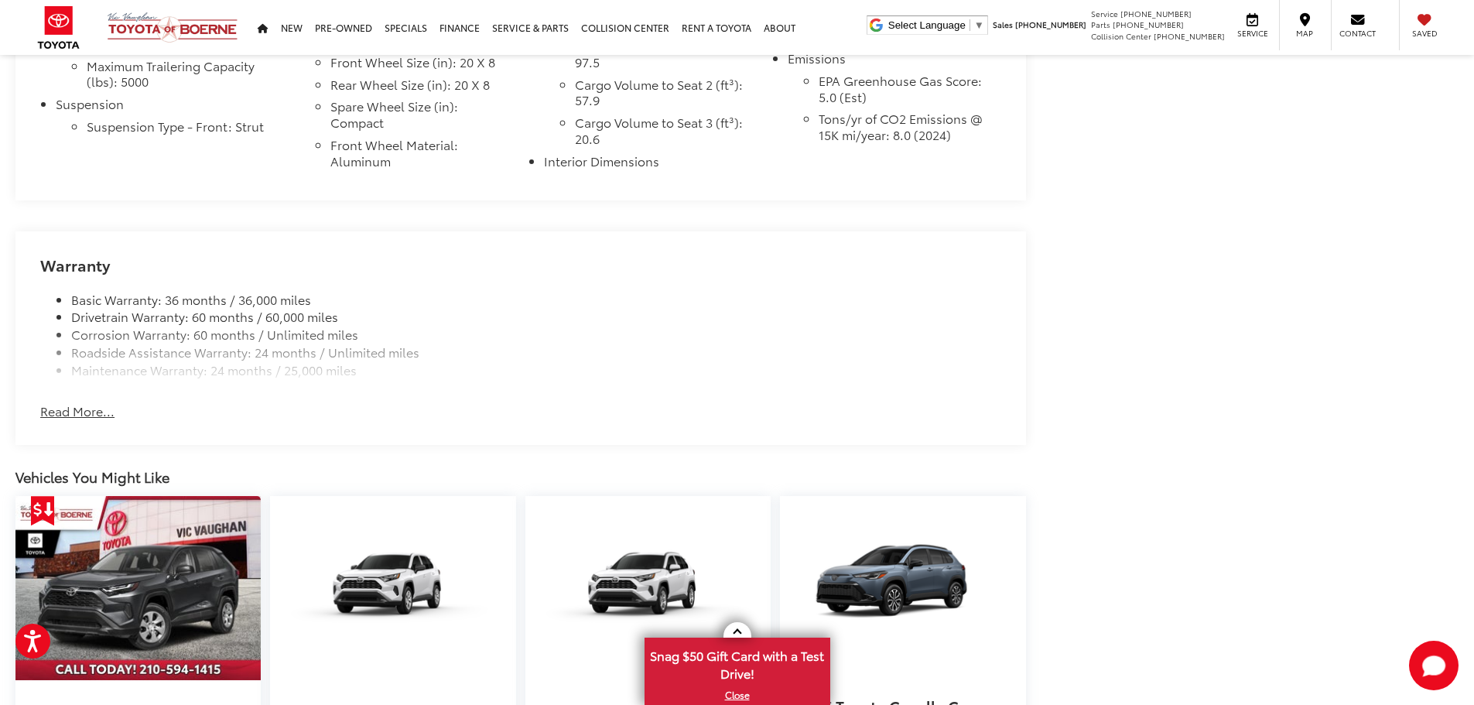
click at [94, 416] on button "Read More..." at bounding box center [77, 411] width 74 height 18
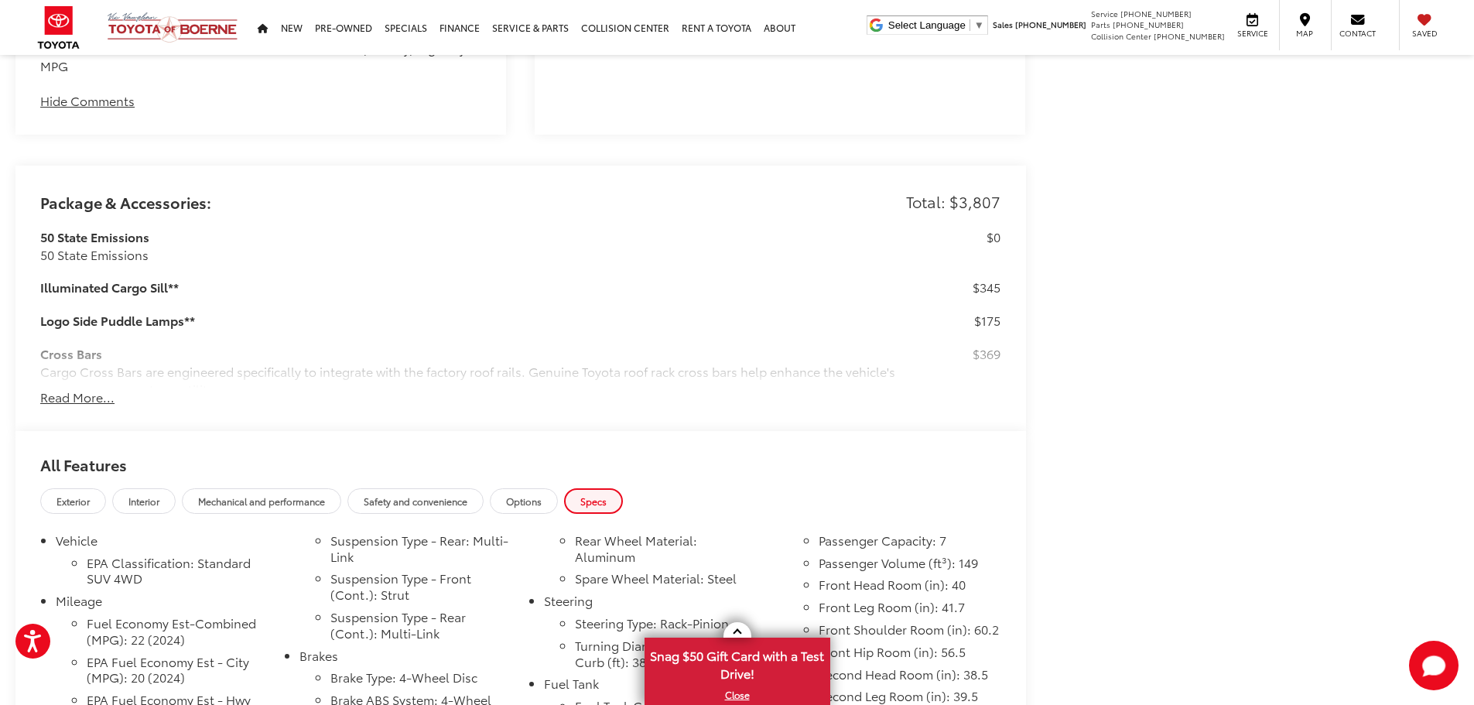
scroll to position [1857, 0]
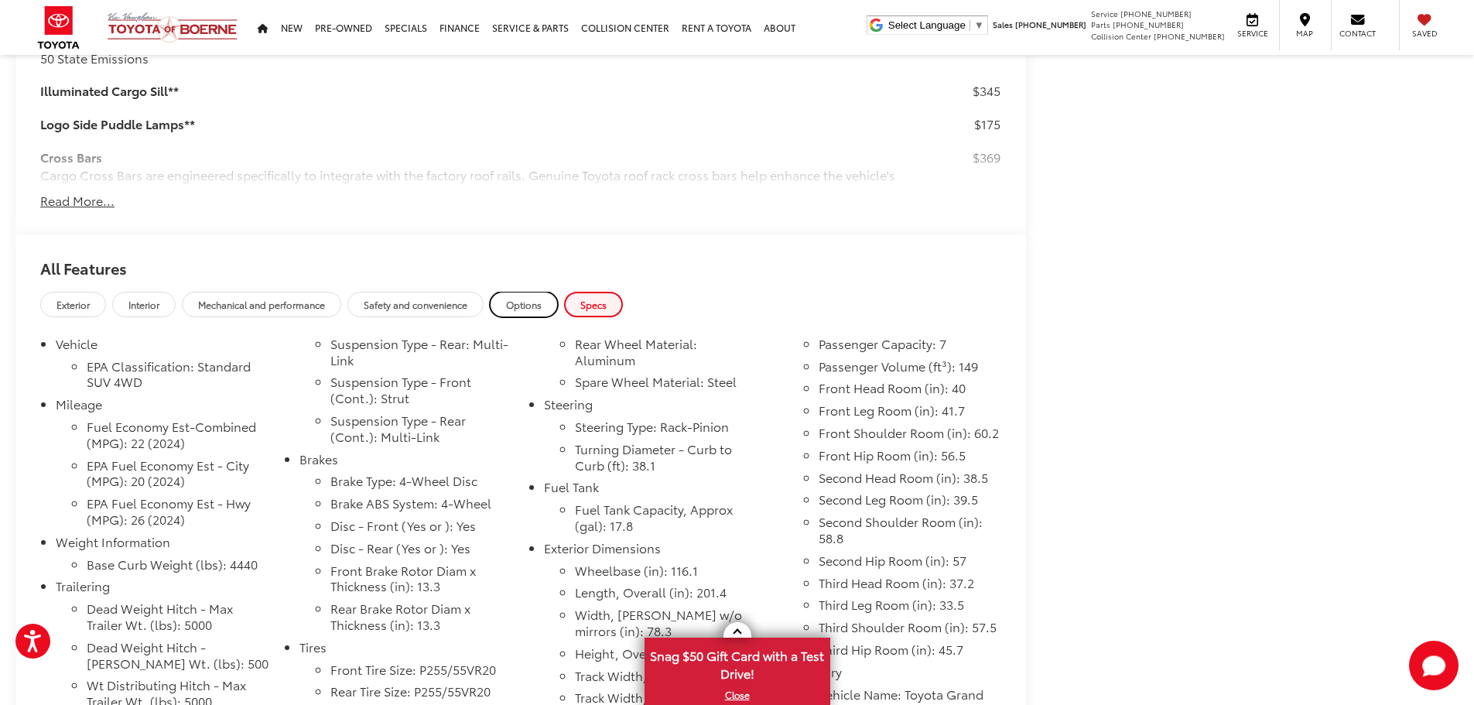
click at [521, 311] on link "Options" at bounding box center [524, 305] width 68 height 26
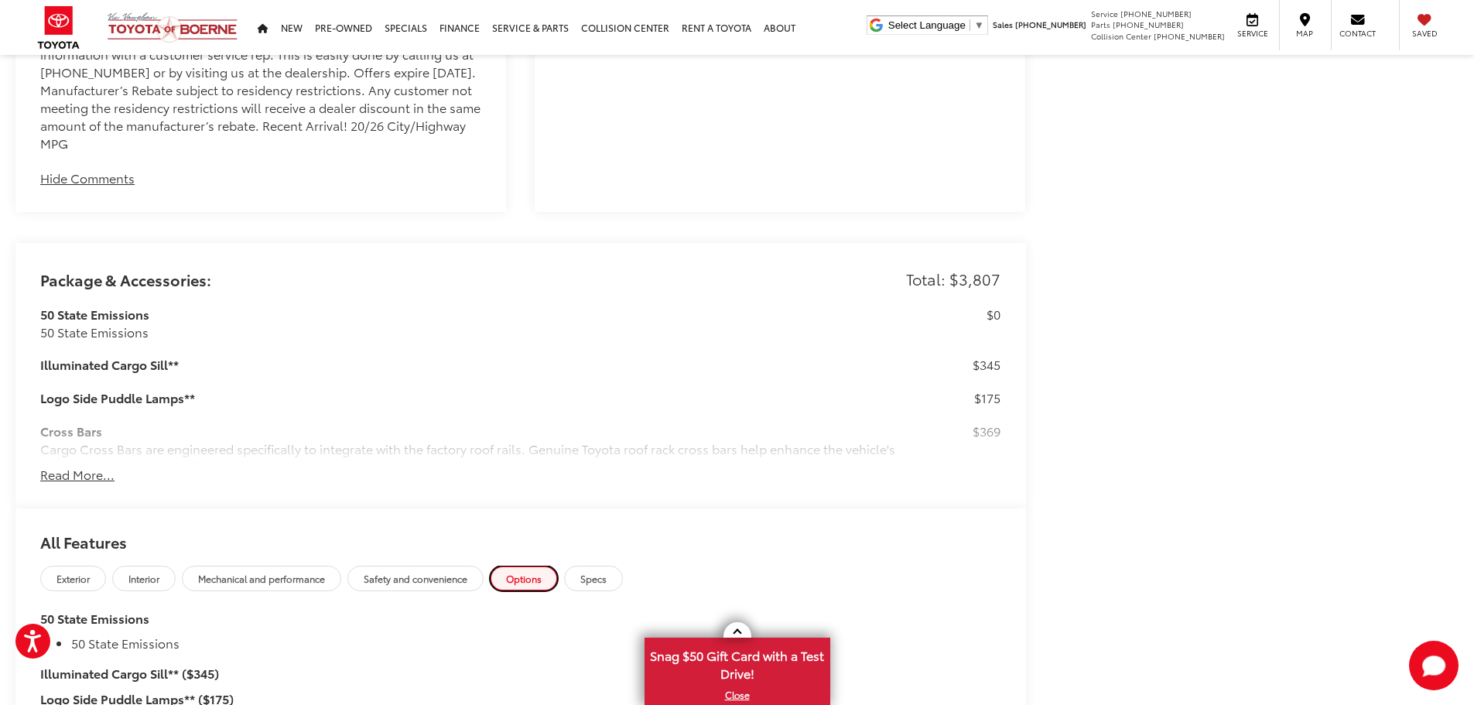
scroll to position [1625, 0]
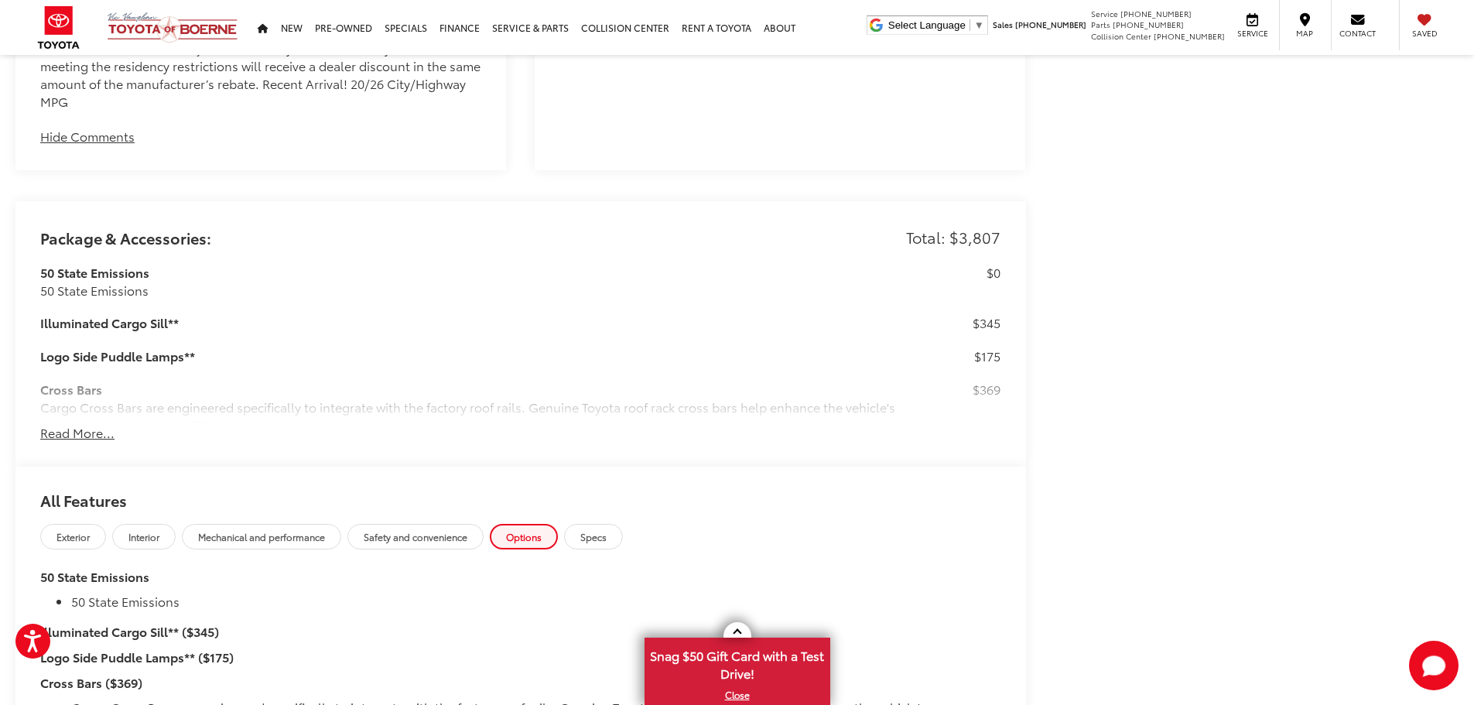
click at [91, 431] on button "Read More..." at bounding box center [77, 433] width 74 height 18
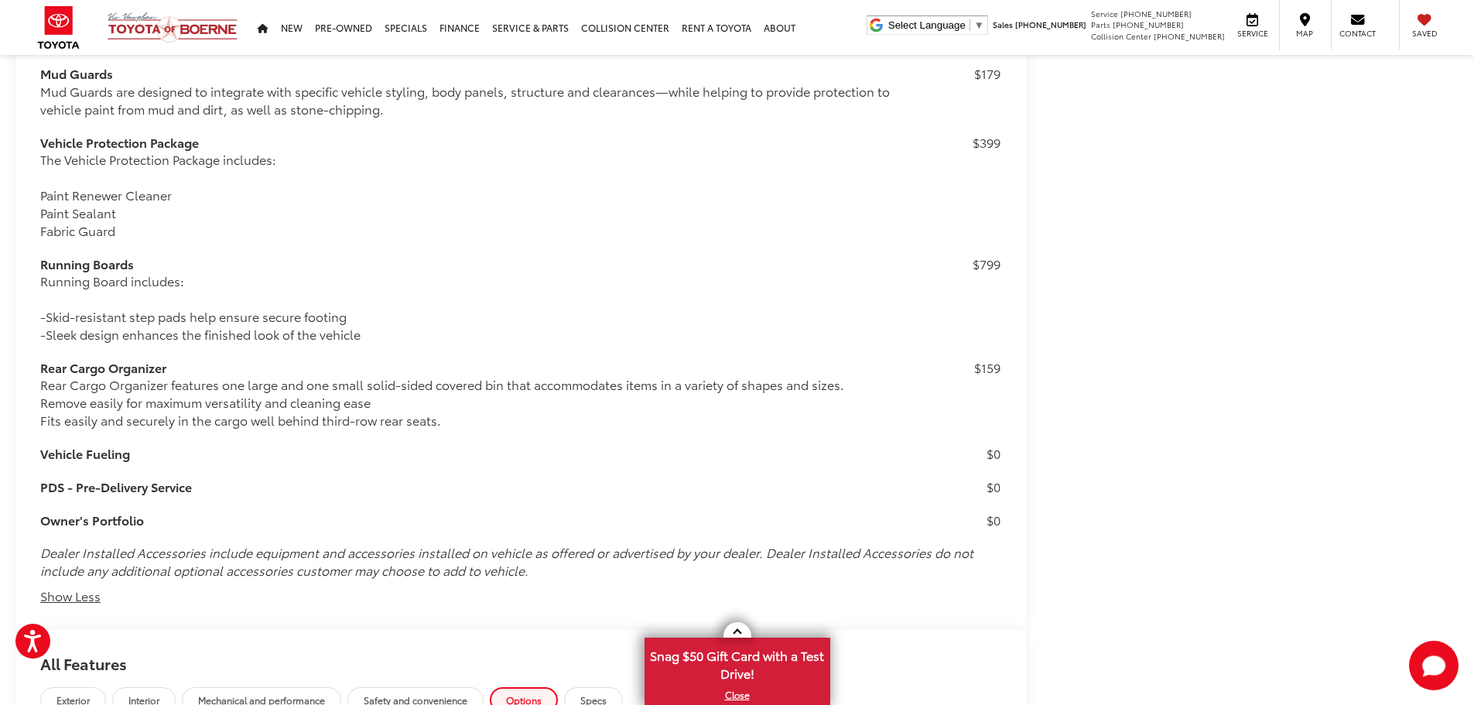
scroll to position [2585, 0]
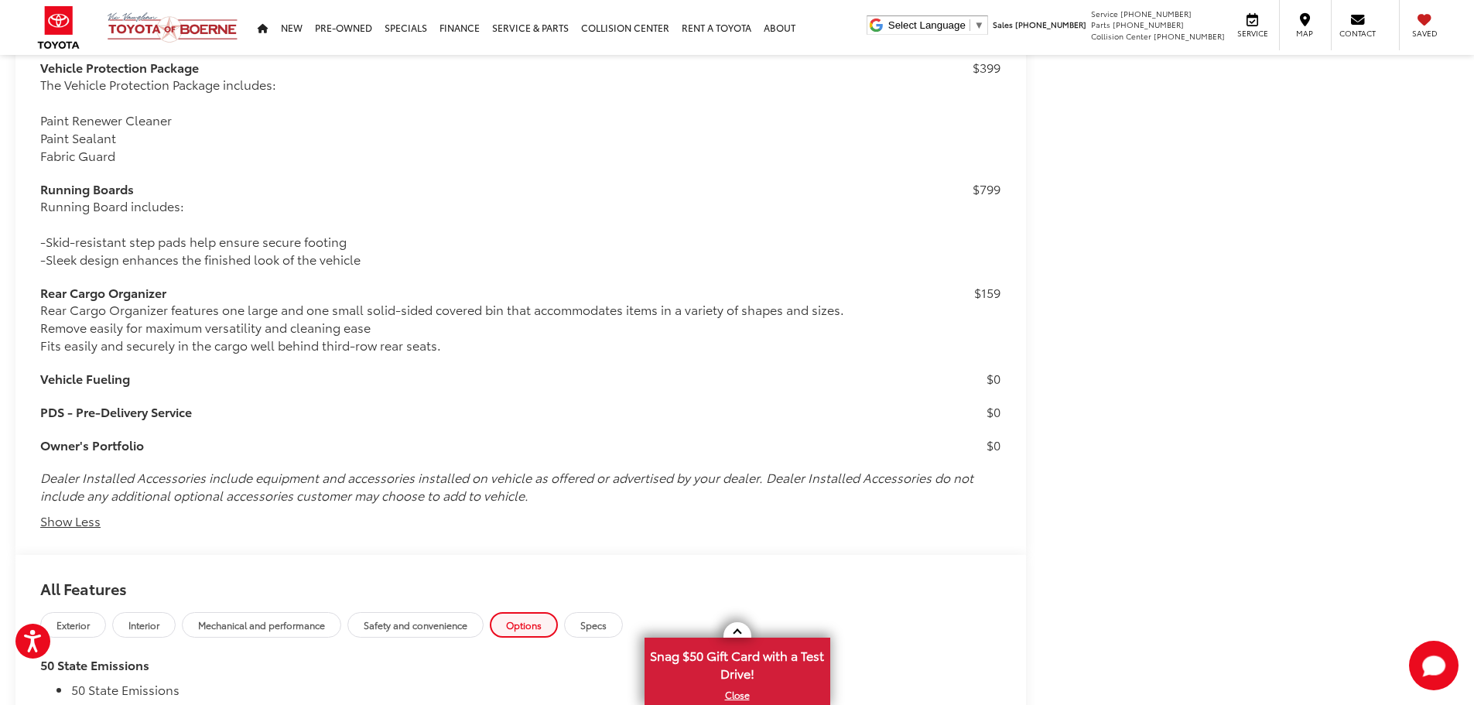
click at [75, 525] on button "Show Less" at bounding box center [70, 521] width 60 height 18
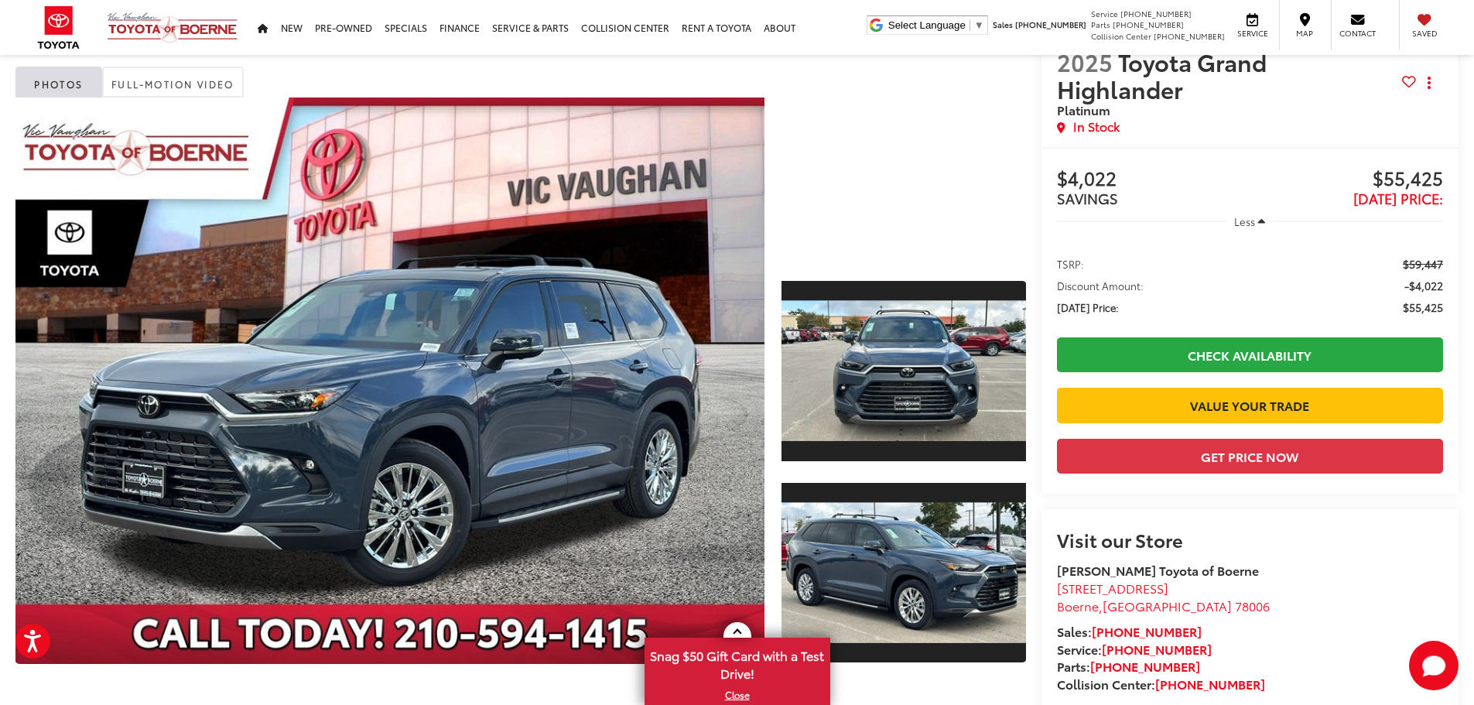
scroll to position [0, 0]
